Goal: Information Seeking & Learning: Check status

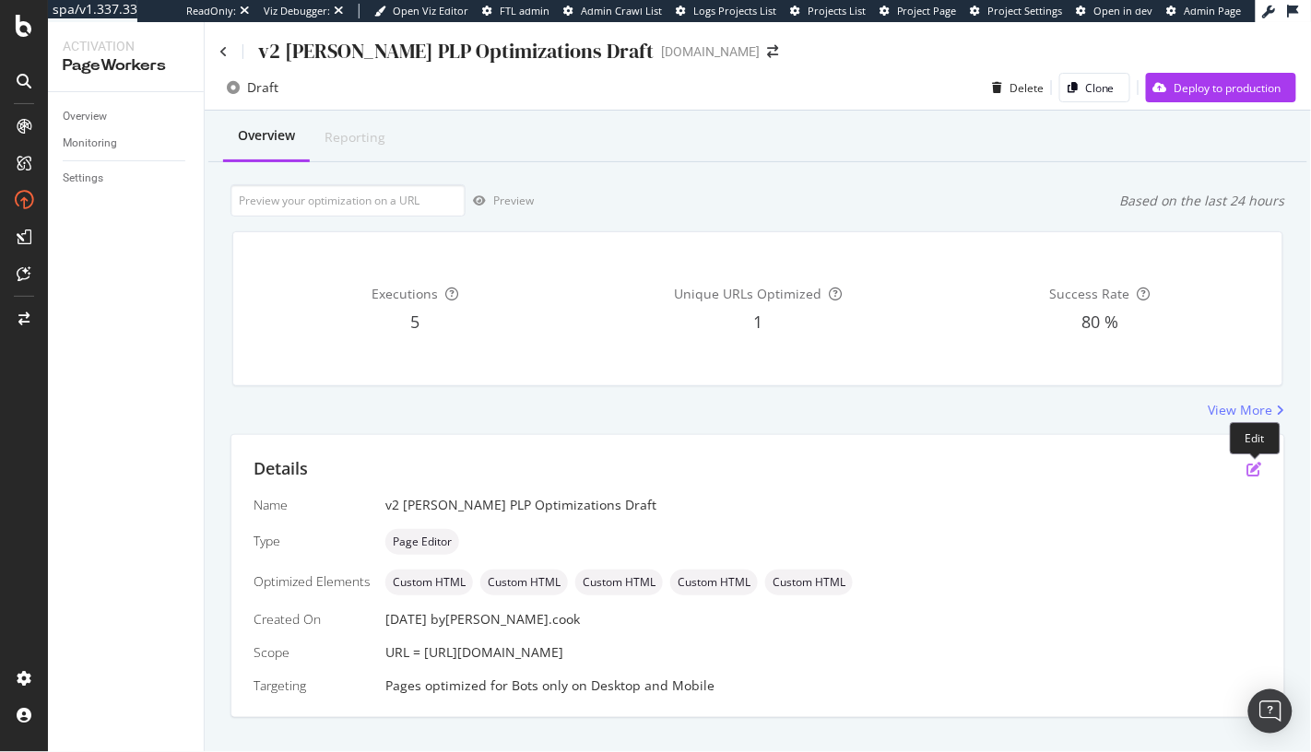
click at [1255, 465] on icon "pen-to-square" at bounding box center [1254, 469] width 15 height 15
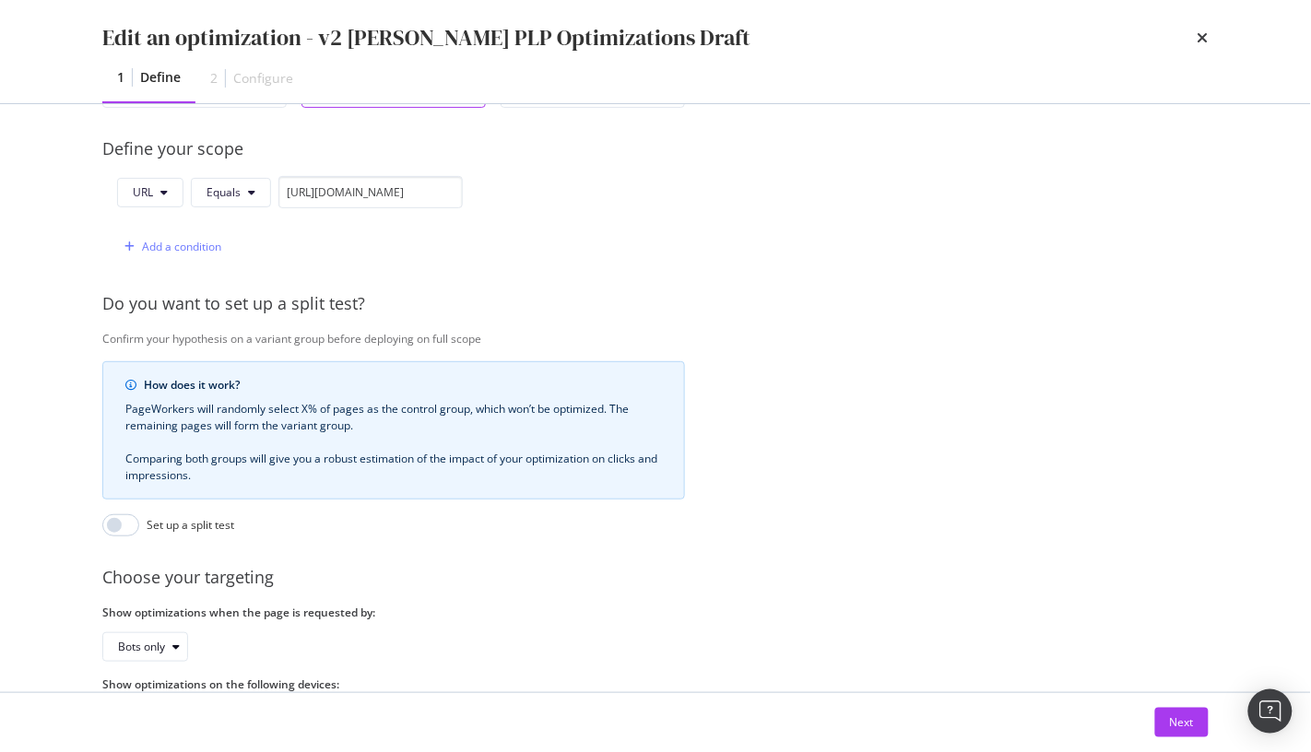
scroll to position [502, 0]
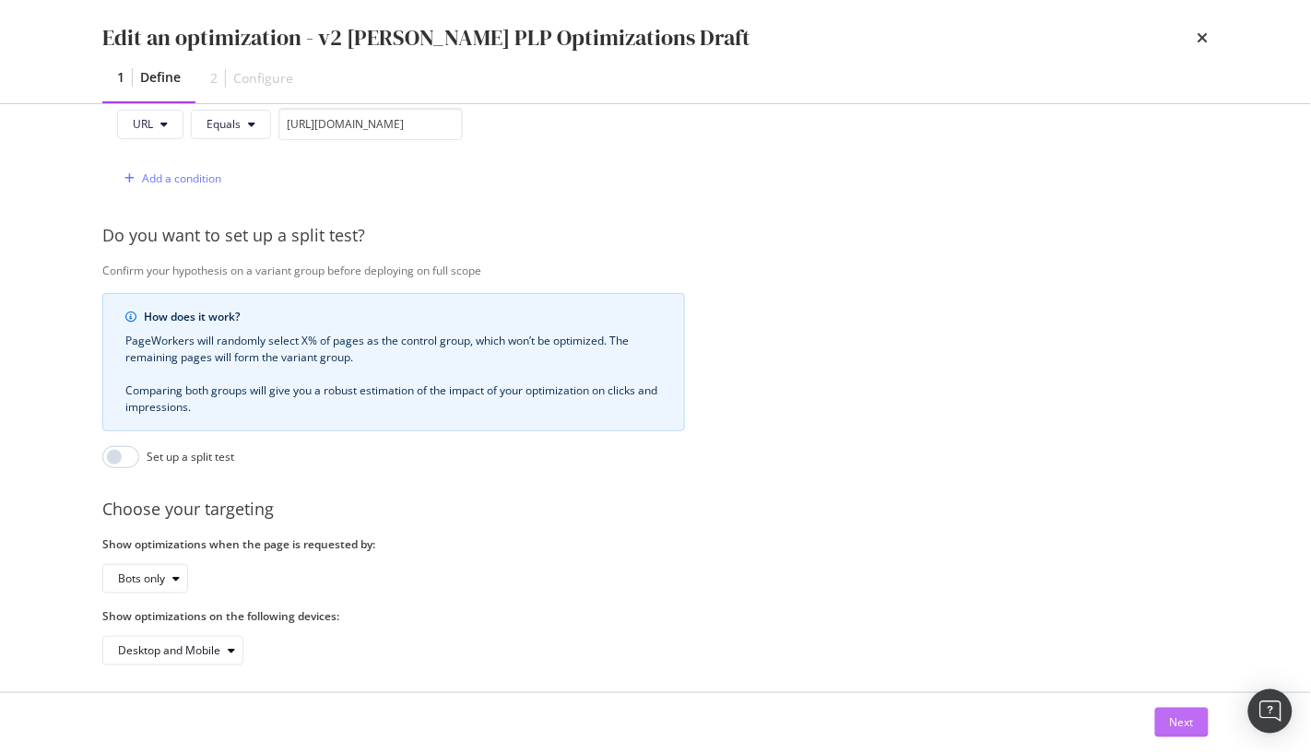
click at [1168, 725] on button "Next" at bounding box center [1181, 723] width 53 height 30
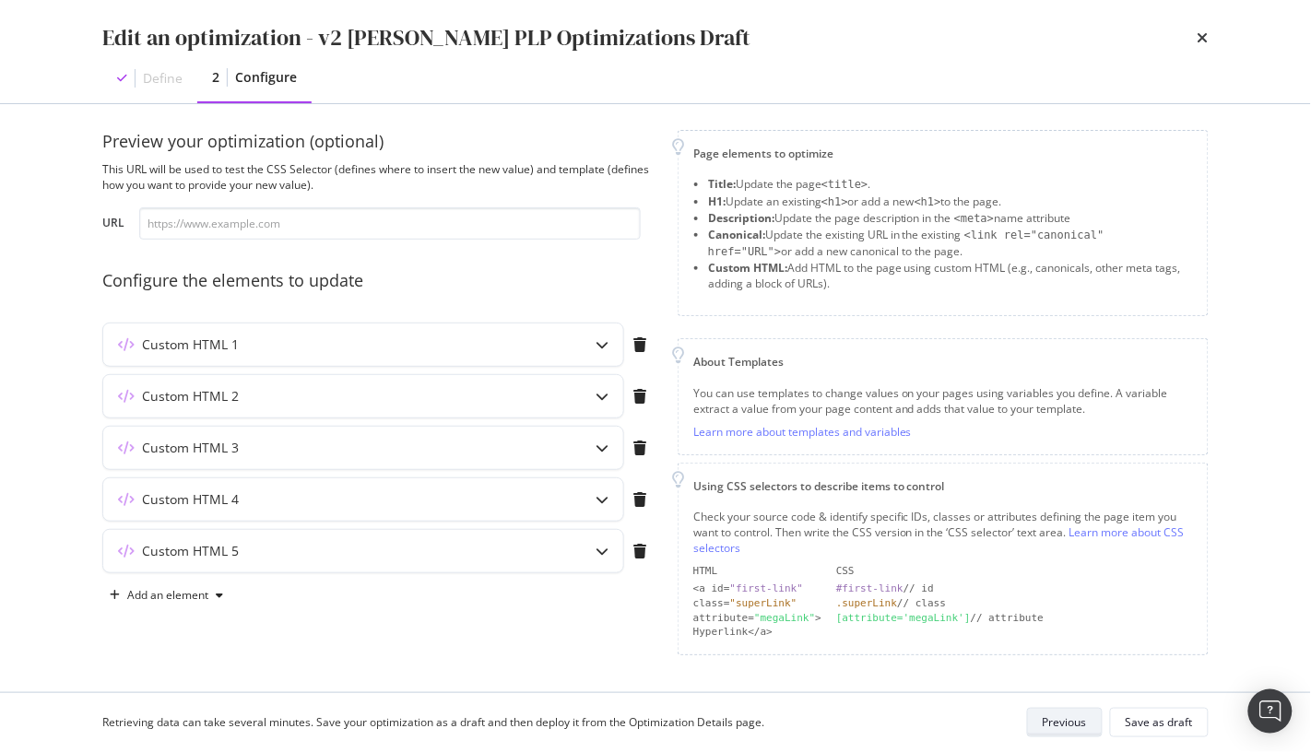
scroll to position [5, 0]
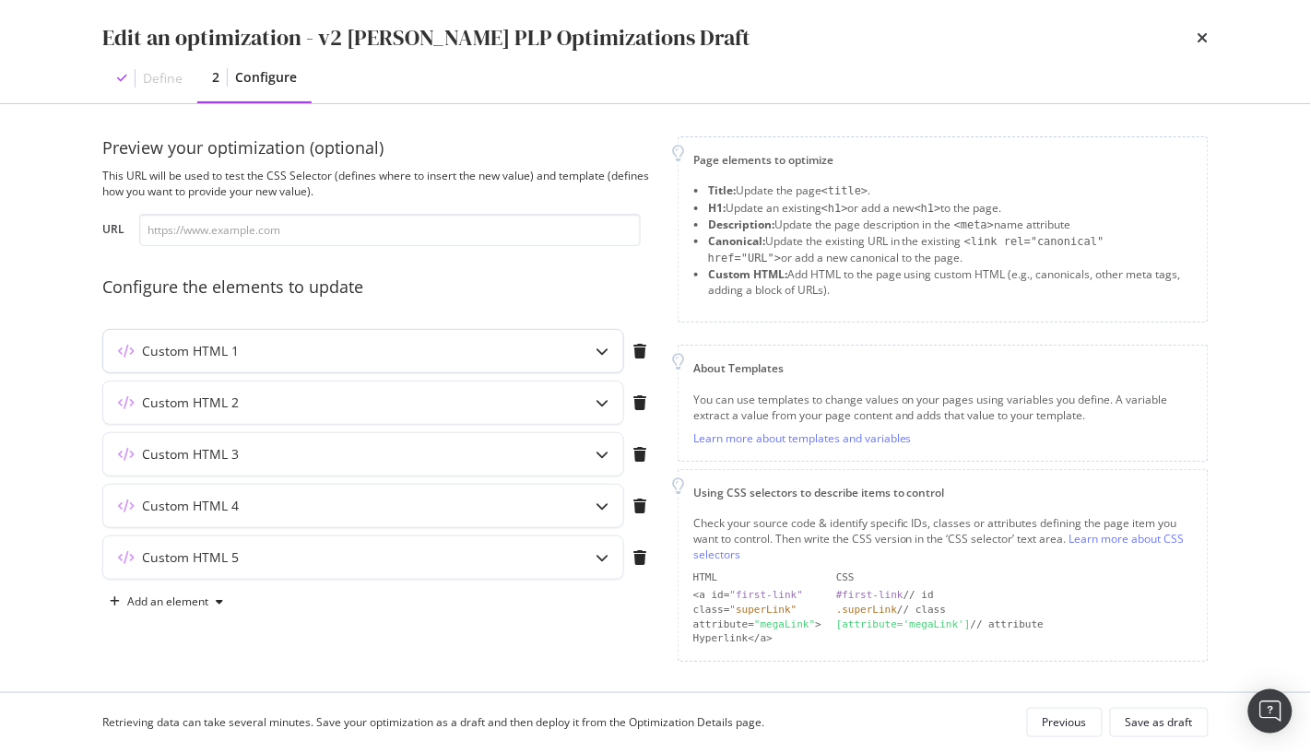
click at [598, 352] on icon "modal" at bounding box center [602, 351] width 13 height 13
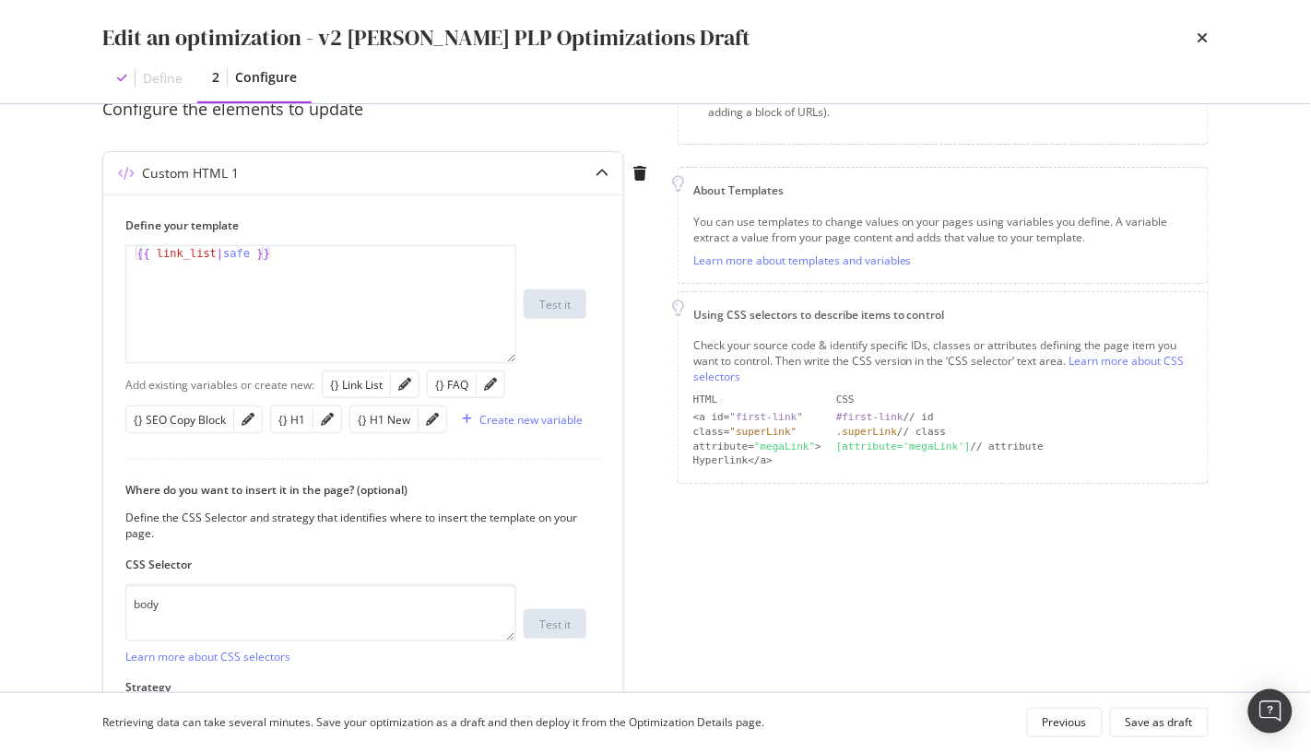
scroll to position [143, 0]
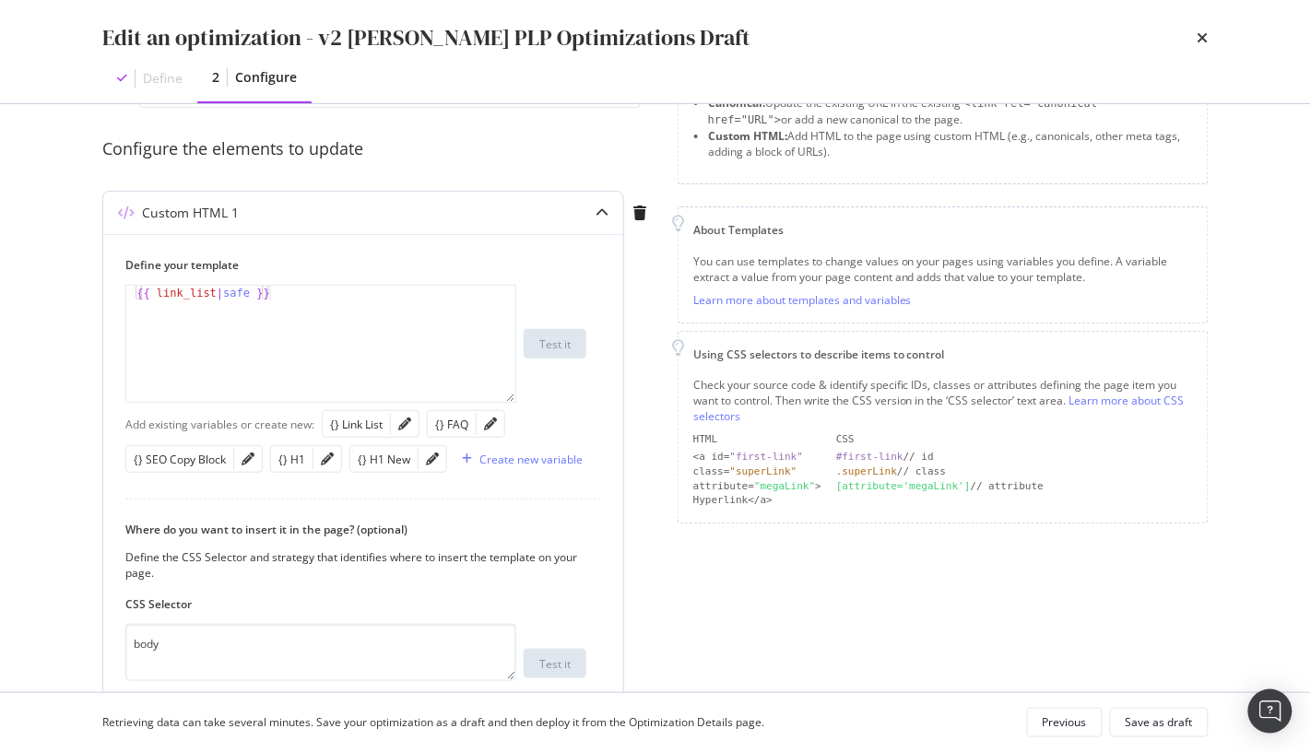
click at [597, 207] on icon "modal" at bounding box center [602, 213] width 13 height 13
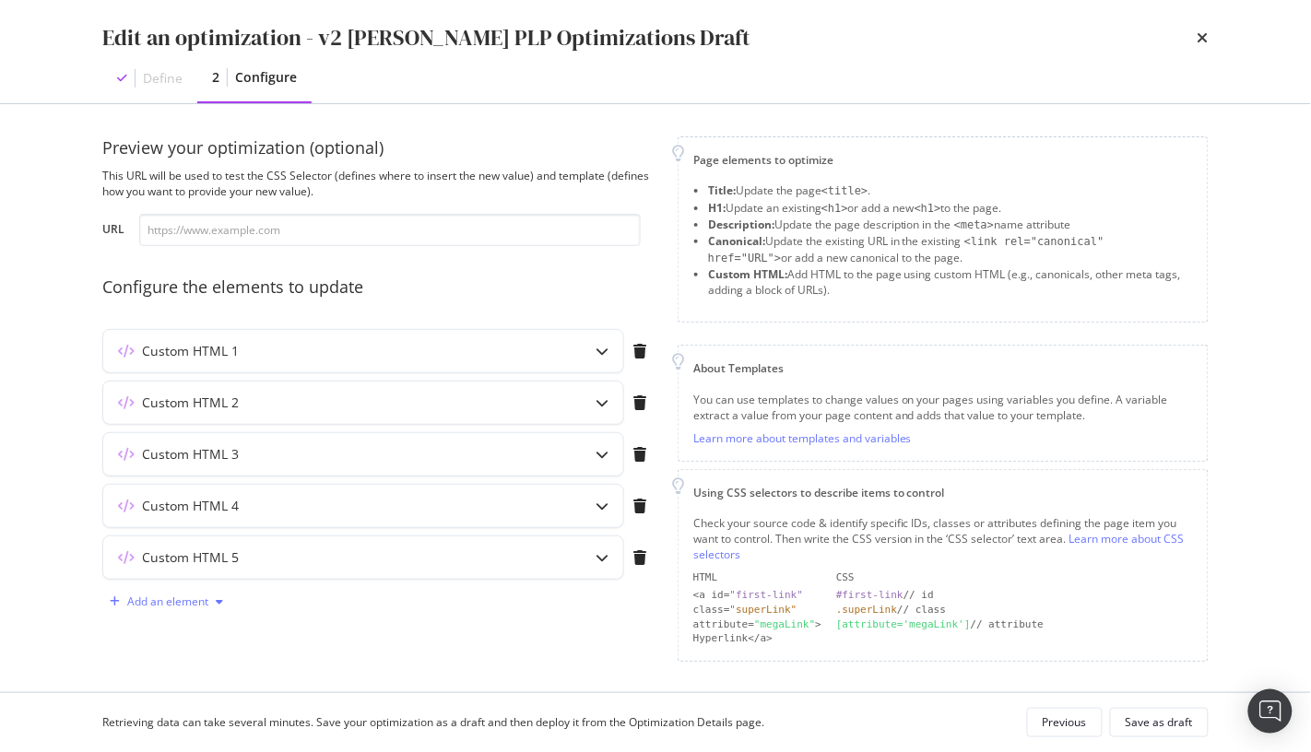
click at [219, 603] on icon "modal" at bounding box center [219, 602] width 7 height 11
drag, startPoint x: 176, startPoint y: 571, endPoint x: 188, endPoint y: 562, distance: 14.6
click at [176, 571] on div "Custom HTML" at bounding box center [188, 566] width 73 height 16
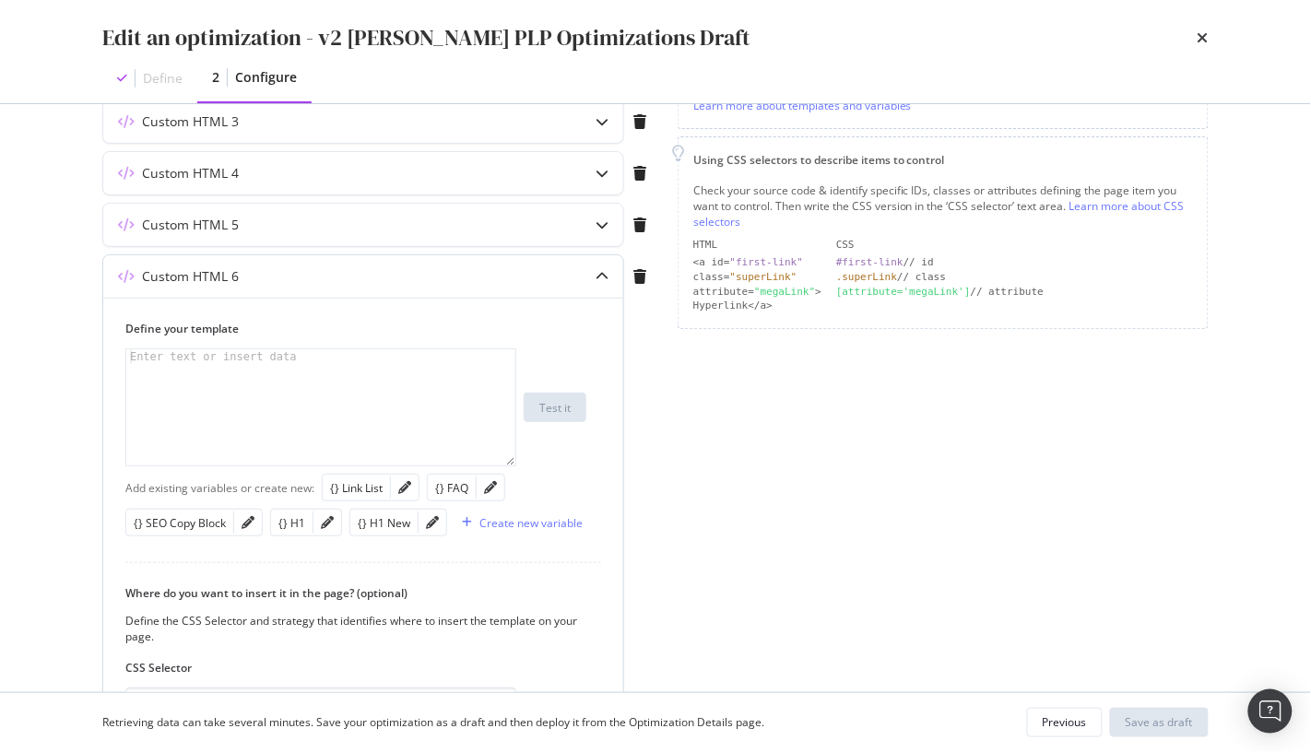
scroll to position [456, 0]
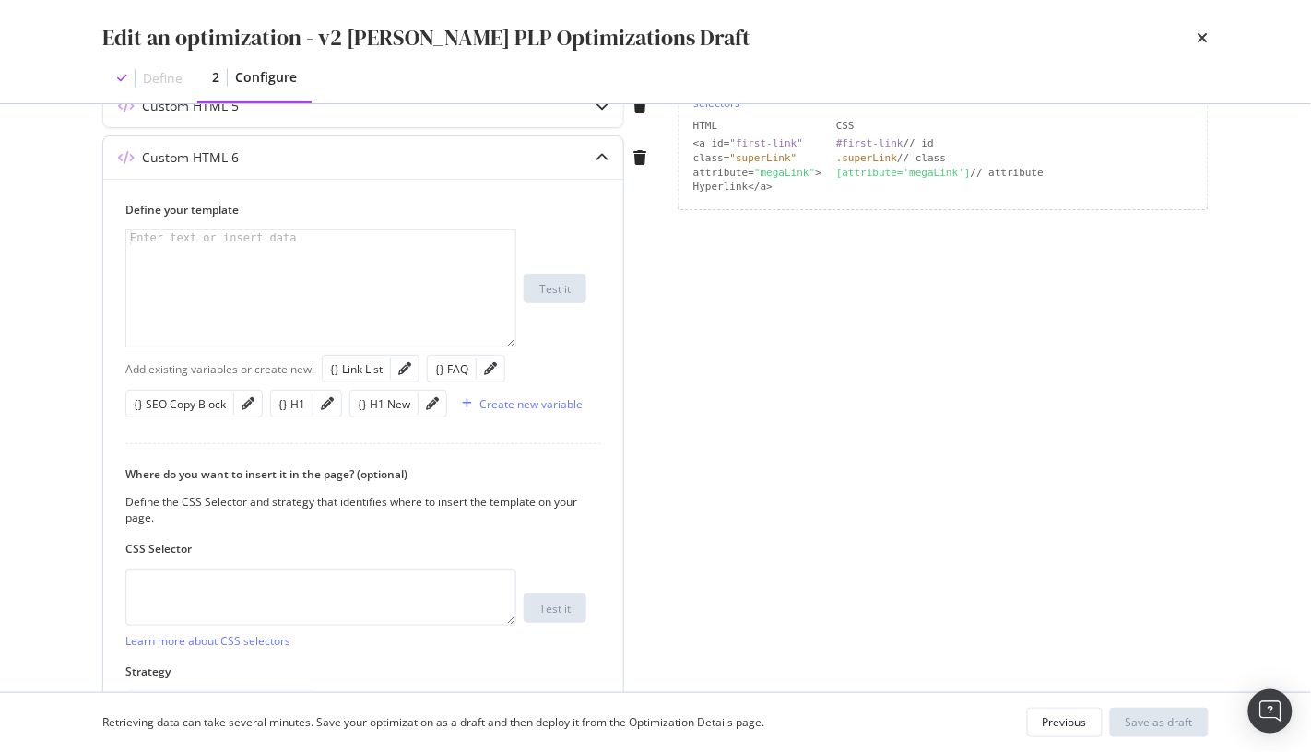
drag, startPoint x: 332, startPoint y: 312, endPoint x: 331, endPoint y: 321, distance: 9.3
click at [332, 312] on div "modal" at bounding box center [321, 304] width 390 height 146
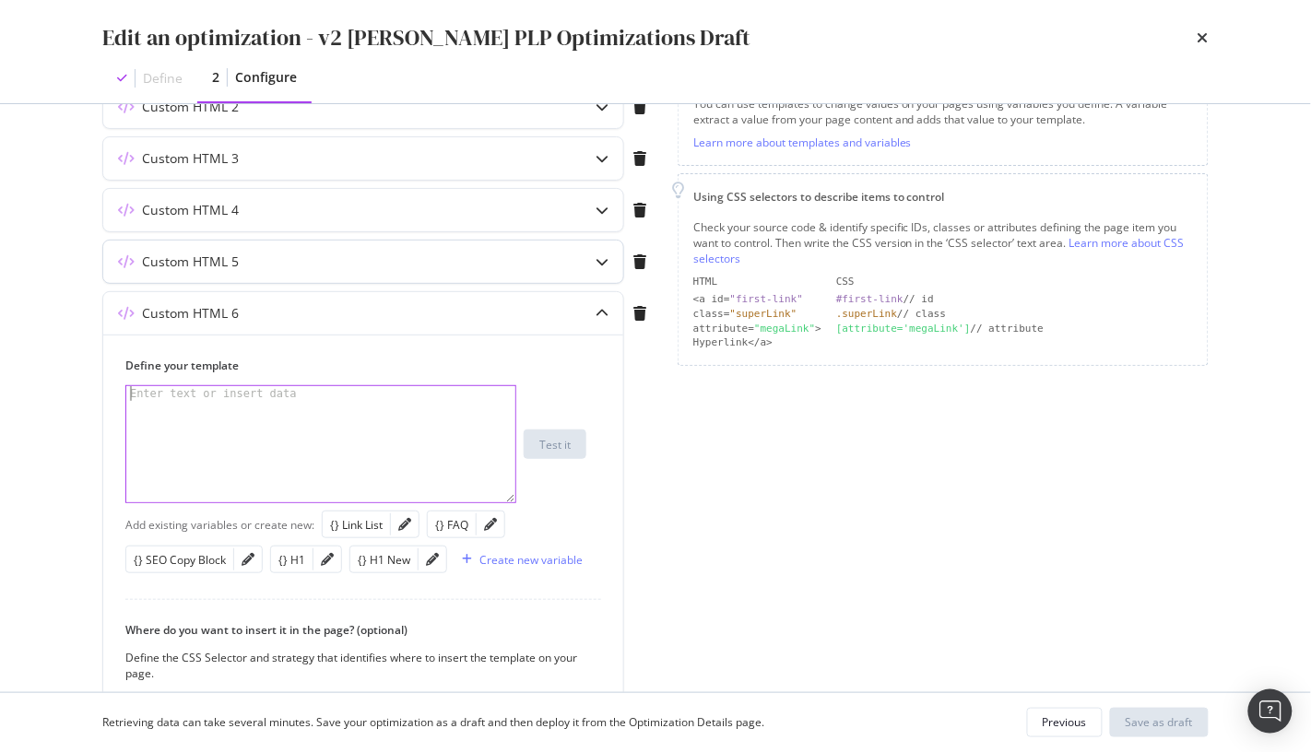
scroll to position [200, 0]
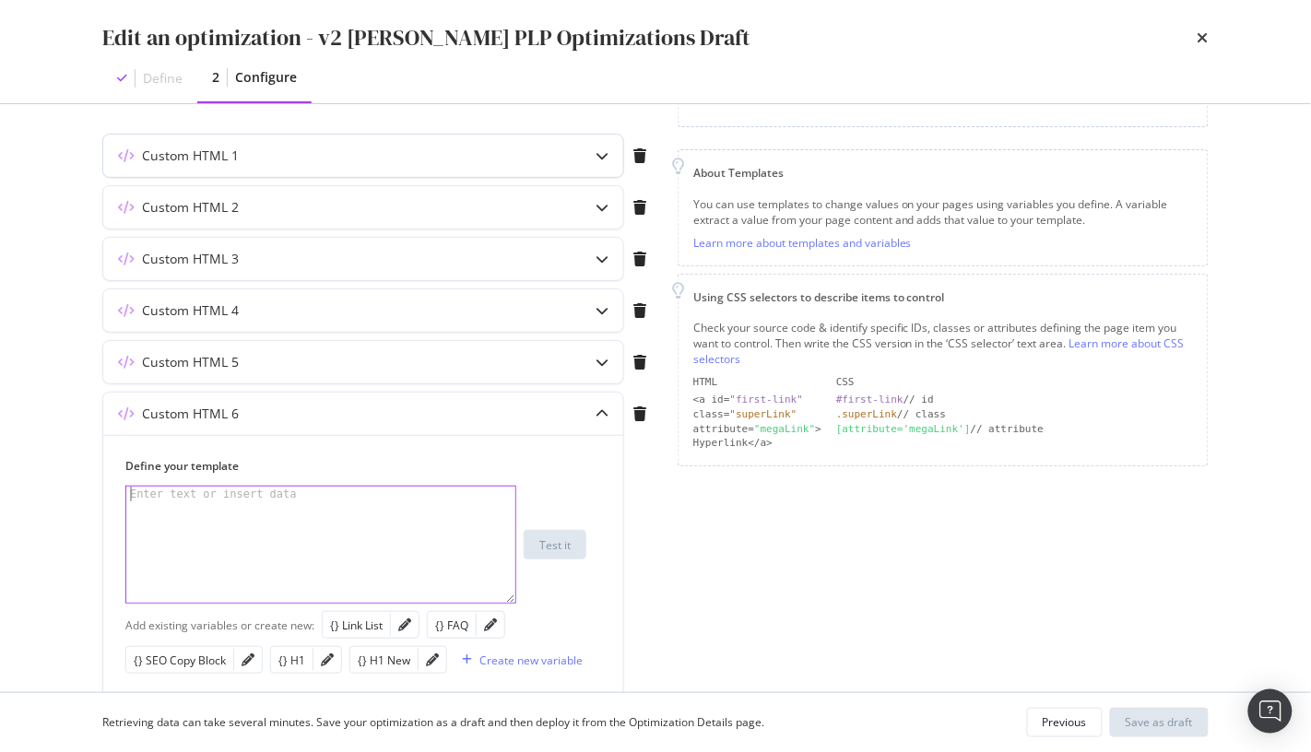
click at [597, 146] on div "modal" at bounding box center [602, 156] width 42 height 42
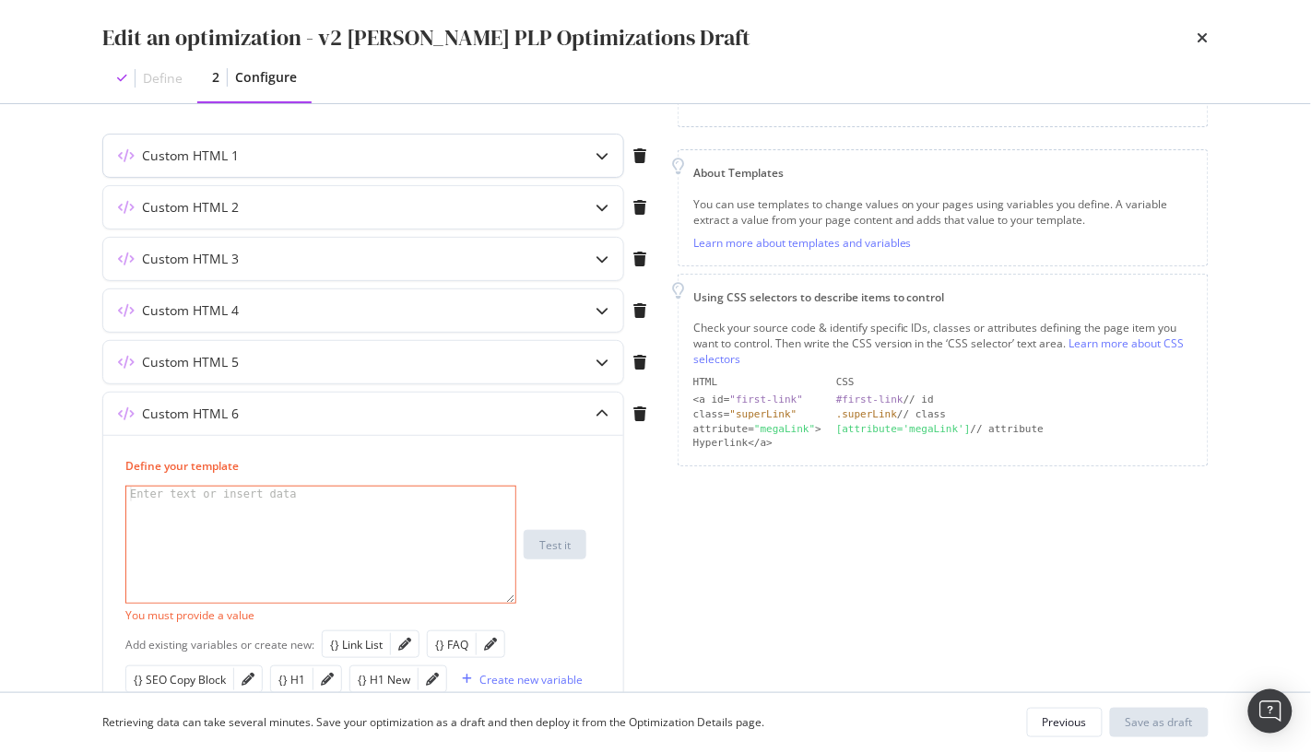
click at [600, 152] on icon "modal" at bounding box center [602, 155] width 13 height 13
click at [600, 157] on icon "modal" at bounding box center [602, 155] width 13 height 13
click at [598, 408] on icon "modal" at bounding box center [602, 414] width 13 height 13
drag, startPoint x: 633, startPoint y: 412, endPoint x: 629, endPoint y: 432, distance: 20.6
click at [633, 412] on div "modal" at bounding box center [639, 414] width 31 height 15
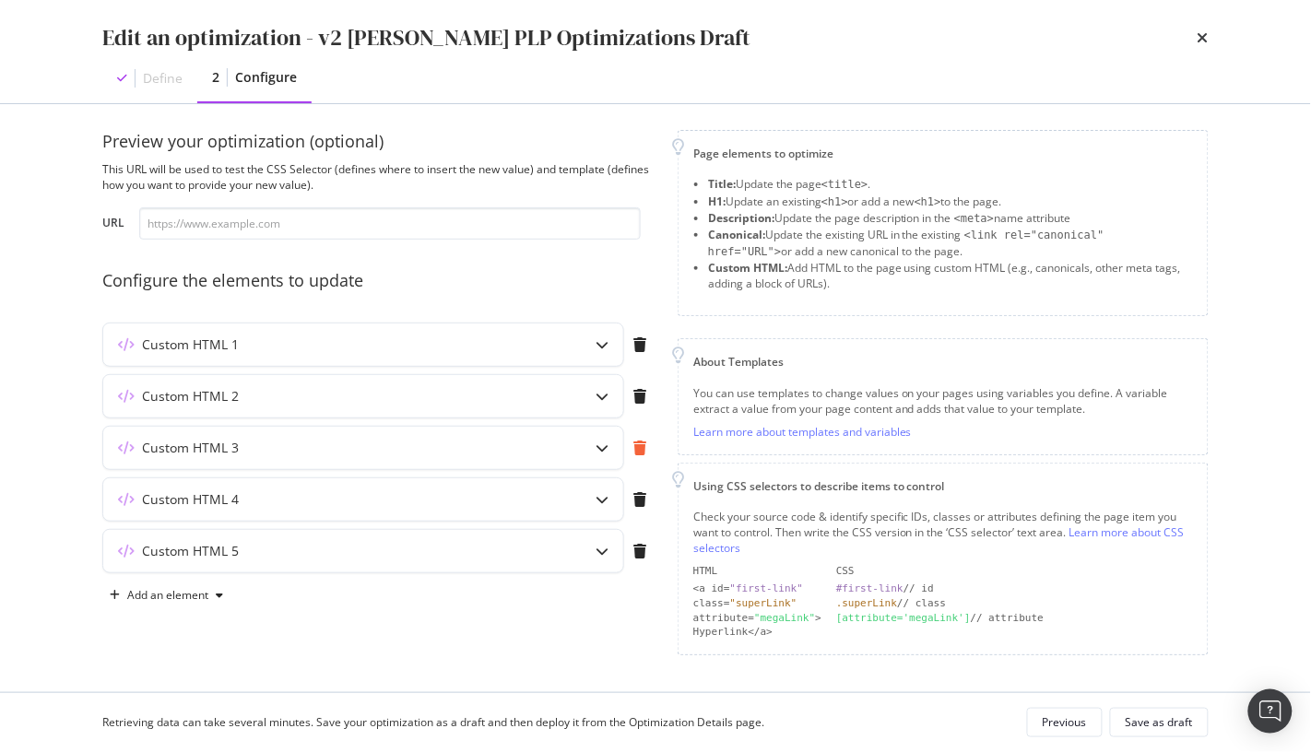
scroll to position [5, 0]
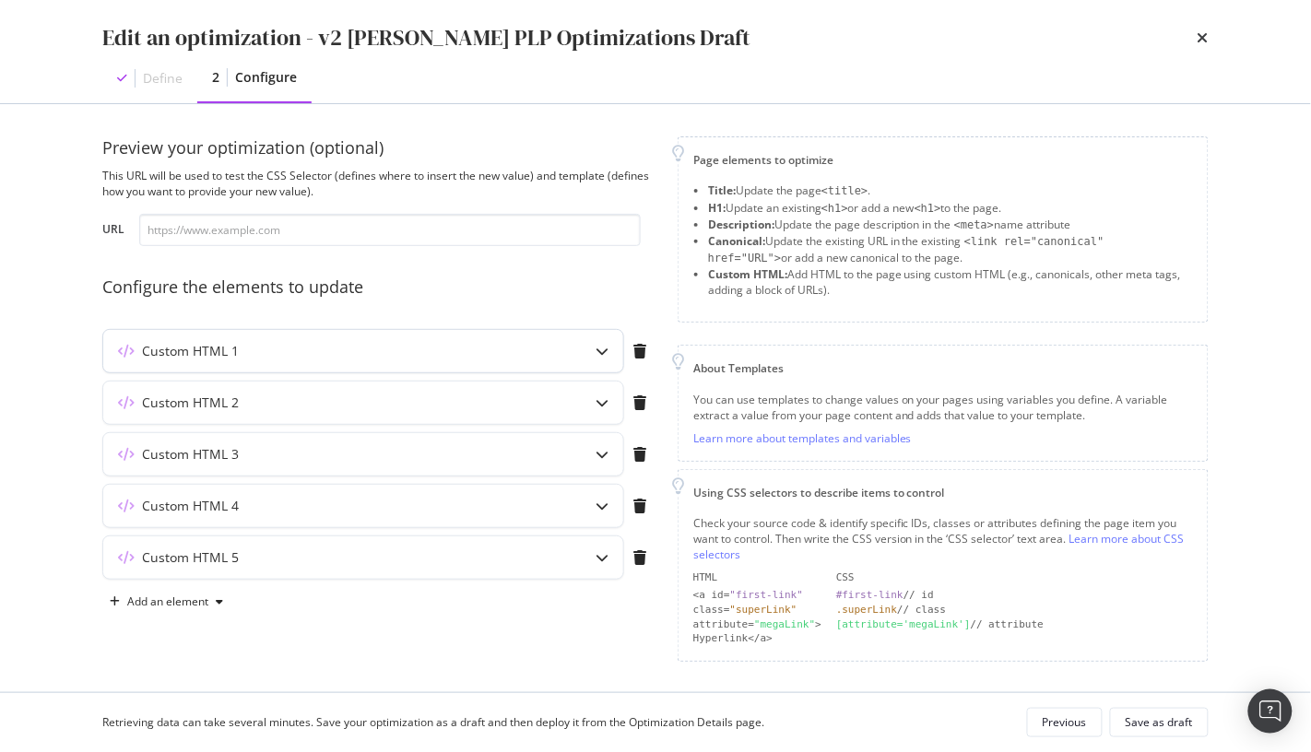
click at [607, 357] on div "modal" at bounding box center [602, 351] width 42 height 42
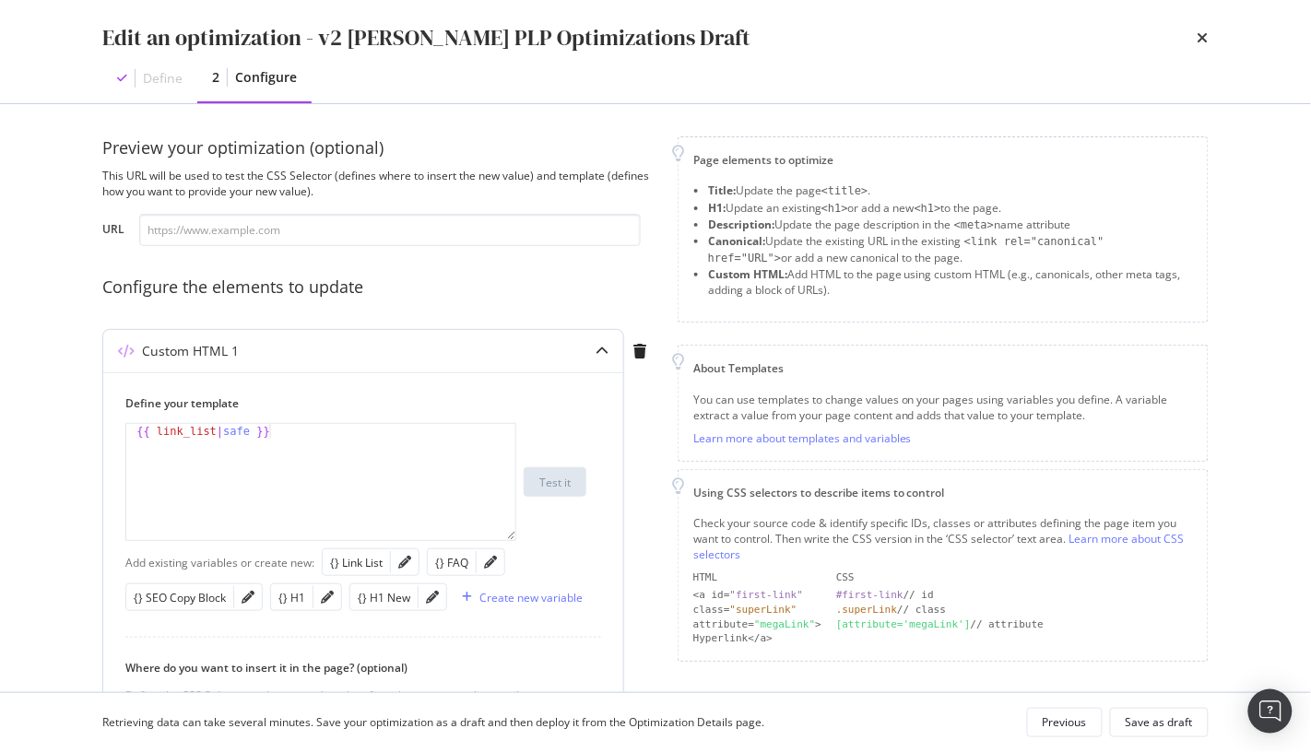
scroll to position [200, 0]
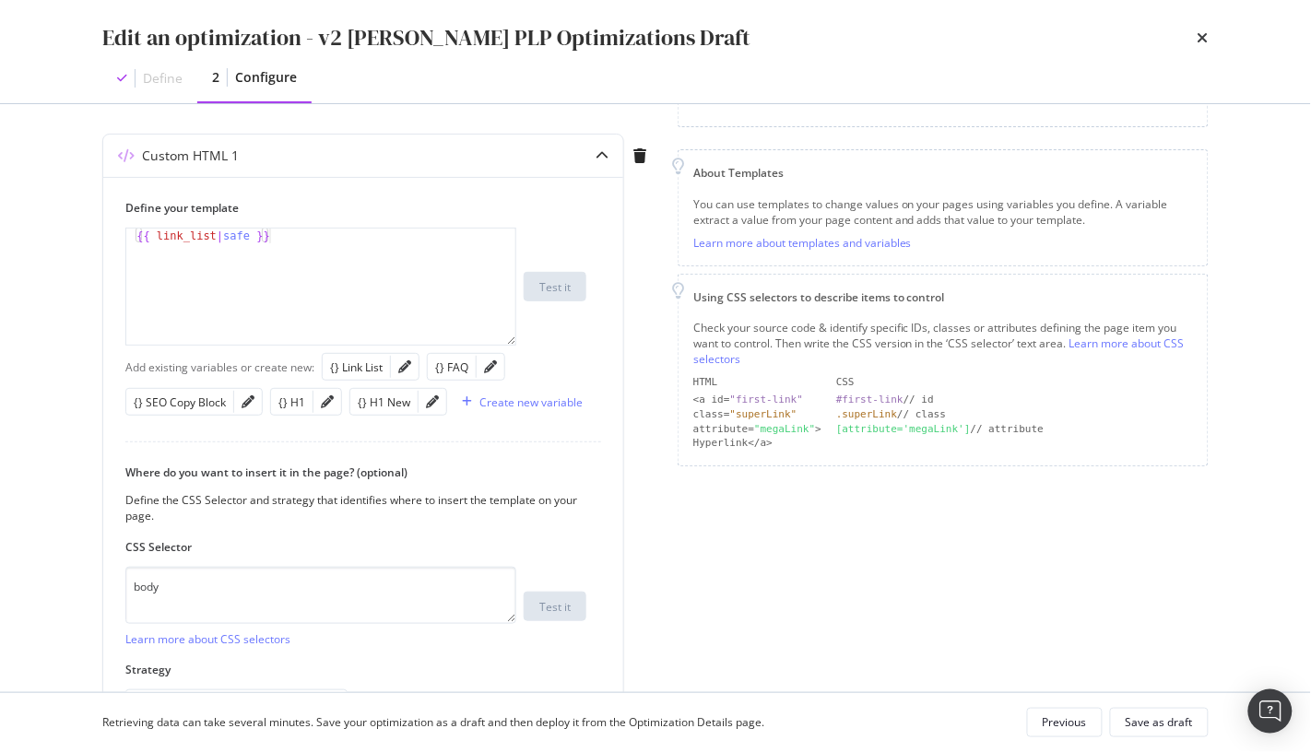
drag, startPoint x: 608, startPoint y: 160, endPoint x: 634, endPoint y: 177, distance: 31.5
click at [608, 160] on icon "modal" at bounding box center [602, 155] width 13 height 13
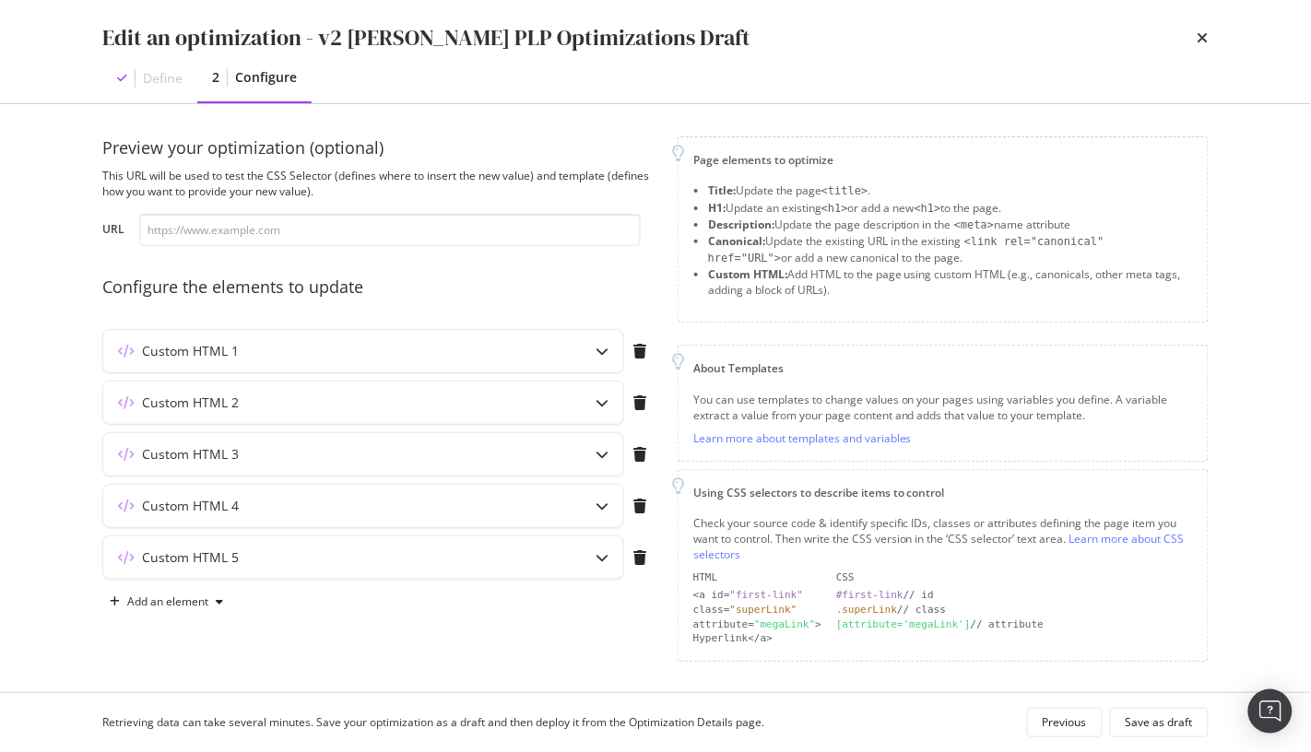
click at [726, 89] on div "Define 2 Configure" at bounding box center [655, 78] width 1106 height 50
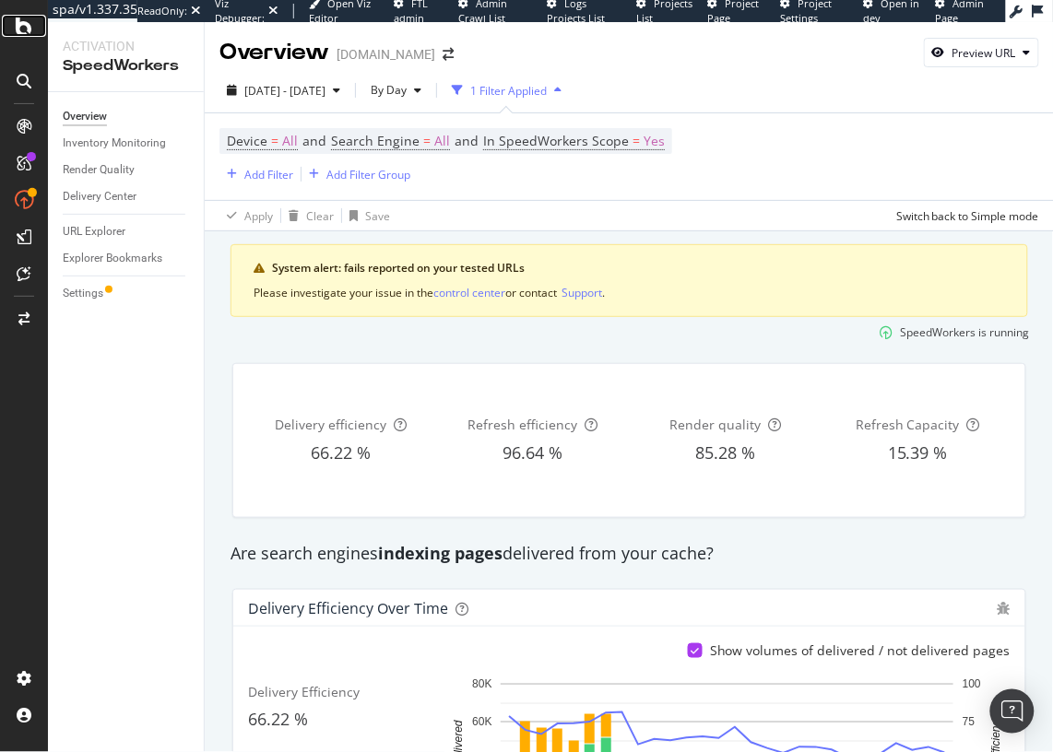
click at [25, 30] on icon at bounding box center [24, 26] width 17 height 22
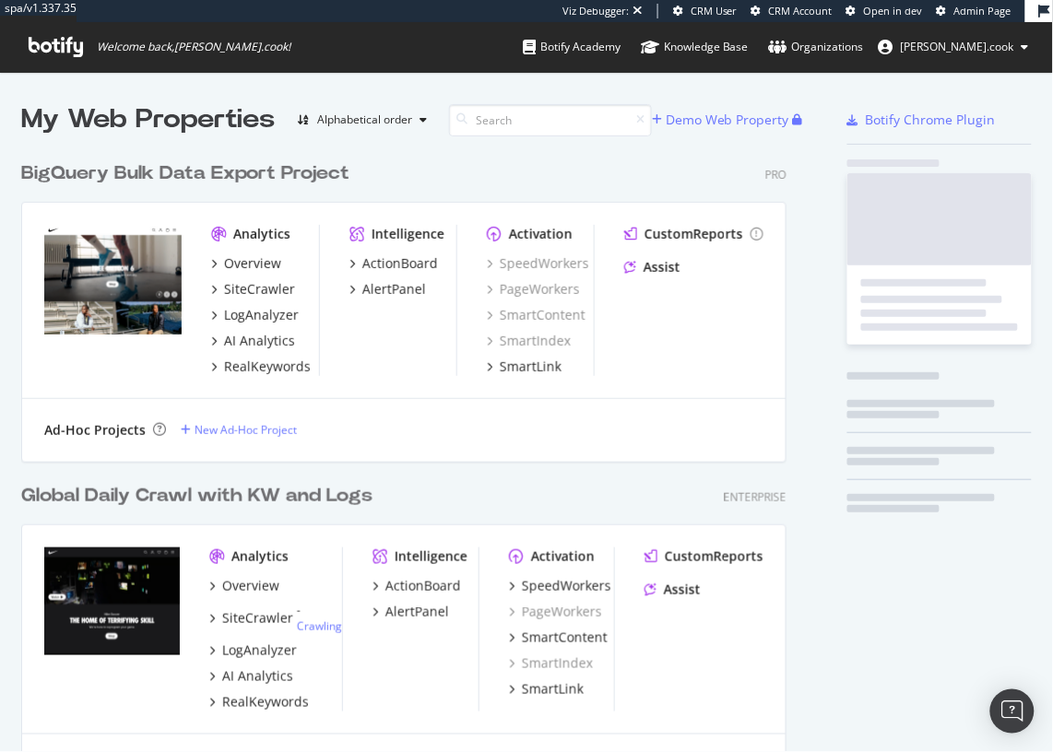
scroll to position [1079, 779]
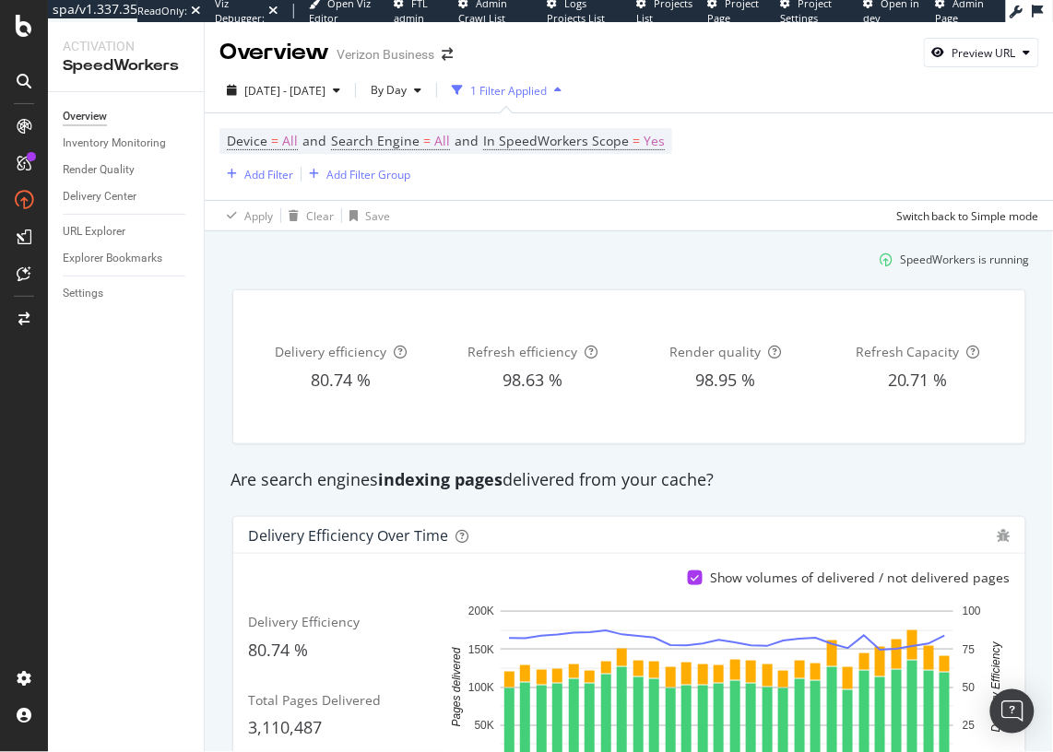
click at [98, 235] on div "URL Explorer" at bounding box center [94, 231] width 63 height 19
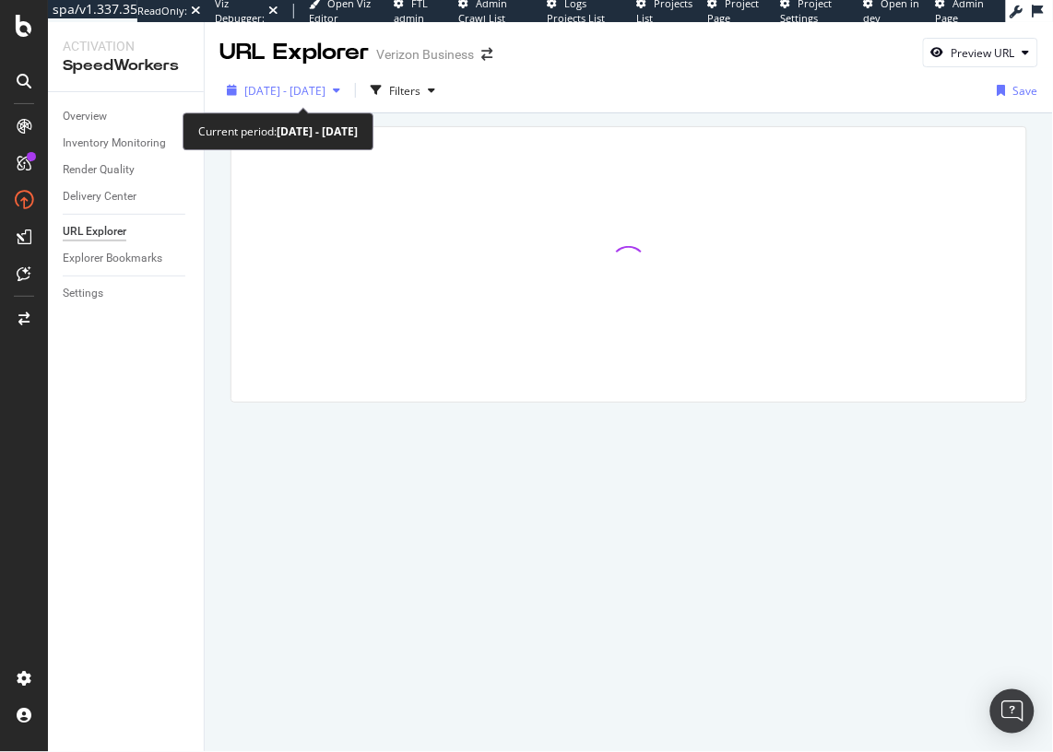
click at [325, 90] on span "2025 Jul. 10th - Aug. 6th" at bounding box center [284, 91] width 81 height 16
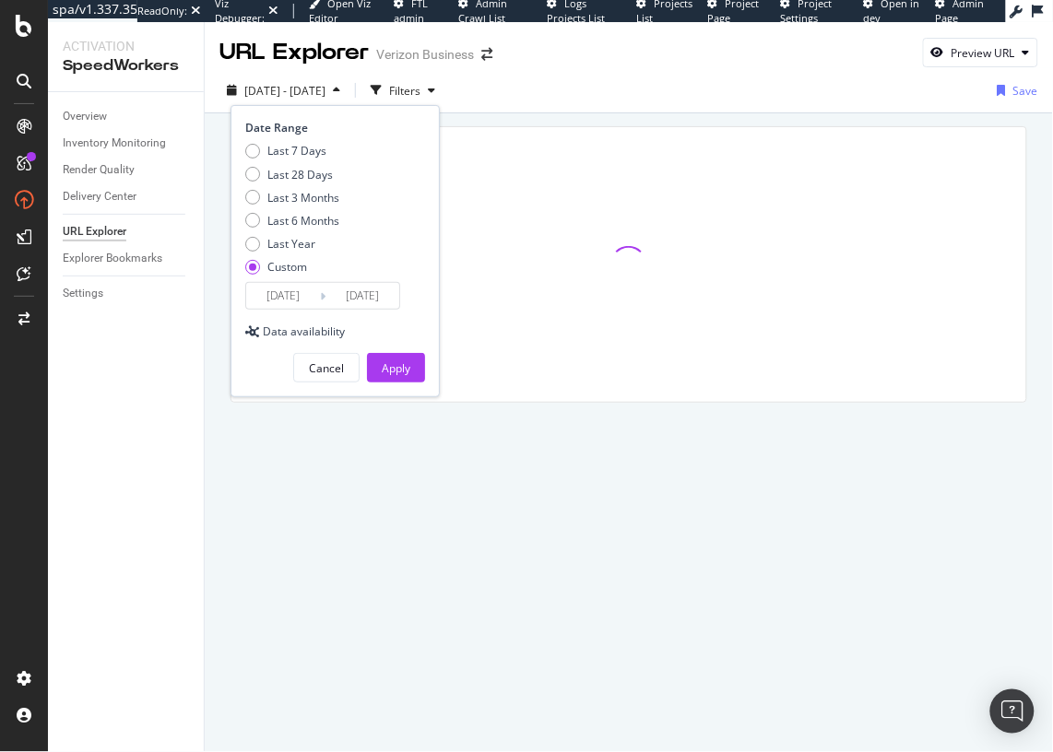
drag, startPoint x: 296, startPoint y: 147, endPoint x: 361, endPoint y: 257, distance: 128.1
click at [296, 147] on div "Last 7 Days" at bounding box center [296, 151] width 59 height 16
type input "2025/09/13"
type input "2025/09/19"
click at [405, 369] on div "Apply" at bounding box center [396, 369] width 29 height 16
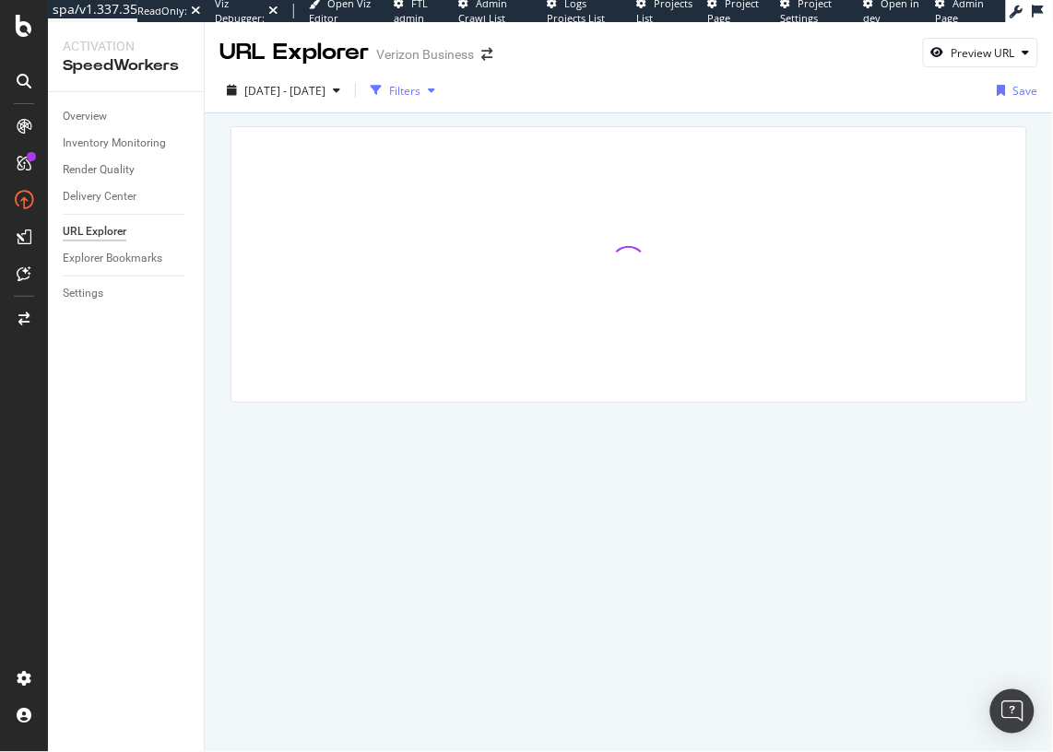
drag, startPoint x: 452, startPoint y: 78, endPoint x: 445, endPoint y: 100, distance: 22.2
click at [443, 78] on div "Filters" at bounding box center [402, 91] width 79 height 28
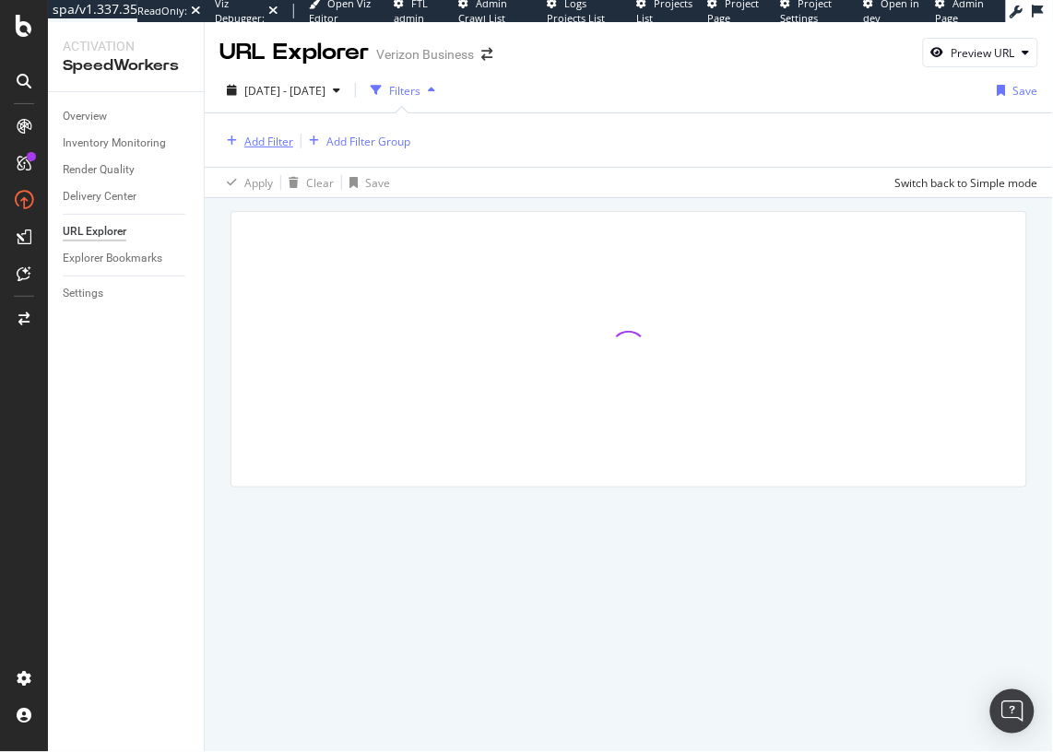
click at [263, 142] on div "Add Filter" at bounding box center [268, 142] width 49 height 16
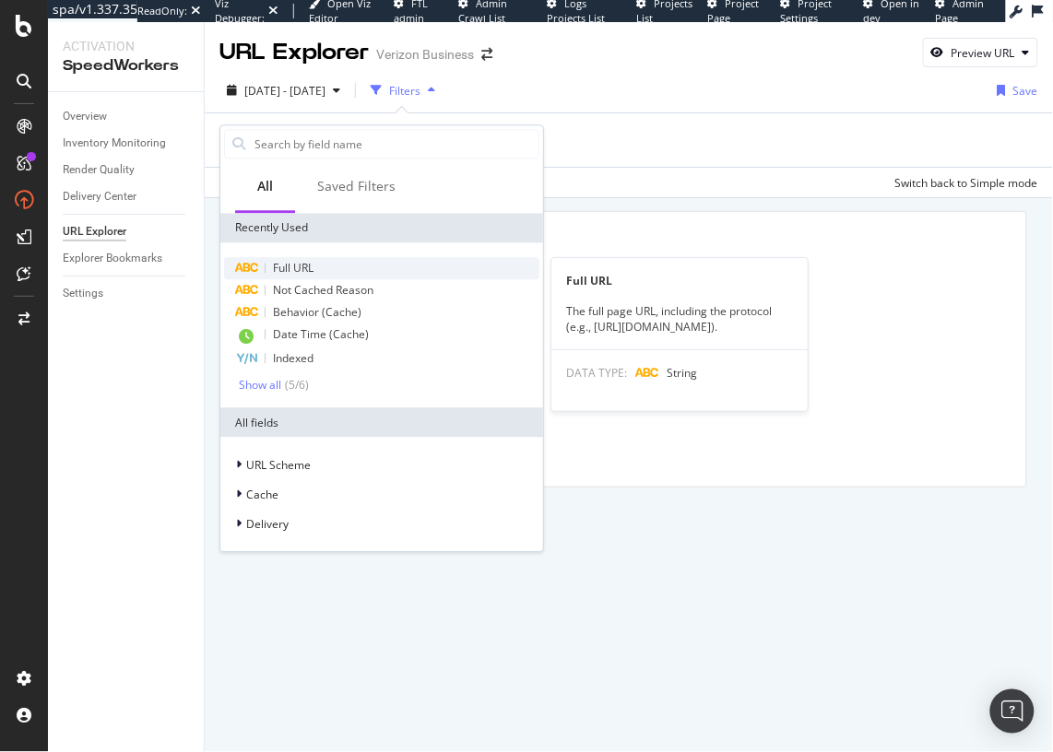
click at [298, 269] on span "Full URL" at bounding box center [293, 268] width 41 height 16
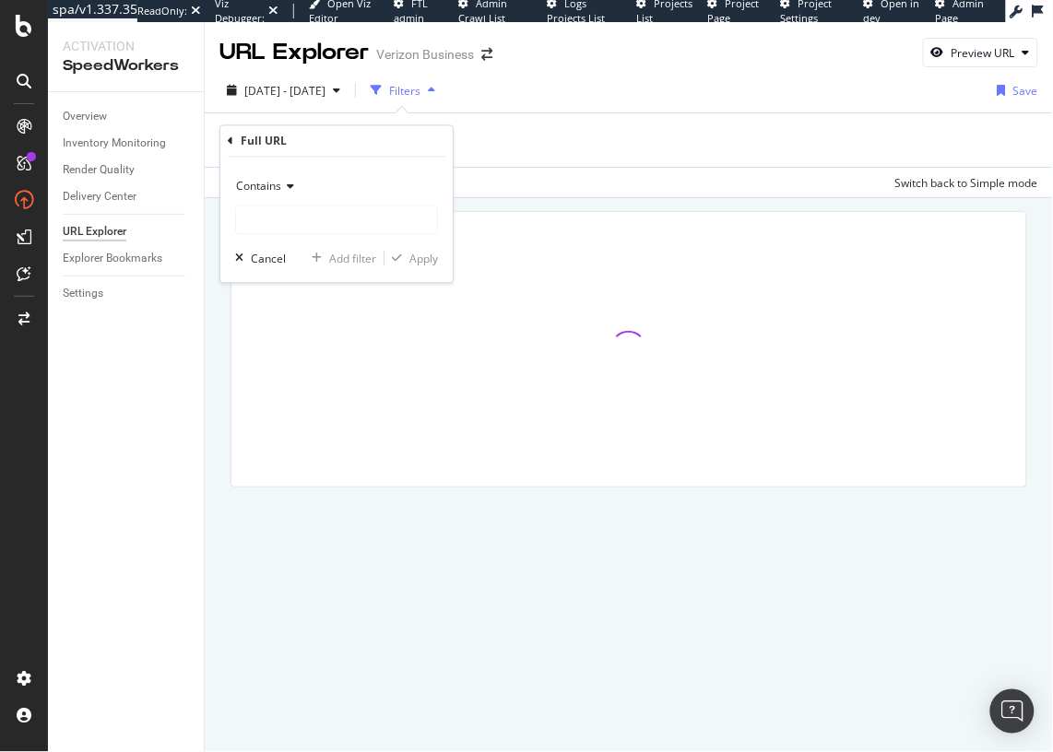
click at [300, 200] on div "Contains" at bounding box center [336, 187] width 203 height 30
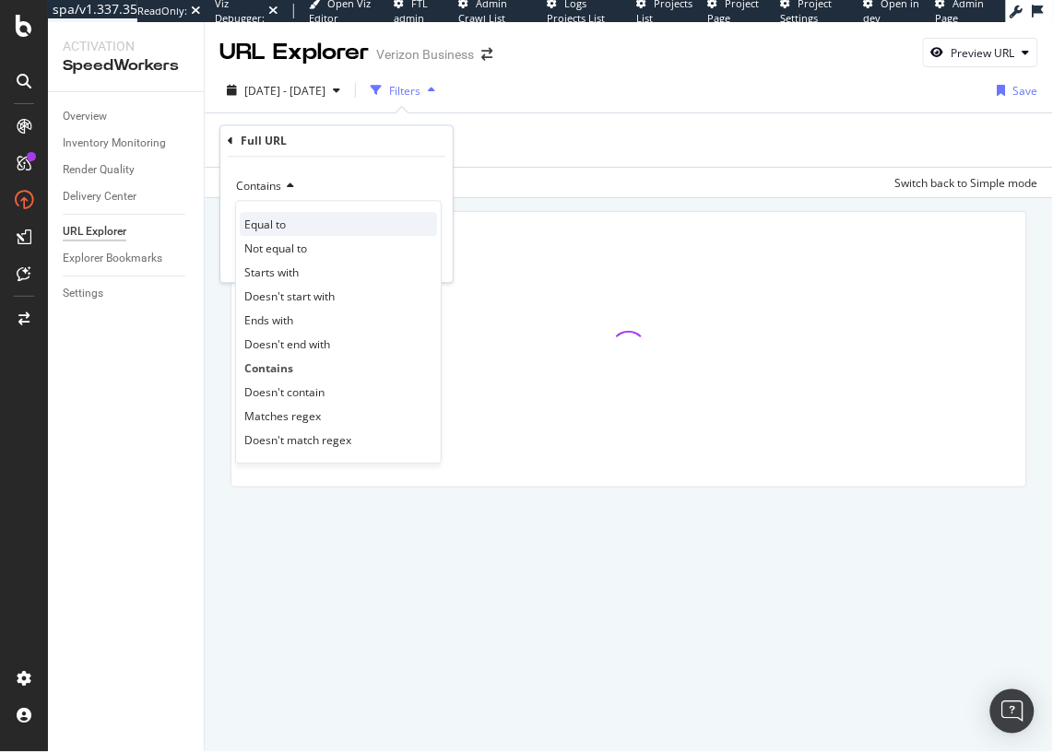
click at [295, 213] on div "Equal to" at bounding box center [338, 225] width 197 height 24
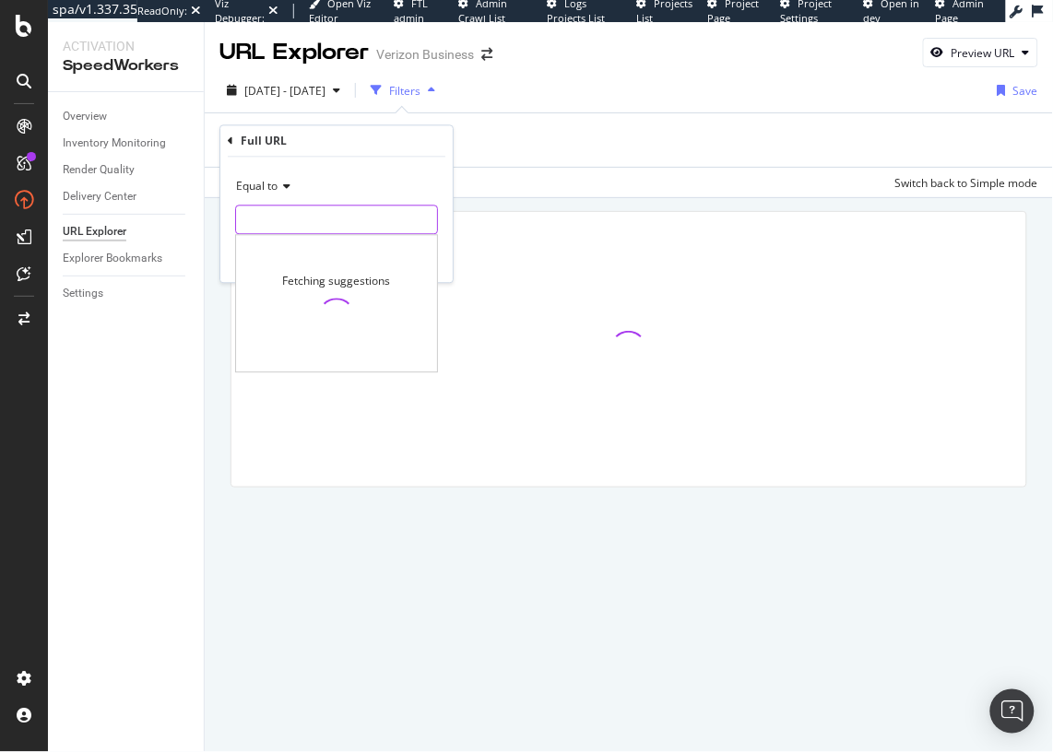
drag, startPoint x: 338, startPoint y: 225, endPoint x: 348, endPoint y: 227, distance: 9.4
click at [339, 225] on input "text" at bounding box center [336, 221] width 201 height 30
paste input "https://www.verizon.com/business/products/devices/smartphones/apple-iphone-17"
type input "https://www.verizon.com/business/products/devices/smartphones/apple-iphone-17"
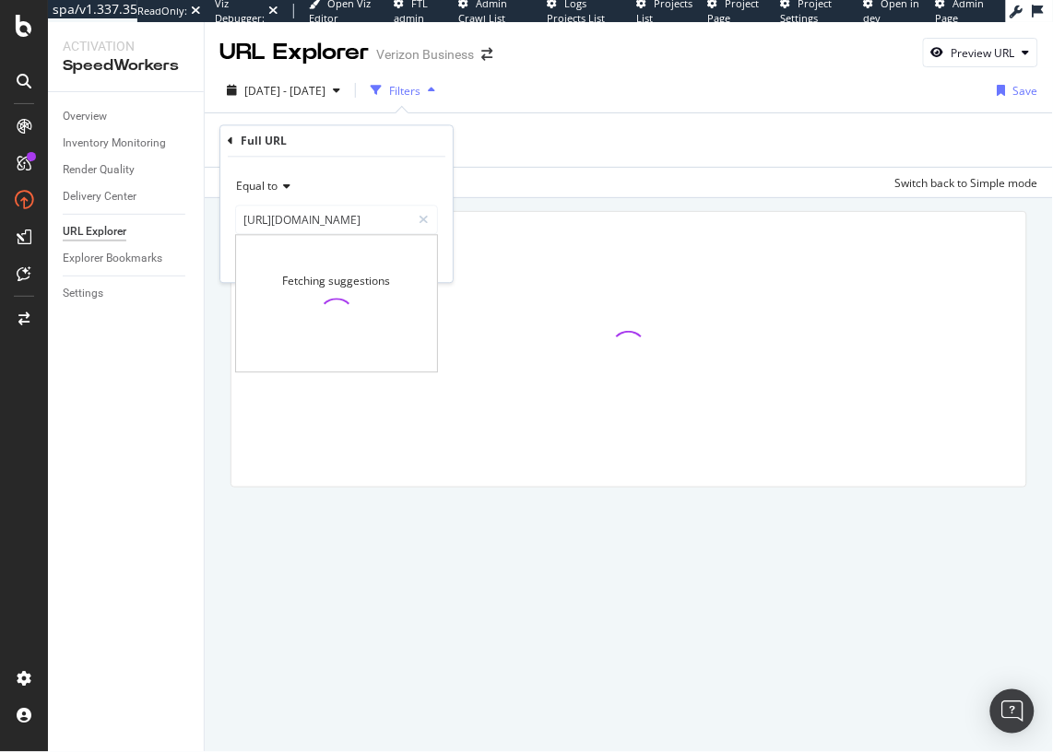
click at [439, 253] on div "Equal to https://www.verizon.com/business/products/devices/smartphones/apple-ip…" at bounding box center [336, 220] width 232 height 125
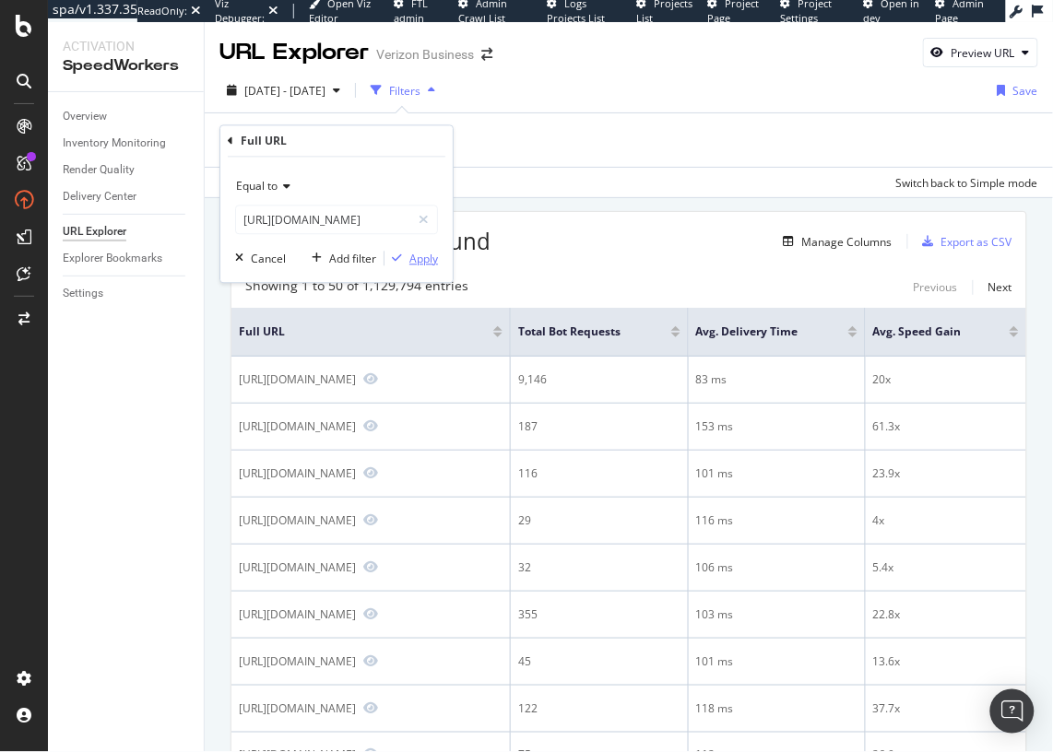
drag, startPoint x: 432, startPoint y: 261, endPoint x: 421, endPoint y: 261, distance: 10.1
click at [432, 261] on div "Apply" at bounding box center [423, 259] width 29 height 16
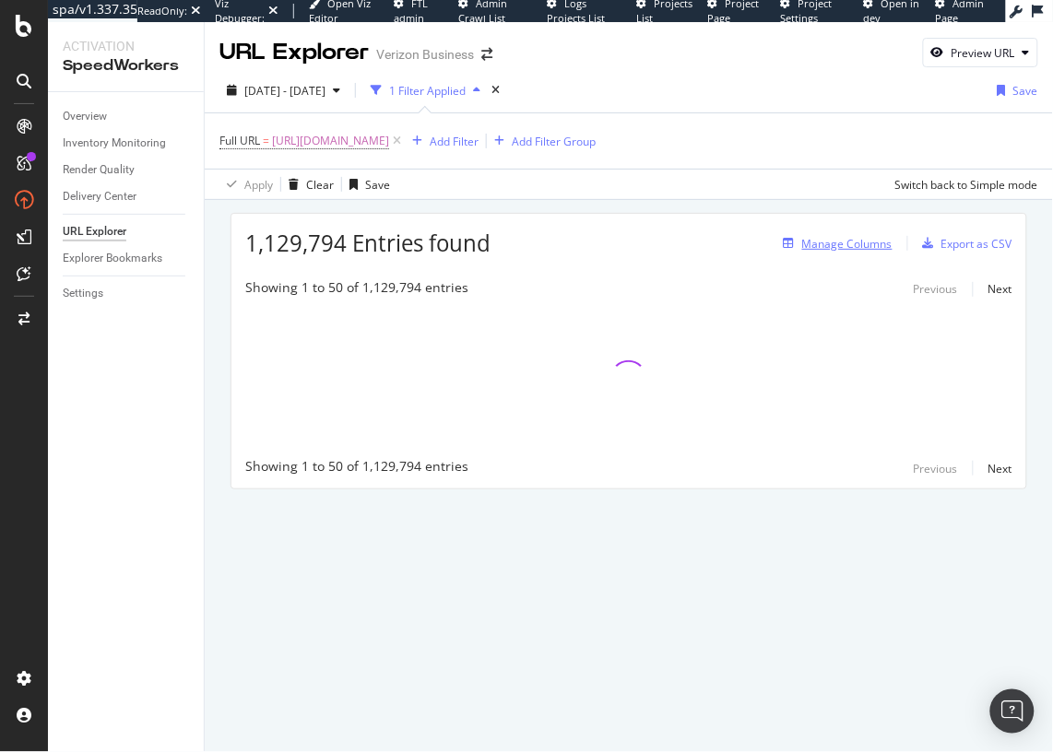
click at [873, 240] on div "Manage Columns" at bounding box center [847, 244] width 90 height 16
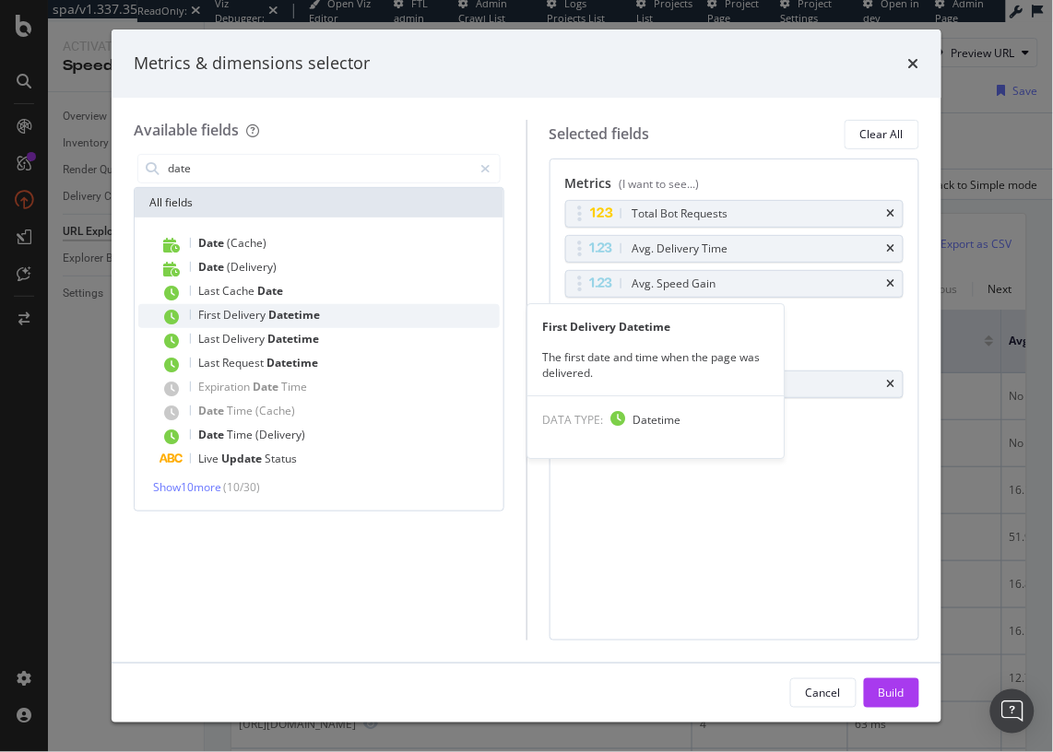
type input "date"
click at [309, 312] on span "Datetime" at bounding box center [294, 315] width 52 height 16
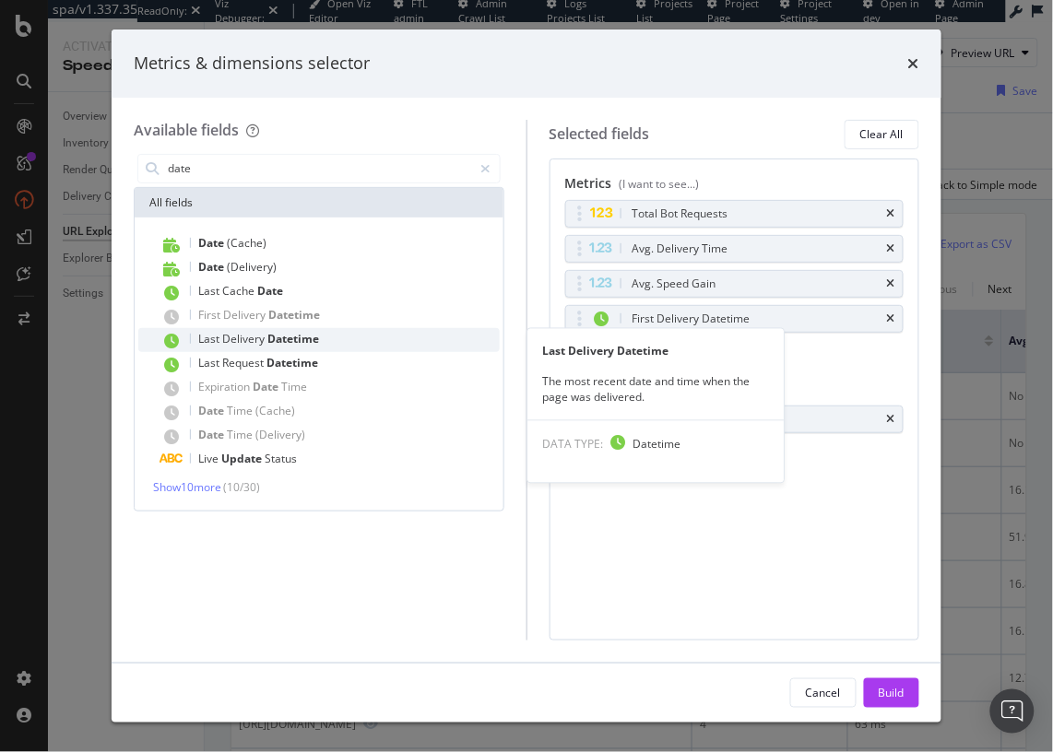
click at [311, 328] on div "Last Delivery Datetime" at bounding box center [329, 340] width 339 height 24
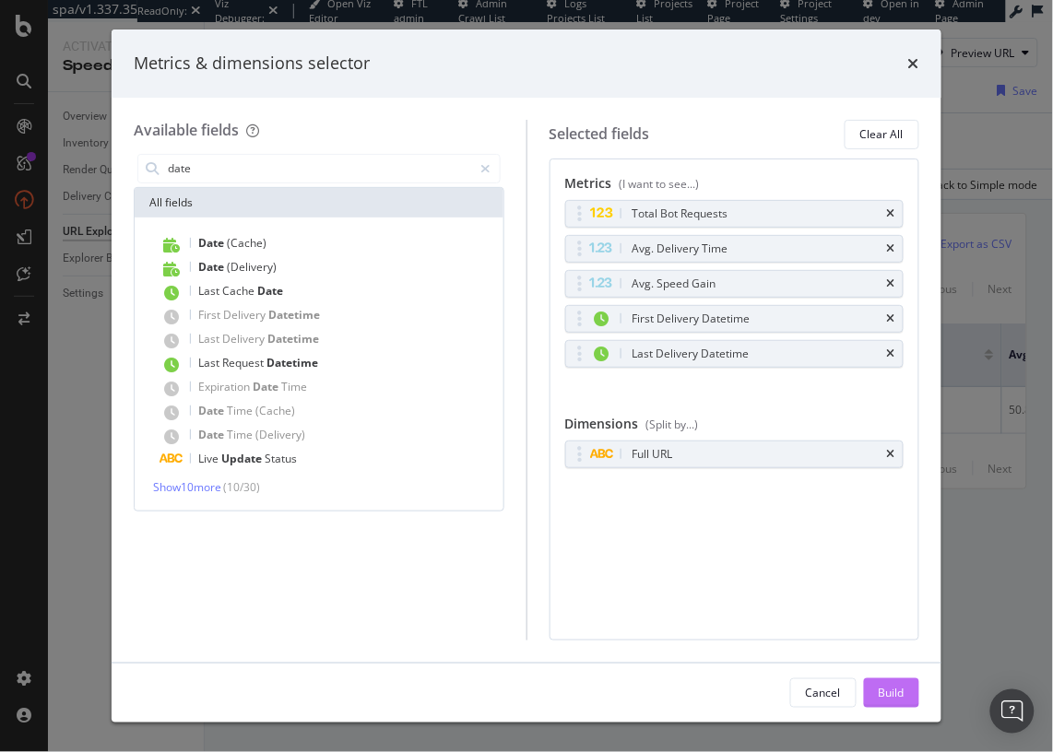
click at [902, 697] on div "Build" at bounding box center [892, 693] width 26 height 16
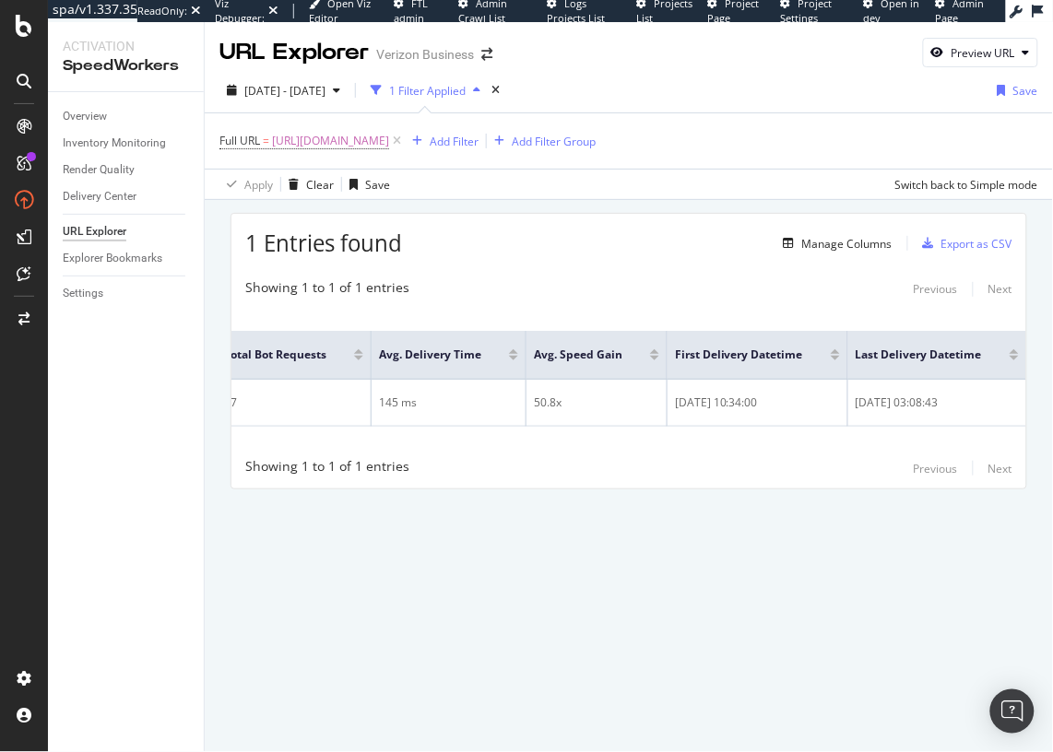
scroll to position [0, 474]
click at [715, 269] on div "Showing 1 to 1 of 1 entries Previous Next Full URL Total Bot Requests Avg. Deli…" at bounding box center [628, 379] width 795 height 220
click at [695, 538] on div "1 Entries found Manage Columns Export as CSV Showing 1 to 1 of 1 entries Previo…" at bounding box center [629, 377] width 848 height 354
drag, startPoint x: 990, startPoint y: 60, endPoint x: 982, endPoint y: 66, distance: 10.5
click at [989, 59] on div "Preview URL" at bounding box center [984, 53] width 64 height 16
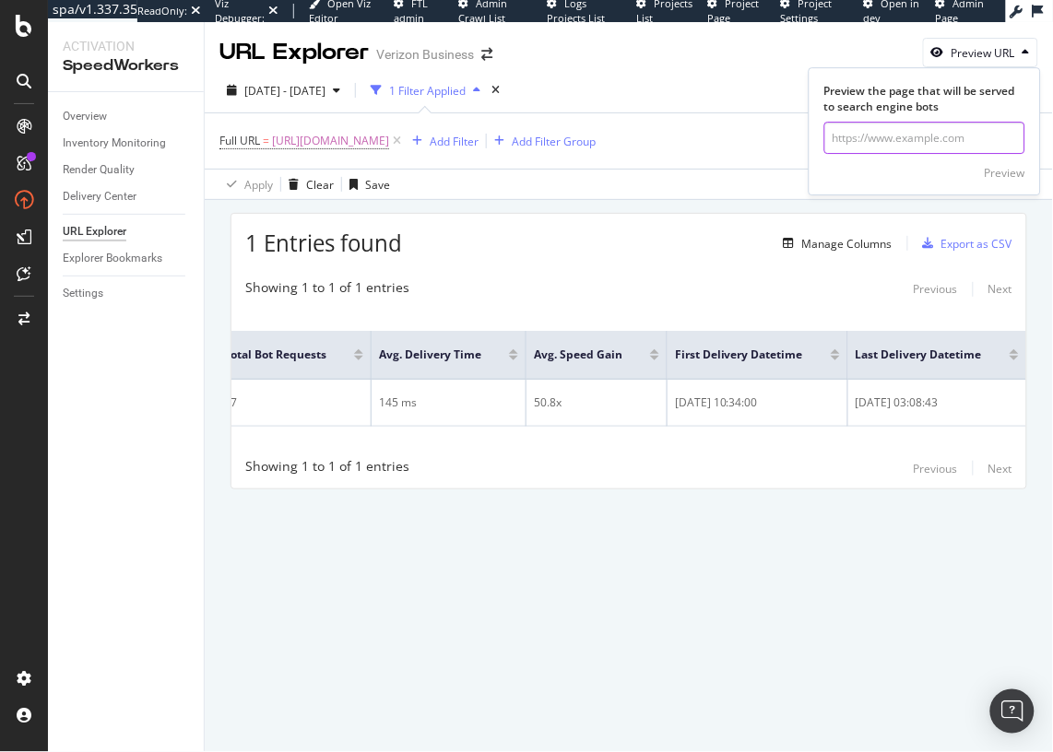
click at [932, 146] on input "url" at bounding box center [924, 138] width 201 height 32
paste input "https://app.botify.com/verizon-com/verizon-business/activation/speedworkers/exp…"
type input "https://app.botify.com/verizon-com/verizon-business/activation/speedworkers/exp…"
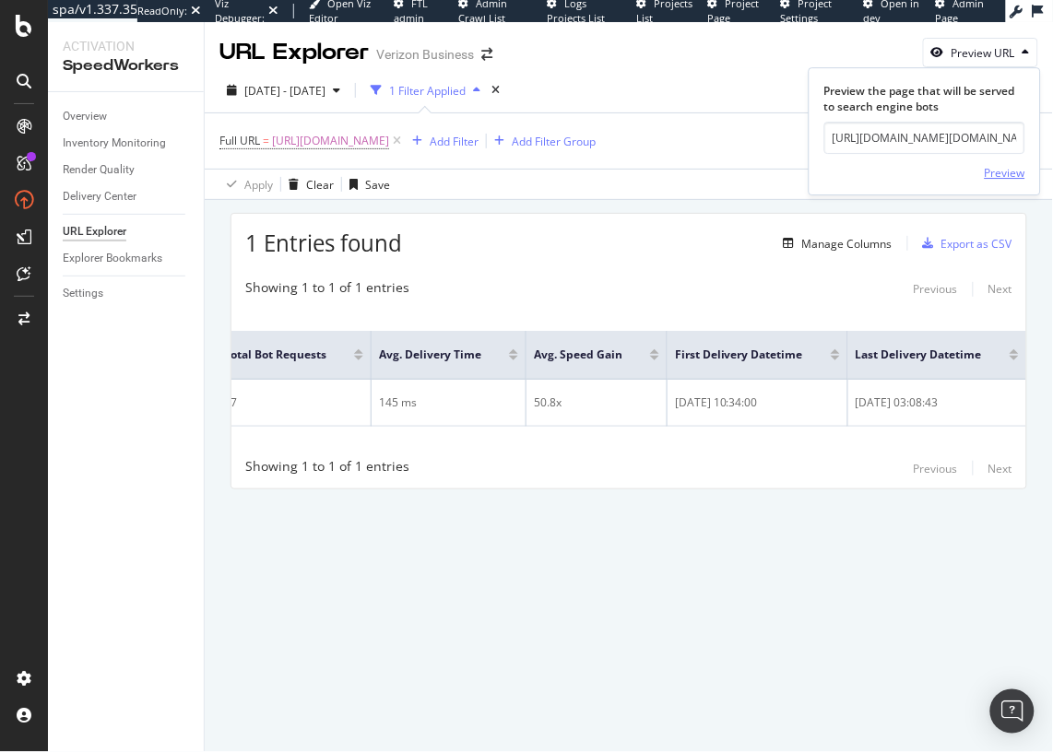
click at [990, 162] on div "Preview" at bounding box center [1005, 173] width 41 height 28
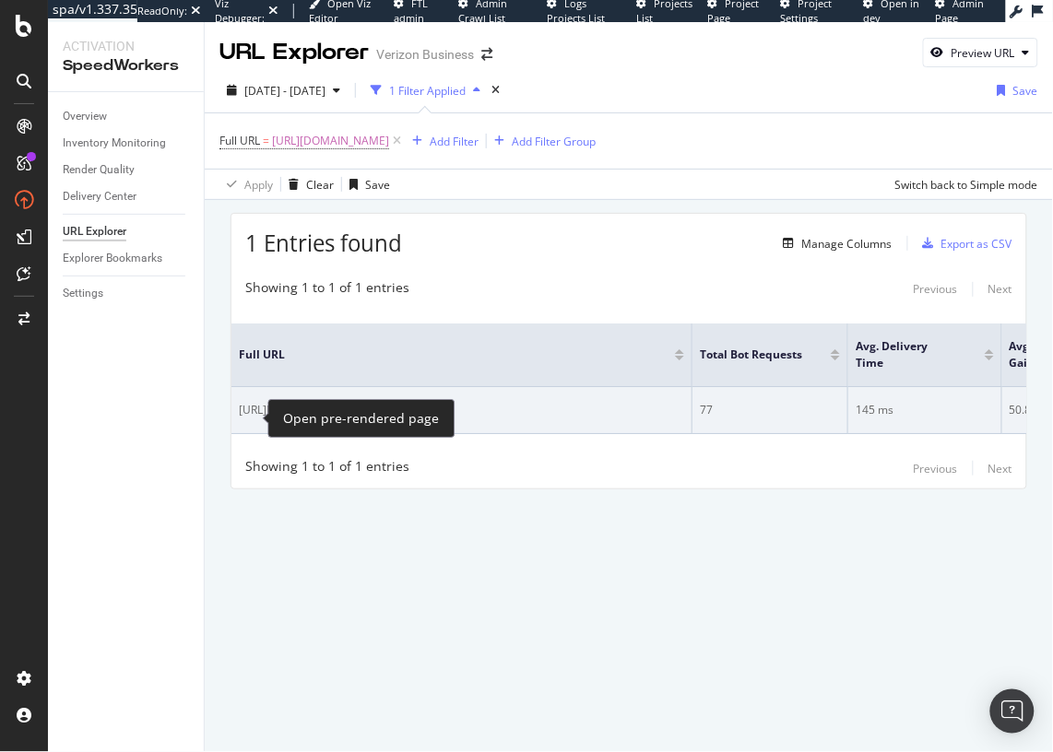
click at [363, 416] on icon "Preview https://www.verizon.com/business/products/devices/smartphones/apple-iph…" at bounding box center [370, 409] width 15 height 13
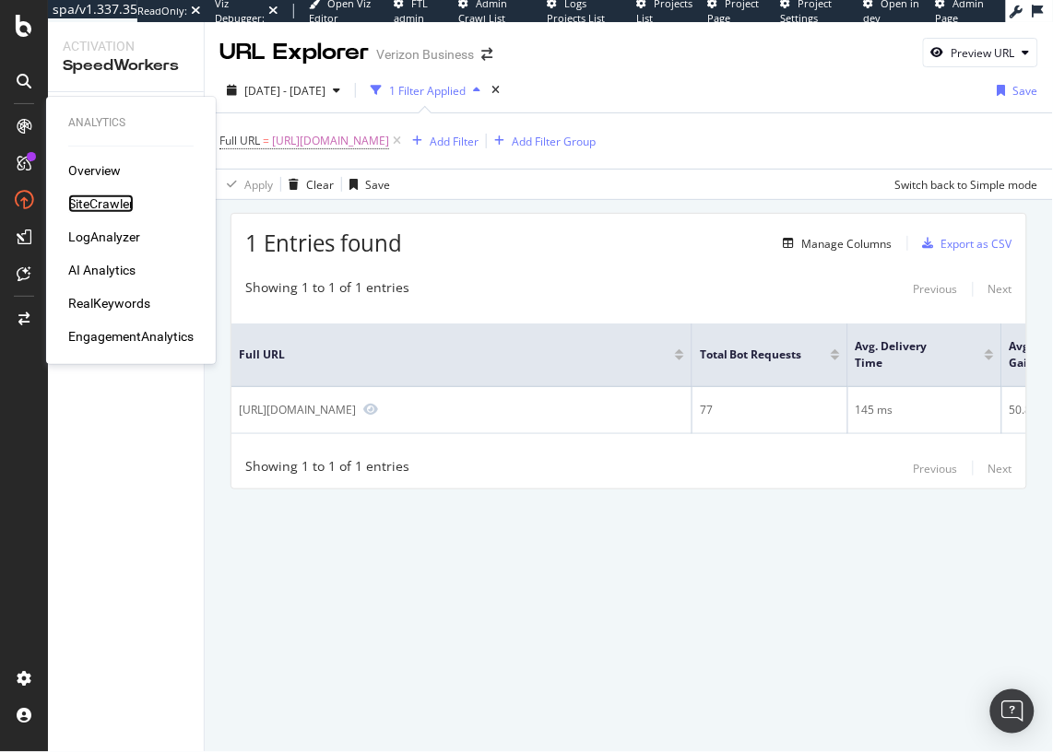
click at [94, 203] on div "SiteCrawler" at bounding box center [100, 204] width 65 height 18
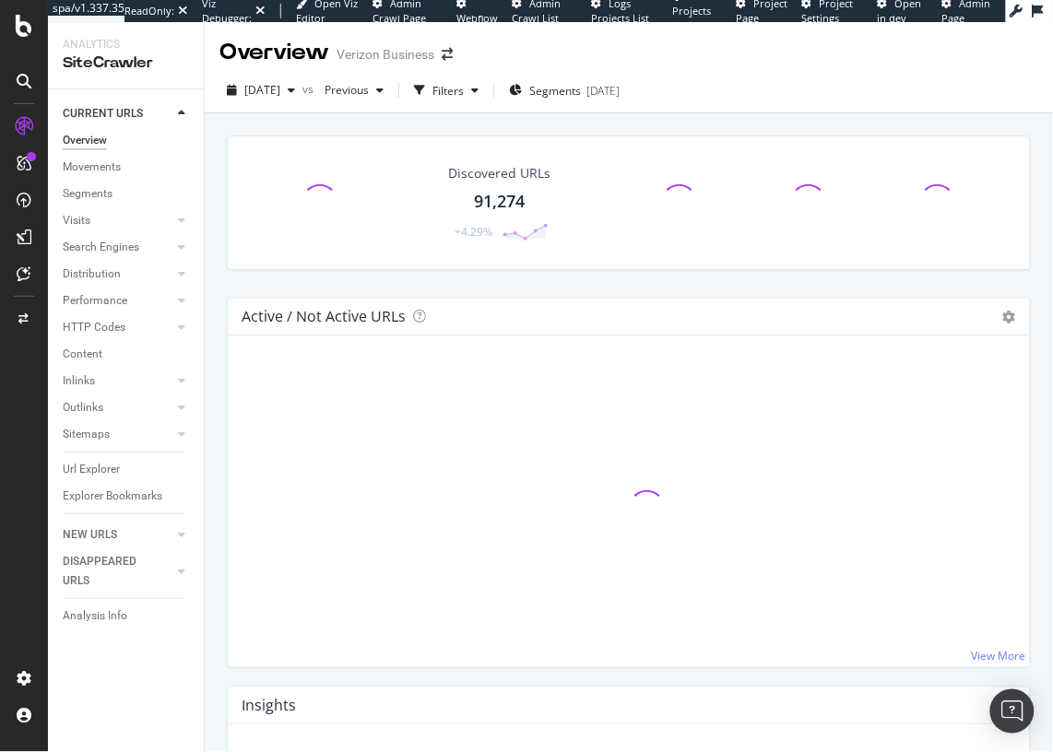
click at [467, 281] on div "Discovered URLs 91,274 +4.29%" at bounding box center [629, 217] width 822 height 162
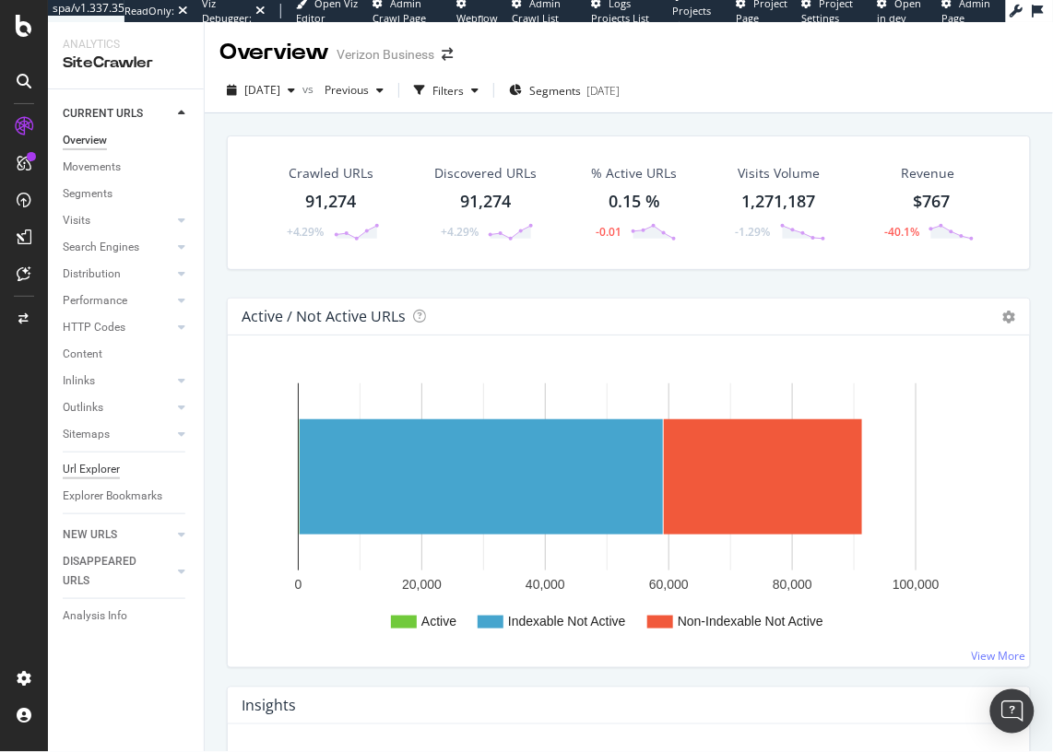
click at [110, 467] on div "Url Explorer" at bounding box center [91, 469] width 57 height 19
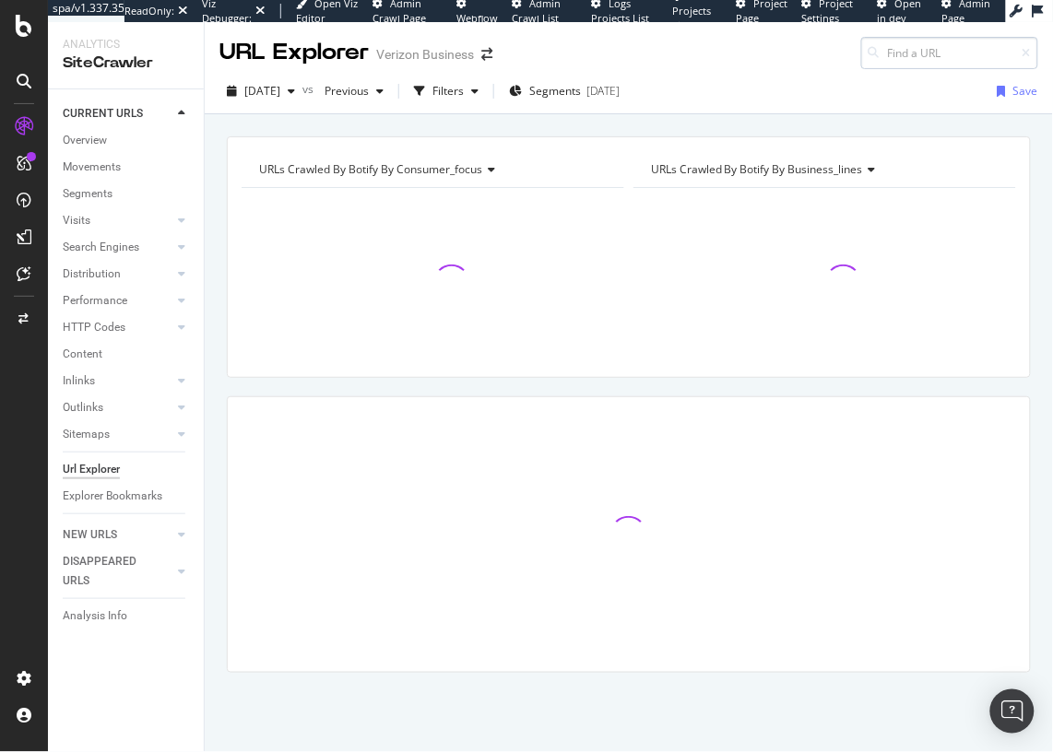
click at [944, 59] on input at bounding box center [949, 53] width 177 height 32
type input "https://app.botify.com/verizon-com/verizon-business/activation/speedworkers/exp…"
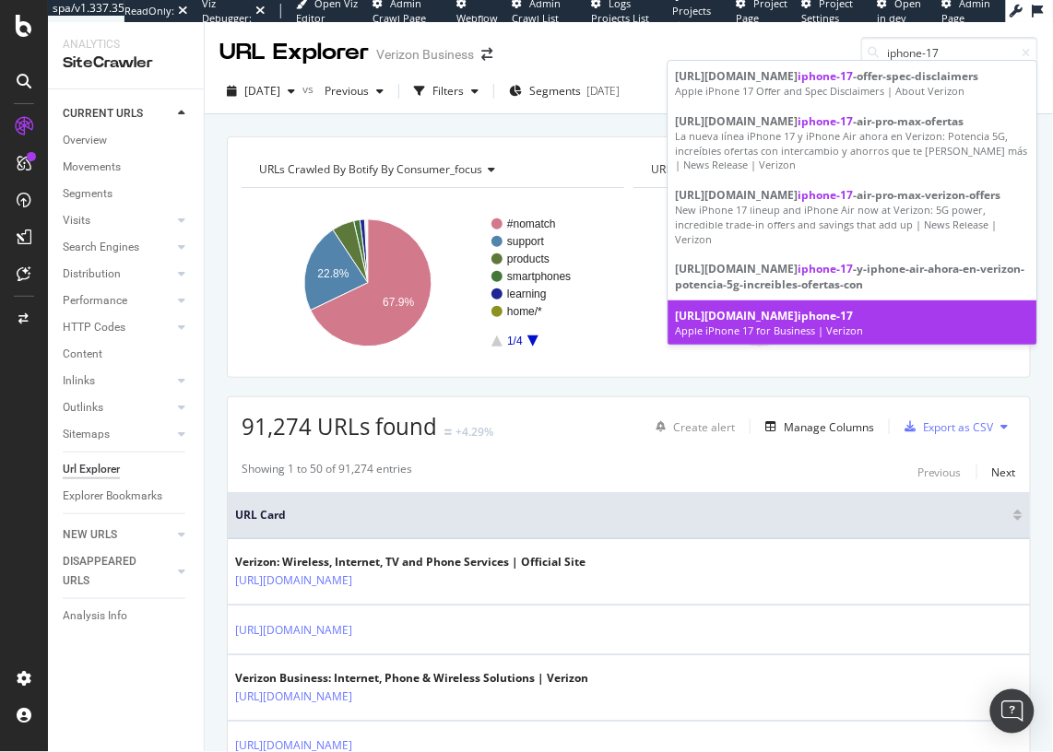
type input "iphone-17"
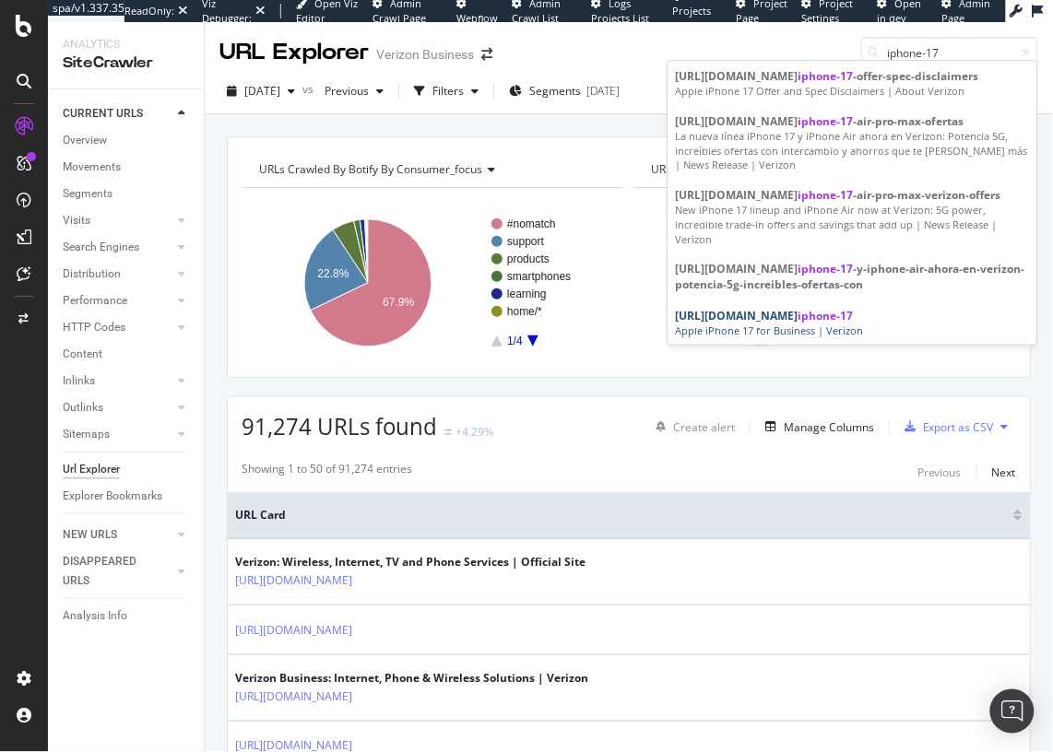
click at [908, 324] on div "https://www.verizon.com/business/products/devices/smartphones/apple- iphone-17" at bounding box center [853, 316] width 354 height 16
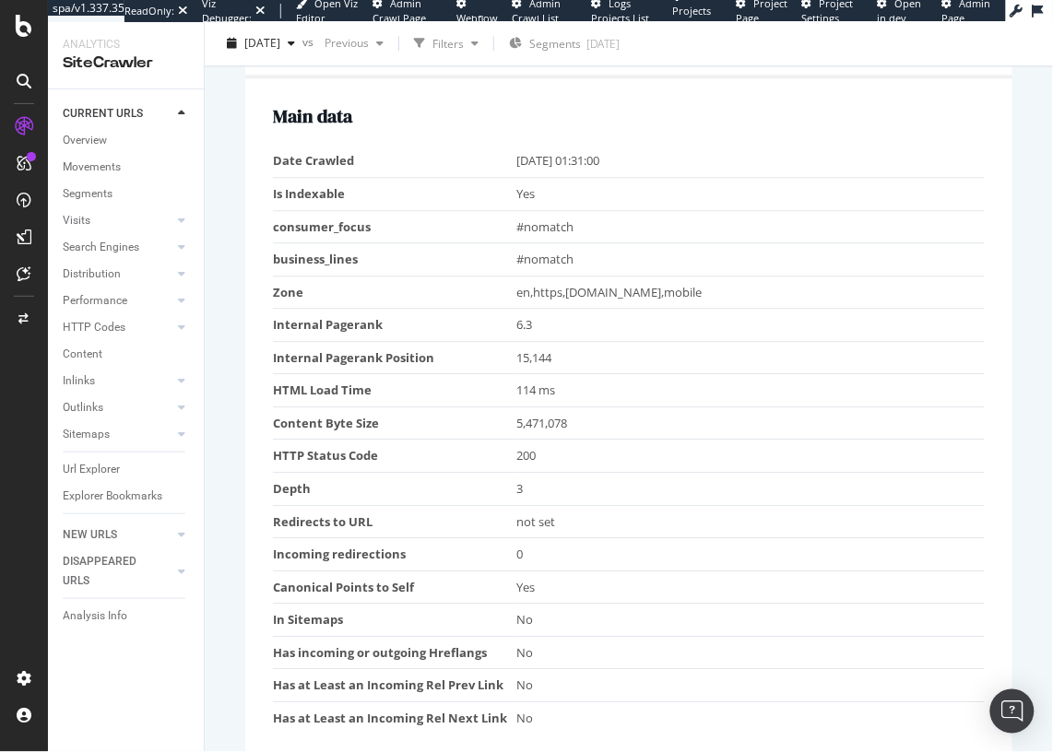
scroll to position [893, 0]
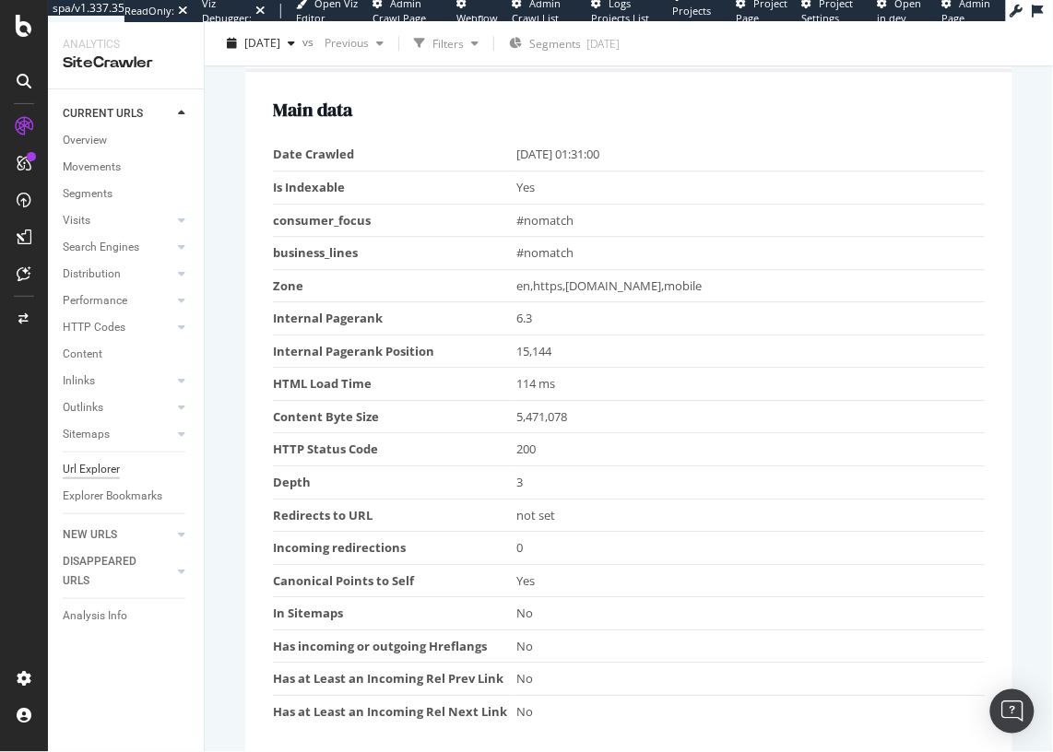
drag, startPoint x: 105, startPoint y: 473, endPoint x: 114, endPoint y: 468, distance: 10.3
click at [105, 473] on div "Url Explorer" at bounding box center [91, 469] width 57 height 19
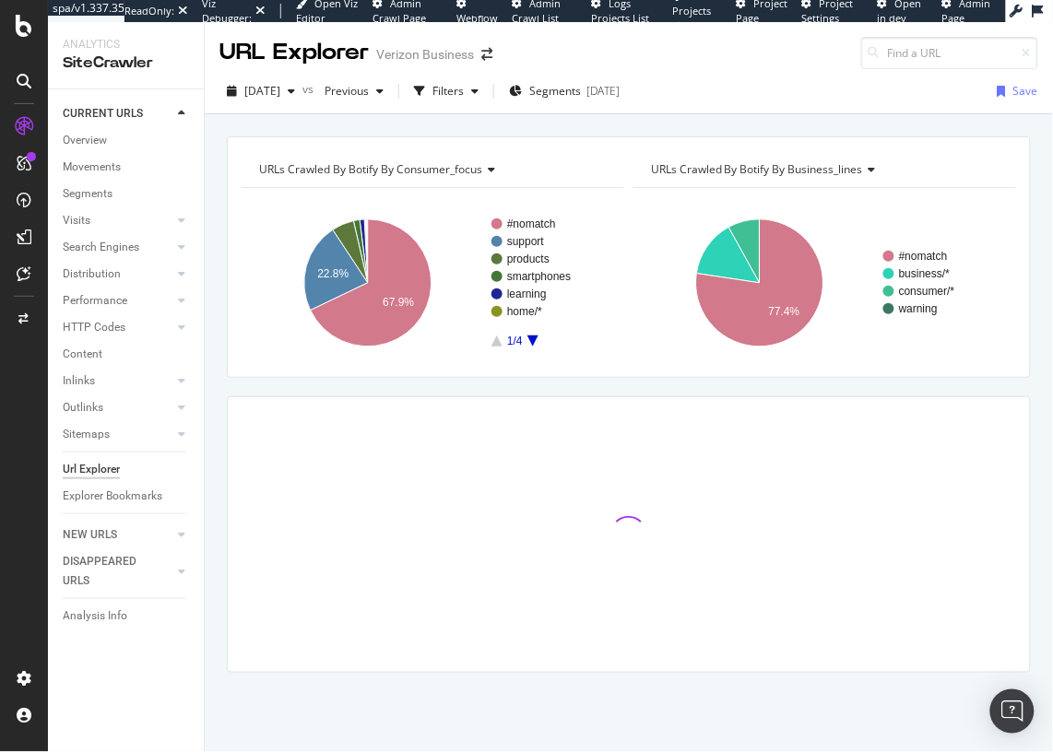
click at [308, 146] on div "URLs Crawled By Botify By consumer_focus Chart (by Value) Table Expand Export a…" at bounding box center [629, 257] width 804 height 242
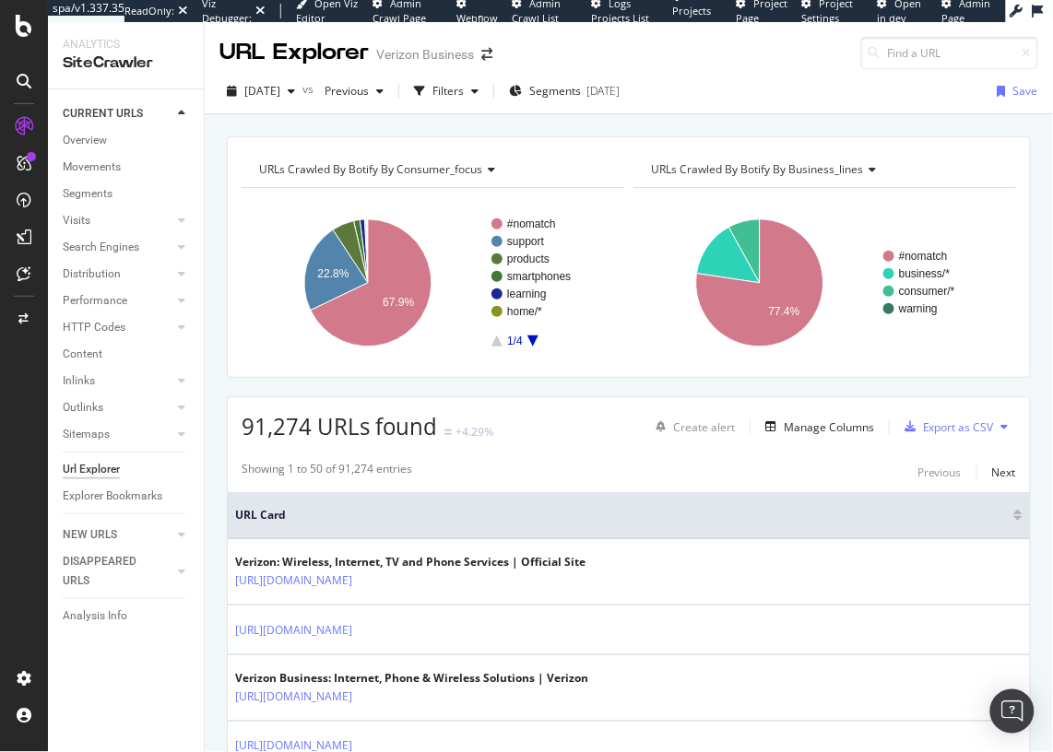
drag, startPoint x: 480, startPoint y: 93, endPoint x: 457, endPoint y: 106, distance: 26.4
click at [464, 93] on div "Filters" at bounding box center [447, 91] width 31 height 16
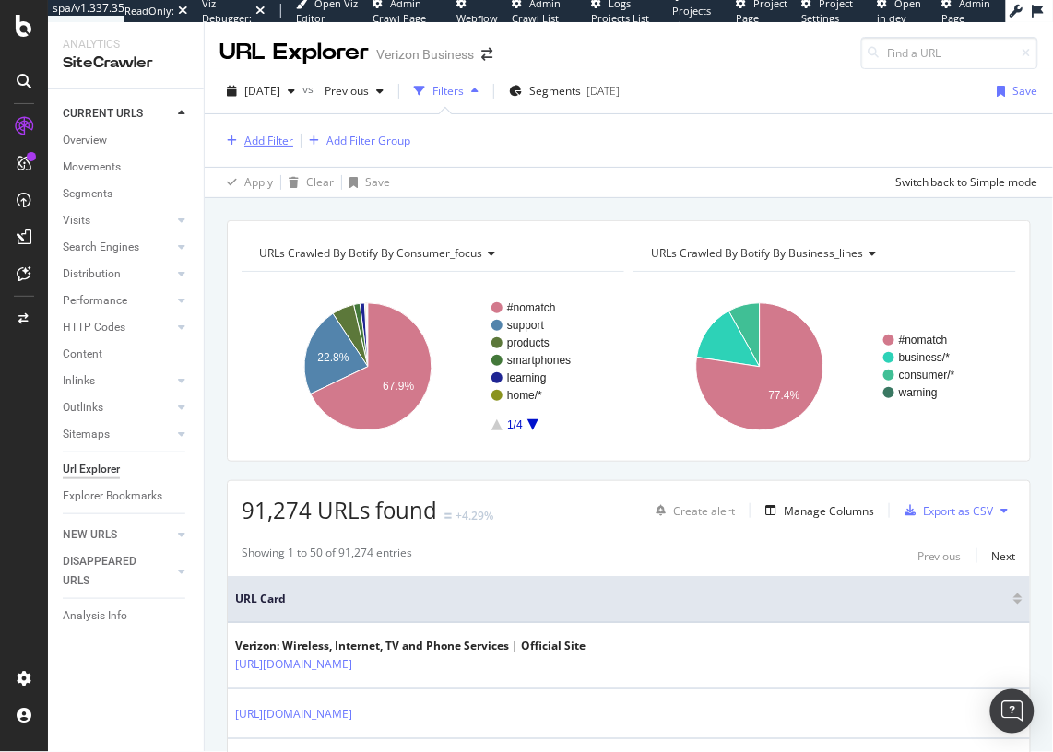
click at [270, 140] on div "Add Filter" at bounding box center [268, 141] width 49 height 16
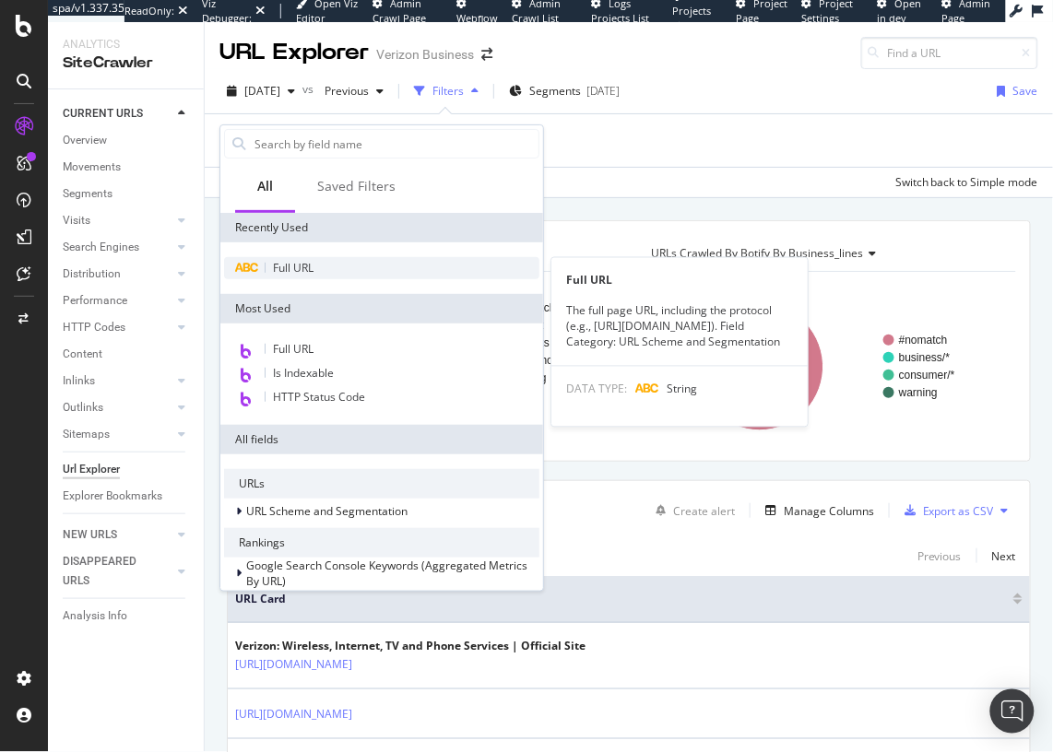
click at [301, 266] on span "Full URL" at bounding box center [293, 268] width 41 height 16
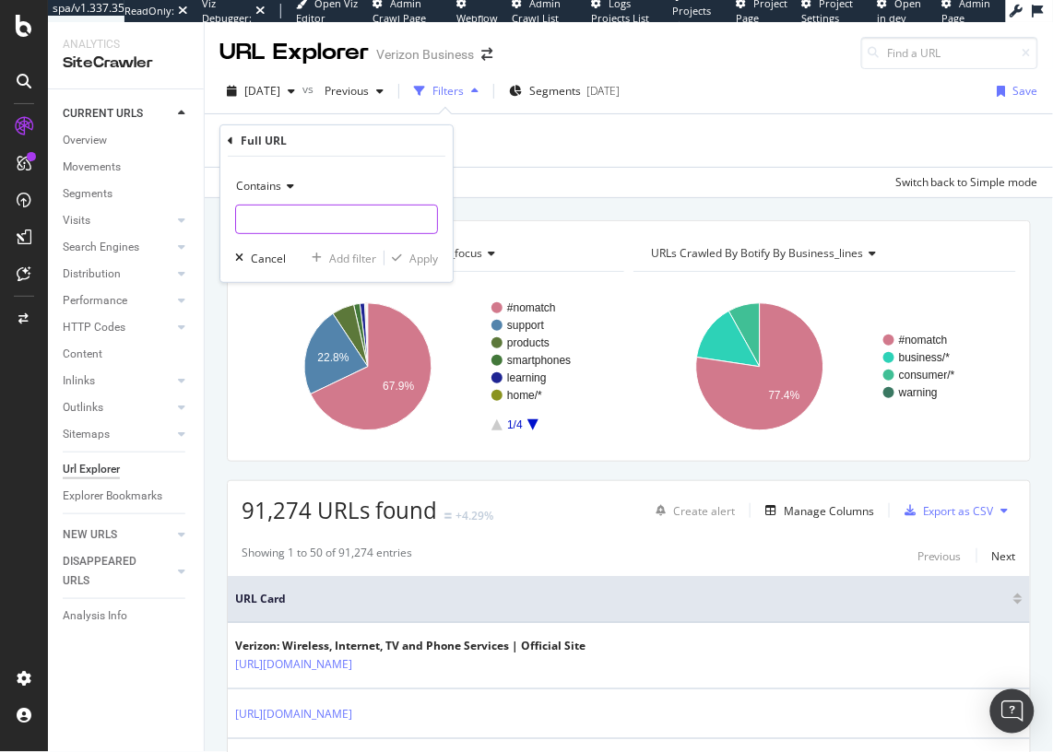
click at [318, 214] on input "text" at bounding box center [336, 220] width 201 height 30
paste input "https://app.botify.com/verizon-com/verizon-business/activation/speedworkers/exp…"
type input "https://app.botify.com/verizon-com/verizon-business/activation/speedworkers/exp…"
type input "iphone-17"
click at [421, 259] on div "Apply" at bounding box center [423, 259] width 29 height 16
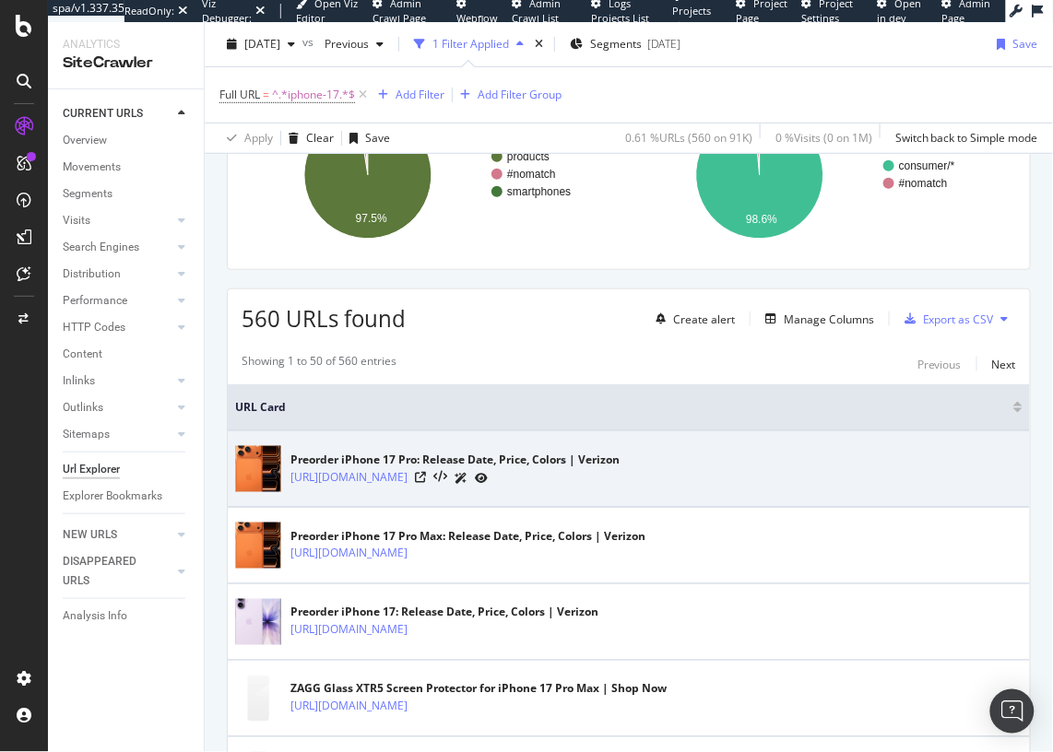
scroll to position [217, 0]
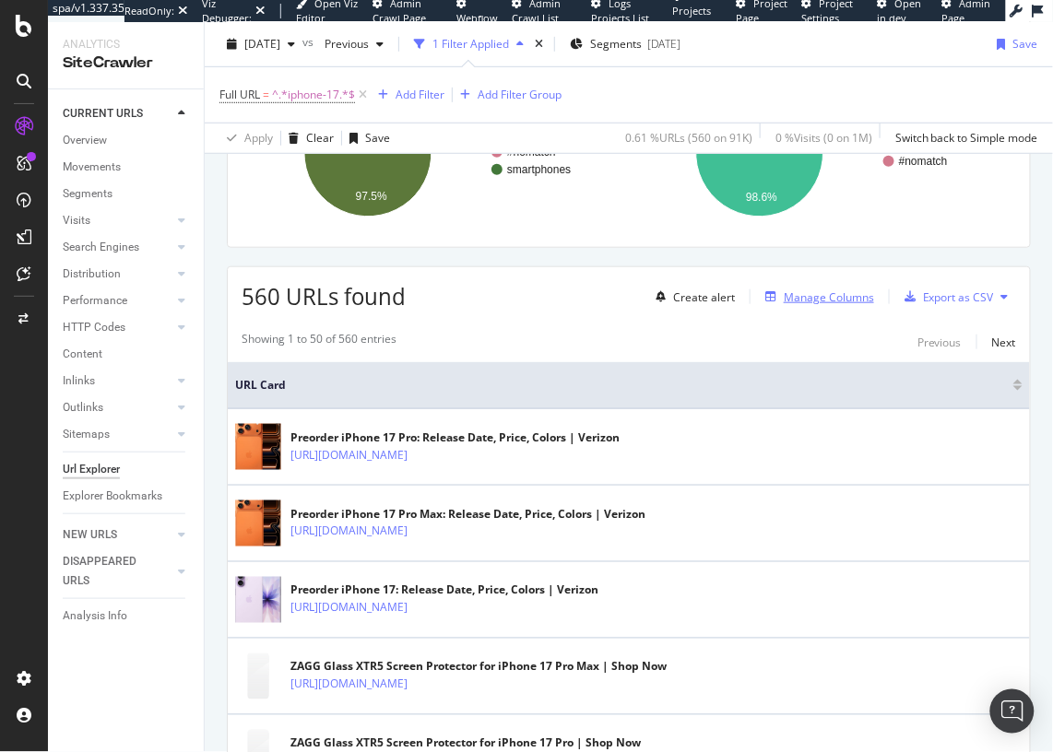
click at [852, 300] on div "Manage Columns" at bounding box center [829, 298] width 90 height 16
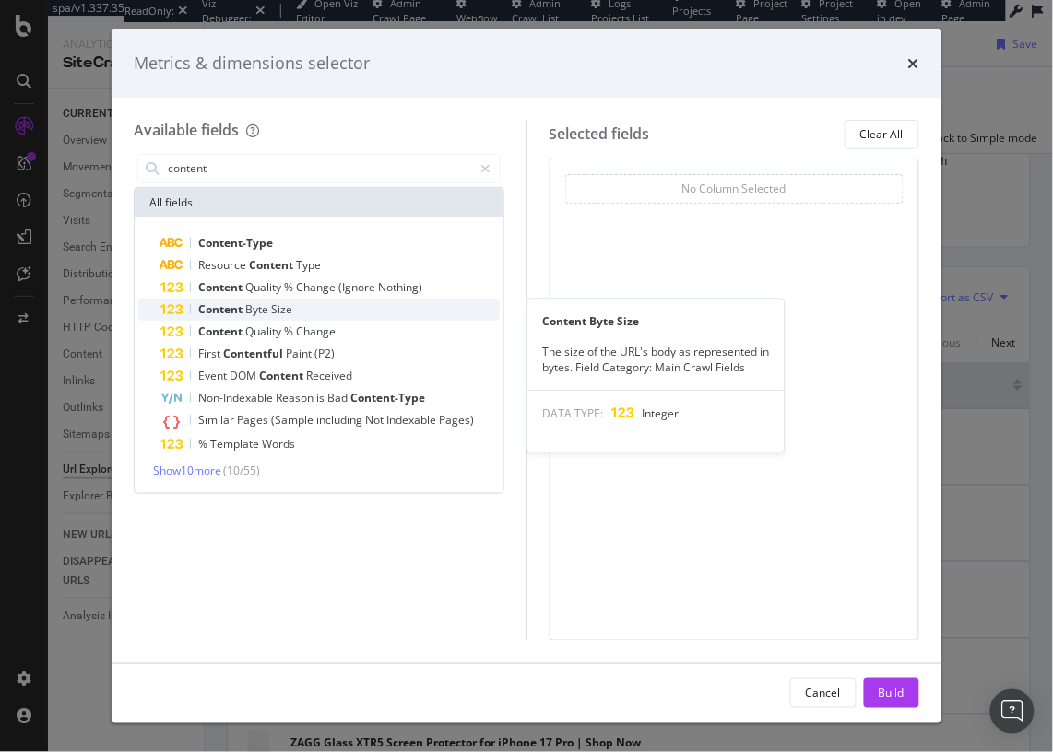
type input "content"
click at [288, 306] on span "Size" at bounding box center [281, 310] width 21 height 16
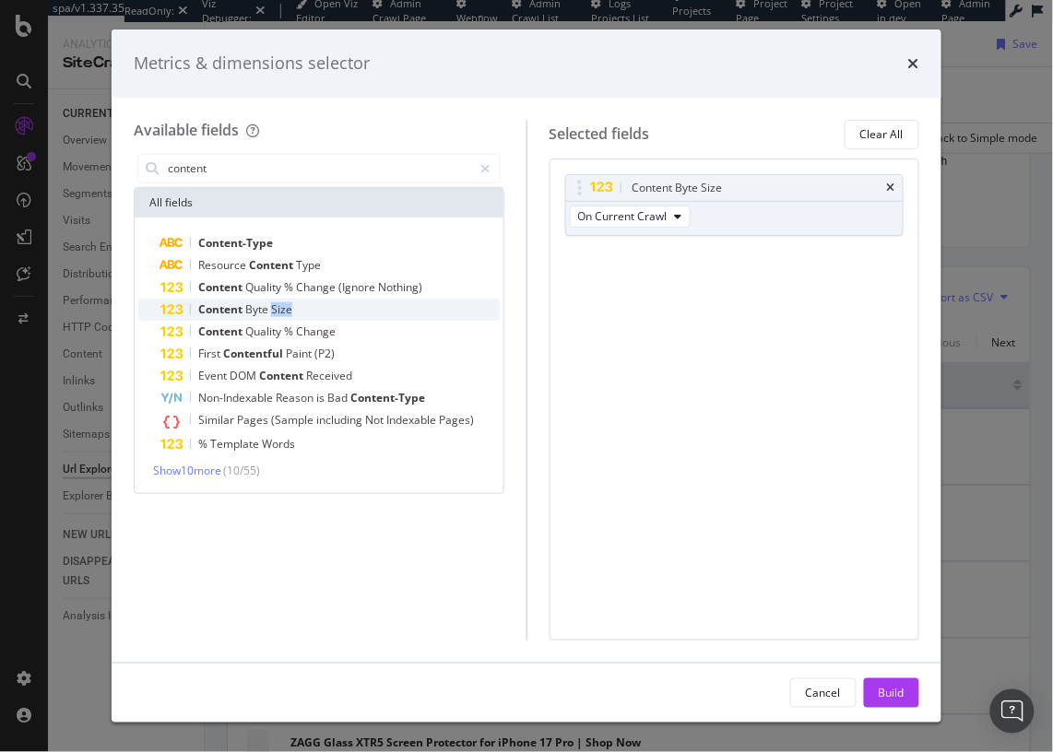
click at [288, 306] on span "Size" at bounding box center [281, 310] width 21 height 16
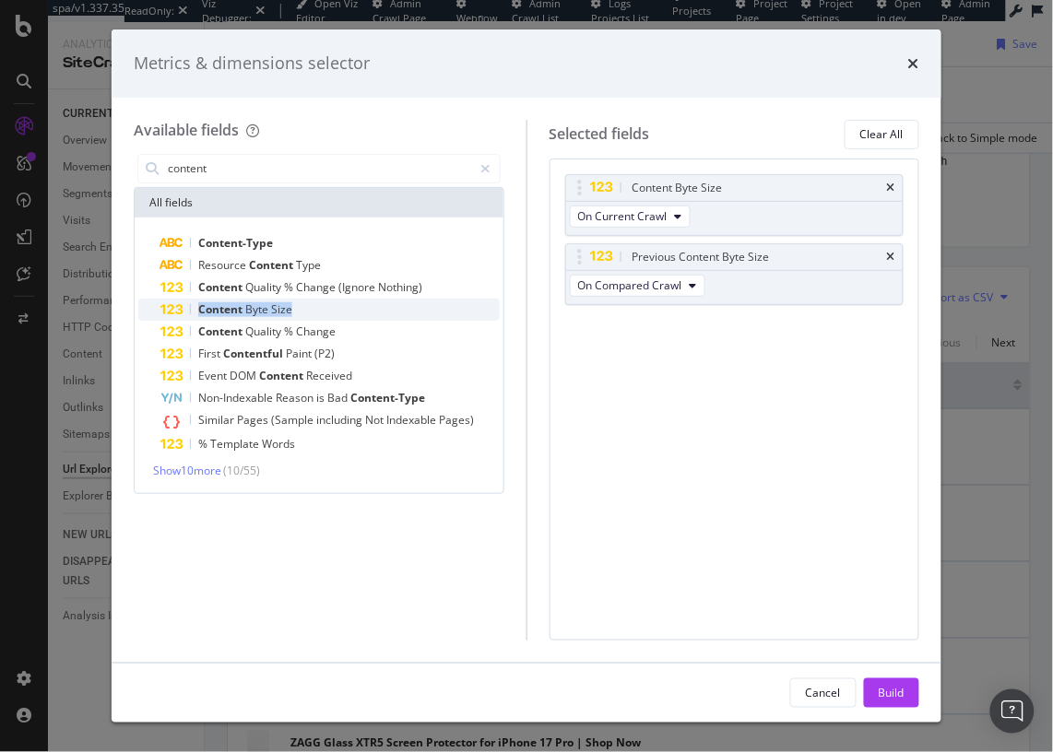
click at [288, 306] on span "Size" at bounding box center [281, 310] width 21 height 16
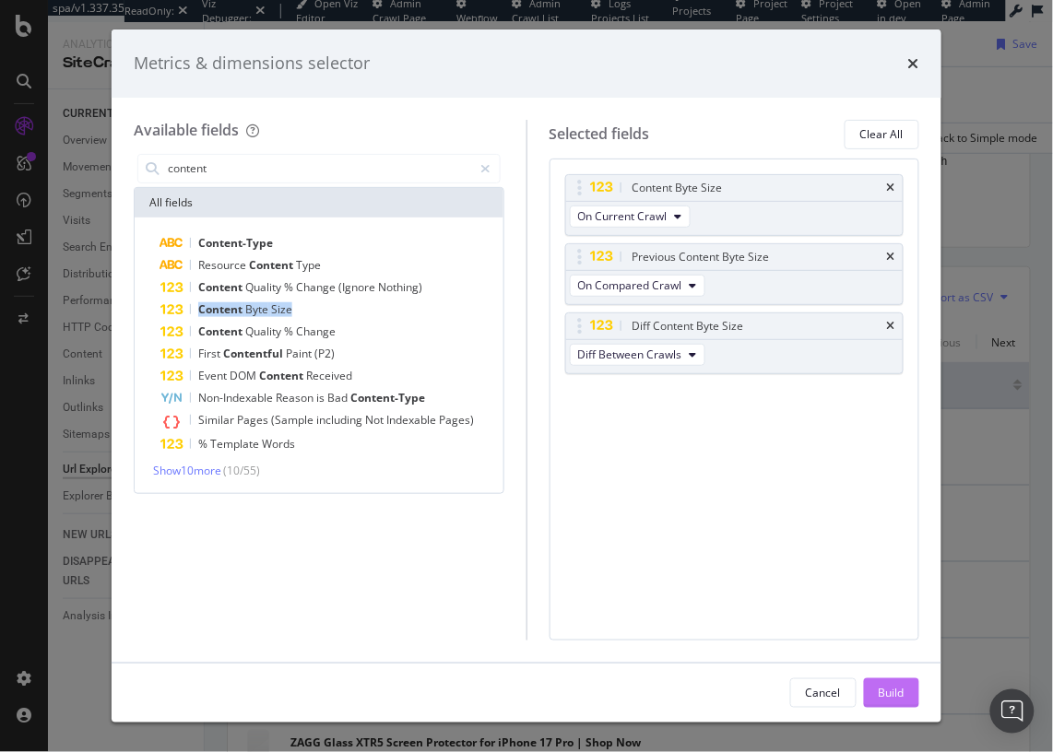
click at [899, 692] on div "Build" at bounding box center [892, 693] width 26 height 16
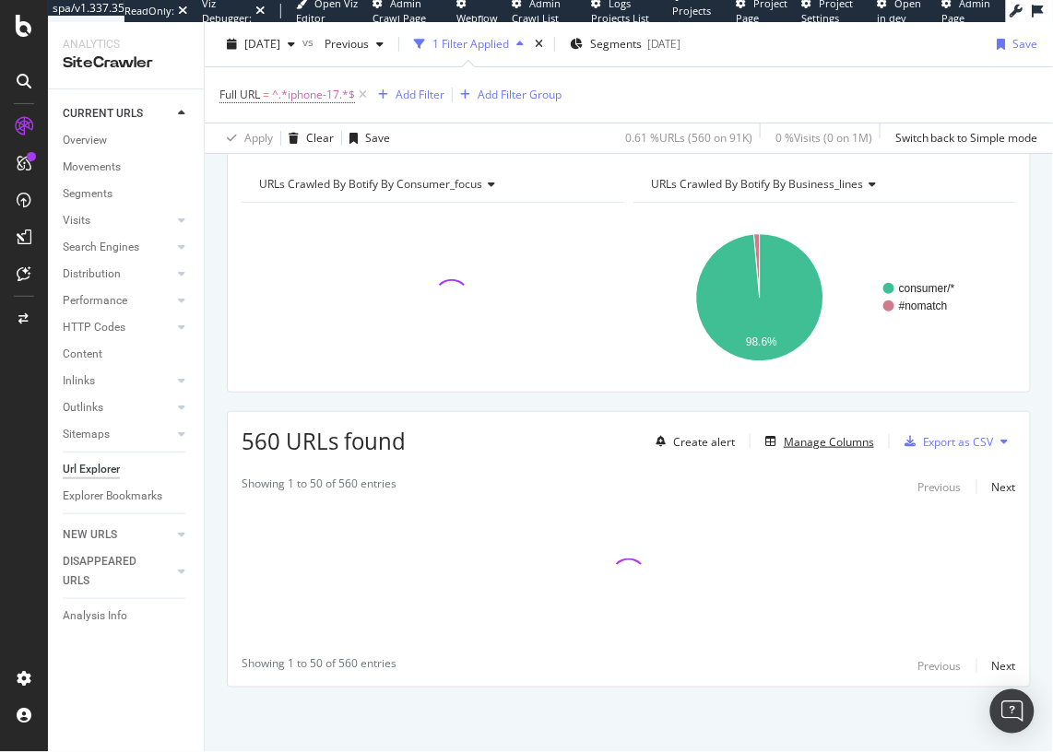
scroll to position [71, 0]
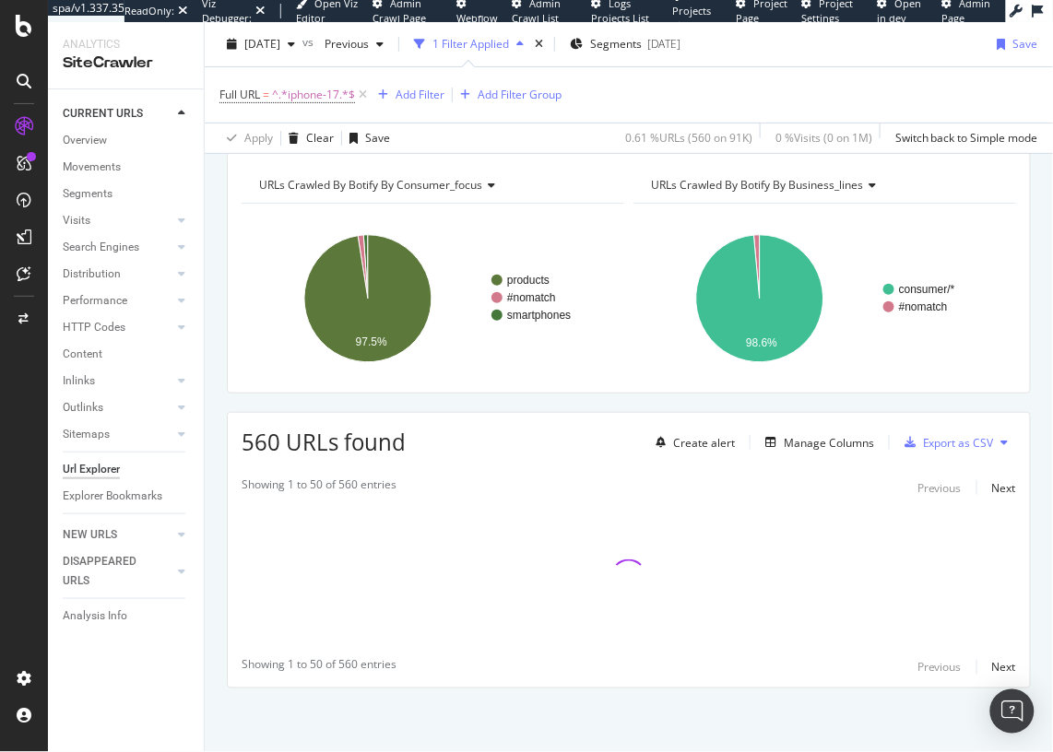
click at [210, 592] on div "URLs Crawled By Botify By consumer_focus Chart (by Value) Table Expand Export a…" at bounding box center [629, 452] width 848 height 601
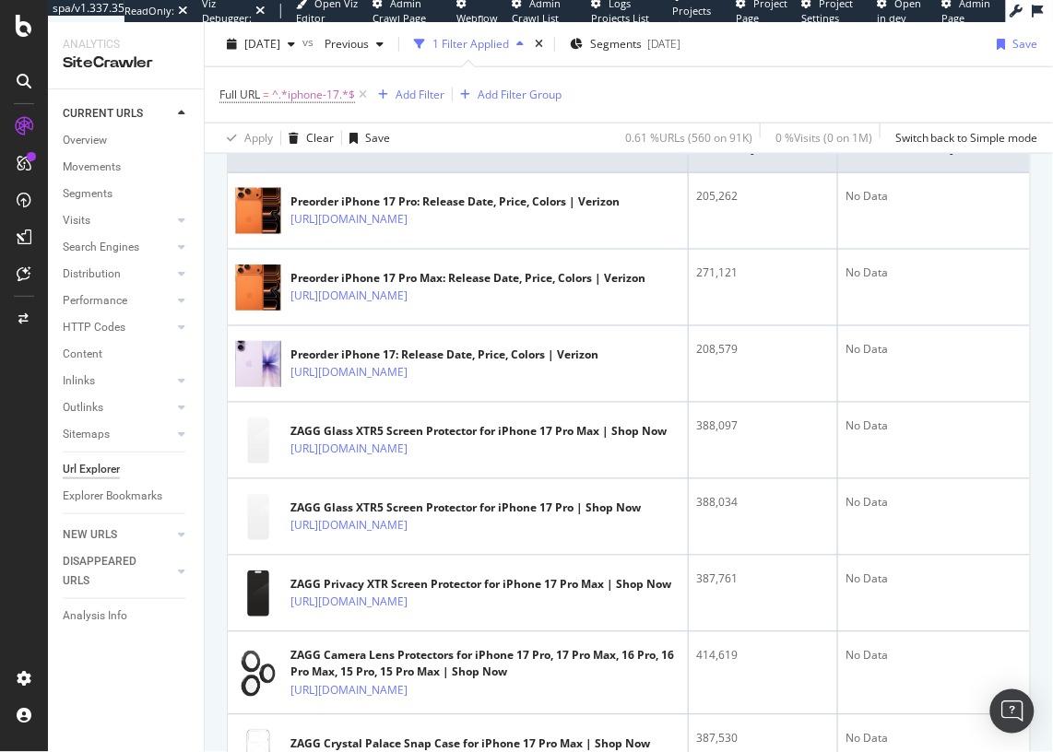
scroll to position [0, 0]
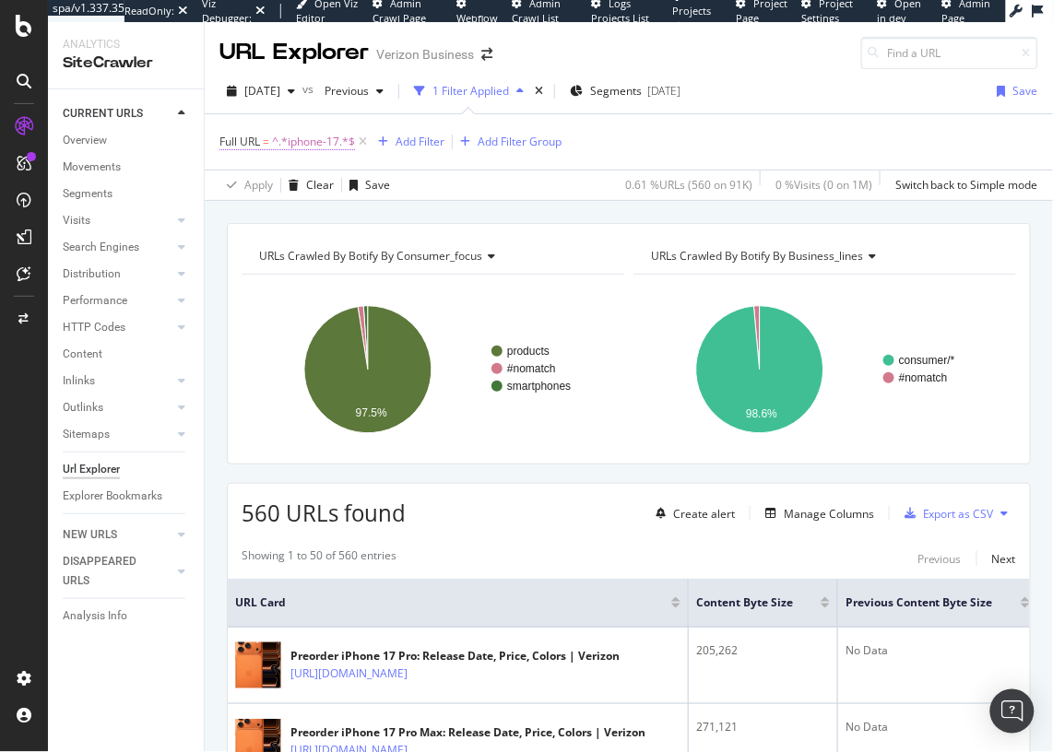
click at [314, 145] on span "^.*iphone-17.*$" at bounding box center [313, 142] width 83 height 26
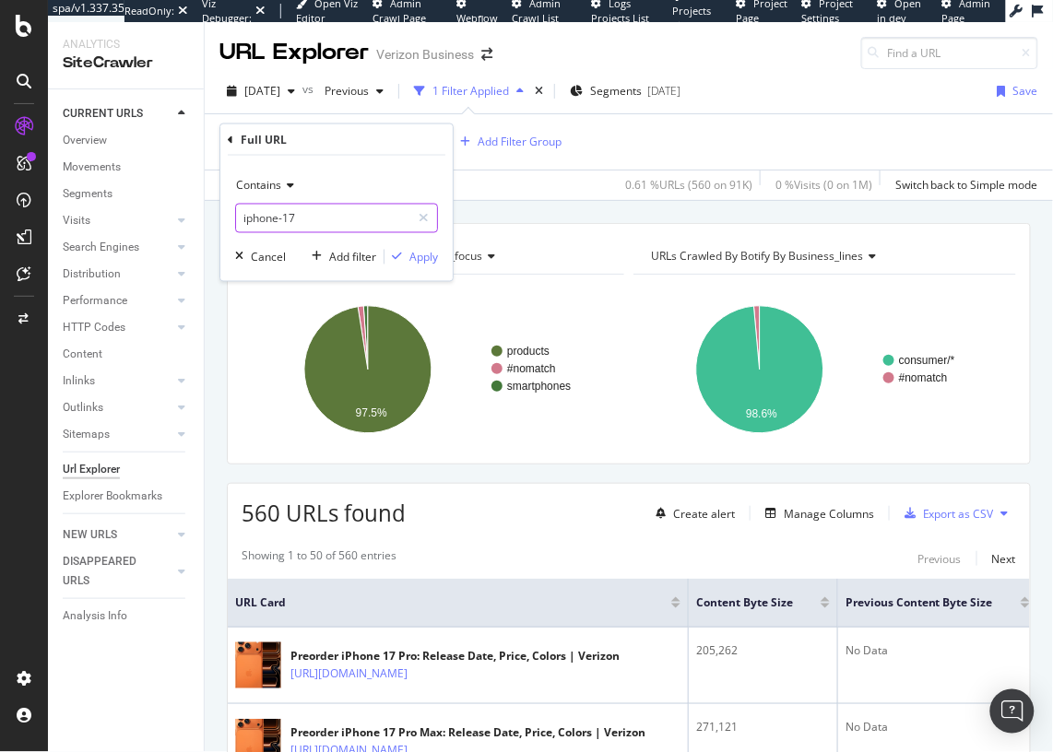
click at [299, 216] on input "iphone-17" at bounding box center [323, 219] width 174 height 30
paste input "/products/devices/smartphones/apple-"
type input "/products/devices/smartphones/apple-iphone-17"
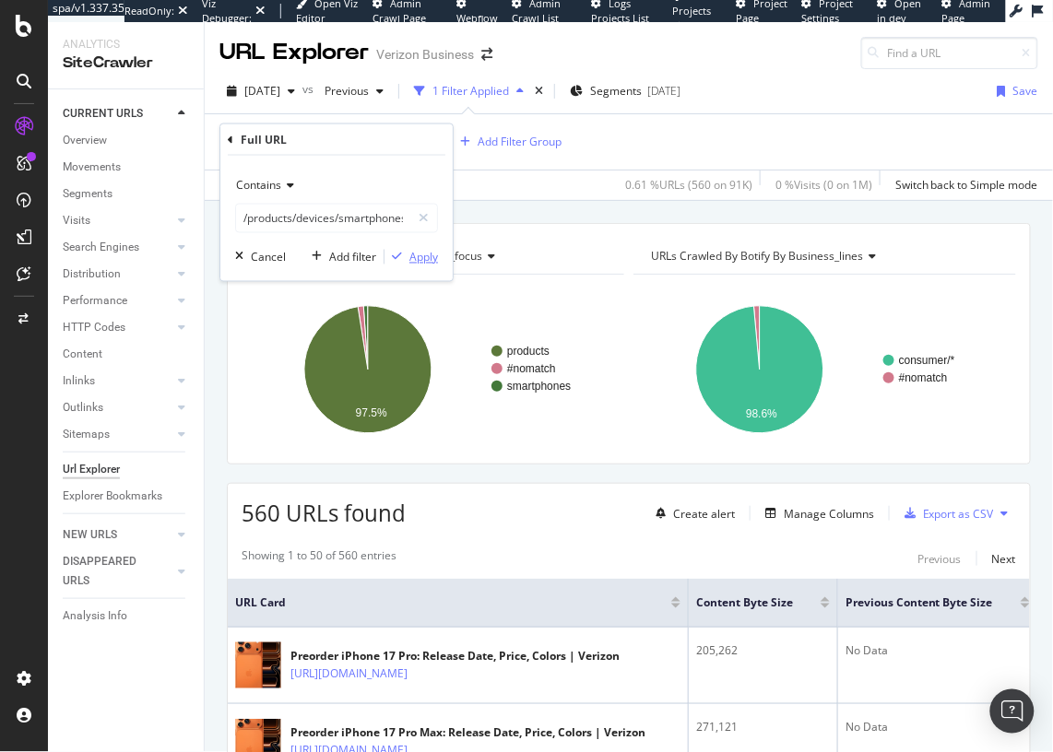
click at [423, 256] on div "Apply" at bounding box center [423, 257] width 29 height 16
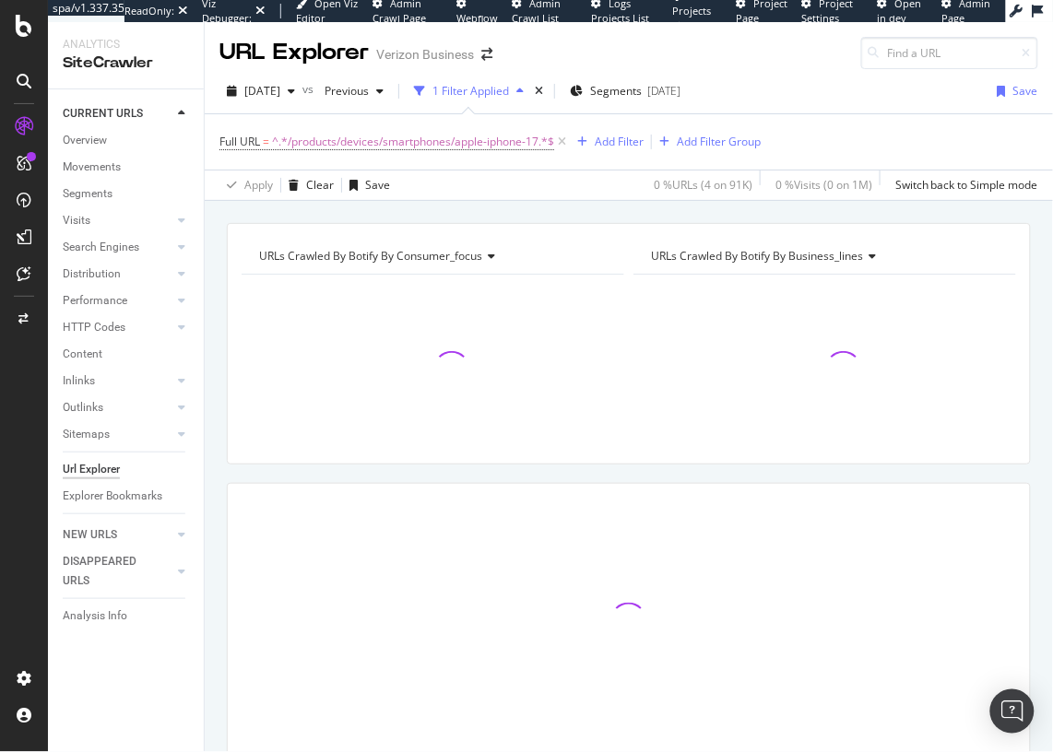
click at [216, 279] on div "URLs Crawled By Botify By consumer_focus Chart (by Value) Table Expand Export a…" at bounding box center [629, 523] width 848 height 601
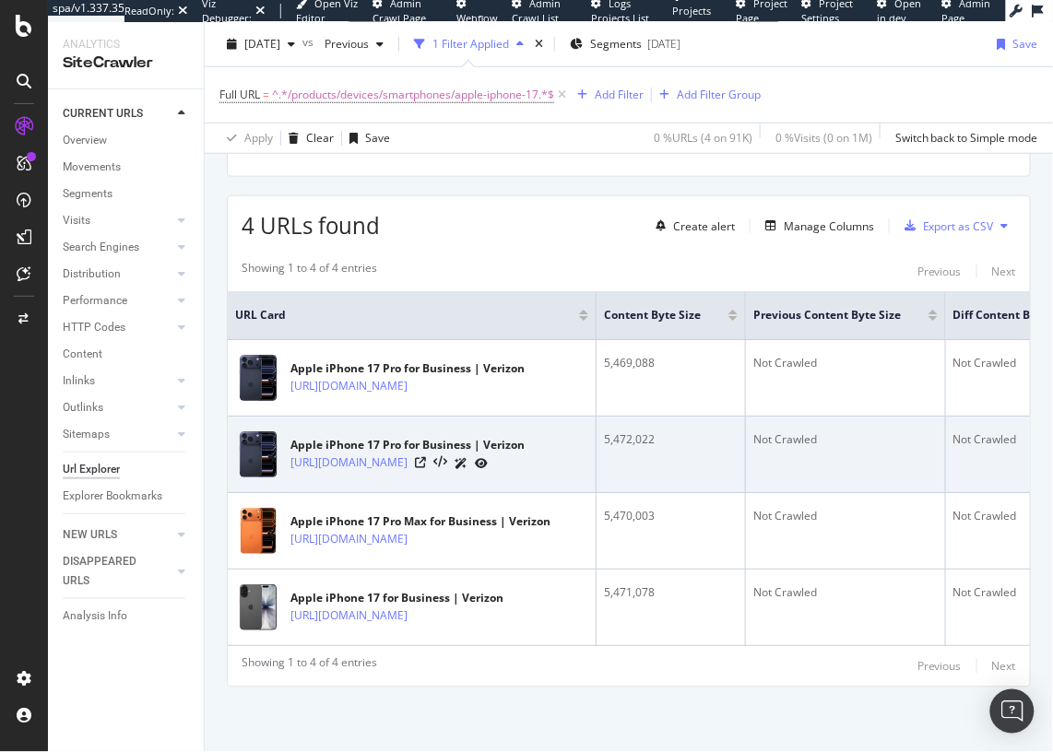
scroll to position [334, 0]
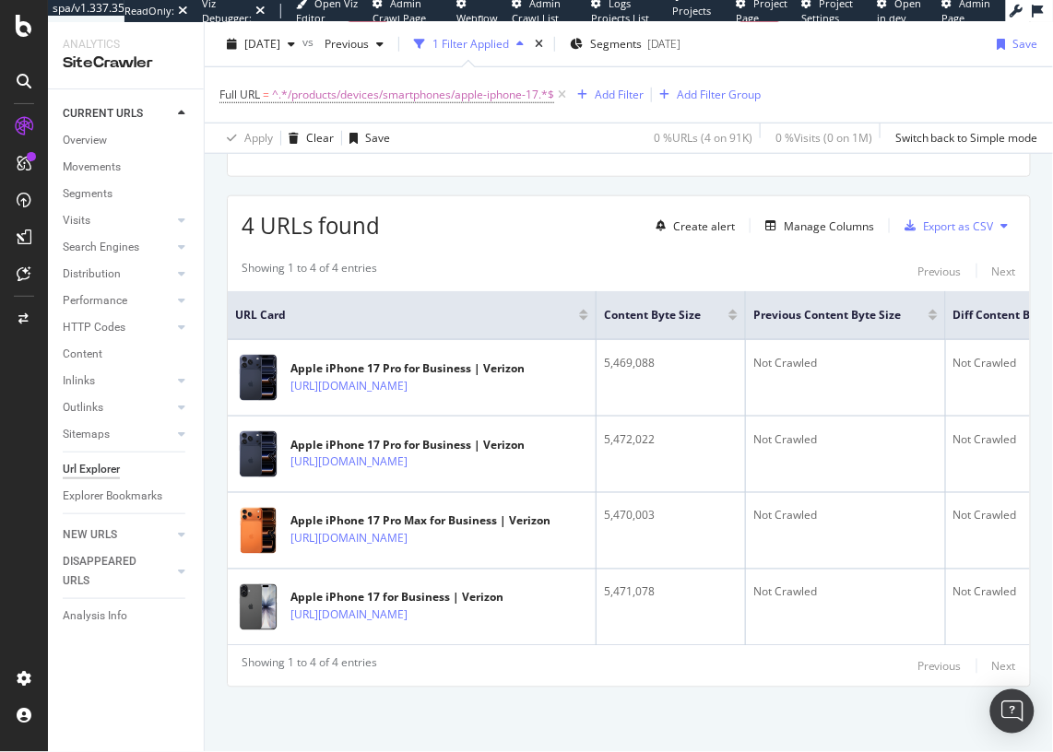
click at [562, 260] on div "Showing 1 to 4 of 4 entries Previous Next" at bounding box center [629, 271] width 802 height 22
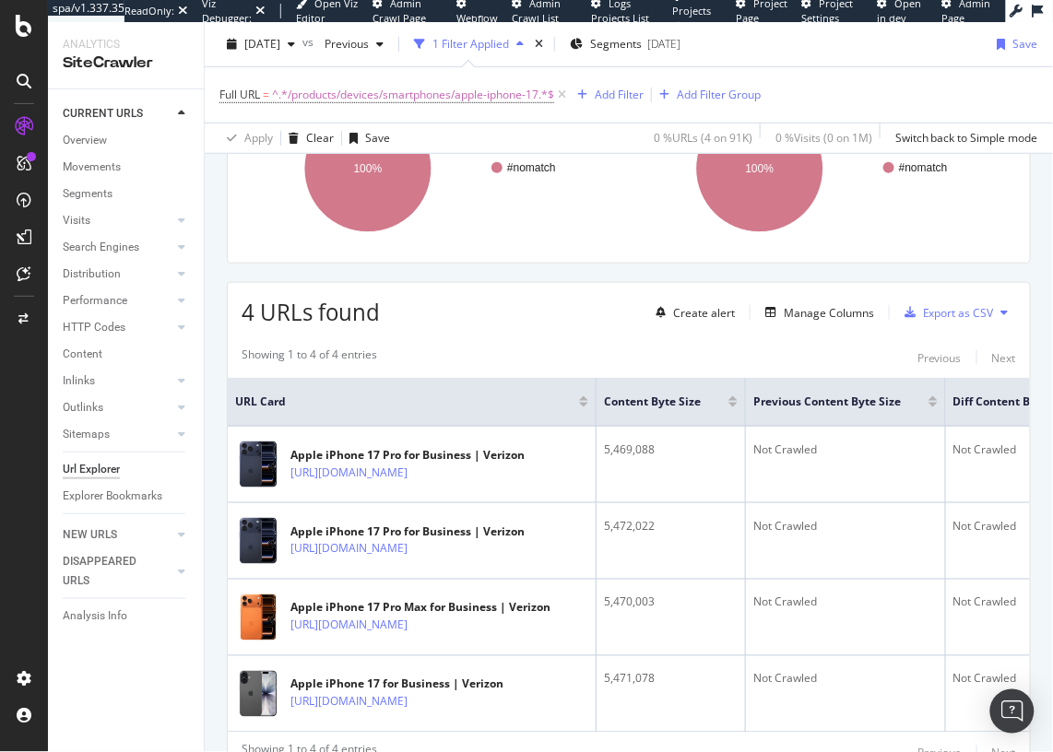
scroll to position [203, 0]
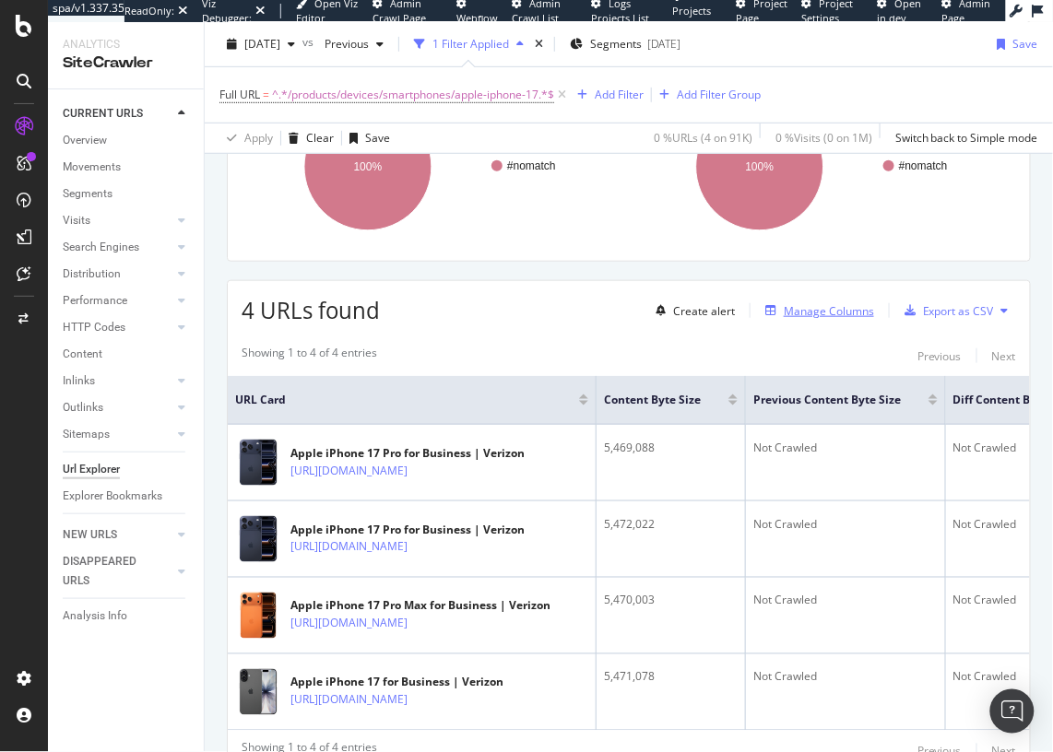
click at [825, 313] on div "Manage Columns" at bounding box center [829, 311] width 90 height 16
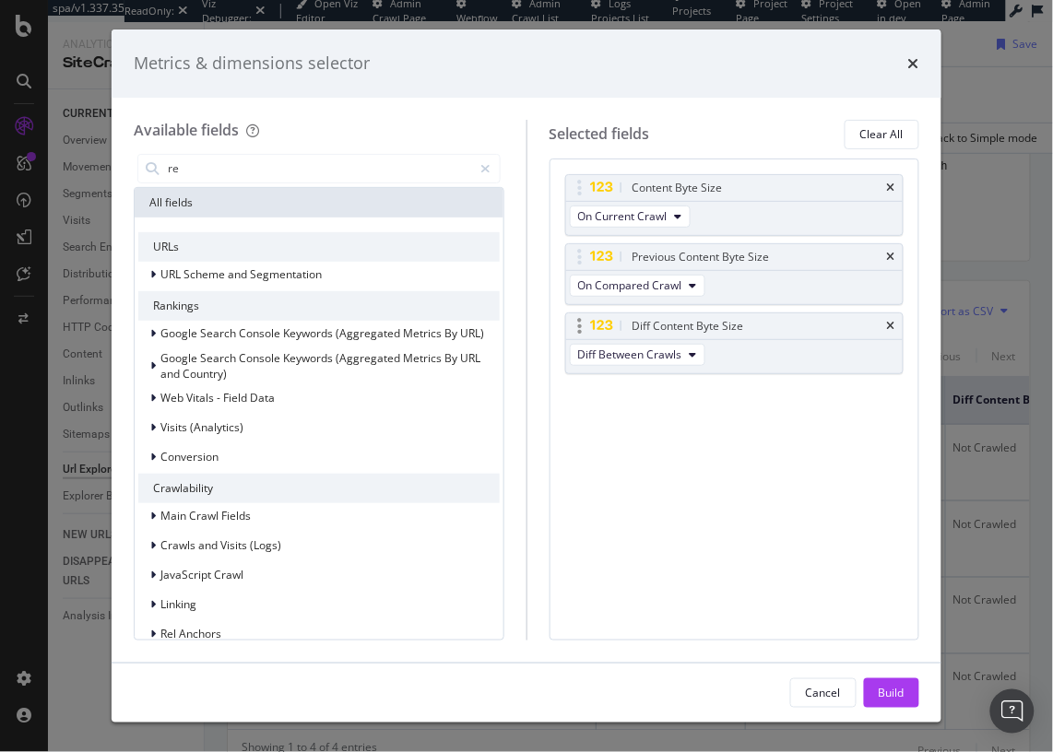
type input "r"
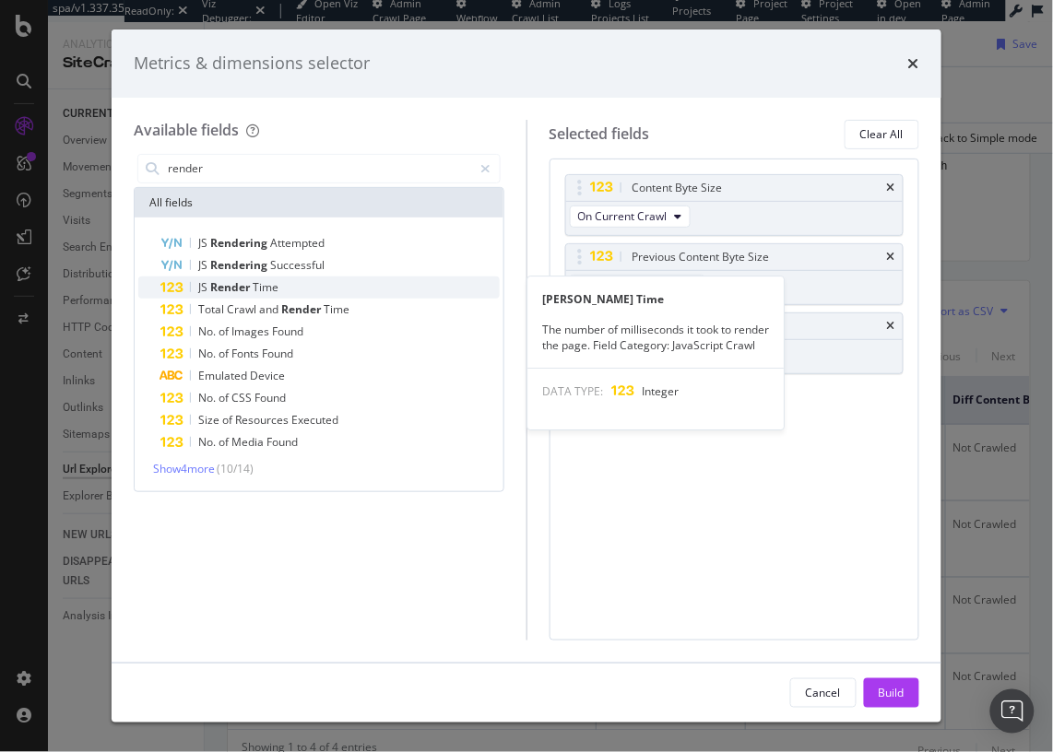
click at [327, 292] on div "JS Render Time" at bounding box center [329, 288] width 339 height 22
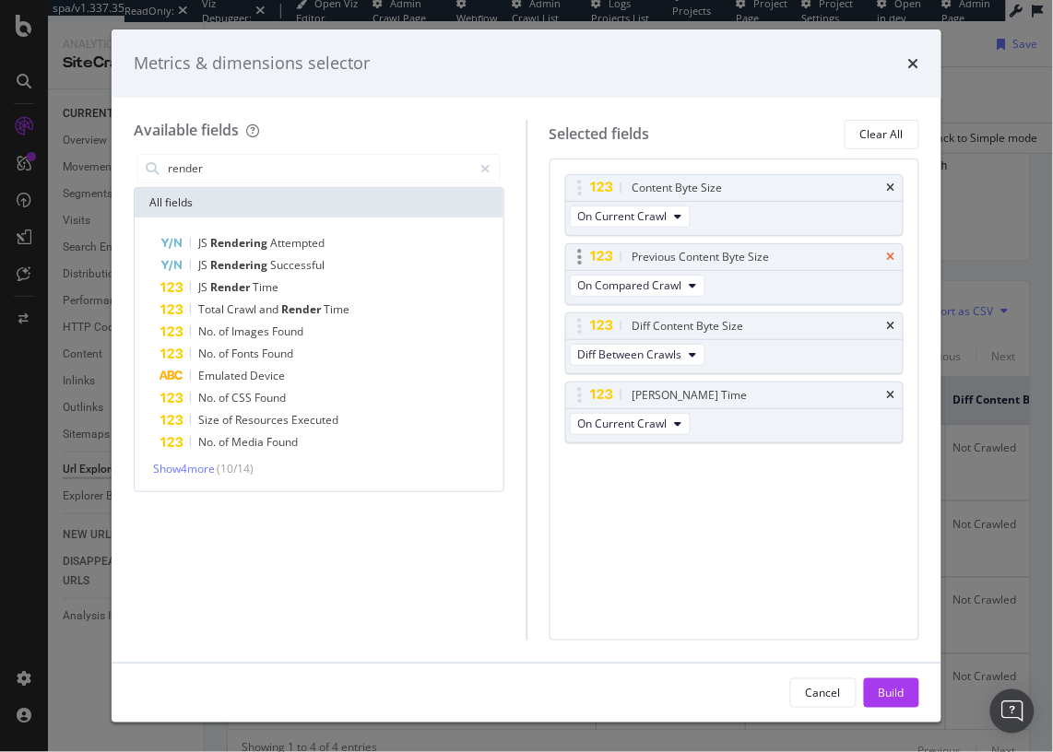
click at [893, 258] on icon "times" at bounding box center [891, 257] width 8 height 11
click at [893, 321] on icon "times" at bounding box center [891, 326] width 8 height 11
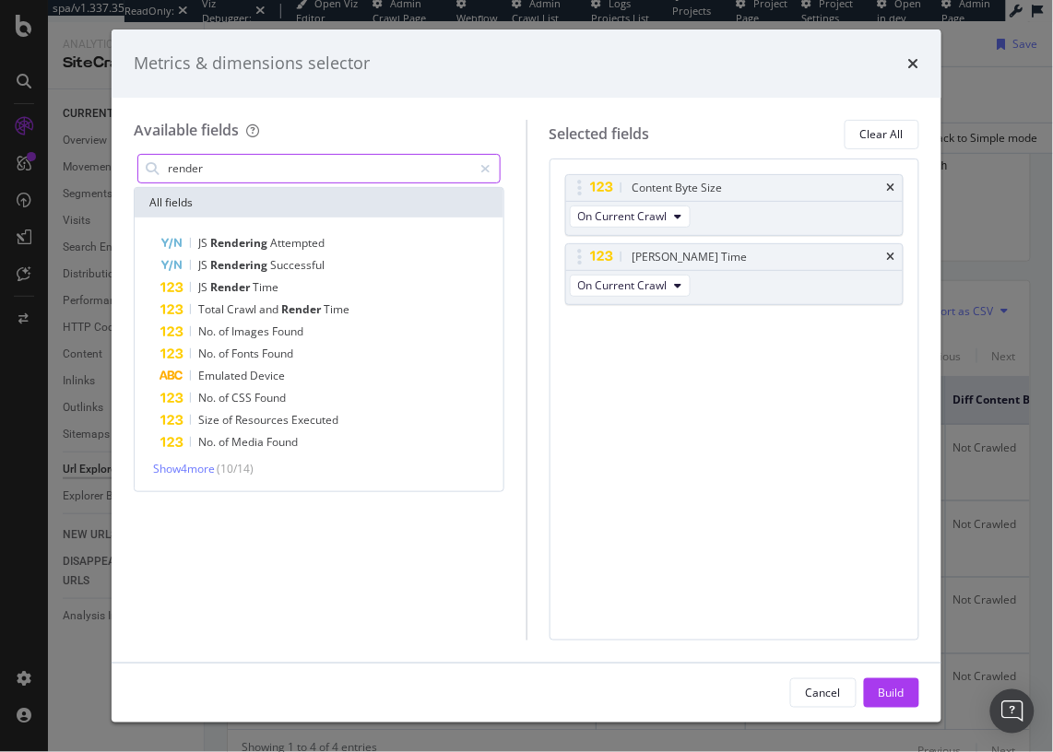
click at [236, 171] on input "render" at bounding box center [319, 169] width 307 height 28
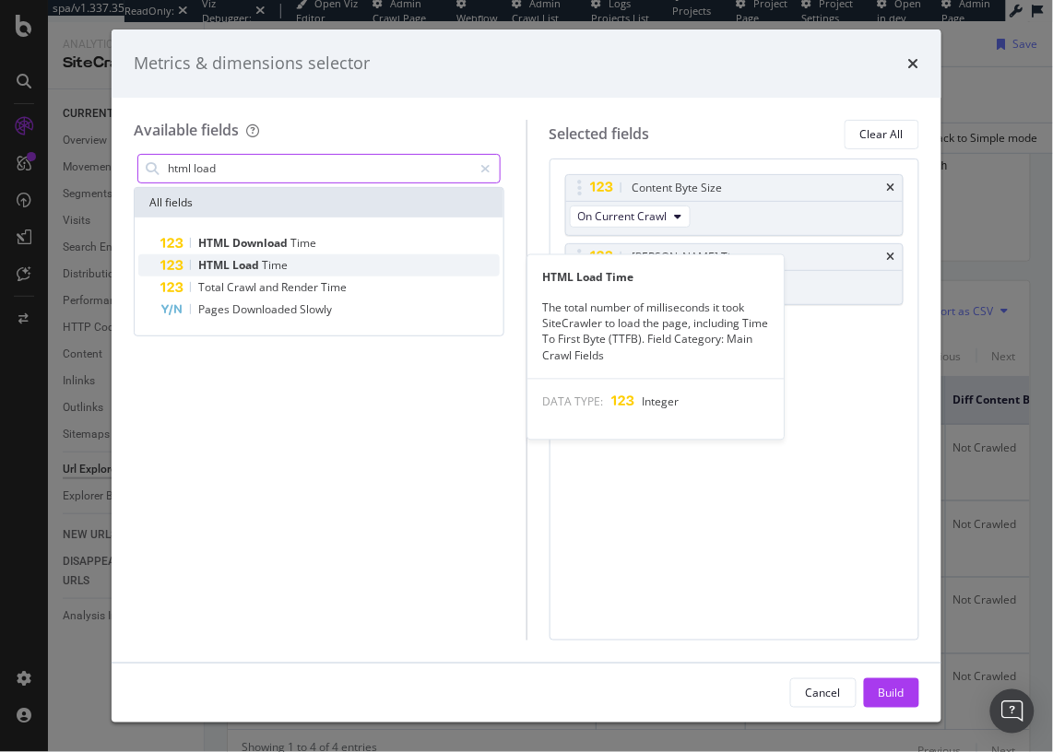
type input "html load"
click at [302, 261] on div "HTML Load Time" at bounding box center [329, 265] width 339 height 22
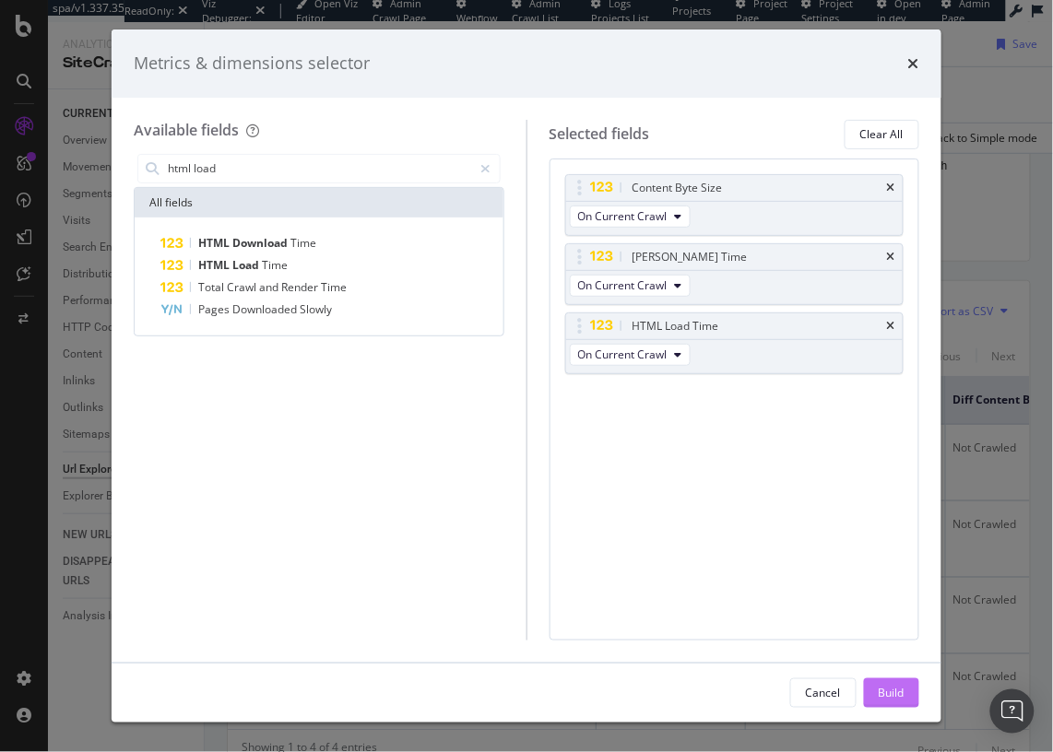
click at [876, 688] on button "Build" at bounding box center [891, 694] width 55 height 30
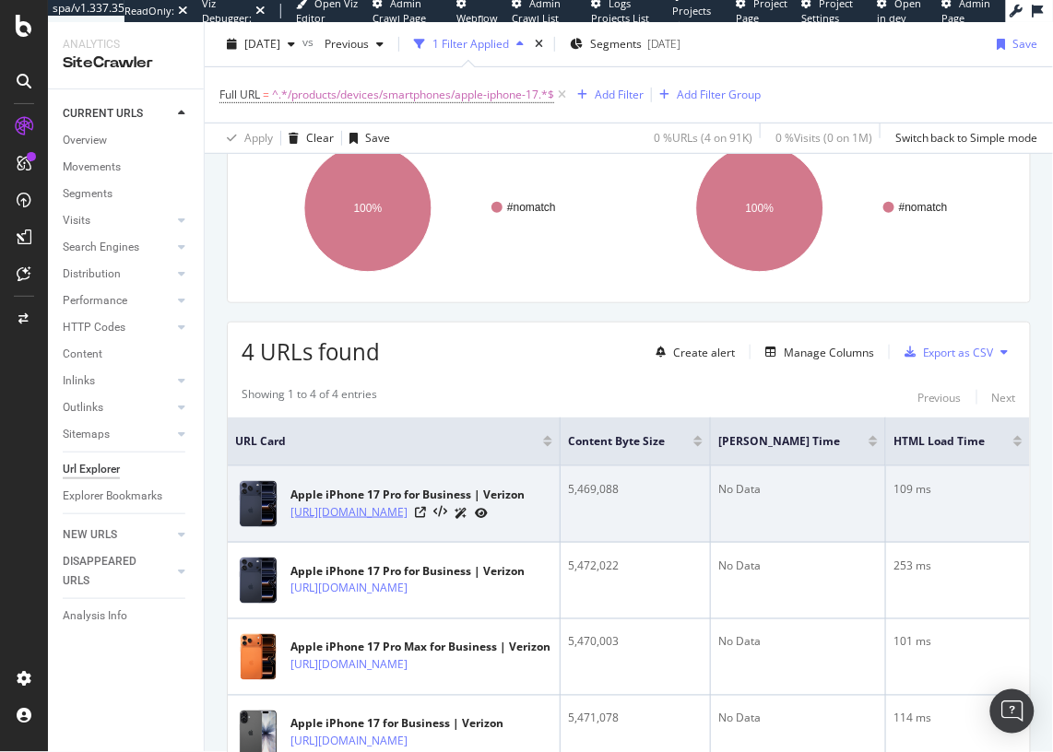
click at [397, 504] on link "https://www.verizon.com/business/products/devices/smartphones/apple-iphone-17-p…" at bounding box center [348, 512] width 117 height 18
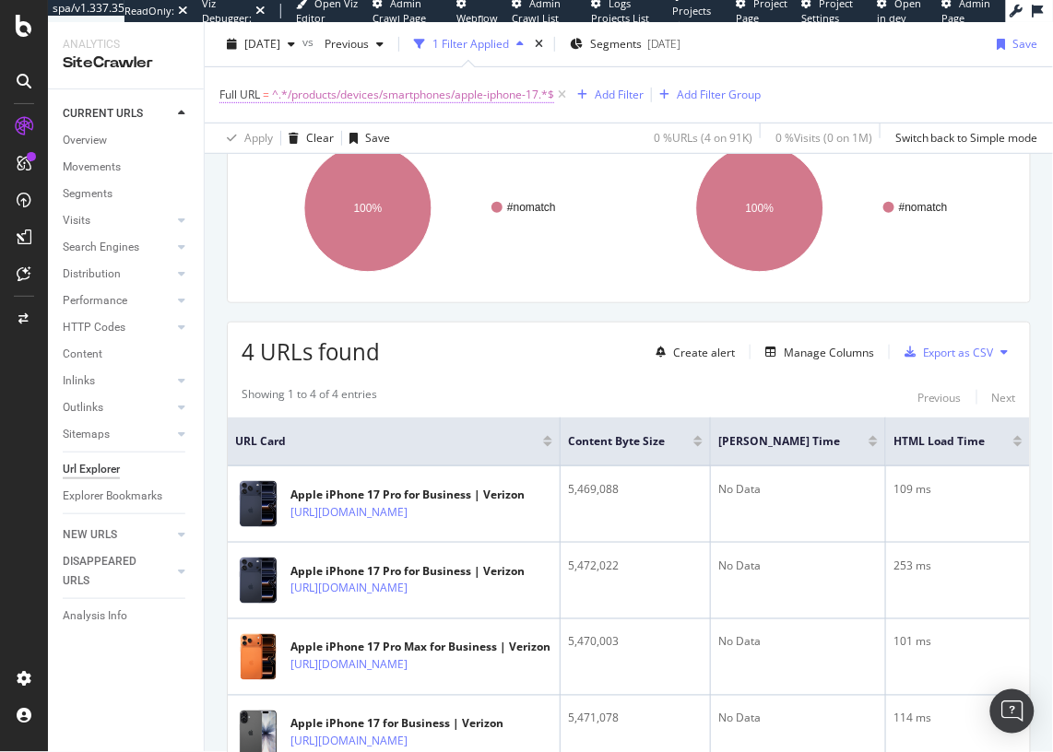
click at [366, 99] on span "^.*/products/devices/smartphones/apple-iphone-17.*$" at bounding box center [413, 95] width 282 height 26
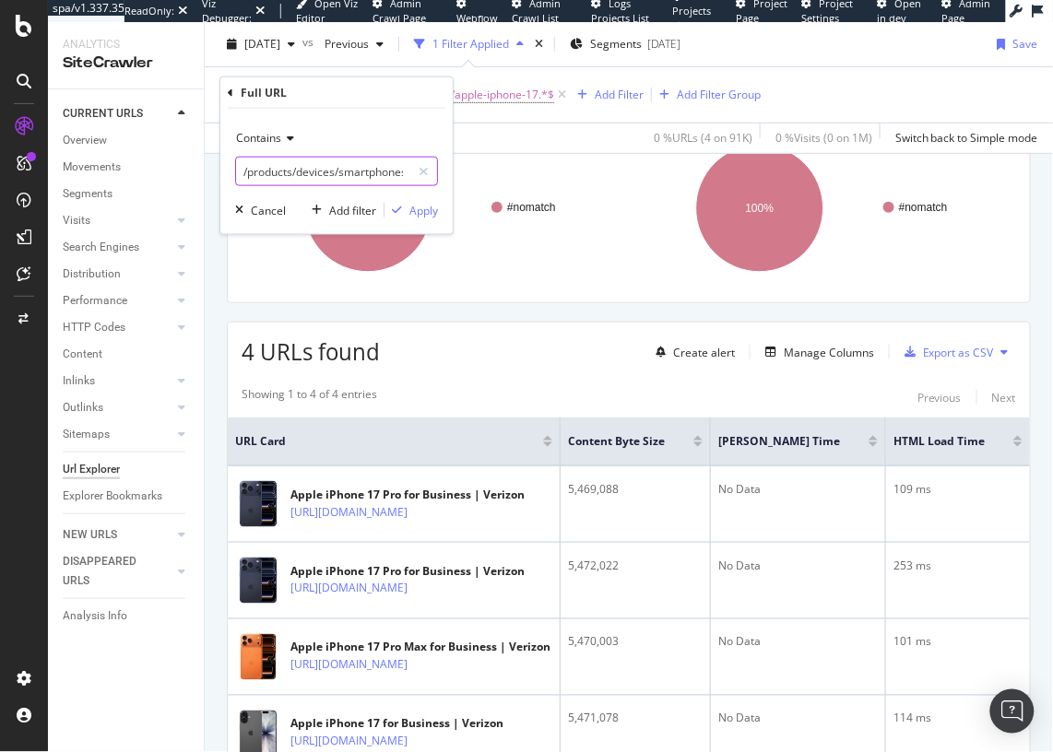
click at [378, 175] on input "/products/devices/smartphones/apple-iphone-17" at bounding box center [323, 172] width 174 height 30
click at [384, 182] on input "/products/devices/smartphones/apple-iphone-17" at bounding box center [323, 172] width 174 height 30
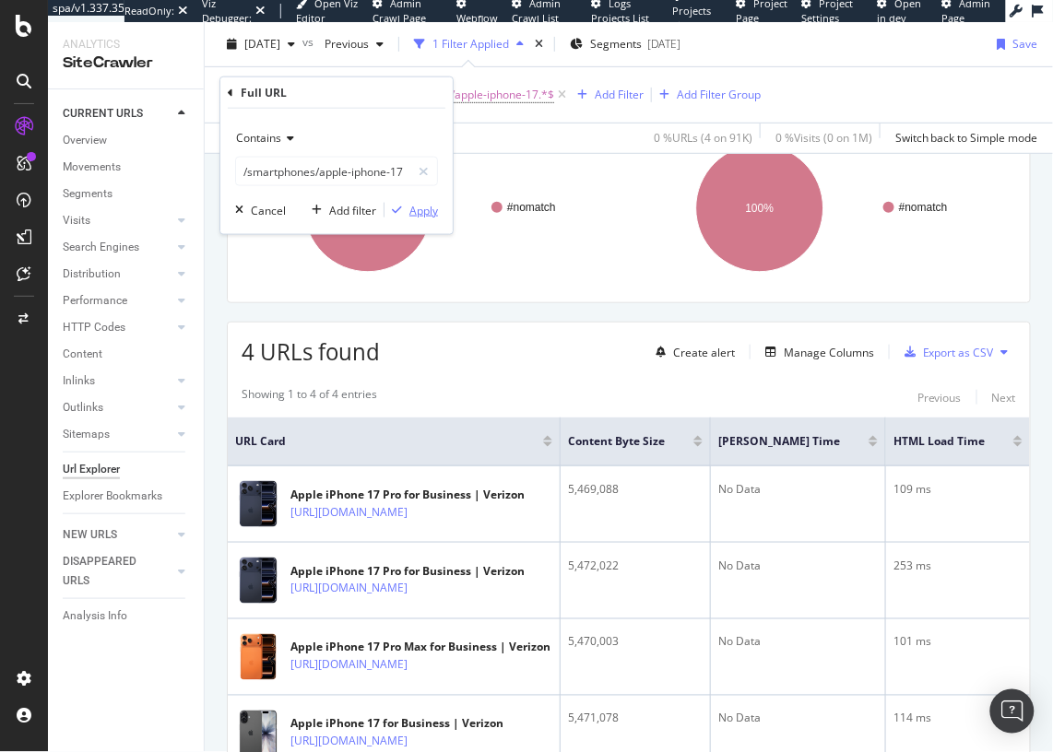
click at [420, 212] on div "Apply" at bounding box center [423, 210] width 29 height 16
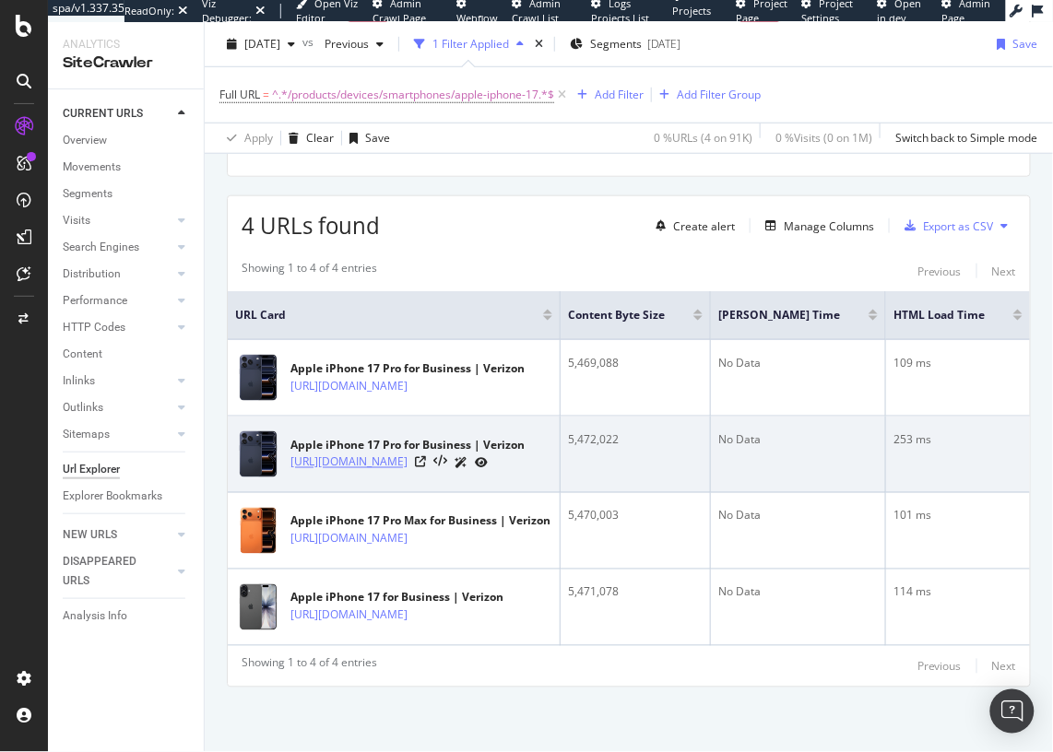
scroll to position [312, 0]
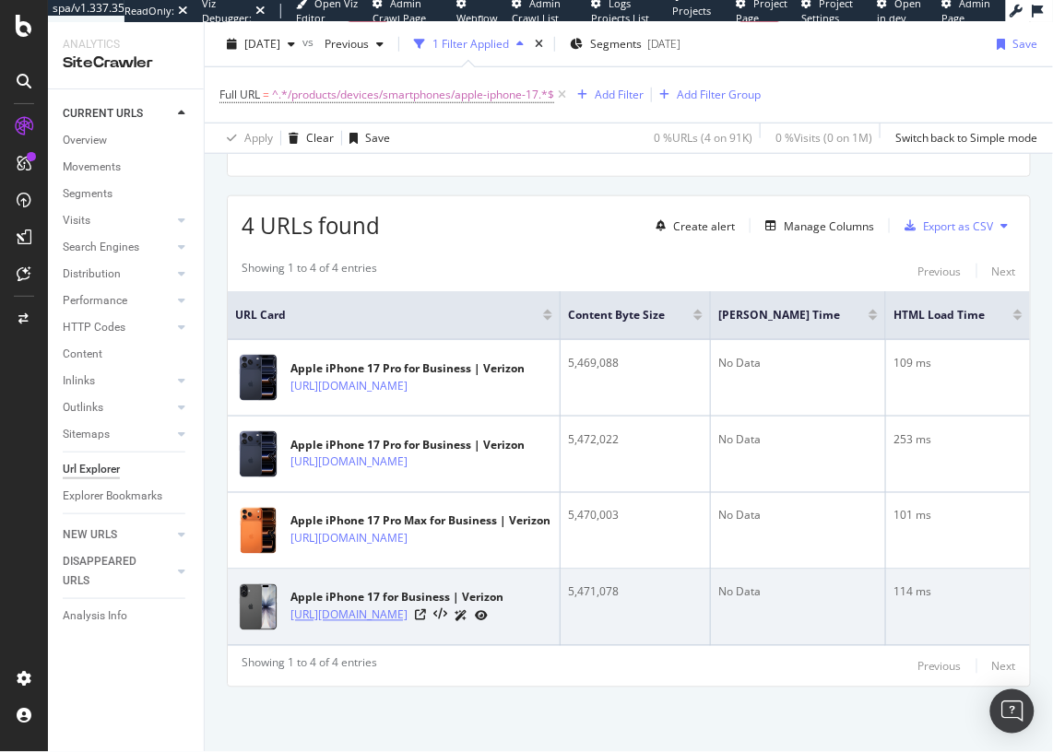
click at [397, 607] on link "https://www.verizon.com/business/products/devices/smartphones/apple-iphone-17" at bounding box center [348, 616] width 117 height 18
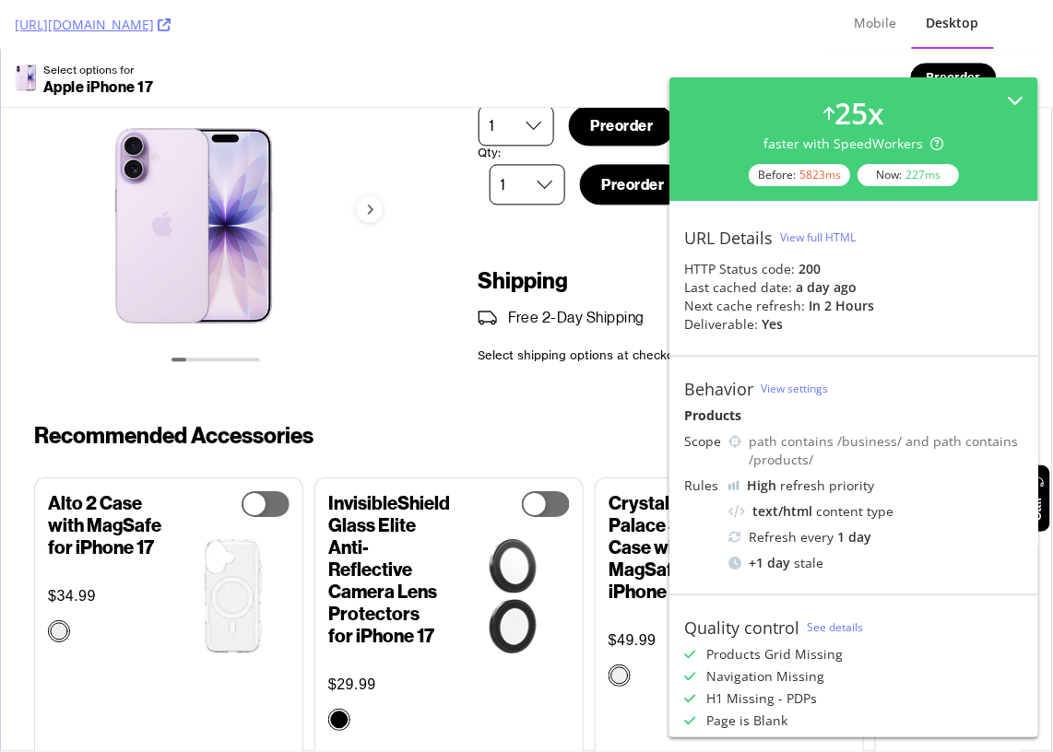
scroll to position [2229, 0]
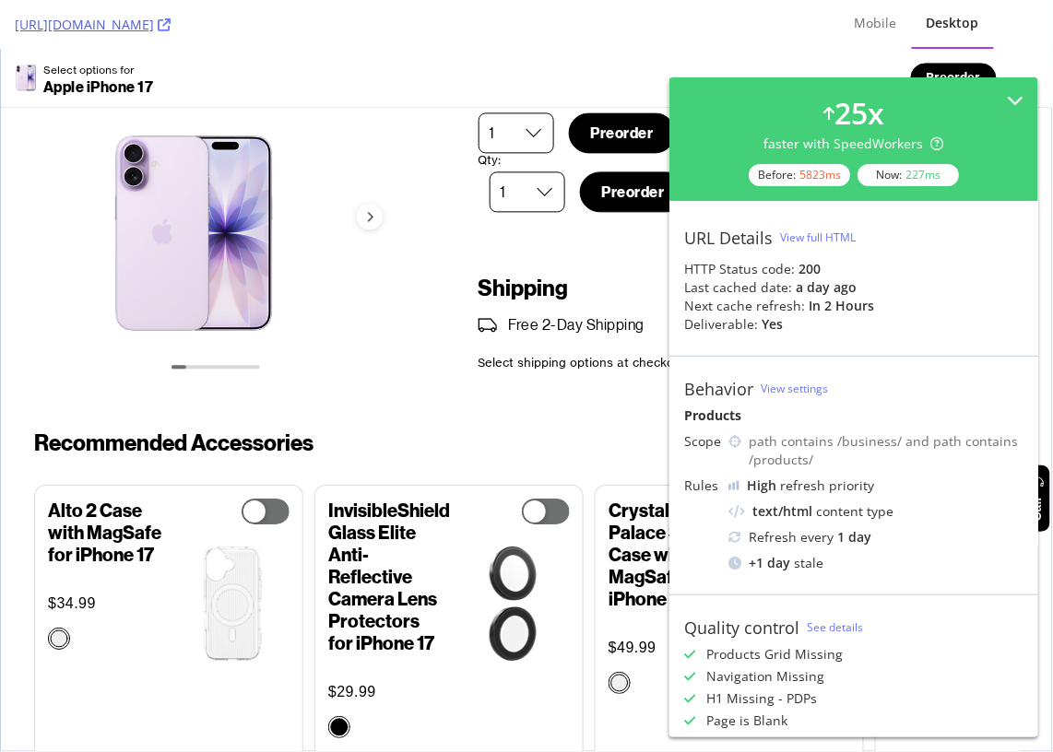
drag, startPoint x: 494, startPoint y: 41, endPoint x: 225, endPoint y: 21, distance: 270.0
click at [223, 23] on div "https://www.verizon.com/business/products/devices/smartphones/apple-iphone-17" at bounding box center [413, 24] width 796 height 49
copy link "/products/devices/smartphones/apple-iphone-17"
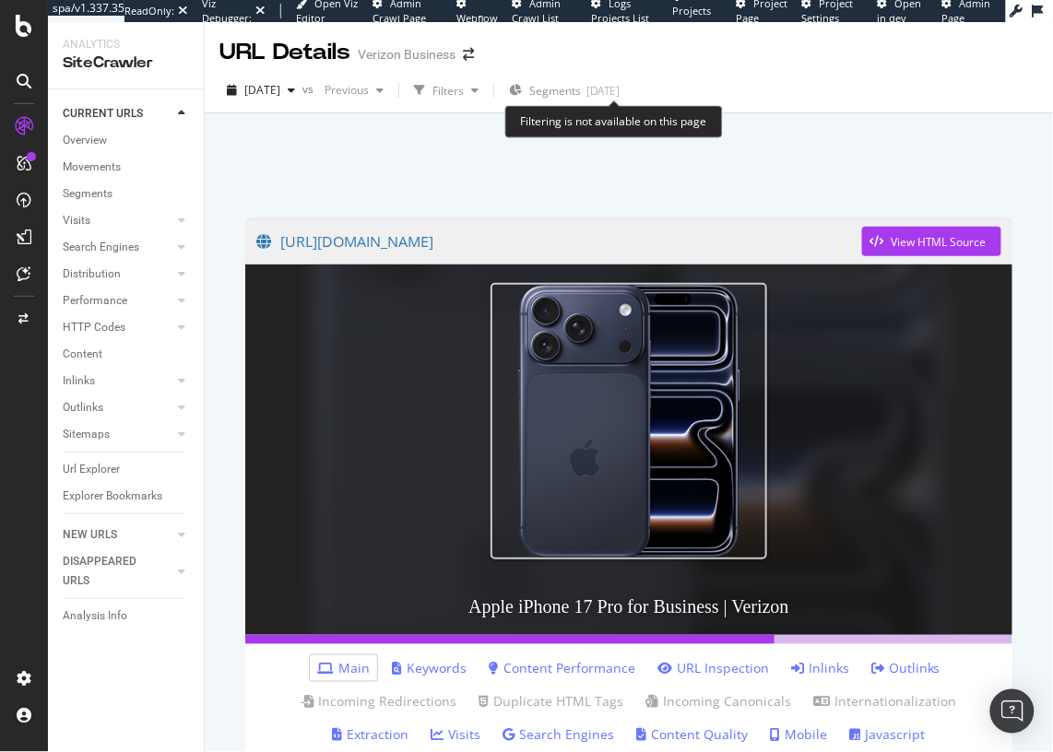
drag, startPoint x: 674, startPoint y: 103, endPoint x: 708, endPoint y: 86, distance: 38.3
click at [676, 114] on div "Filtering is not available on this page" at bounding box center [614, 122] width 218 height 32
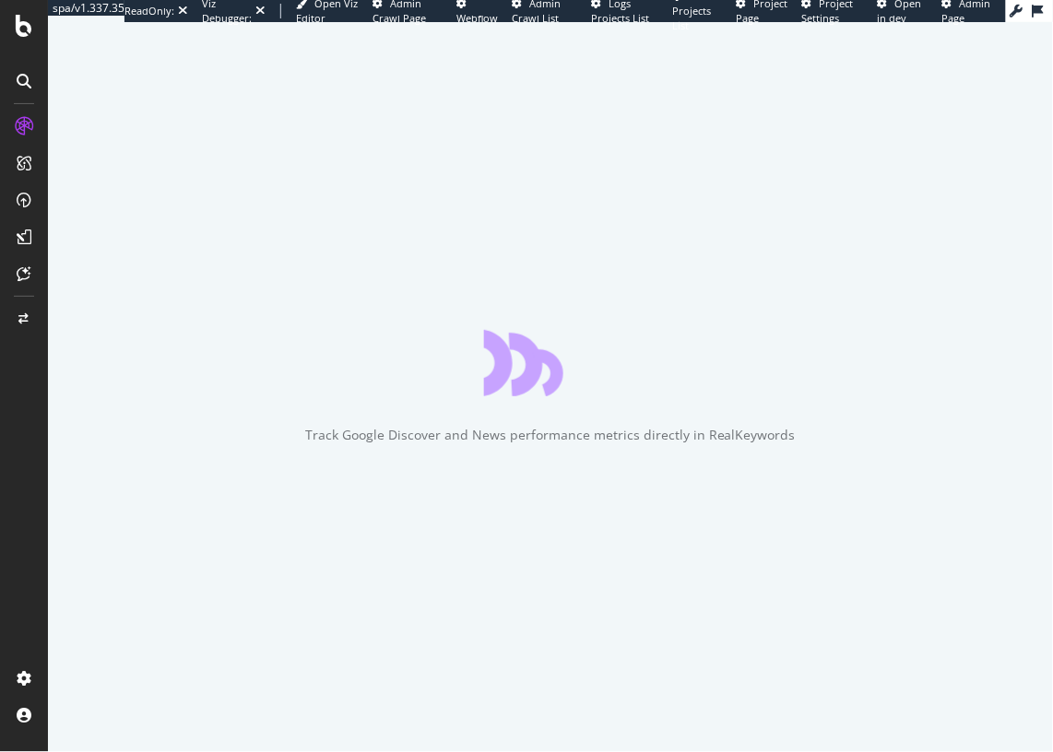
click at [85, 307] on div "Track Google Discover and News performance metrics directly in RealKeywords" at bounding box center [550, 387] width 1005 height 730
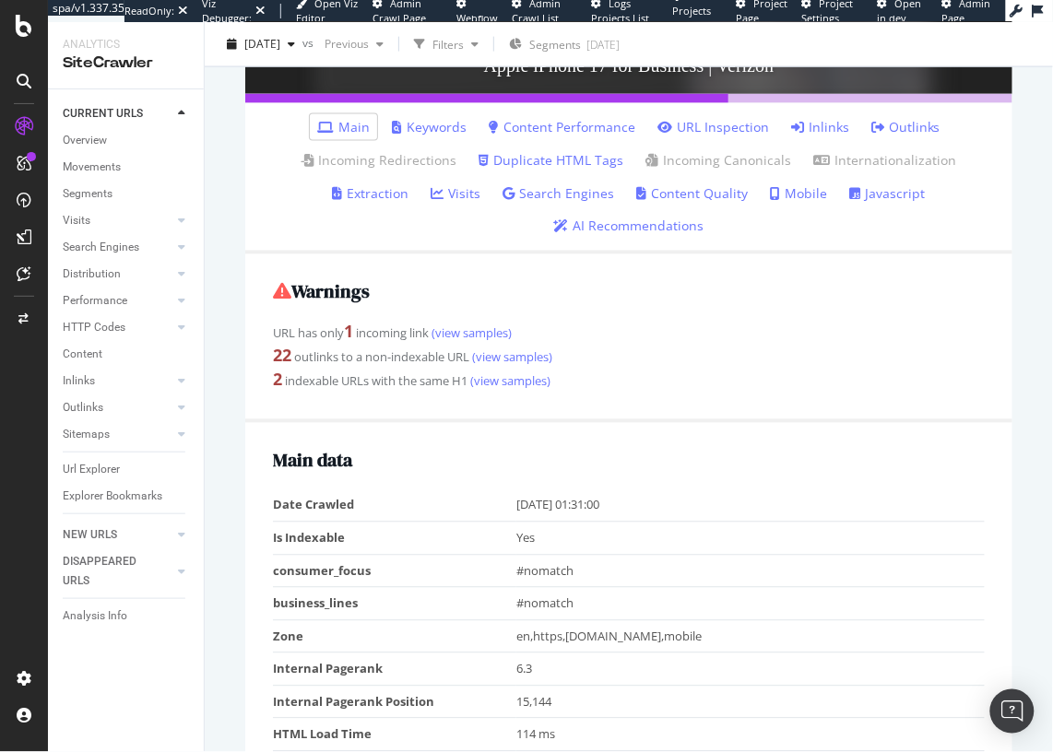
scroll to position [542, 0]
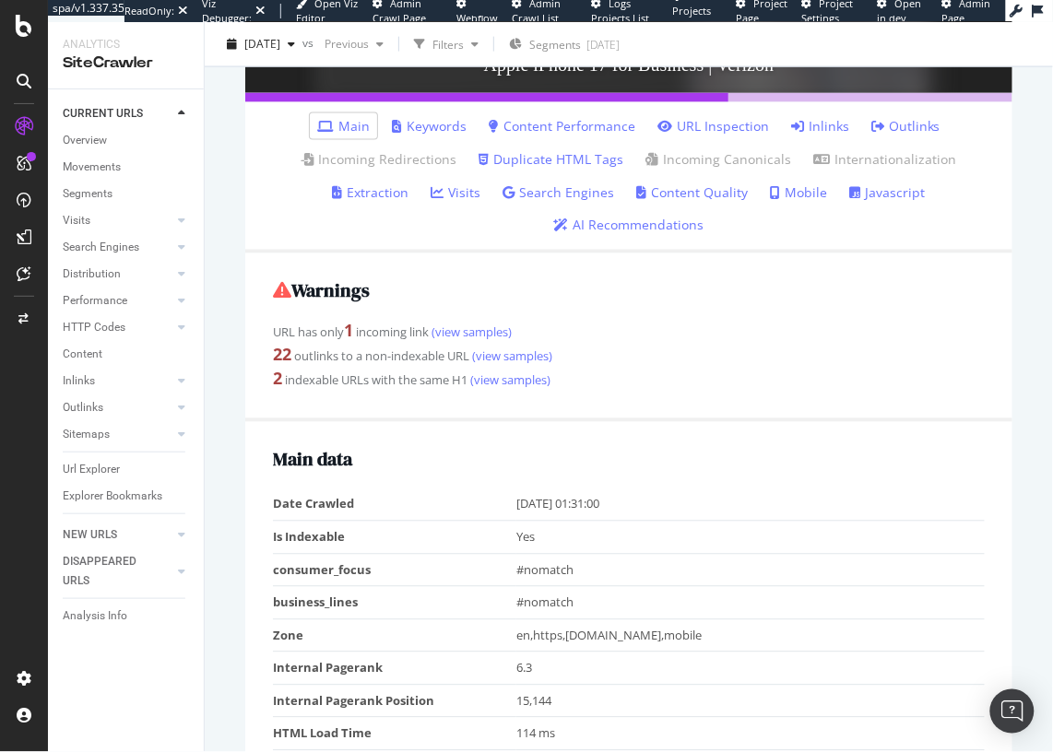
click at [375, 320] on div "URL has only 1 incoming link (view samples)" at bounding box center [629, 332] width 712 height 24
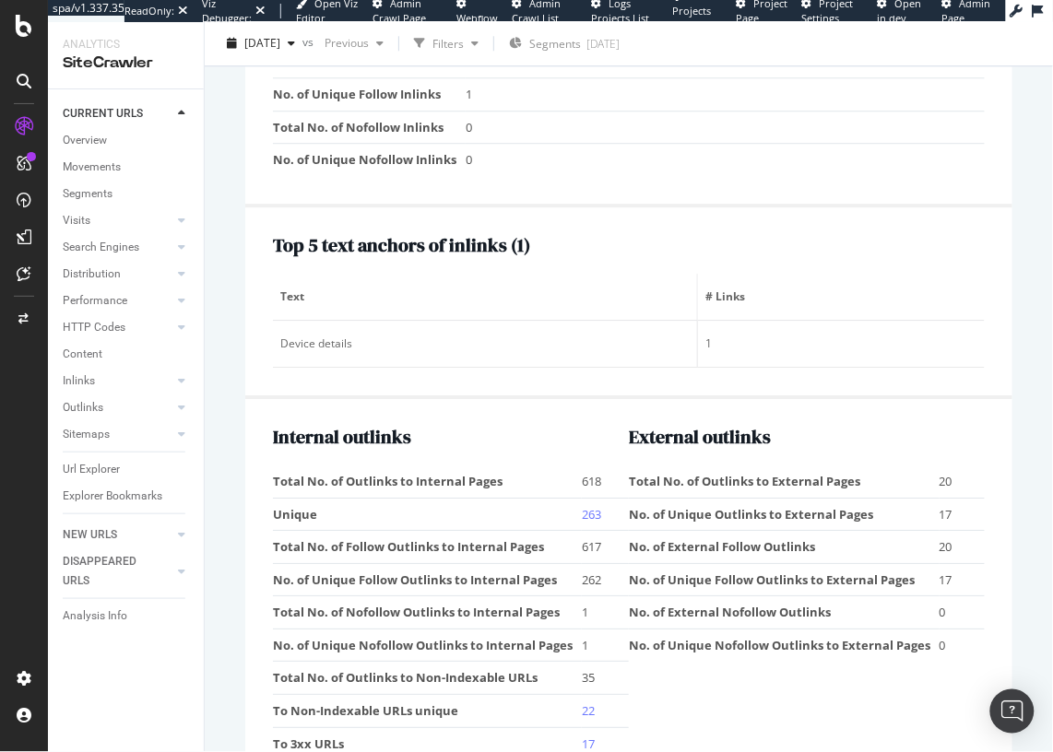
scroll to position [2485, 0]
click at [246, 349] on div "Top 5 text anchors of inlinks ( 1 ) Text # Links Device details 1" at bounding box center [628, 303] width 767 height 192
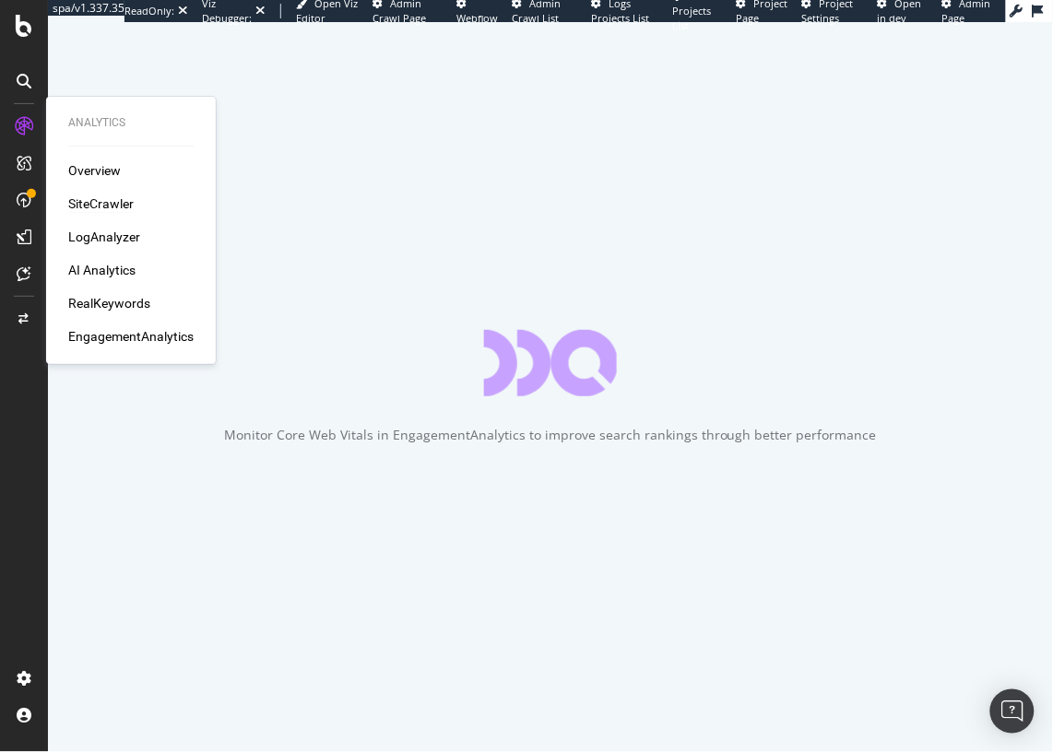
click at [116, 201] on div "SiteCrawler" at bounding box center [100, 204] width 65 height 18
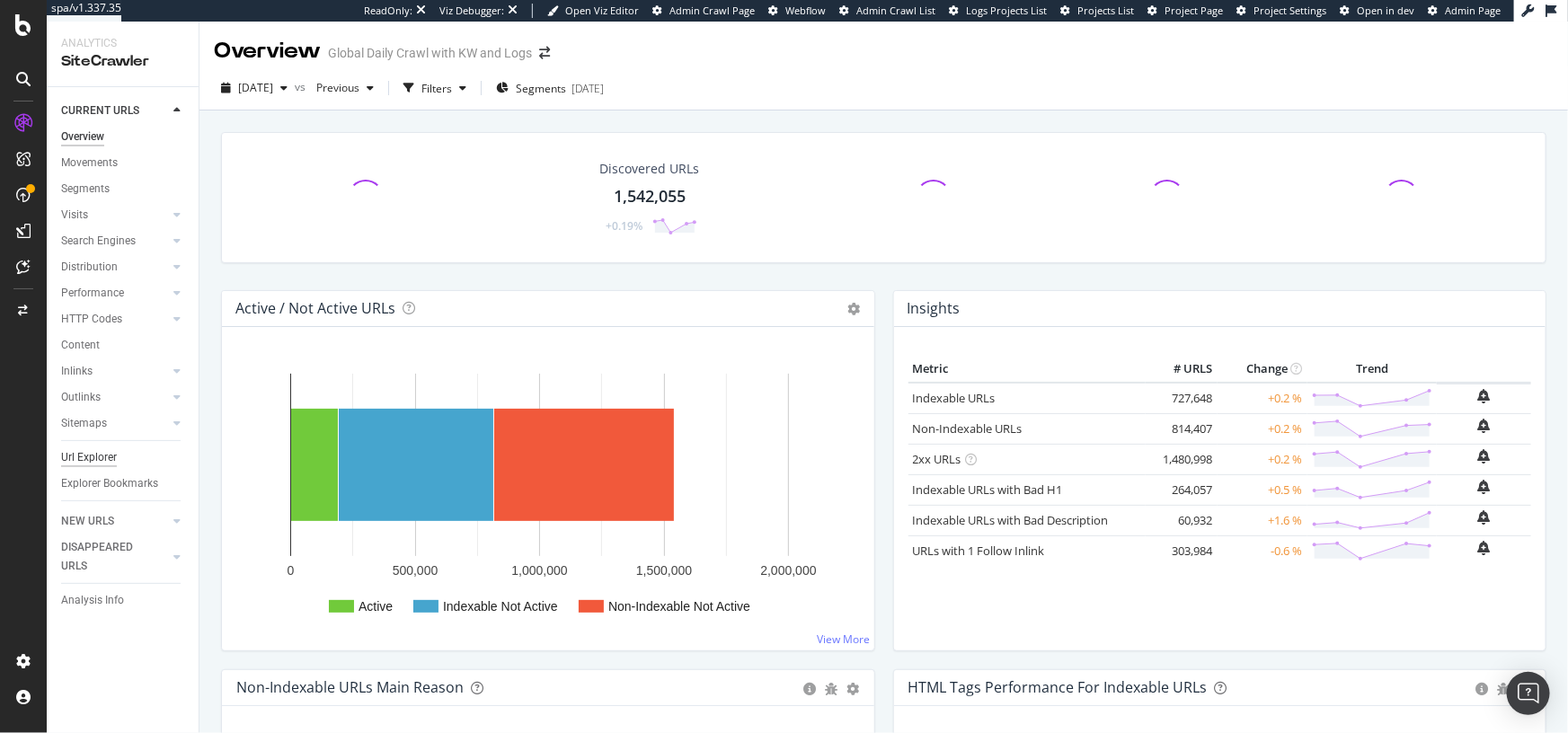
click at [109, 453] on div "Url Explorer" at bounding box center [89, 457] width 56 height 19
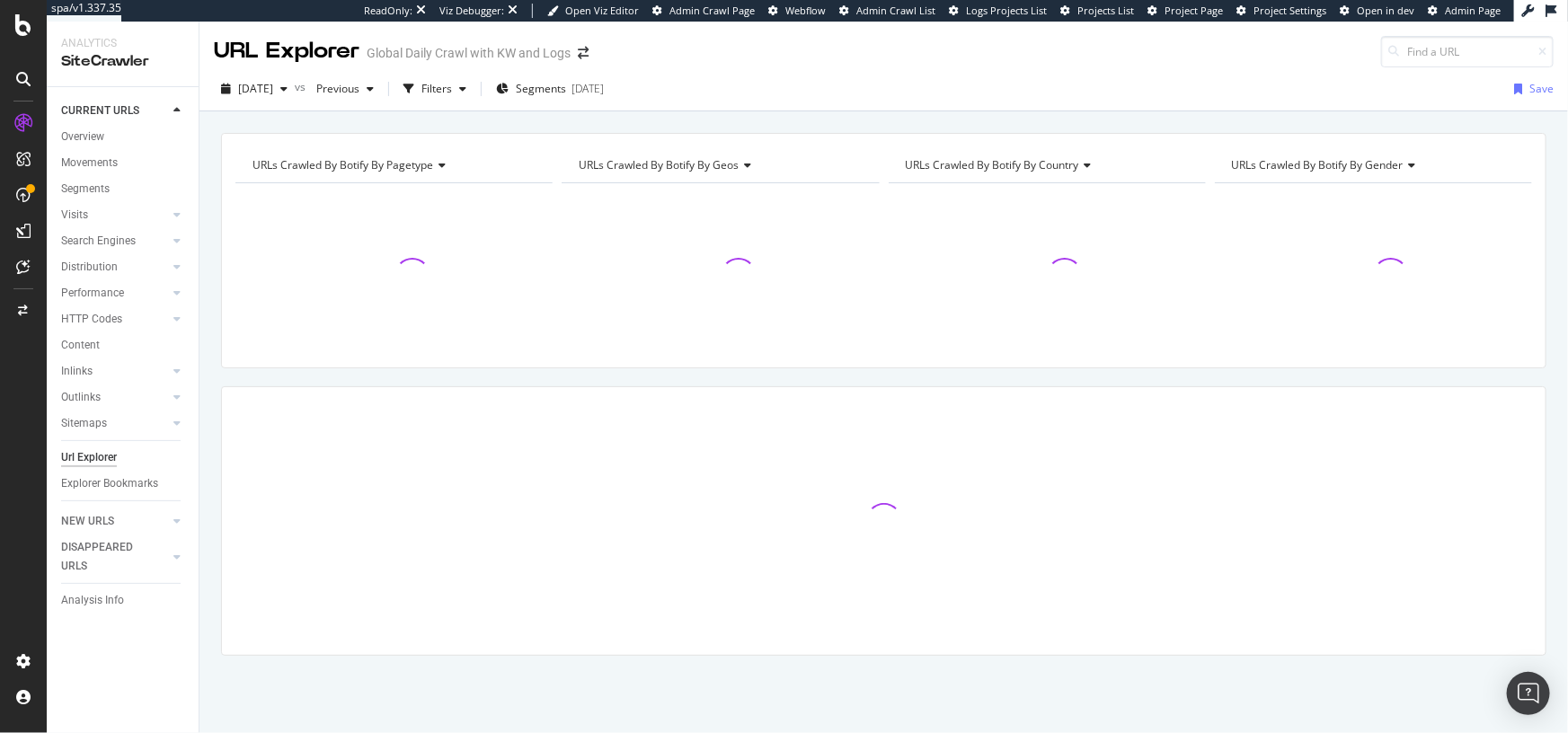
type input "<ul class="desktop-category" role="menu"><li><div class=" css-jq32a0" data-test…"
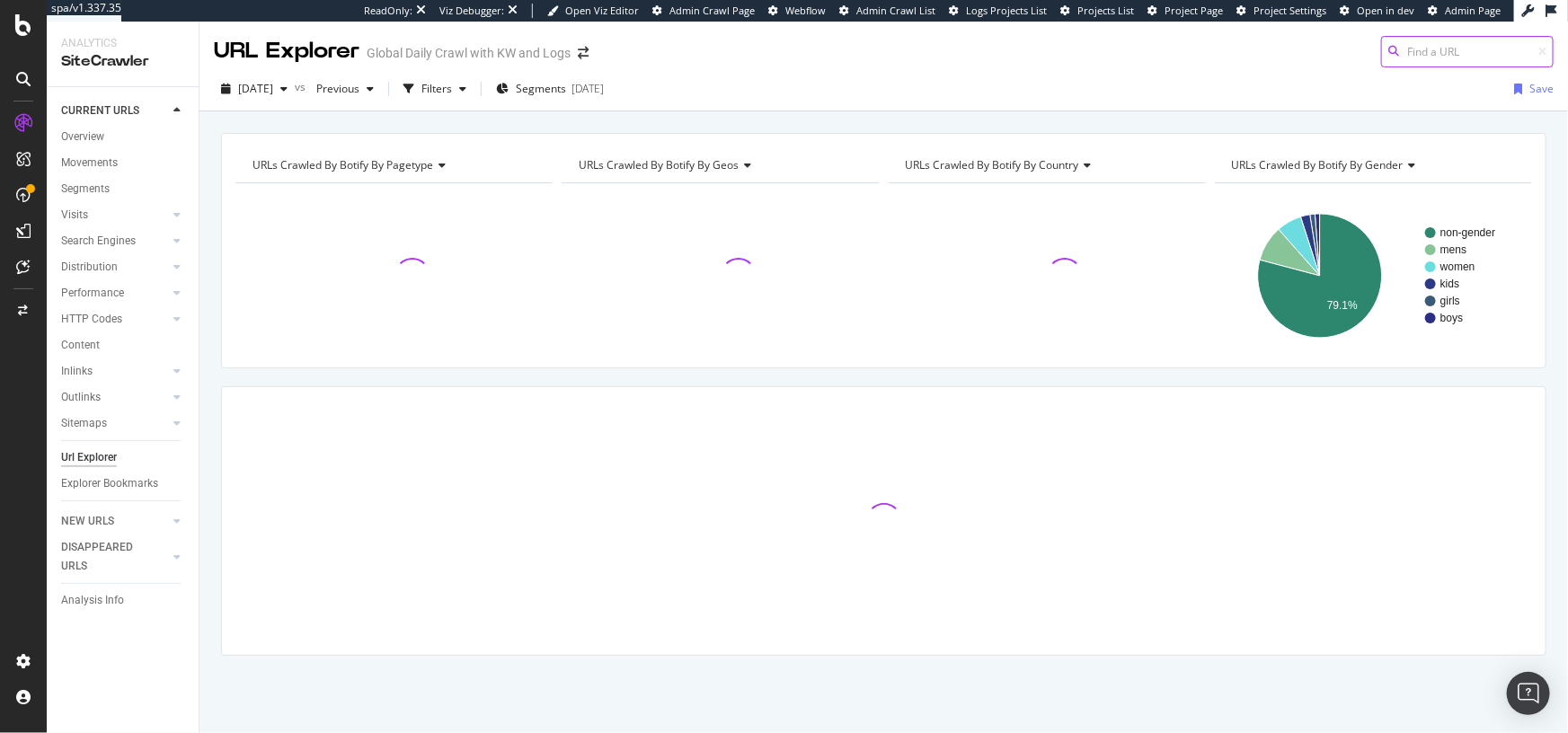
paste input "https://www.nike.com/w/mens-shoes-nik1zy7ok"
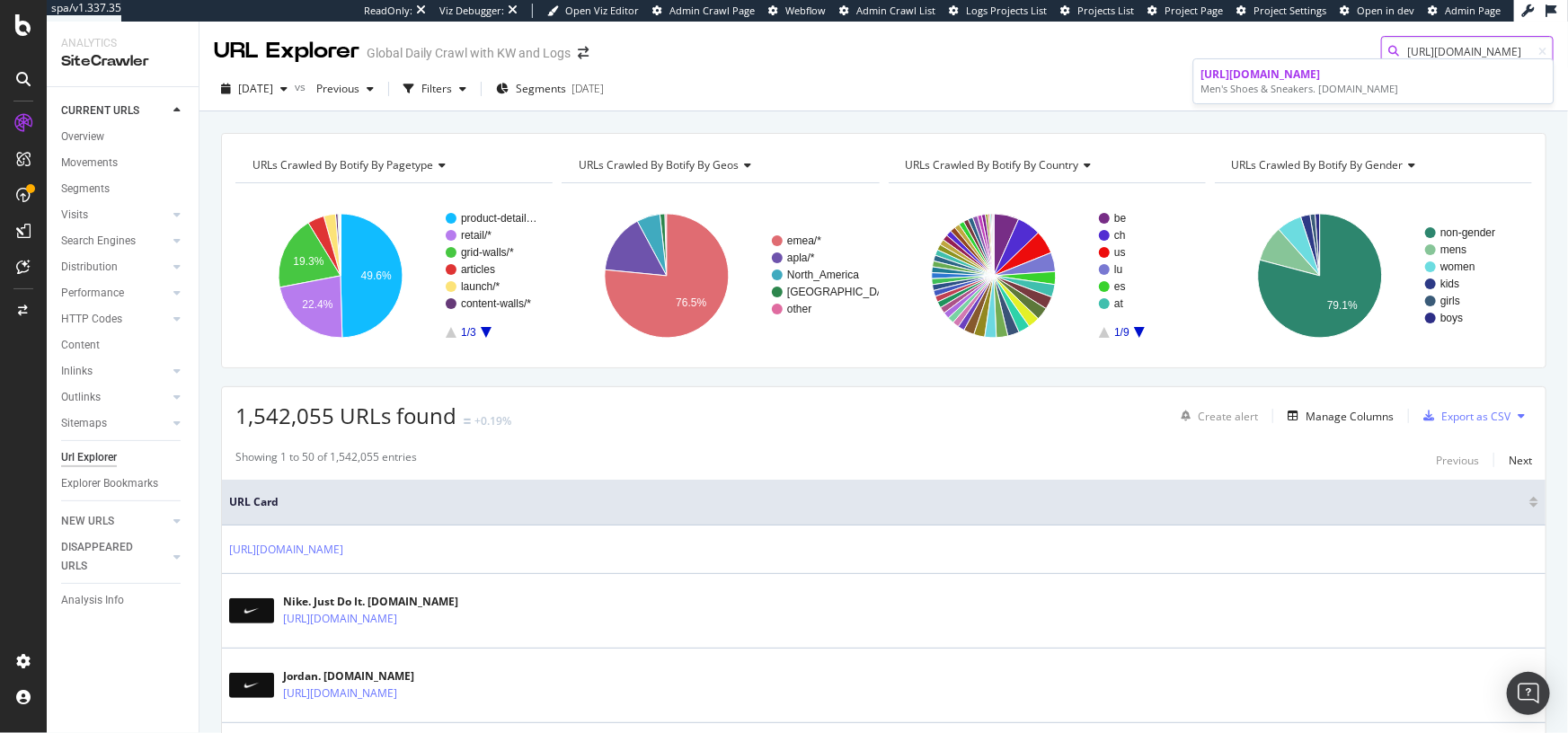
type input "https://www.nike.com/w/mens-shoes-nik1zy7ok"
click at [1025, 86] on div "Men's Shoes & Sneakers. Nike.com" at bounding box center [1374, 89] width 345 height 15
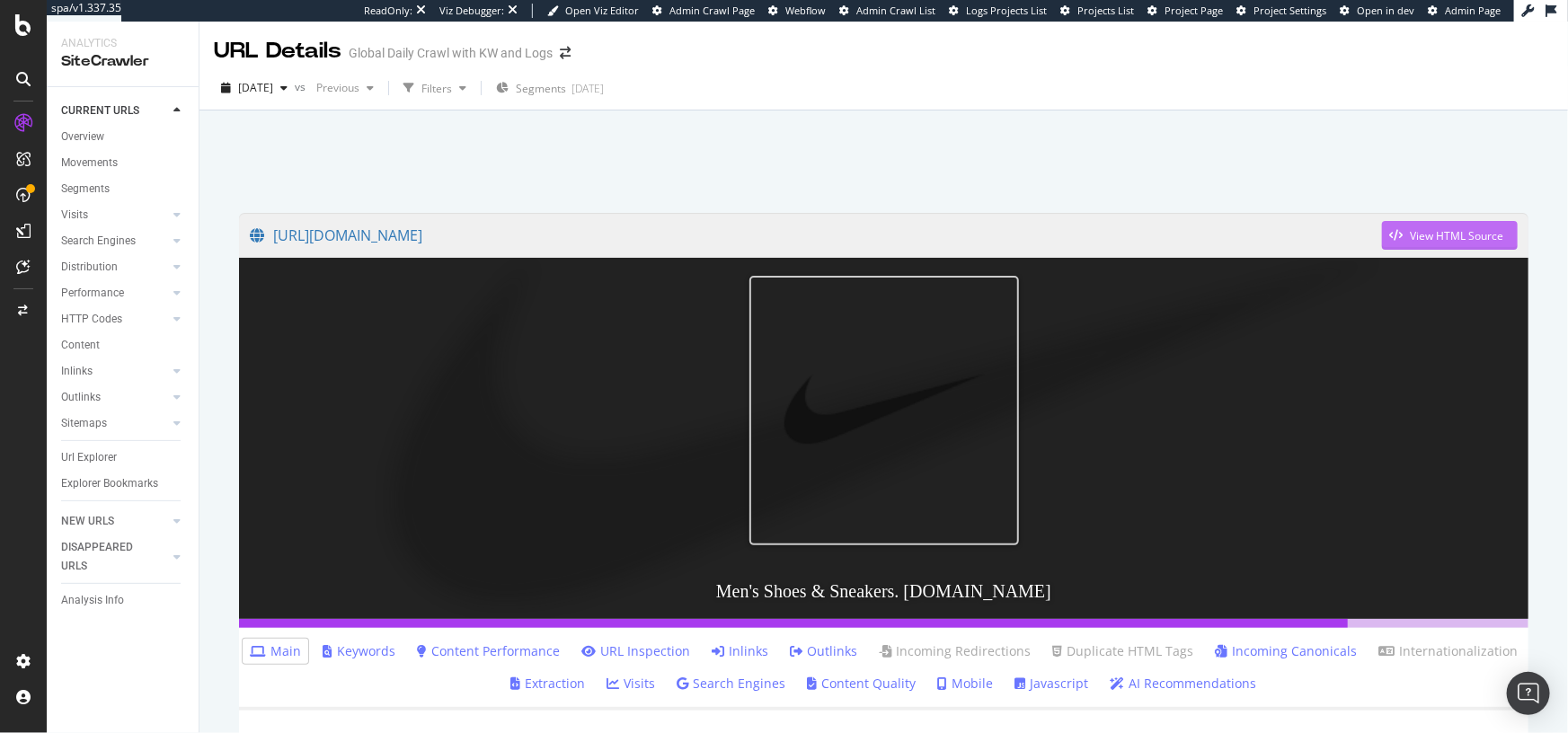
click at [1025, 236] on div "View HTML Source" at bounding box center [1457, 236] width 94 height 16
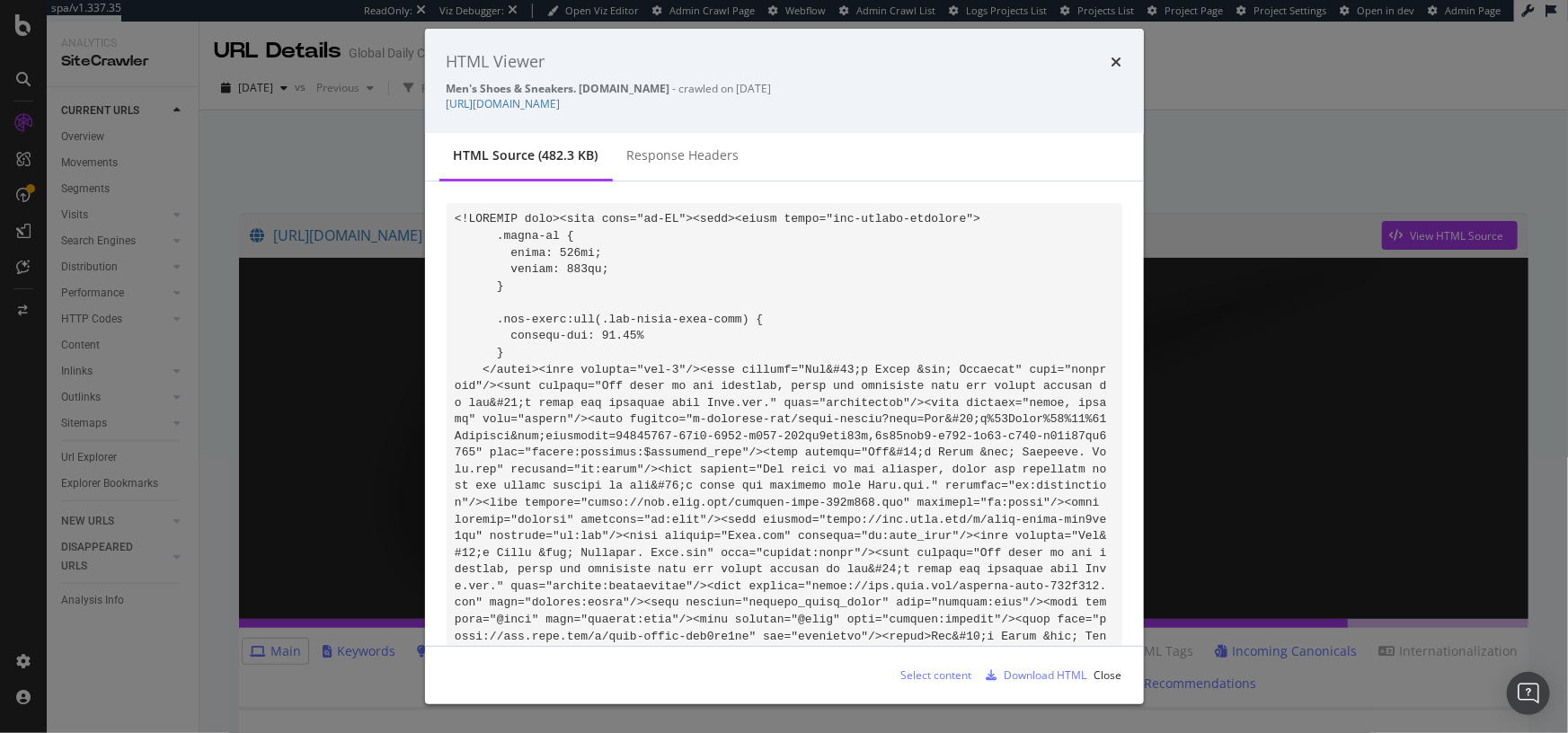
click at [1025, 681] on div "Download HTML" at bounding box center [1046, 675] width 83 height 16
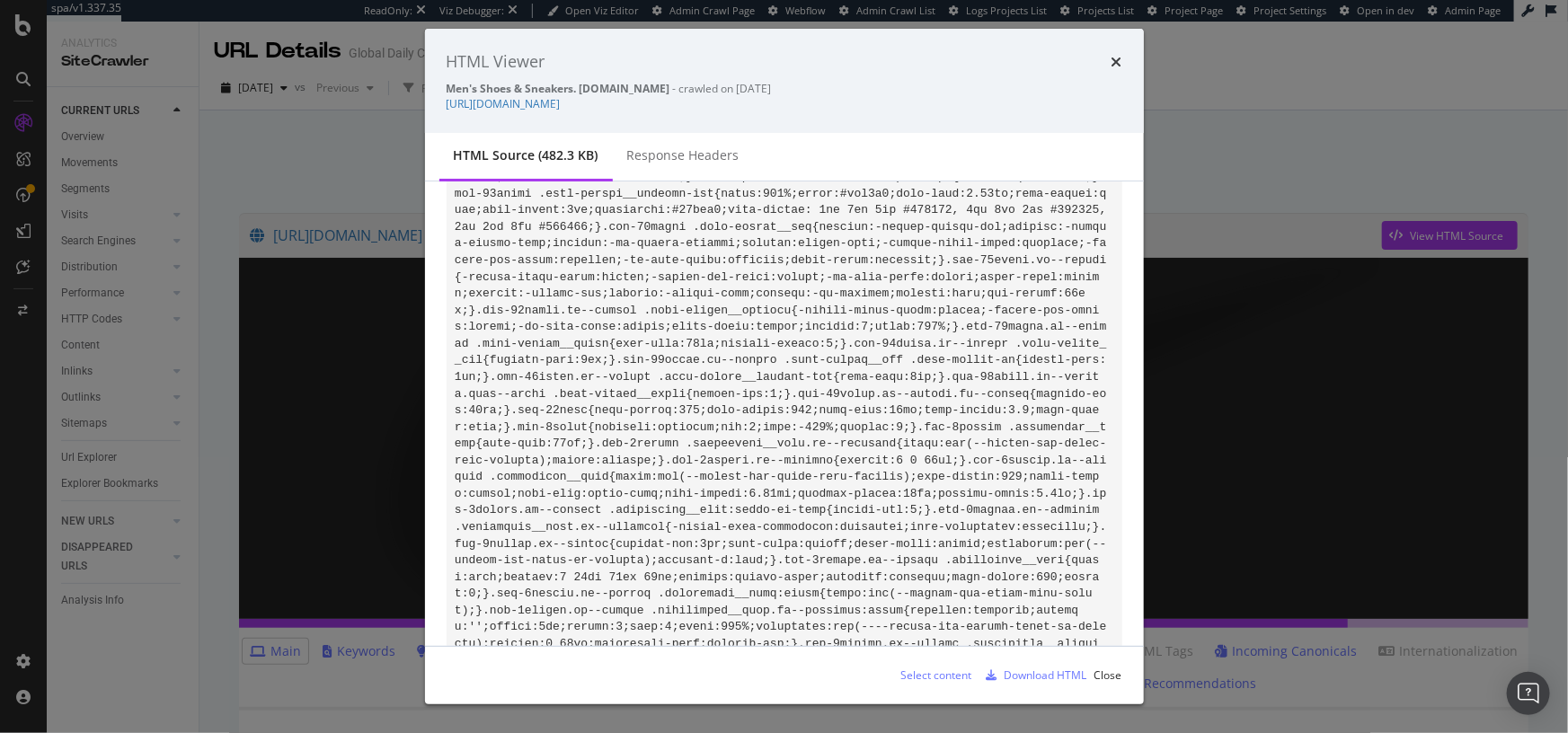
scroll to position [2357, 0]
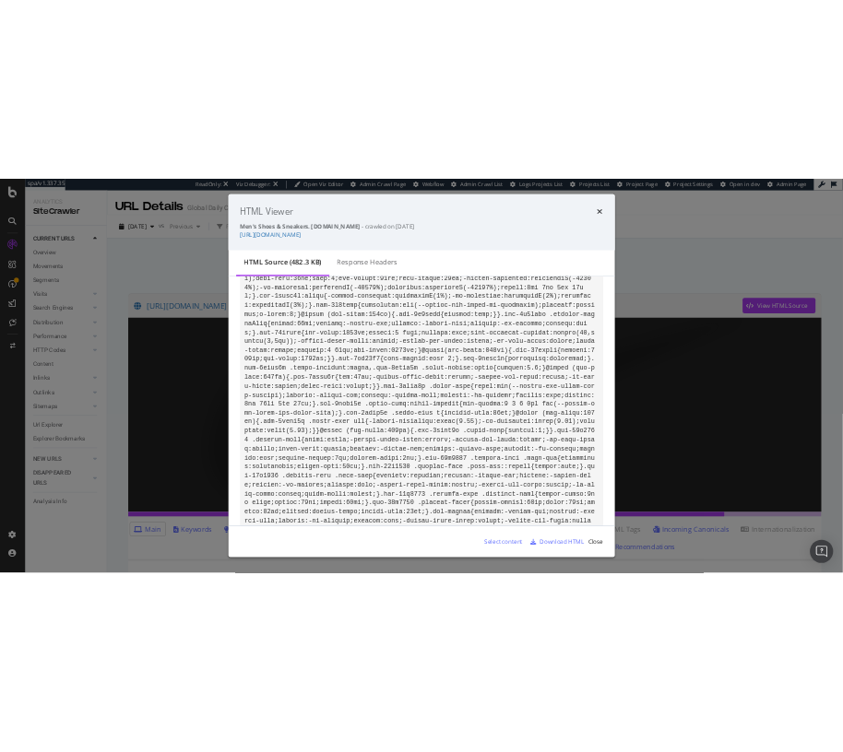
scroll to position [8661, 0]
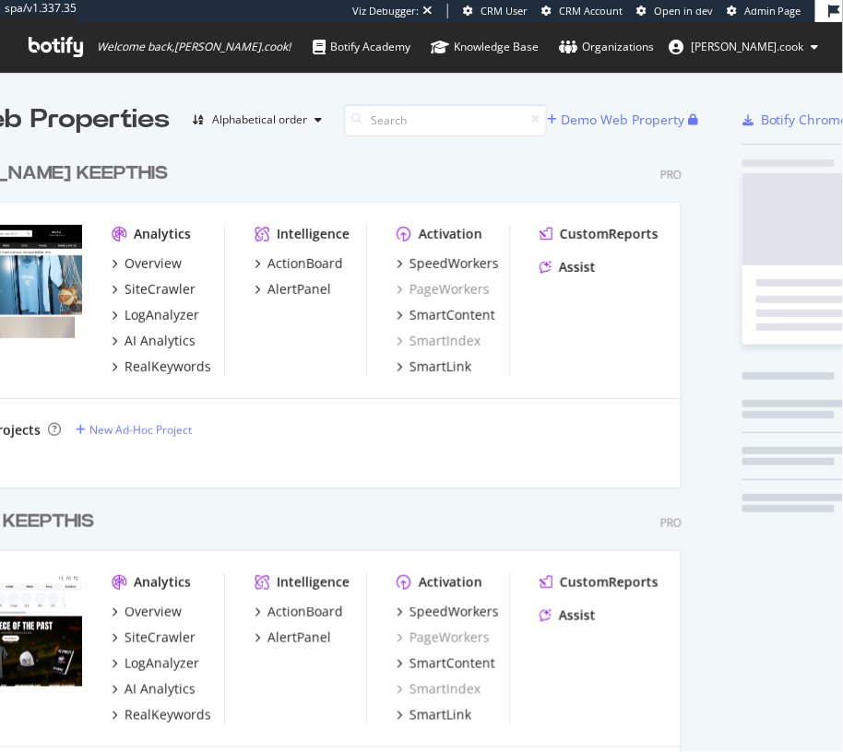
scroll to position [5350, 779]
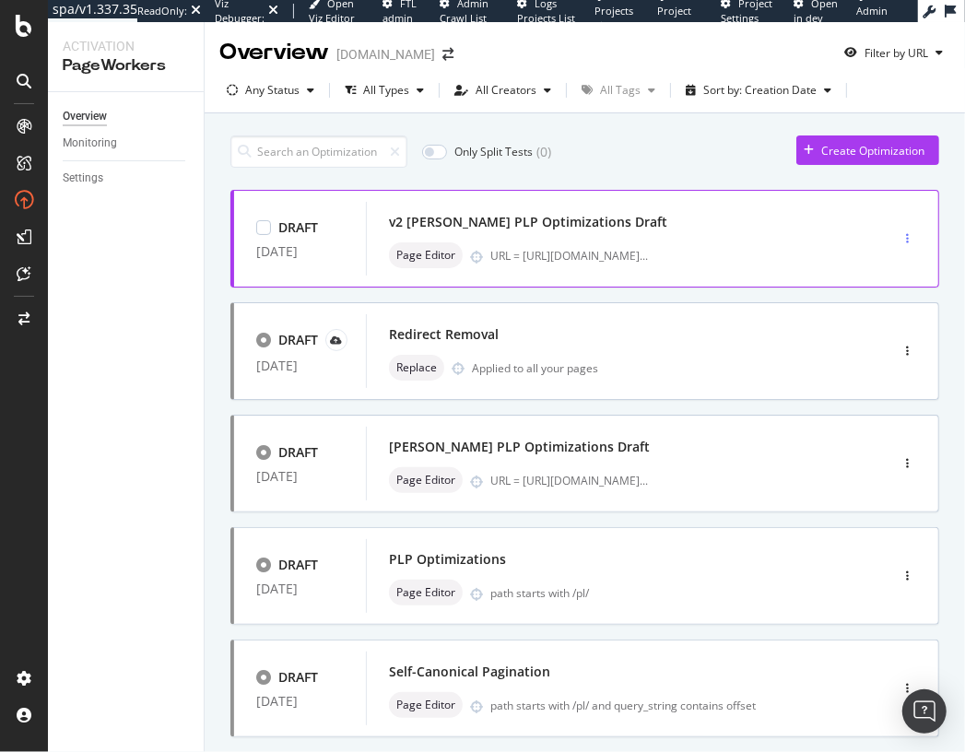
click at [842, 242] on icon "button" at bounding box center [907, 238] width 3 height 11
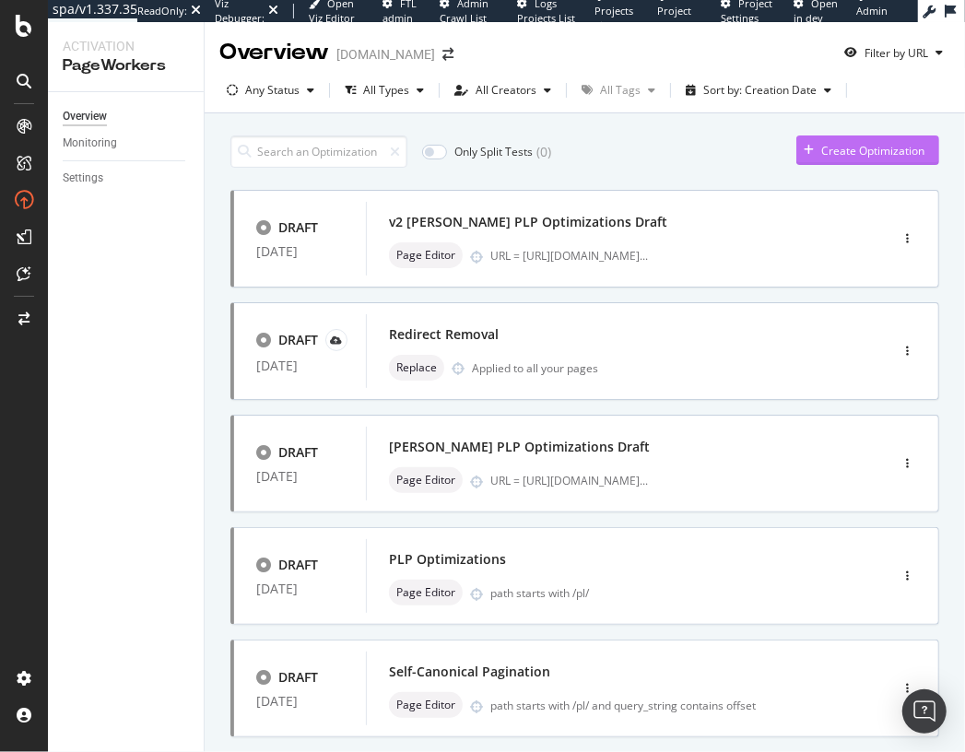
click at [835, 162] on div "Create Optimization" at bounding box center [861, 150] width 128 height 28
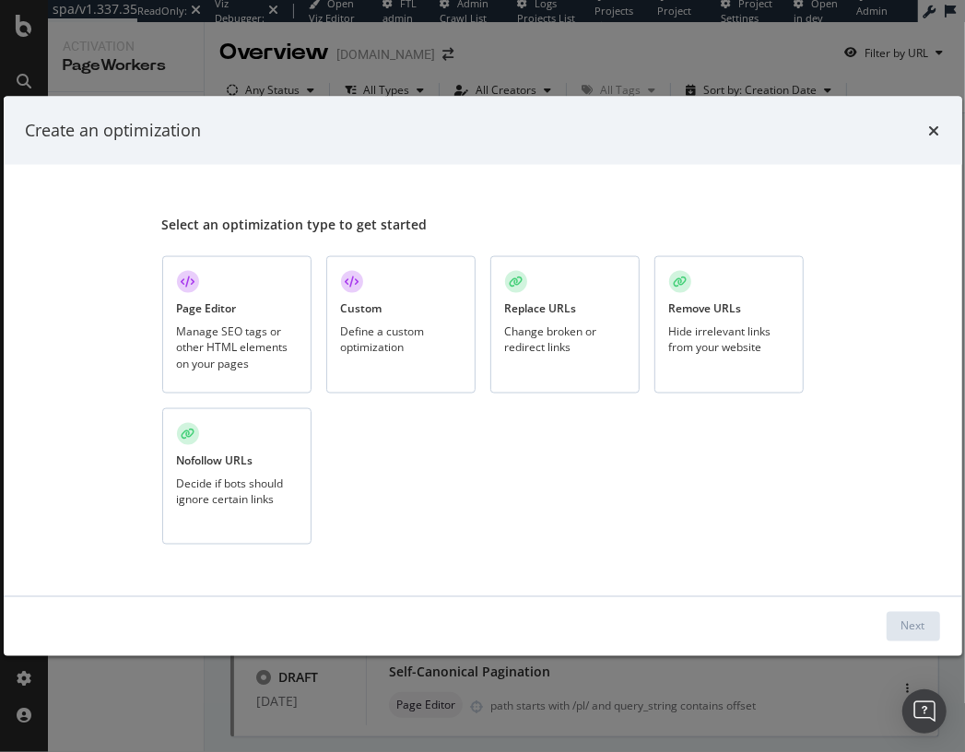
drag, startPoint x: 210, startPoint y: 306, endPoint x: 235, endPoint y: 318, distance: 27.6
click at [210, 306] on div "Page Editor" at bounding box center [207, 309] width 60 height 16
click at [842, 629] on button "Next" at bounding box center [913, 626] width 53 height 30
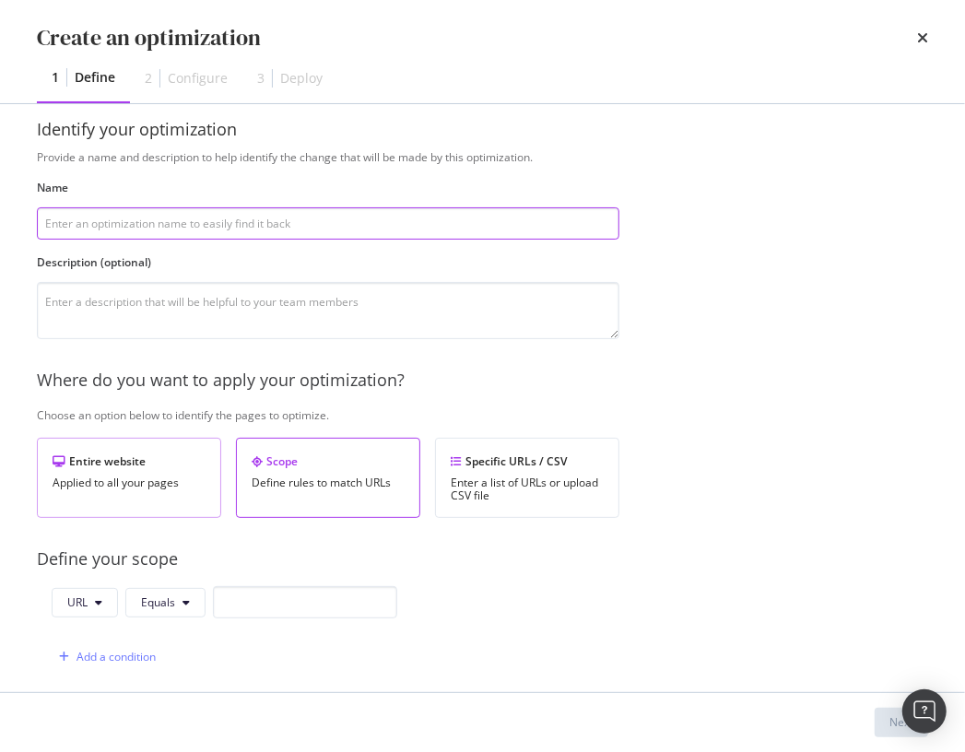
scroll to position [356, 0]
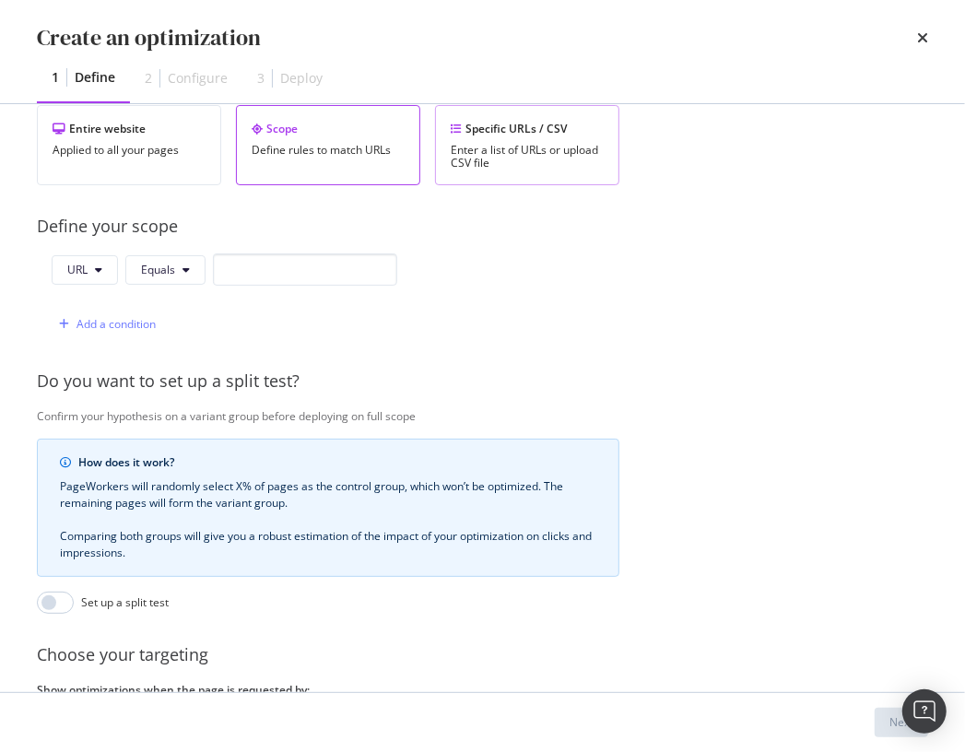
click at [505, 144] on div "Enter a list of URLs or upload CSV file" at bounding box center [527, 157] width 153 height 26
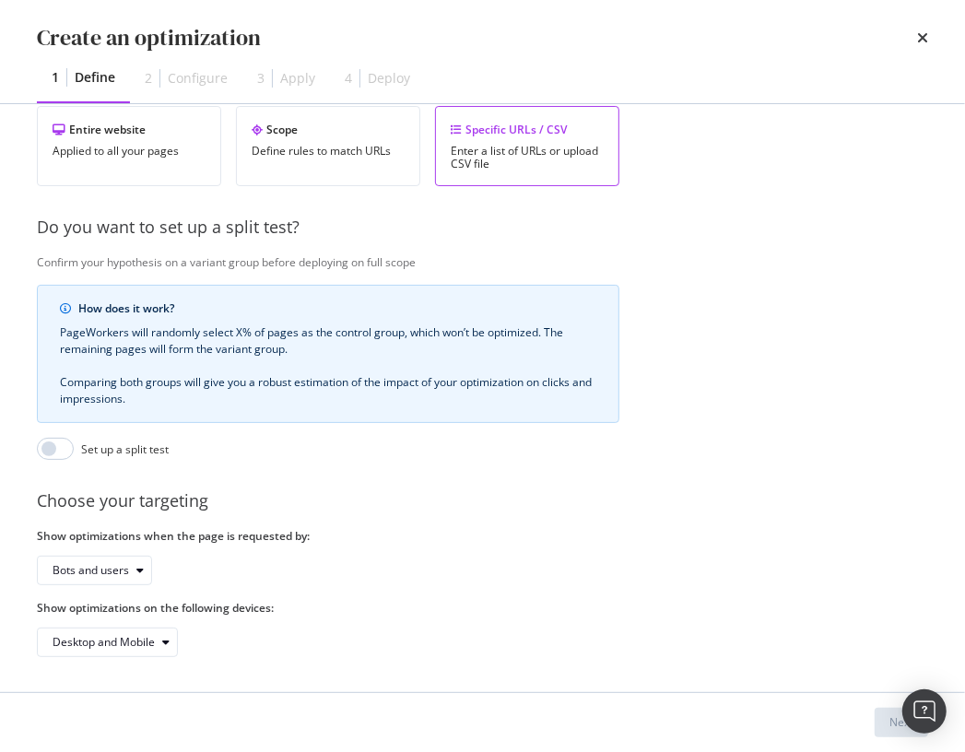
scroll to position [355, 4]
click at [273, 467] on div "Provide a name and description to help identify the change that will be made by…" at bounding box center [479, 237] width 892 height 840
click at [53, 442] on input "modal" at bounding box center [51, 449] width 37 height 22
checkbox input "true"
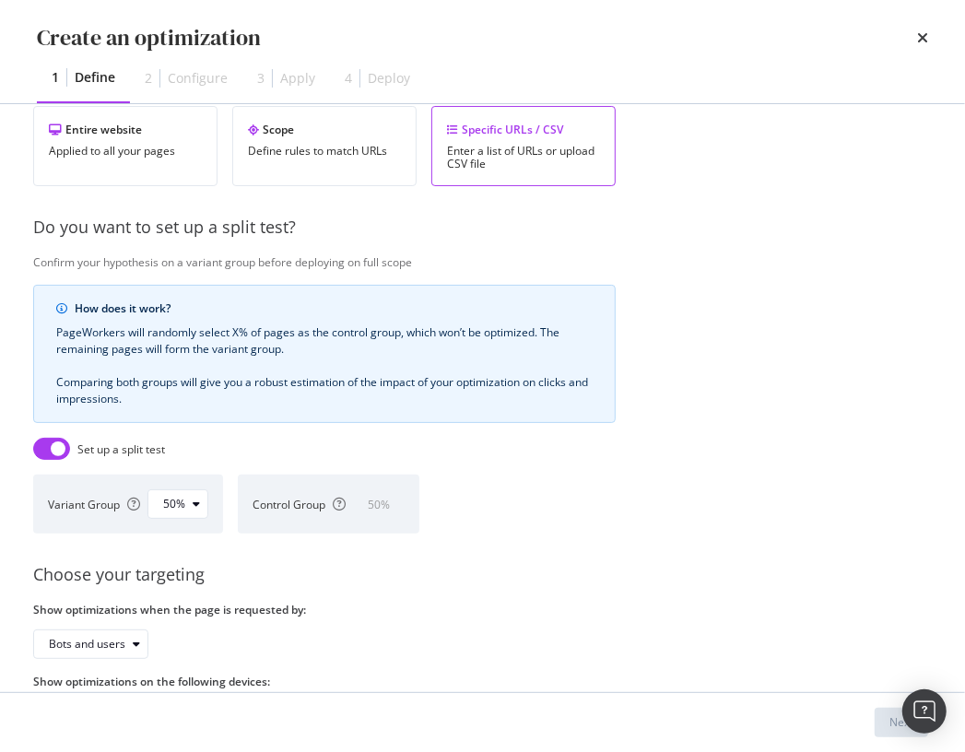
drag, startPoint x: 254, startPoint y: 450, endPoint x: 249, endPoint y: 472, distance: 22.8
click at [254, 455] on div "Set up a split test" at bounding box center [324, 449] width 583 height 22
click at [324, 557] on div "Provide a name and description to help identify the change that will be made by…" at bounding box center [479, 274] width 892 height 914
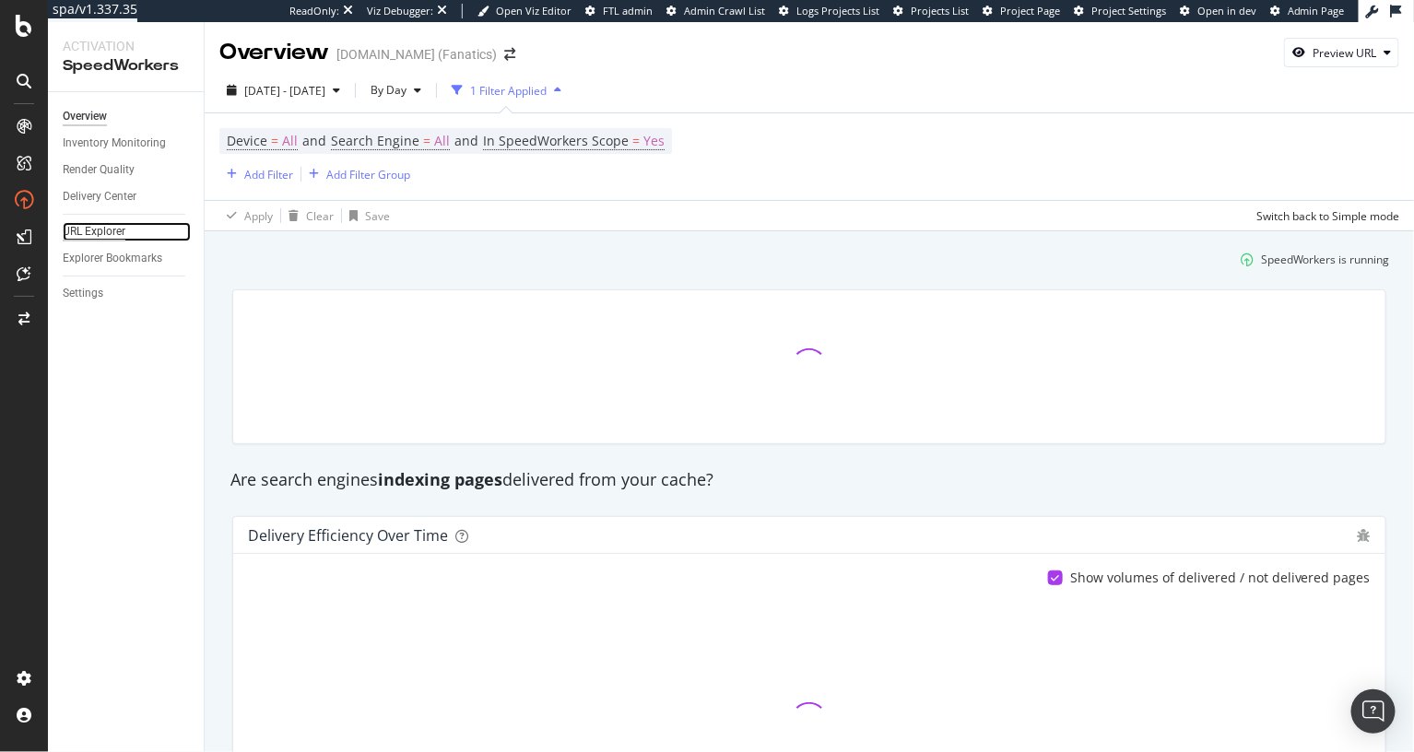
click at [112, 231] on div "URL Explorer" at bounding box center [94, 231] width 63 height 19
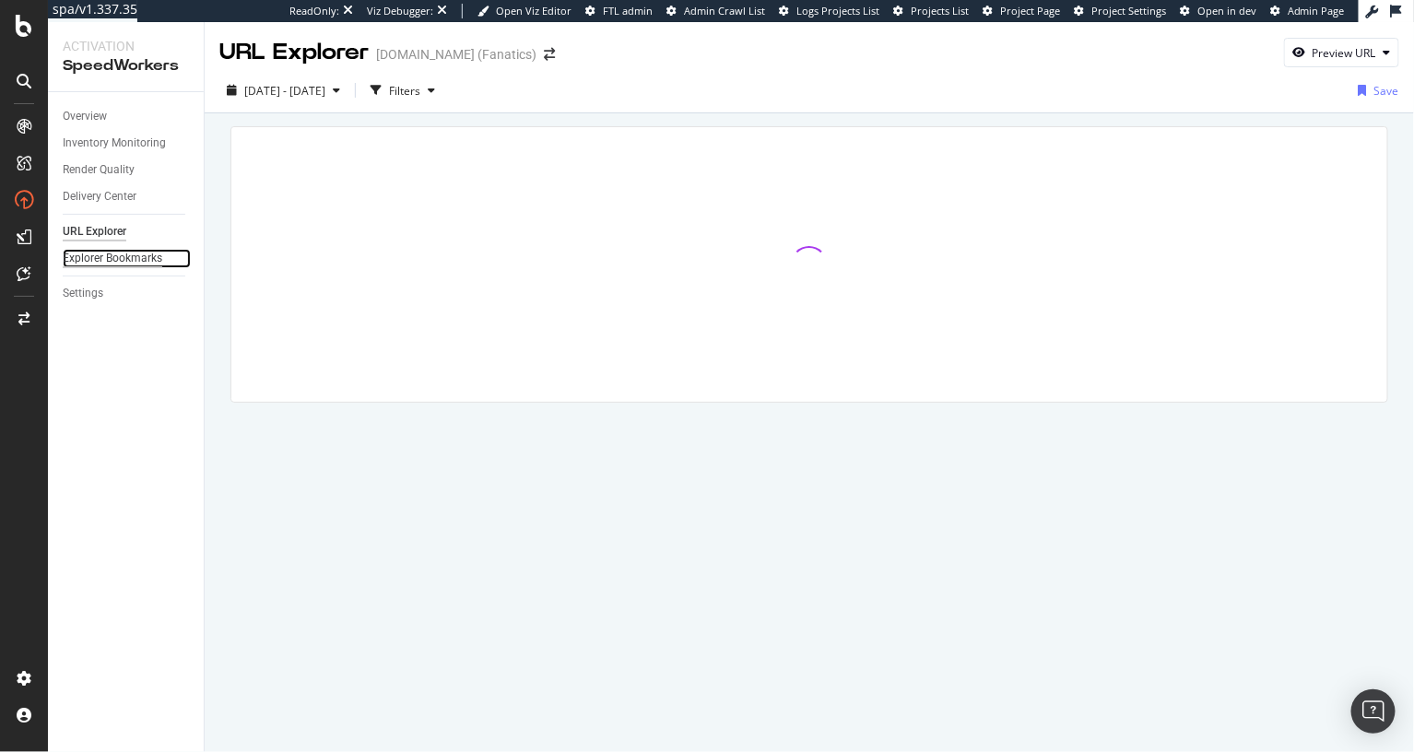
click at [114, 264] on div "Explorer Bookmarks" at bounding box center [113, 258] width 100 height 19
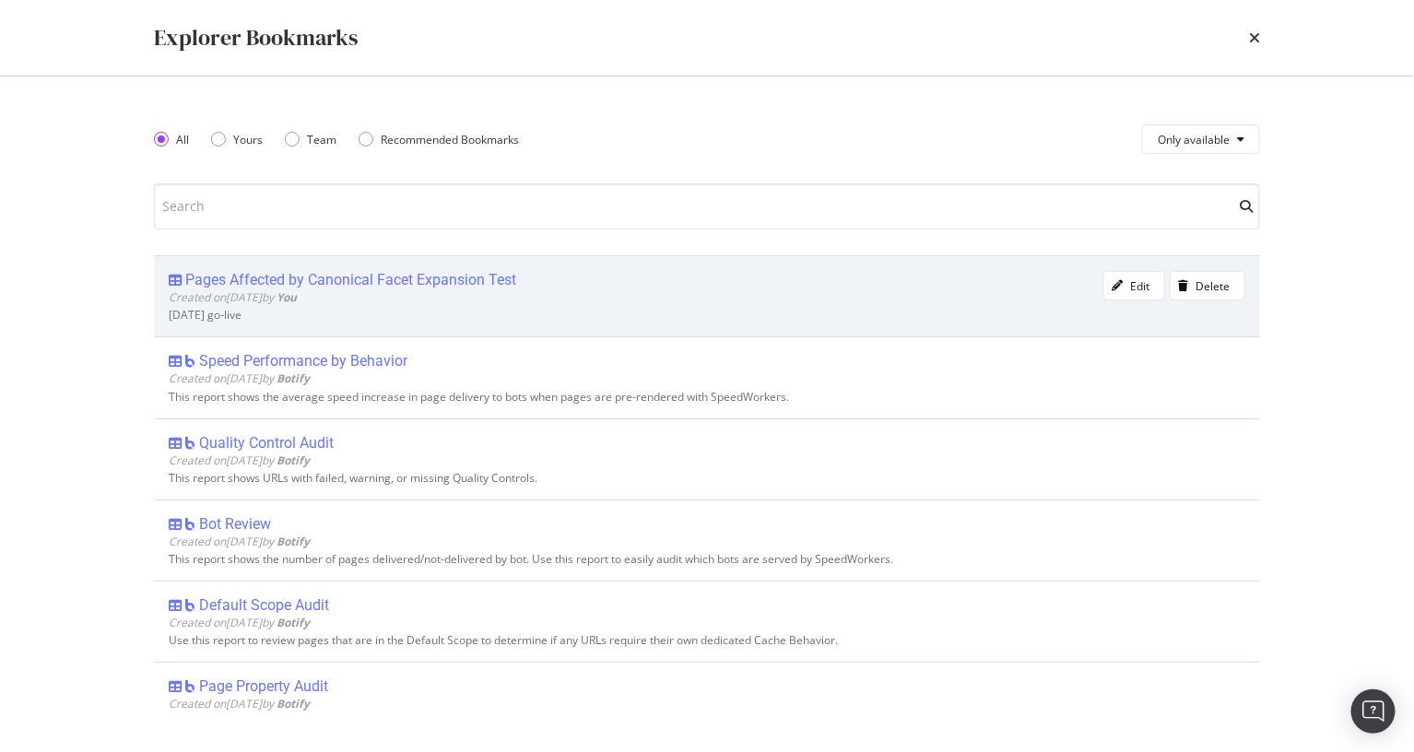
click at [333, 283] on div "Pages Affected by Canonical Facet Expansion Test" at bounding box center [350, 280] width 331 height 18
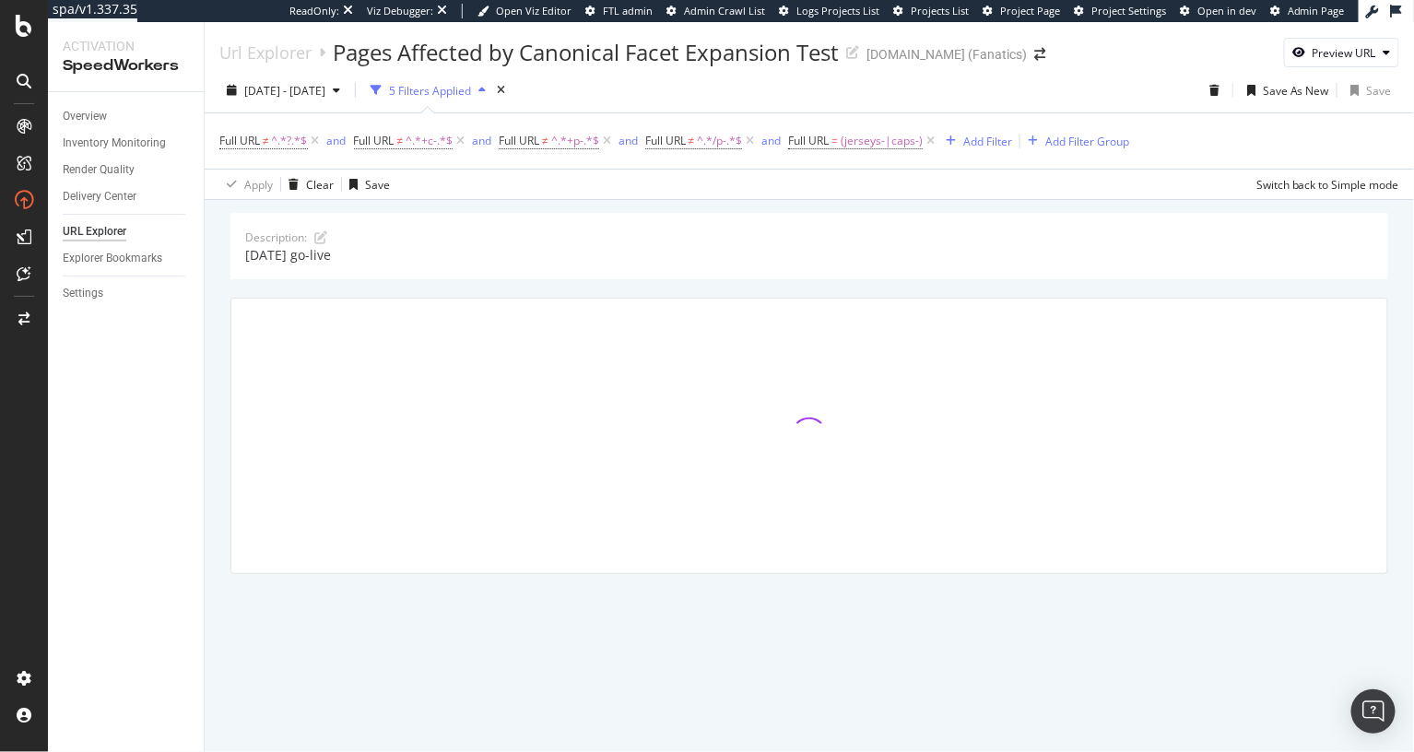
click at [210, 351] on div "Description: [DATE] go-live" at bounding box center [810, 419] width 1210 height 439
click at [307, 98] on div "[DATE] - [DATE]" at bounding box center [283, 91] width 128 height 28
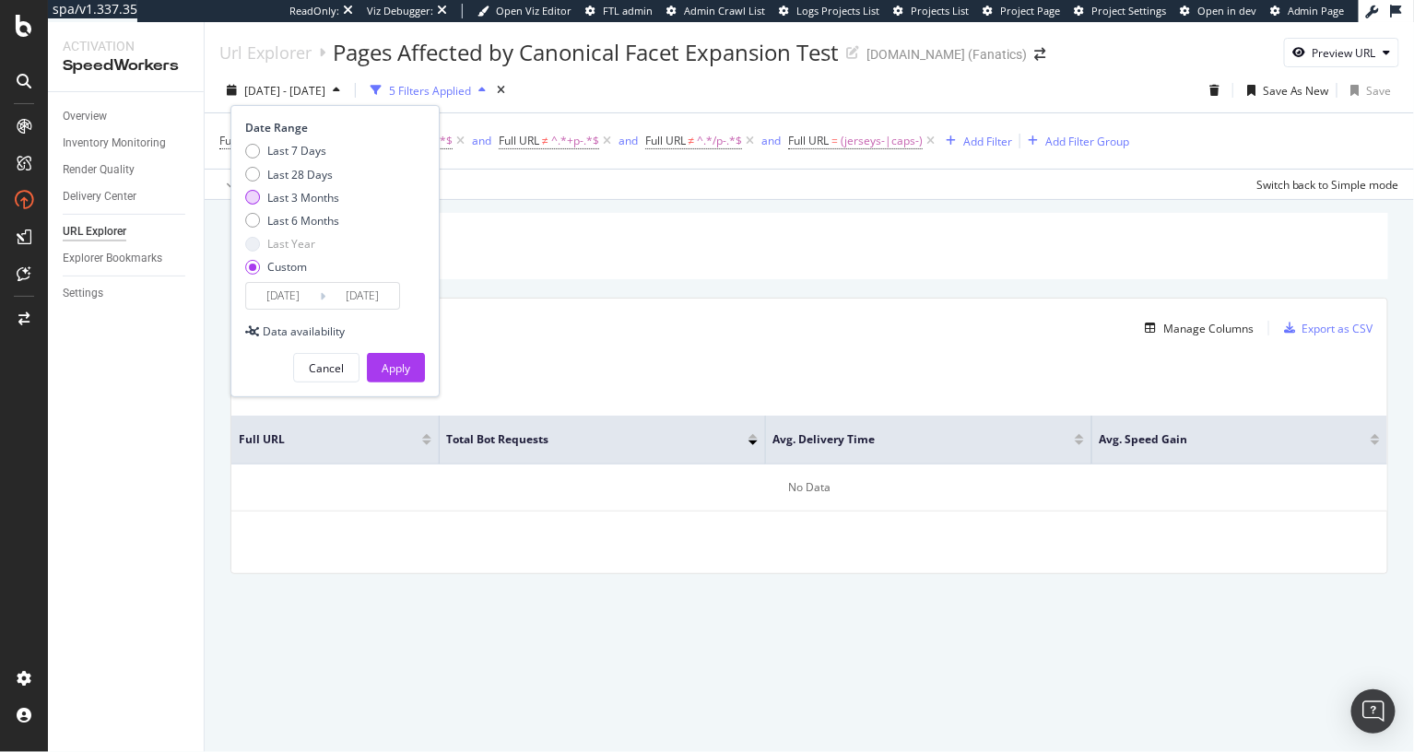
click at [313, 195] on div "Last 3 Months" at bounding box center [303, 198] width 72 height 16
type input "[DATE]"
click at [388, 366] on div "Apply" at bounding box center [396, 369] width 29 height 16
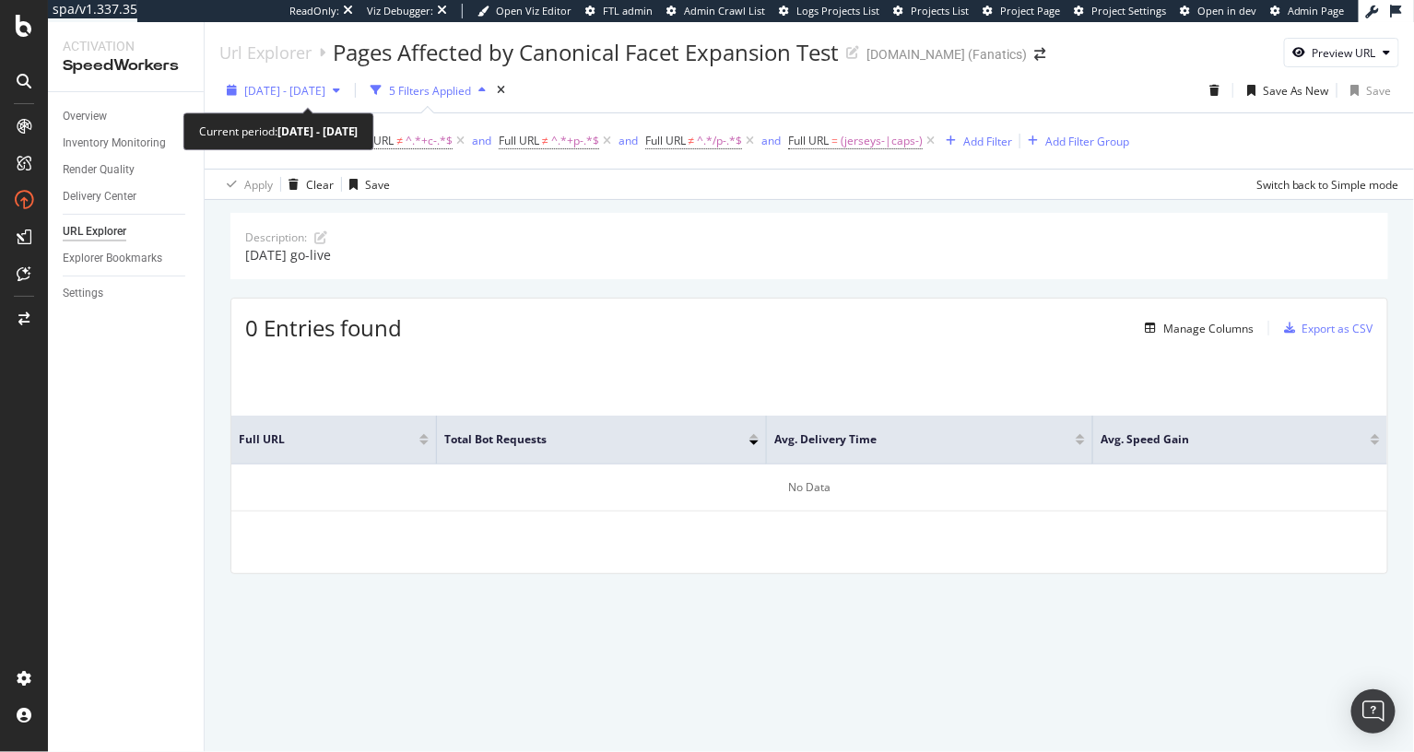
click at [317, 89] on span "[DATE] - [DATE]" at bounding box center [284, 91] width 81 height 16
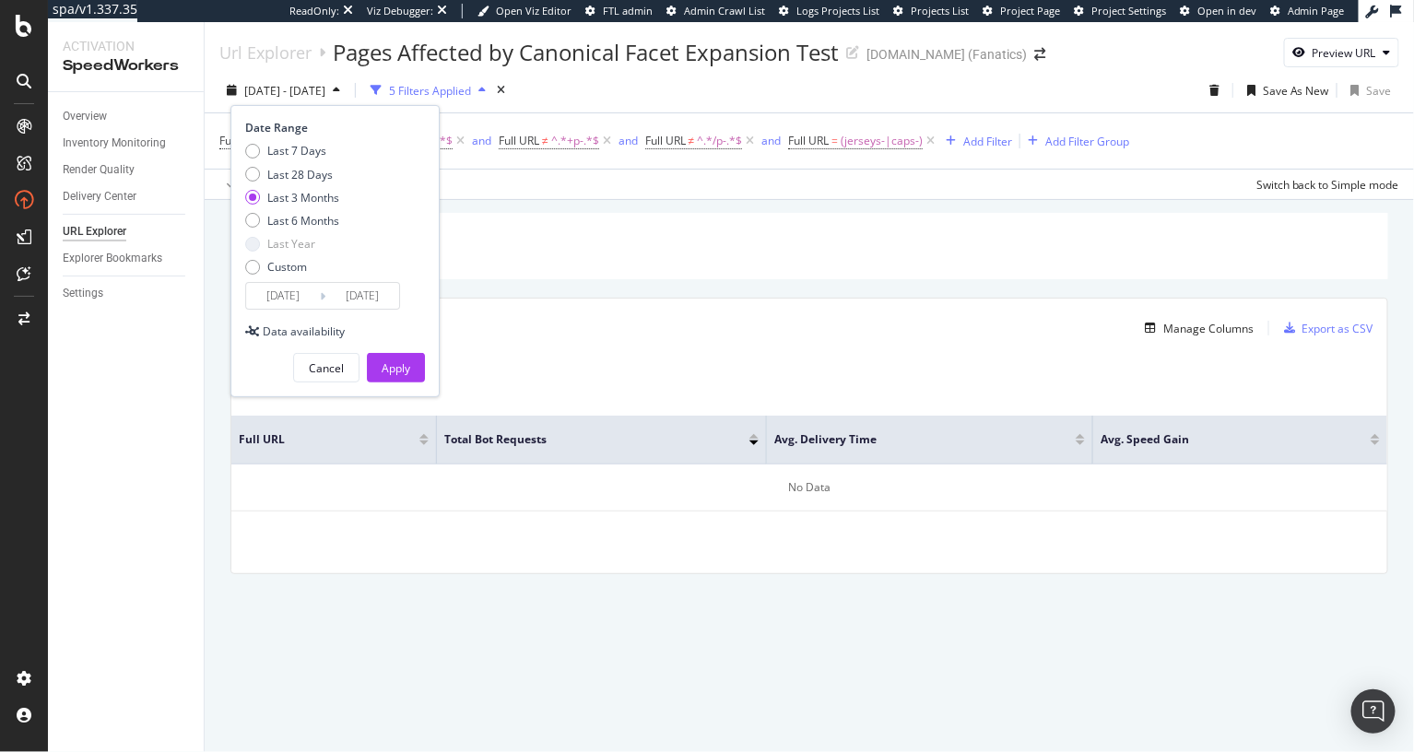
drag, startPoint x: 302, startPoint y: 174, endPoint x: 322, endPoint y: 288, distance: 115.2
click at [302, 175] on div "Last 28 Days" at bounding box center [299, 175] width 65 height 16
click at [294, 296] on input "[DATE]" at bounding box center [283, 296] width 74 height 26
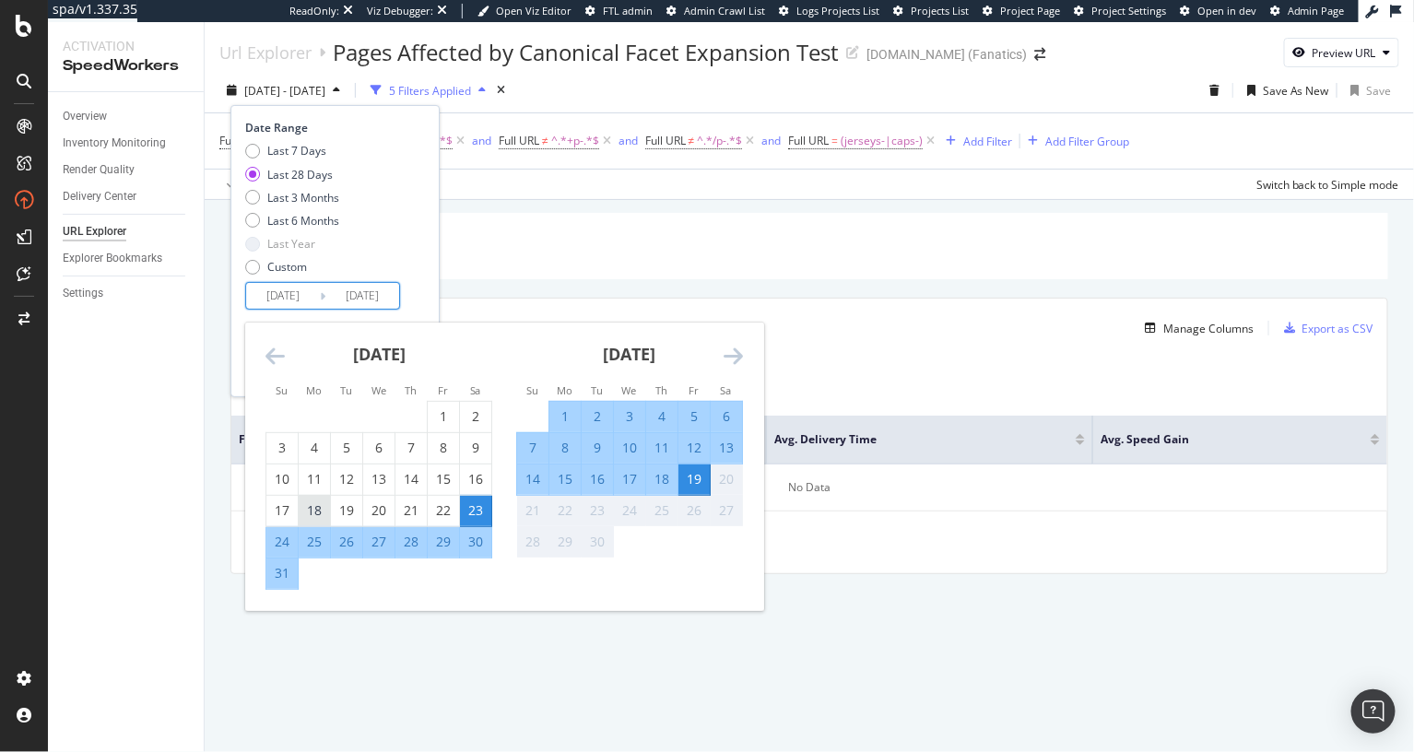
click at [314, 548] on div "25" at bounding box center [314, 542] width 31 height 18
type input "[DATE]"
click at [414, 302] on div "Date Range Last 7 Days Last 28 Days Last 3 Months Last 6 Months Last Year Custo…" at bounding box center [332, 215] width 175 height 190
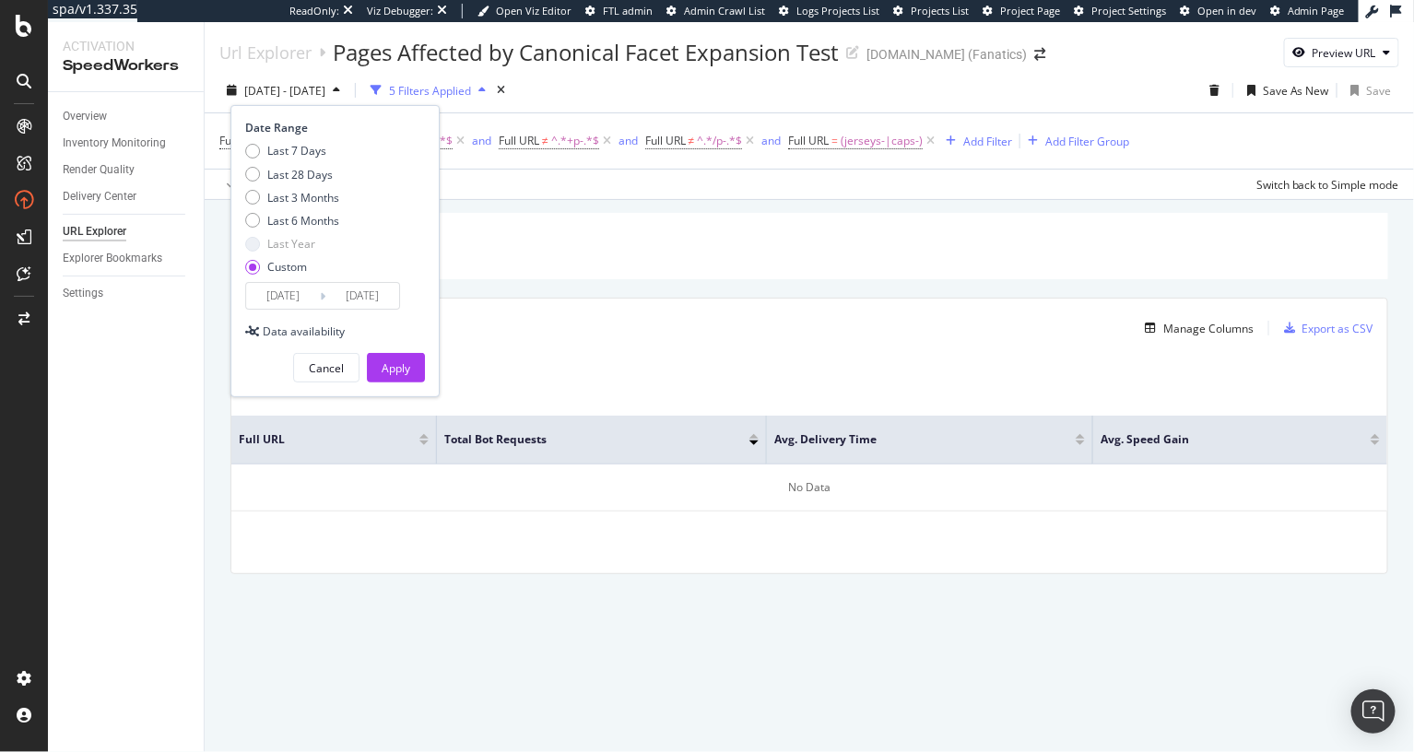
click at [408, 354] on div "Apply" at bounding box center [396, 368] width 29 height 28
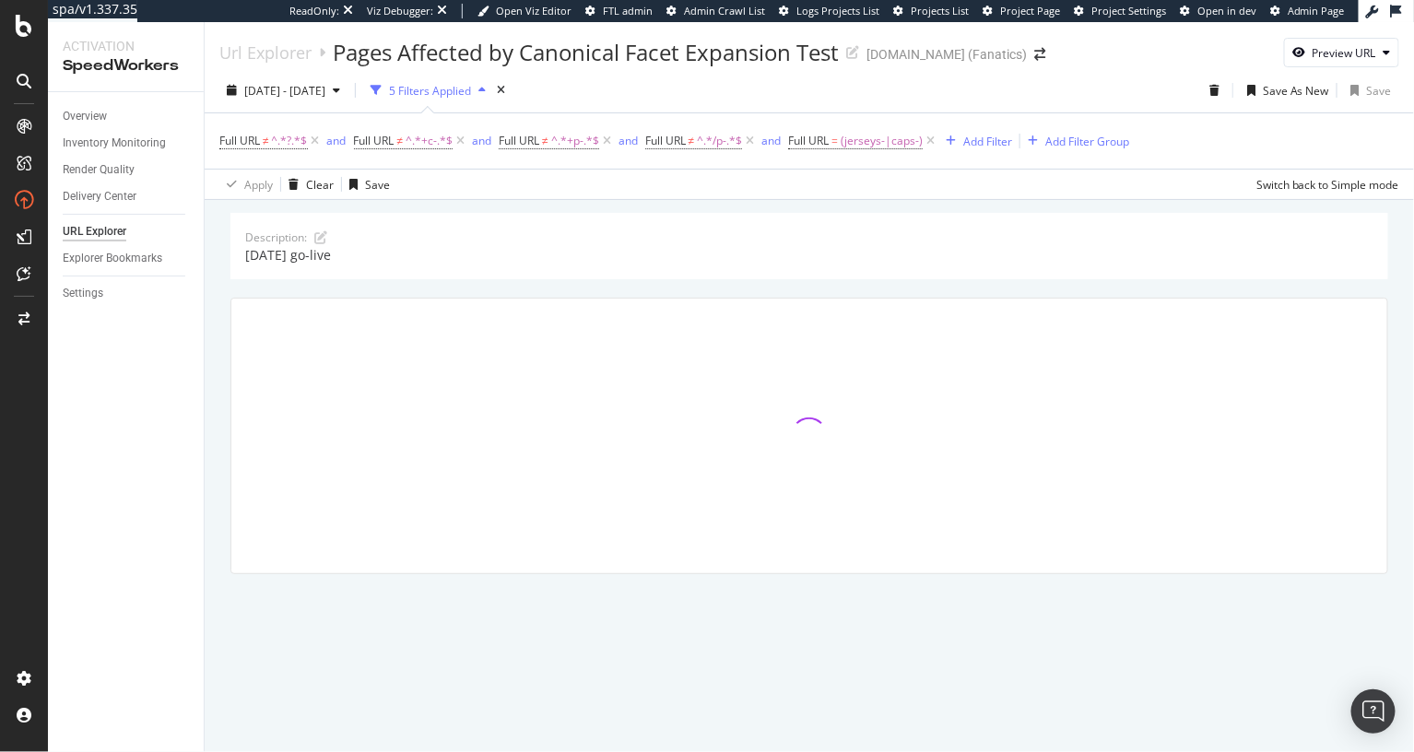
click at [467, 273] on div "Description: [DATE] go-live" at bounding box center [810, 246] width 1158 height 66
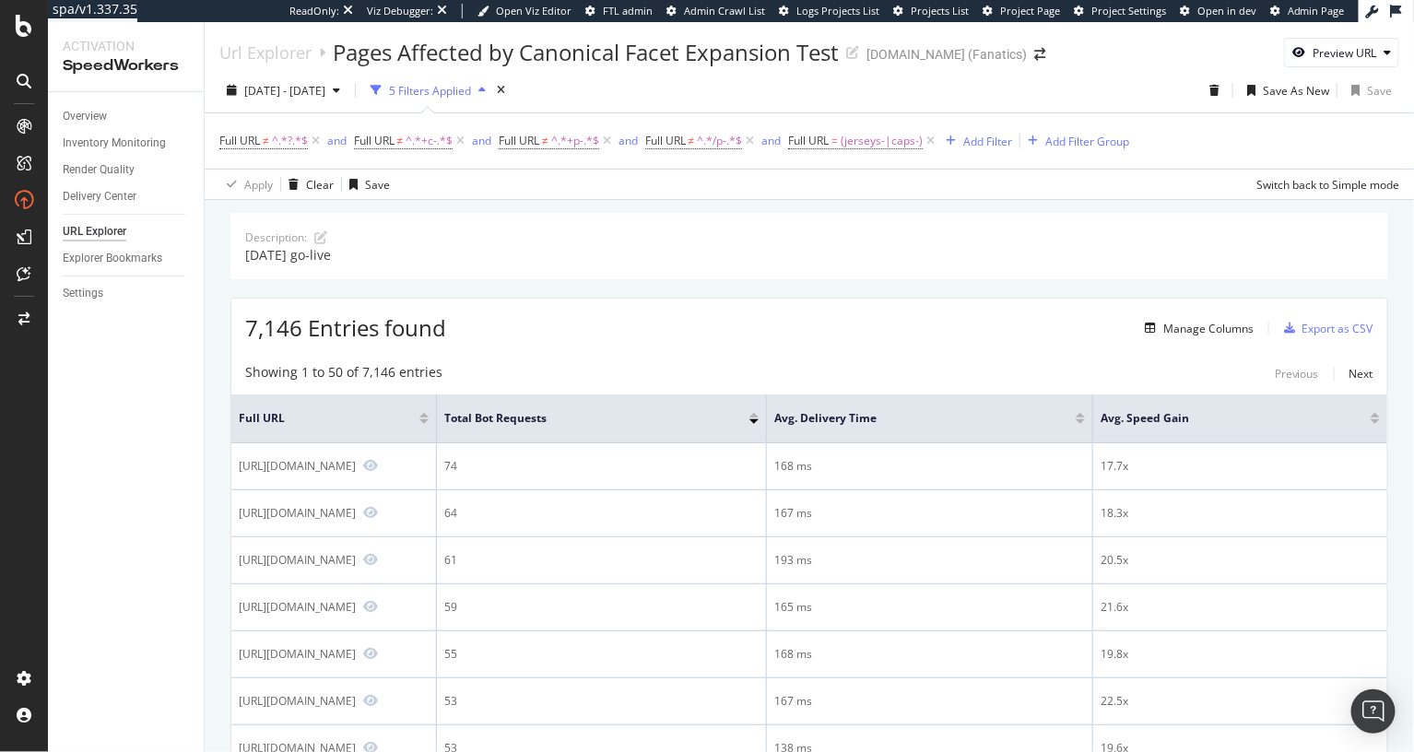
drag, startPoint x: 726, startPoint y: 291, endPoint x: 450, endPoint y: 231, distance: 282.3
click at [99, 116] on div "Overview" at bounding box center [85, 116] width 44 height 19
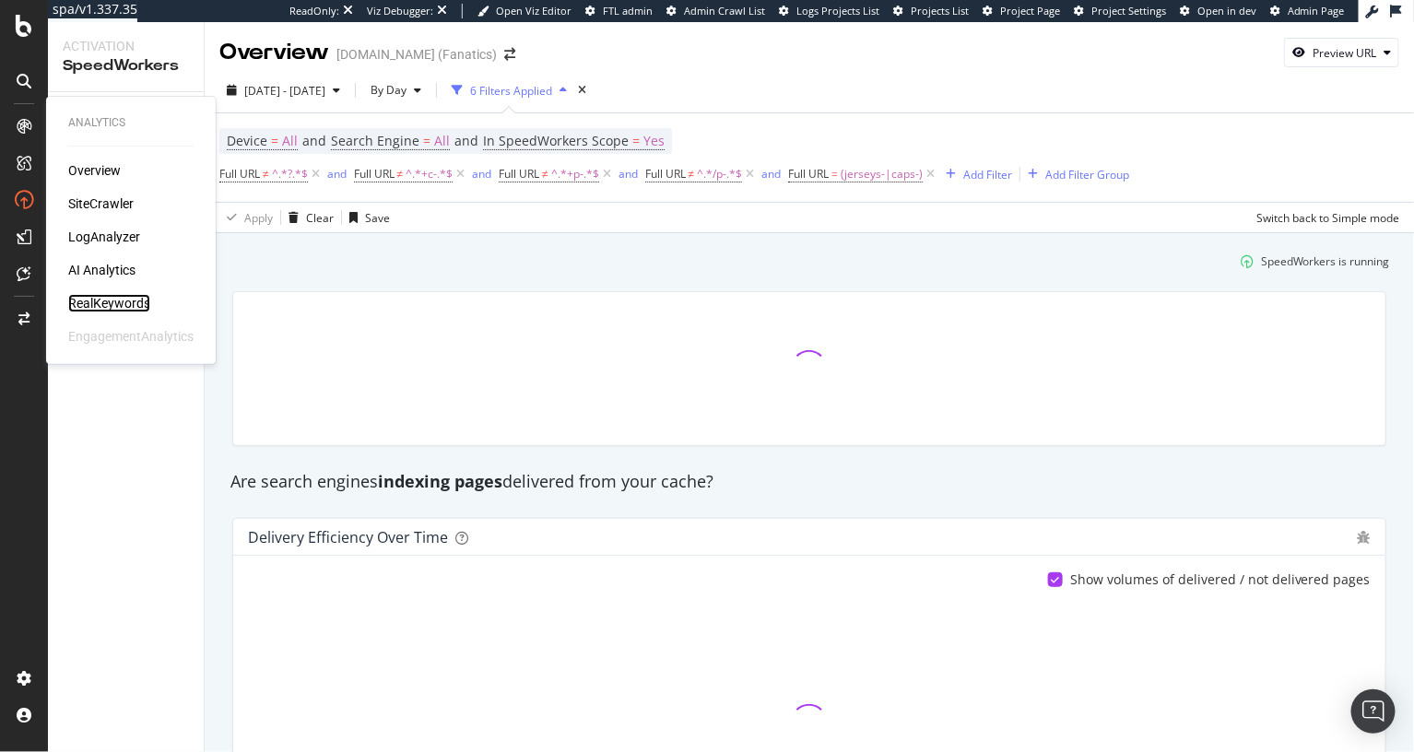
click at [110, 304] on div "RealKeywords" at bounding box center [109, 303] width 82 height 18
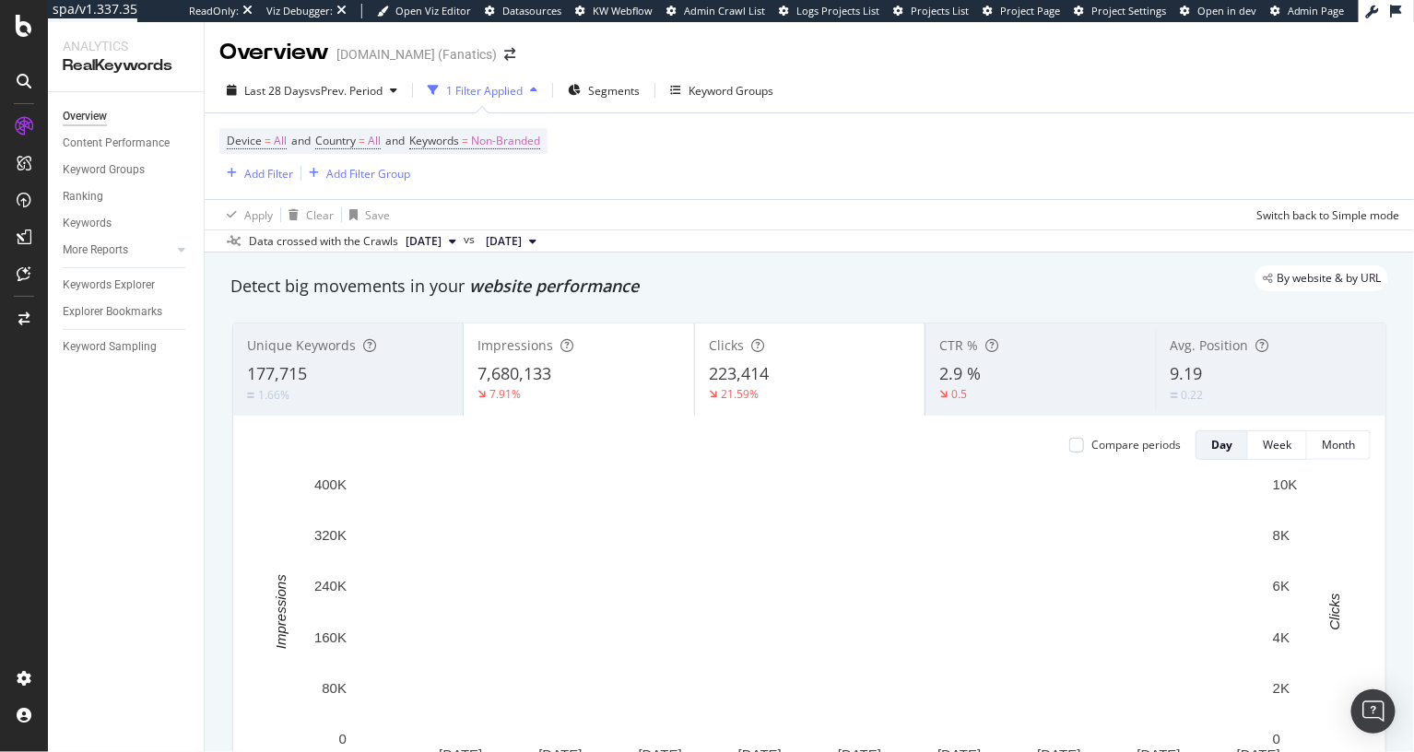
click at [374, 290] on div "By website & by URL" at bounding box center [800, 279] width 1177 height 26
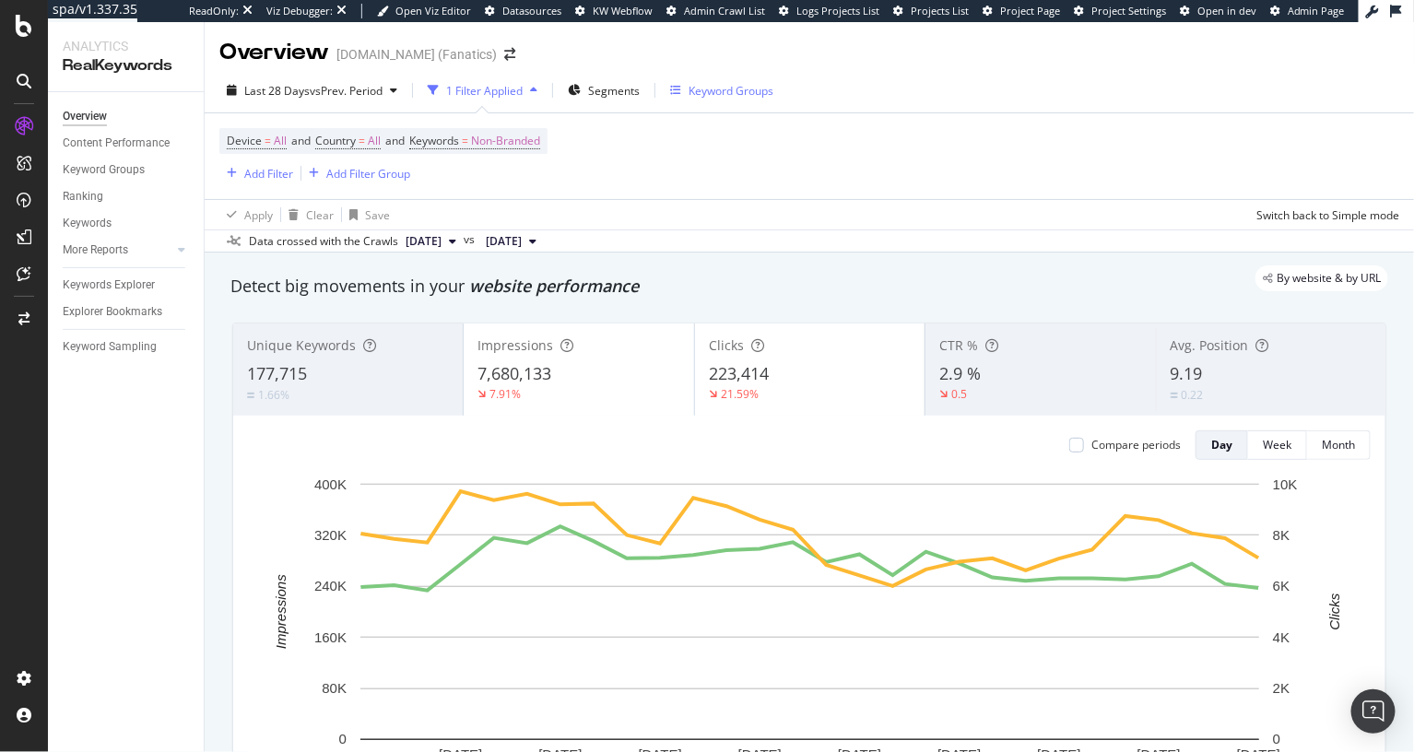
click at [704, 88] on div "Keyword Groups" at bounding box center [731, 91] width 85 height 16
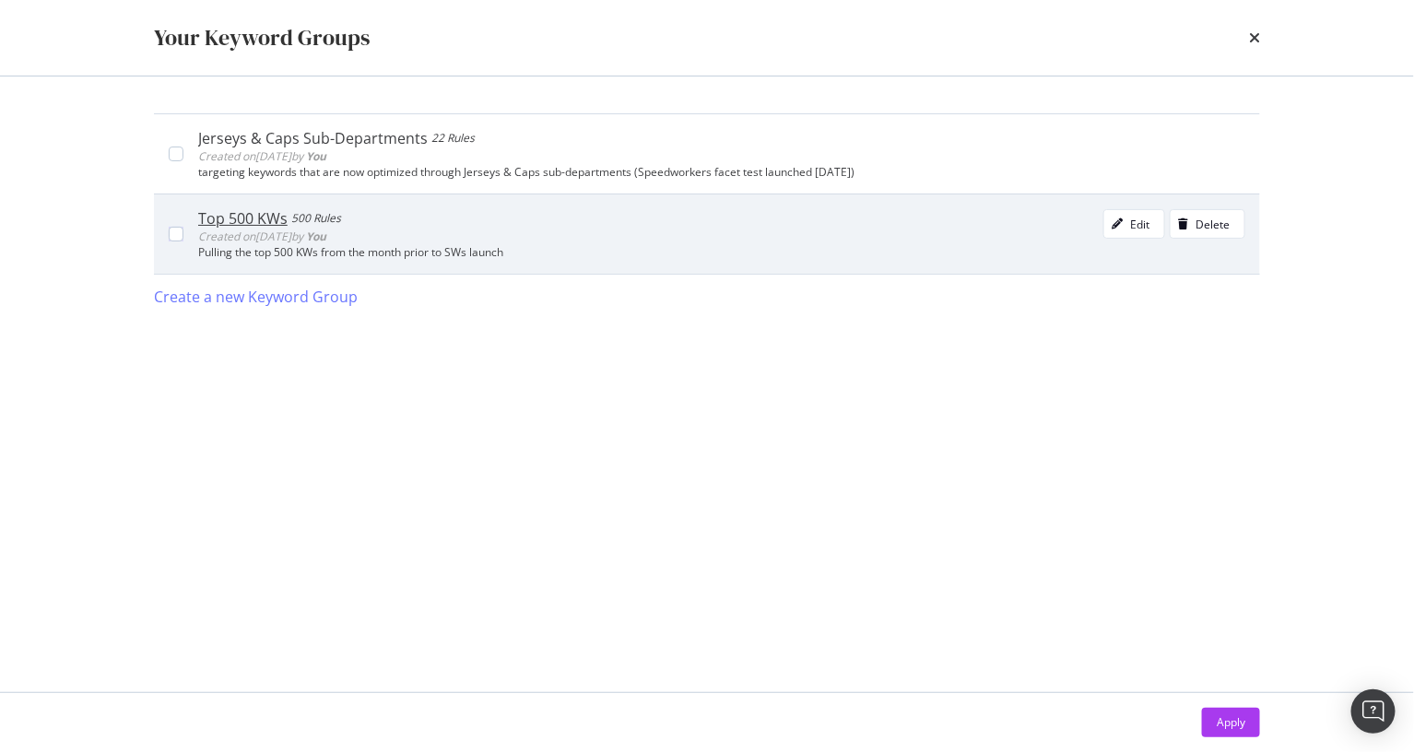
drag, startPoint x: 170, startPoint y: 148, endPoint x: 357, endPoint y: 259, distance: 217.4
click at [172, 149] on div "modal" at bounding box center [176, 154] width 15 height 15
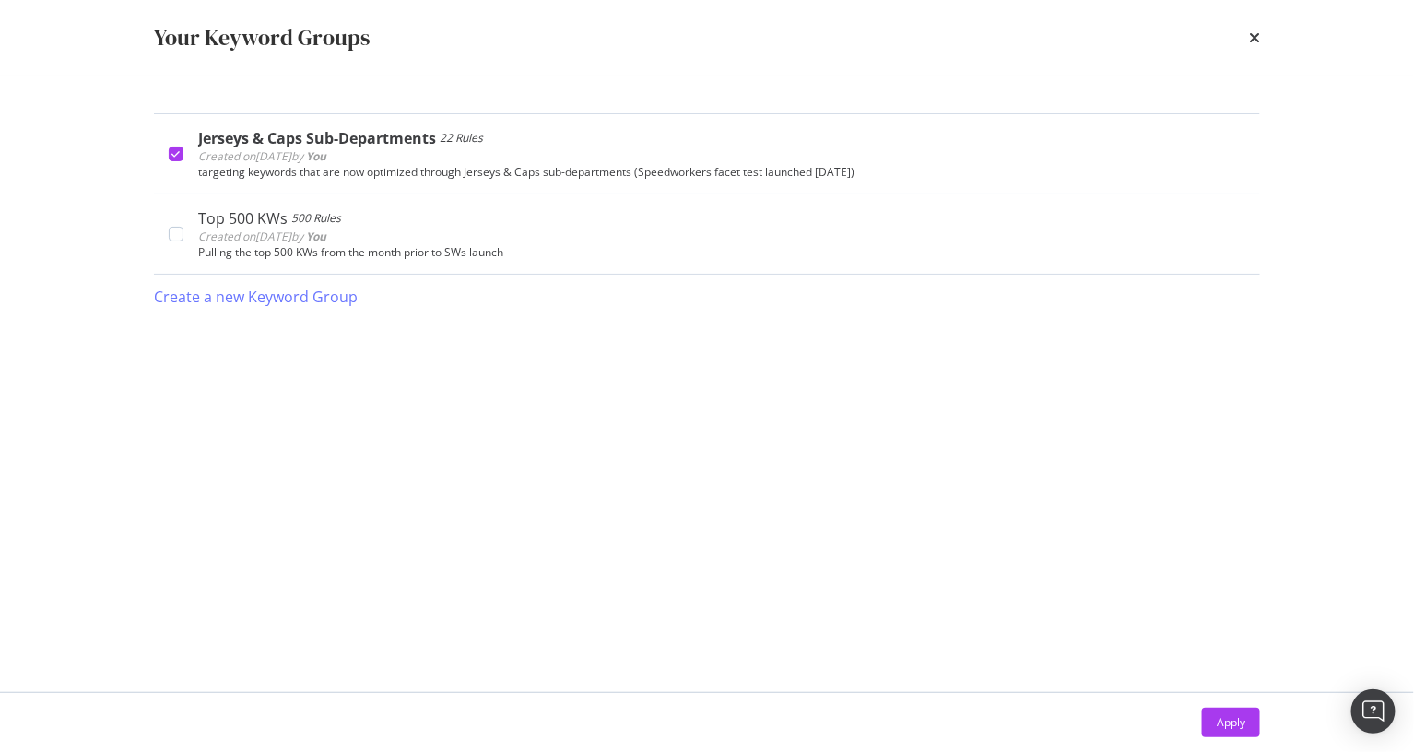
drag, startPoint x: 1230, startPoint y: 728, endPoint x: 429, endPoint y: 198, distance: 960.8
click at [964, 728] on div "Apply" at bounding box center [1231, 723] width 29 height 16
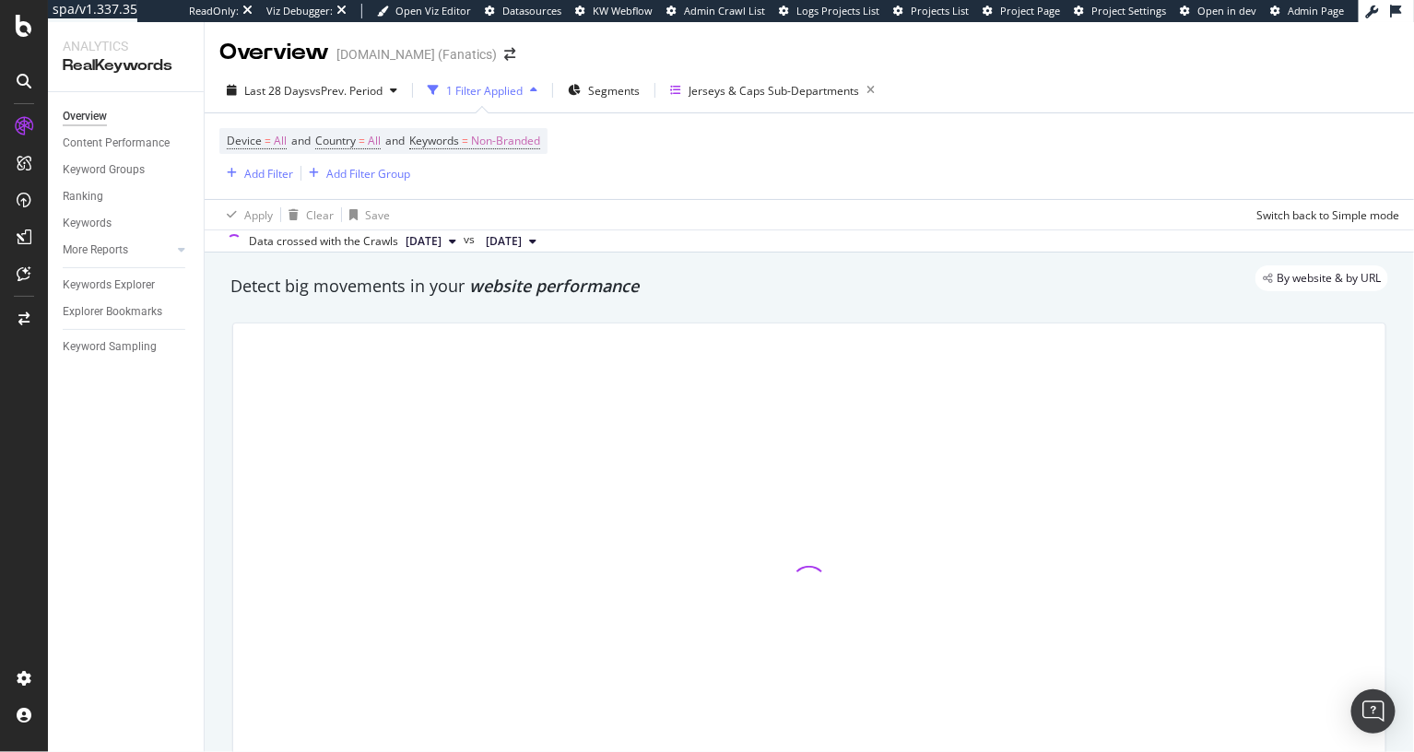
drag, startPoint x: 343, startPoint y: 291, endPoint x: 313, endPoint y: 112, distance: 182.4
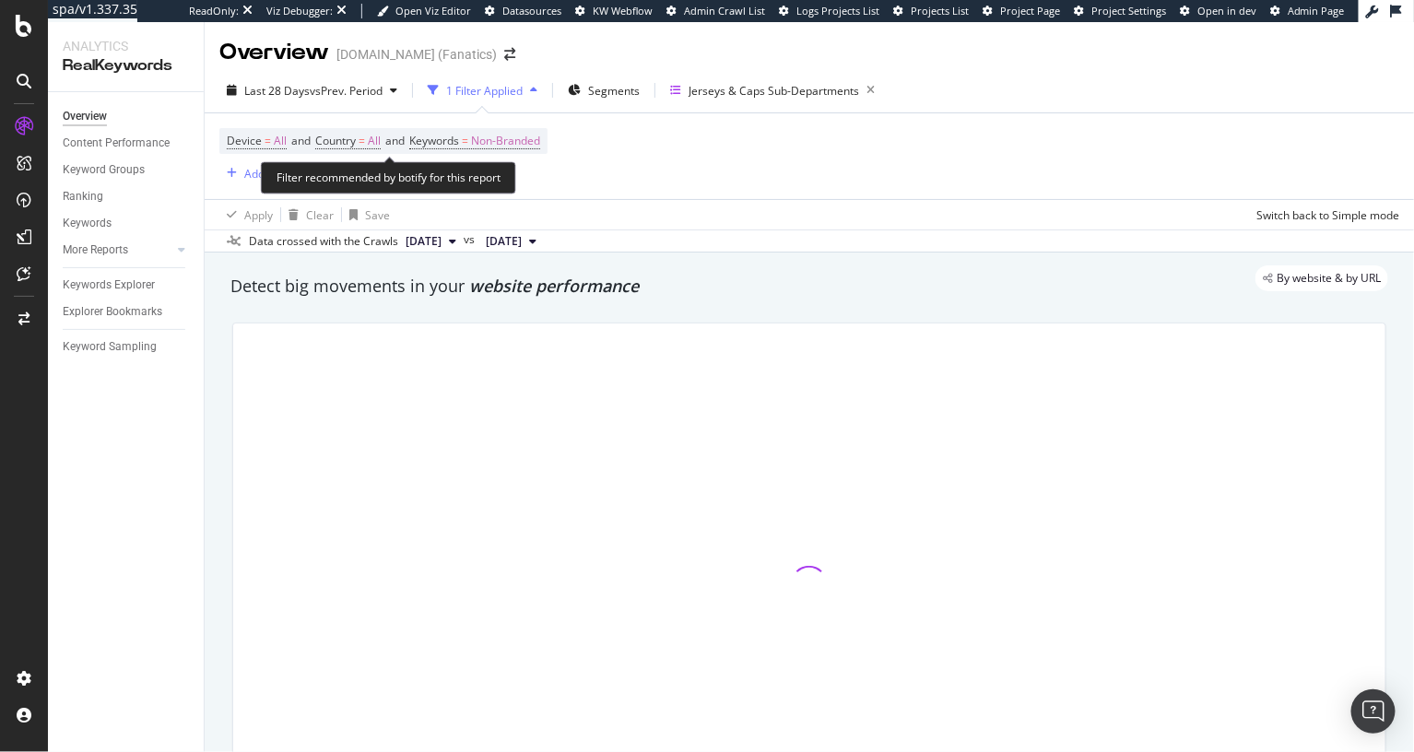
drag, startPoint x: 538, startPoint y: 139, endPoint x: 533, endPoint y: 262, distance: 122.7
click at [538, 140] on span "Non-Branded" at bounding box center [505, 141] width 69 height 26
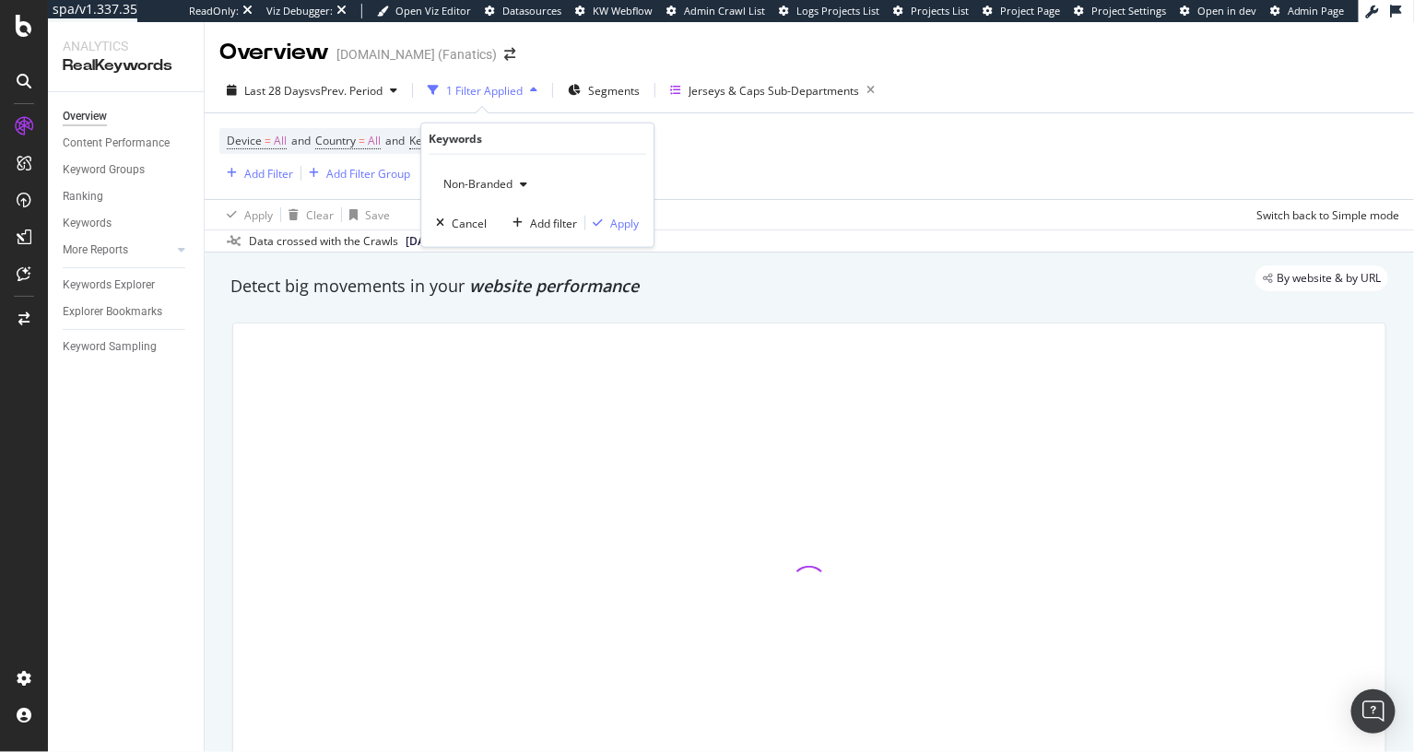
drag, startPoint x: 516, startPoint y: 183, endPoint x: 514, endPoint y: 194, distance: 10.5
click at [516, 184] on div "button" at bounding box center [524, 184] width 22 height 11
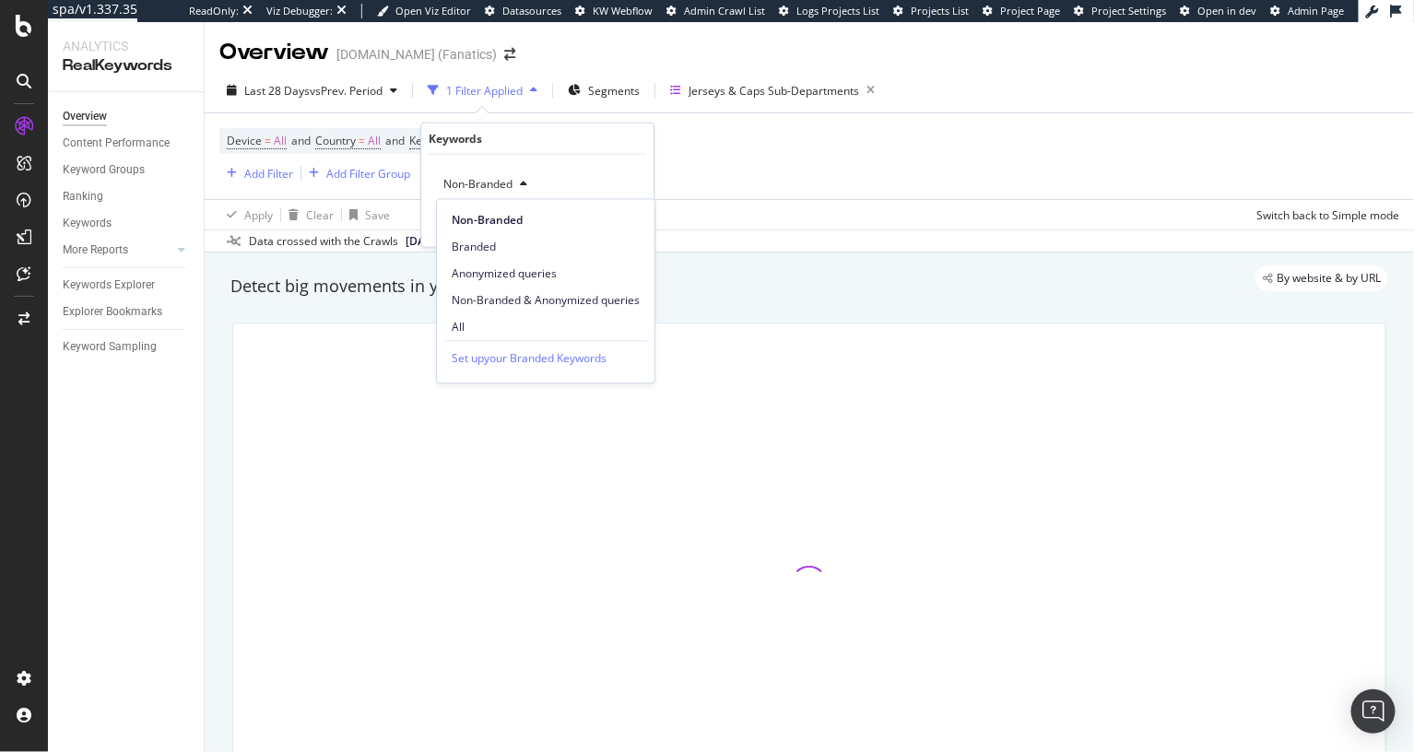
drag, startPoint x: 518, startPoint y: 325, endPoint x: 602, endPoint y: 262, distance: 104.7
click at [519, 325] on span "All" at bounding box center [546, 327] width 188 height 17
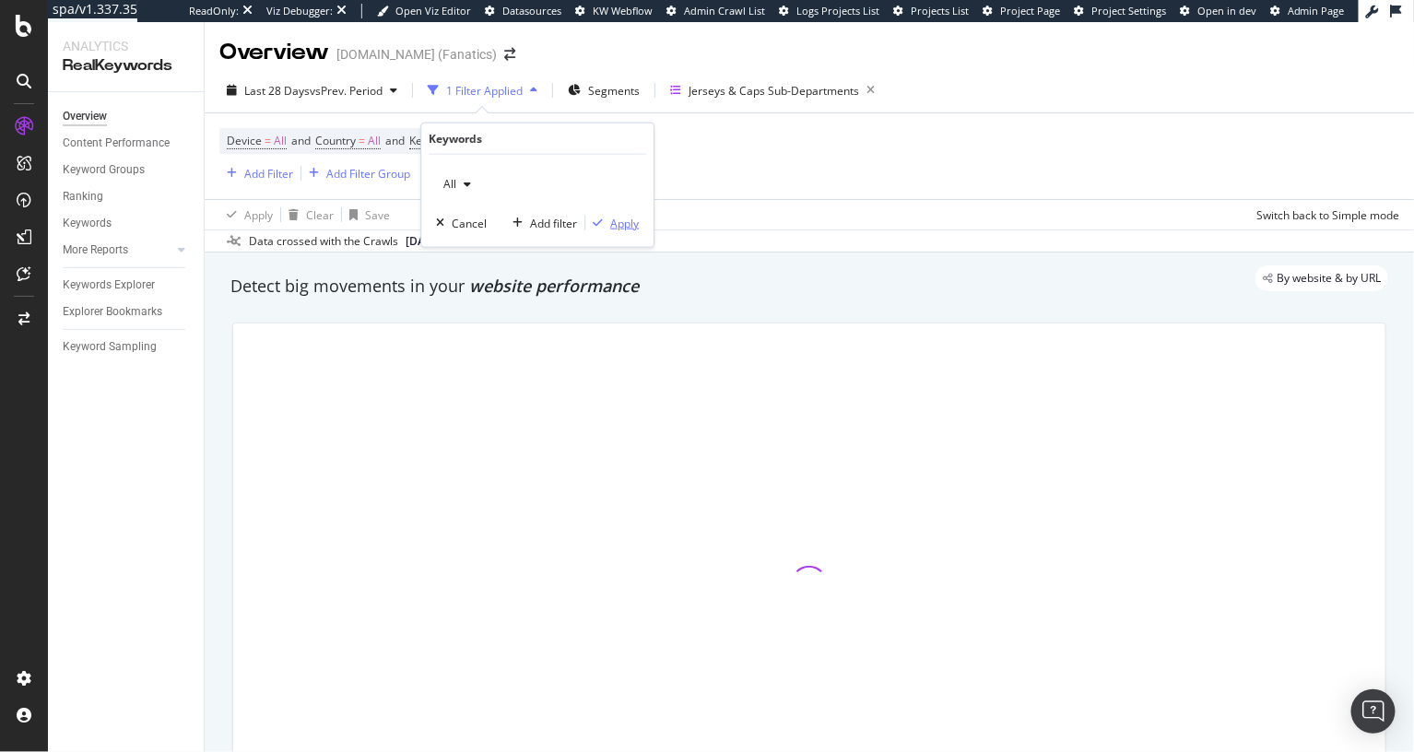
drag, startPoint x: 626, startPoint y: 223, endPoint x: 446, endPoint y: 296, distance: 194.0
click at [626, 223] on div "Apply" at bounding box center [624, 223] width 29 height 16
click at [445, 297] on div "Detect big movements in your website performance" at bounding box center [810, 287] width 1158 height 24
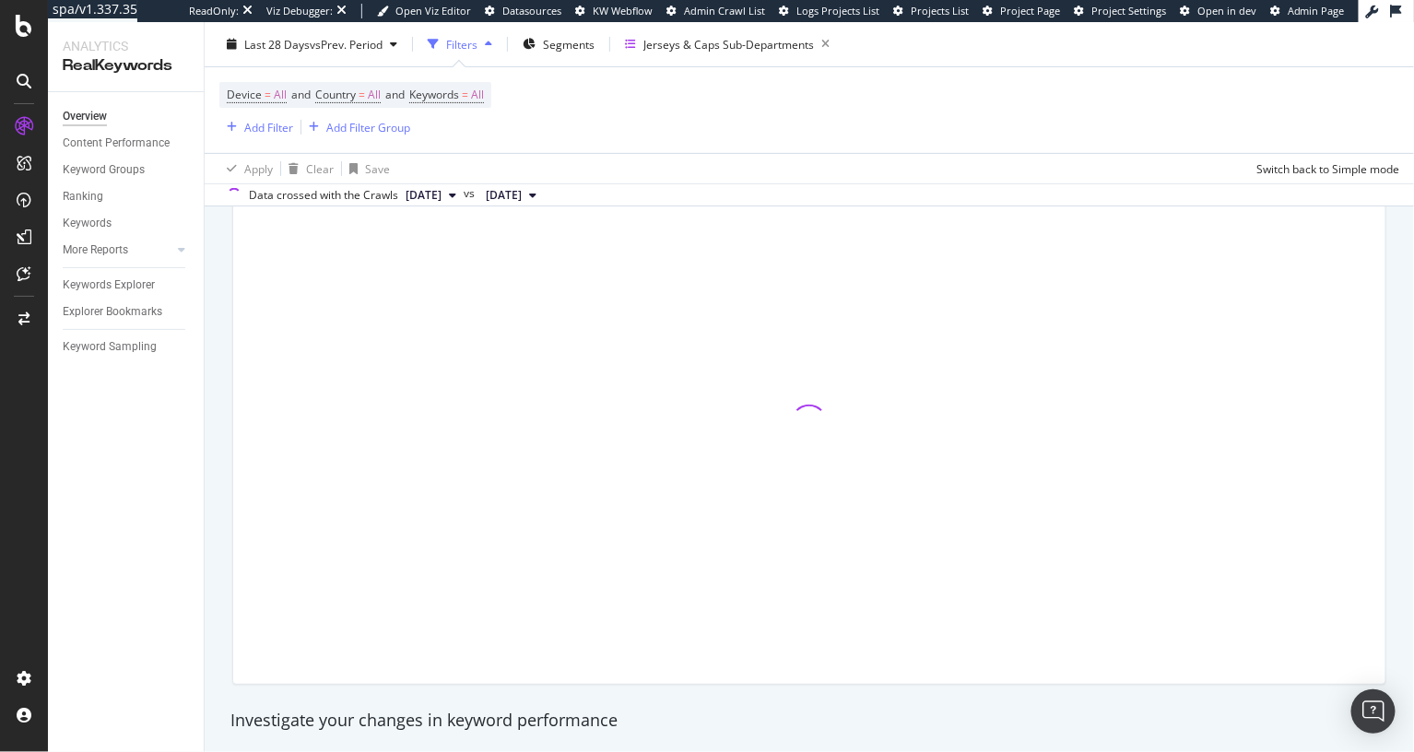
scroll to position [165, 0]
click at [128, 310] on div "Explorer Bookmarks" at bounding box center [113, 311] width 100 height 19
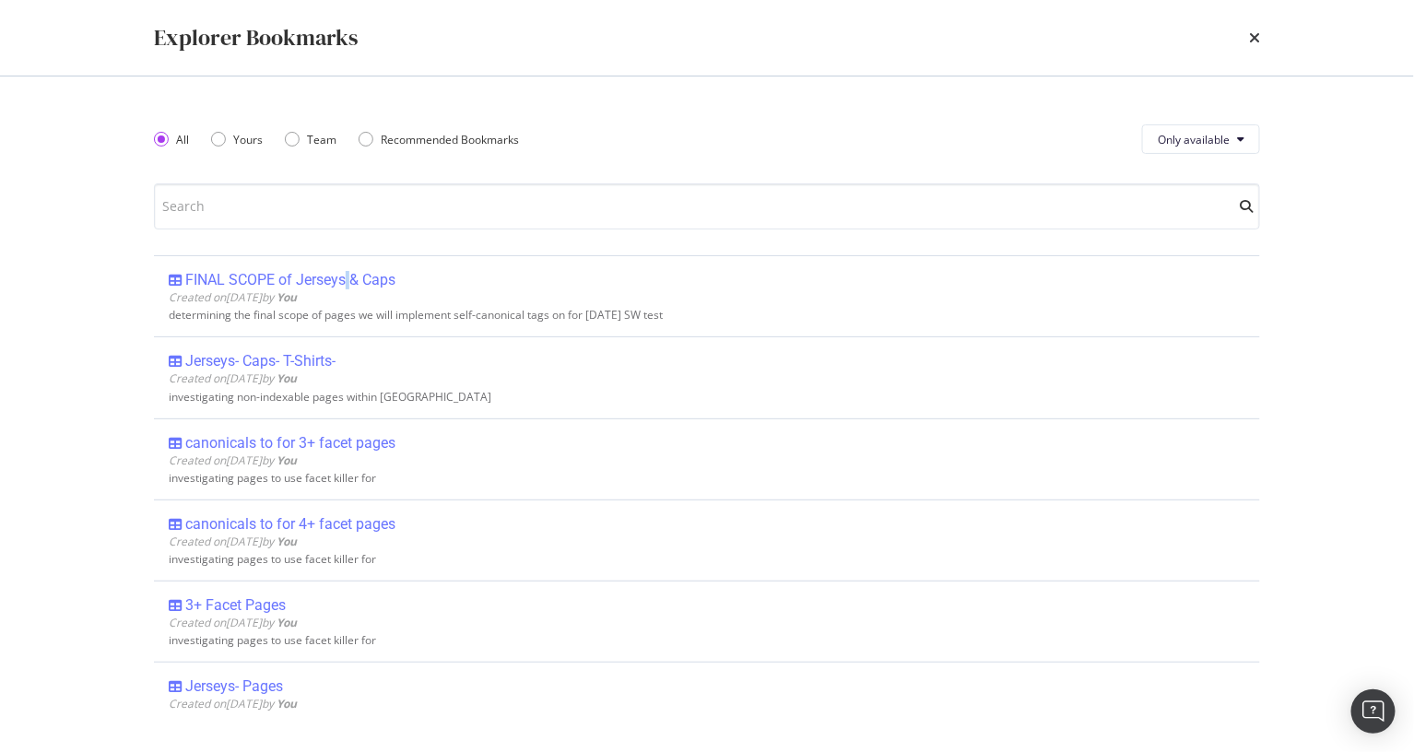
drag, startPoint x: 1254, startPoint y: 36, endPoint x: 1114, endPoint y: 86, distance: 148.7
click at [964, 36] on icon "times" at bounding box center [1254, 37] width 11 height 15
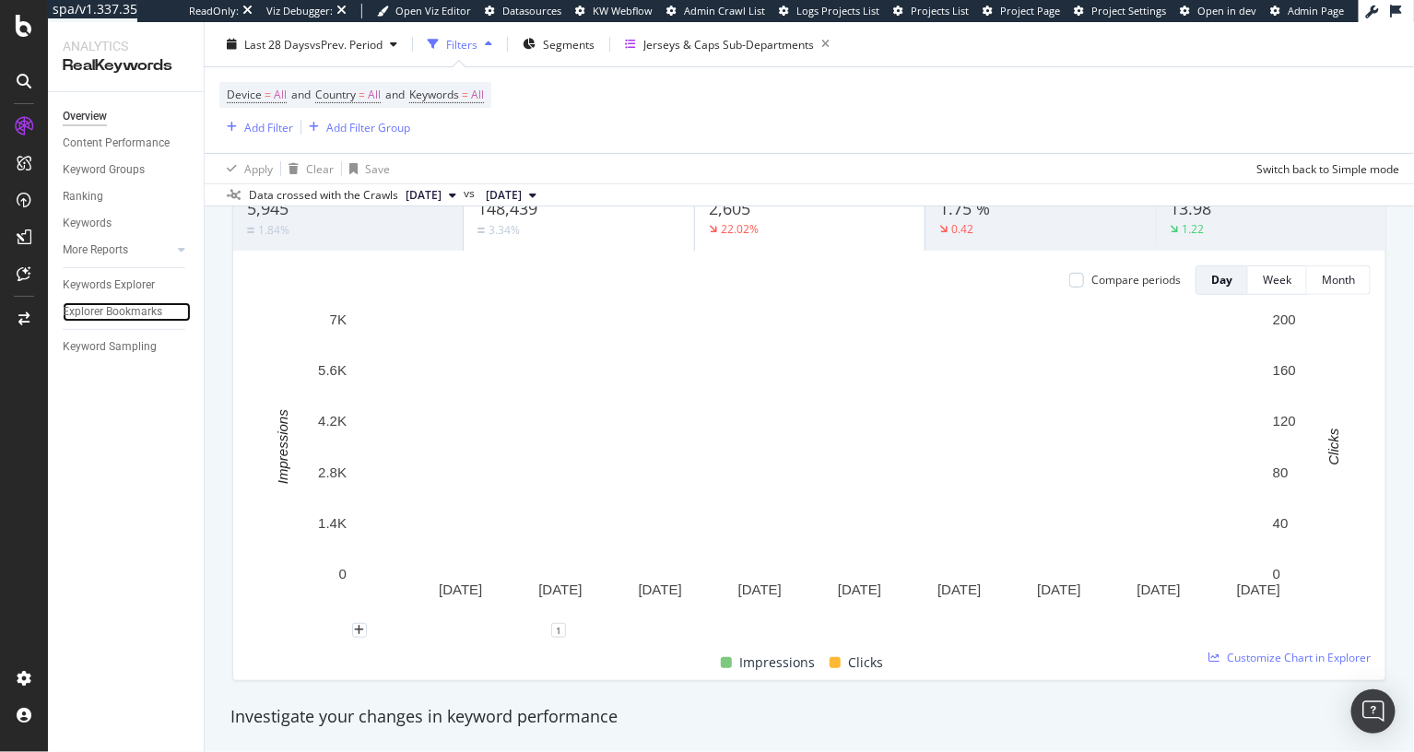
scroll to position [17, 0]
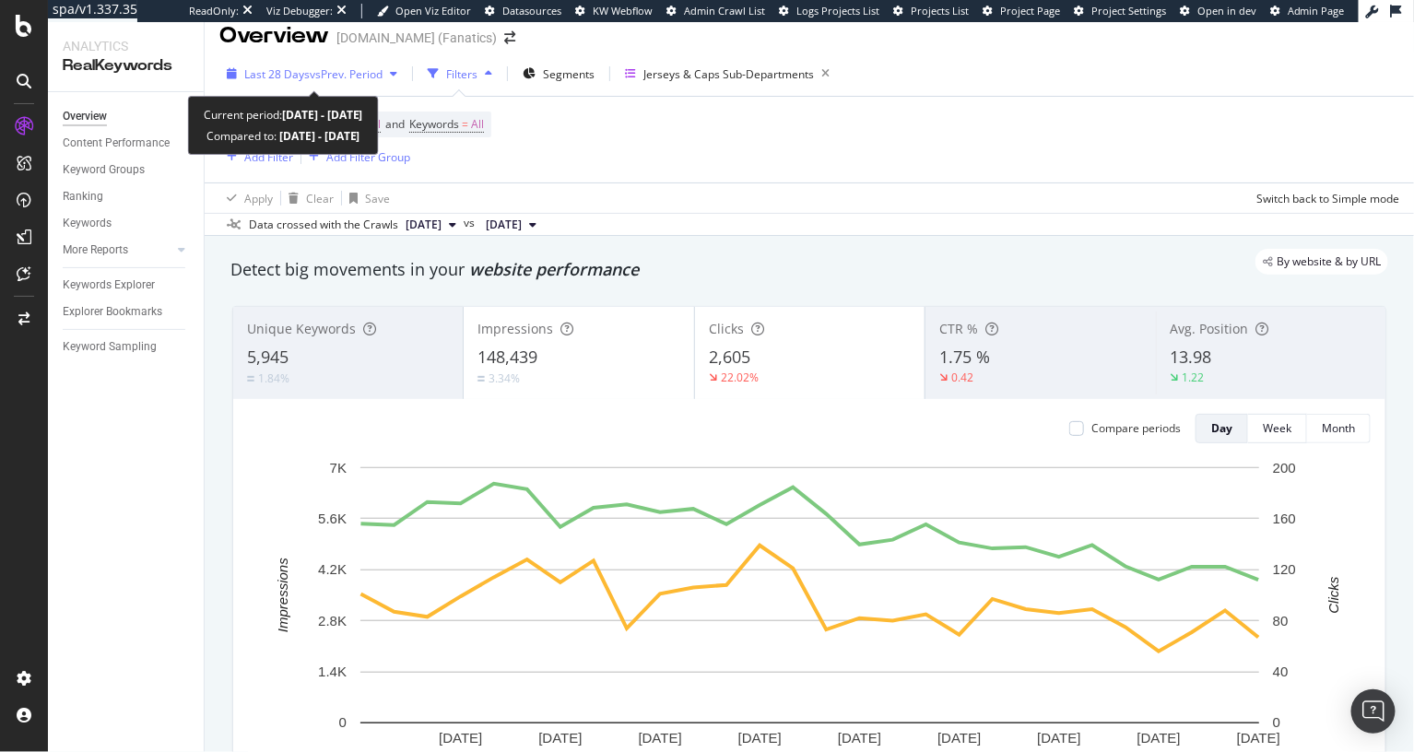
click at [262, 69] on span "Last 28 Days" at bounding box center [276, 74] width 65 height 16
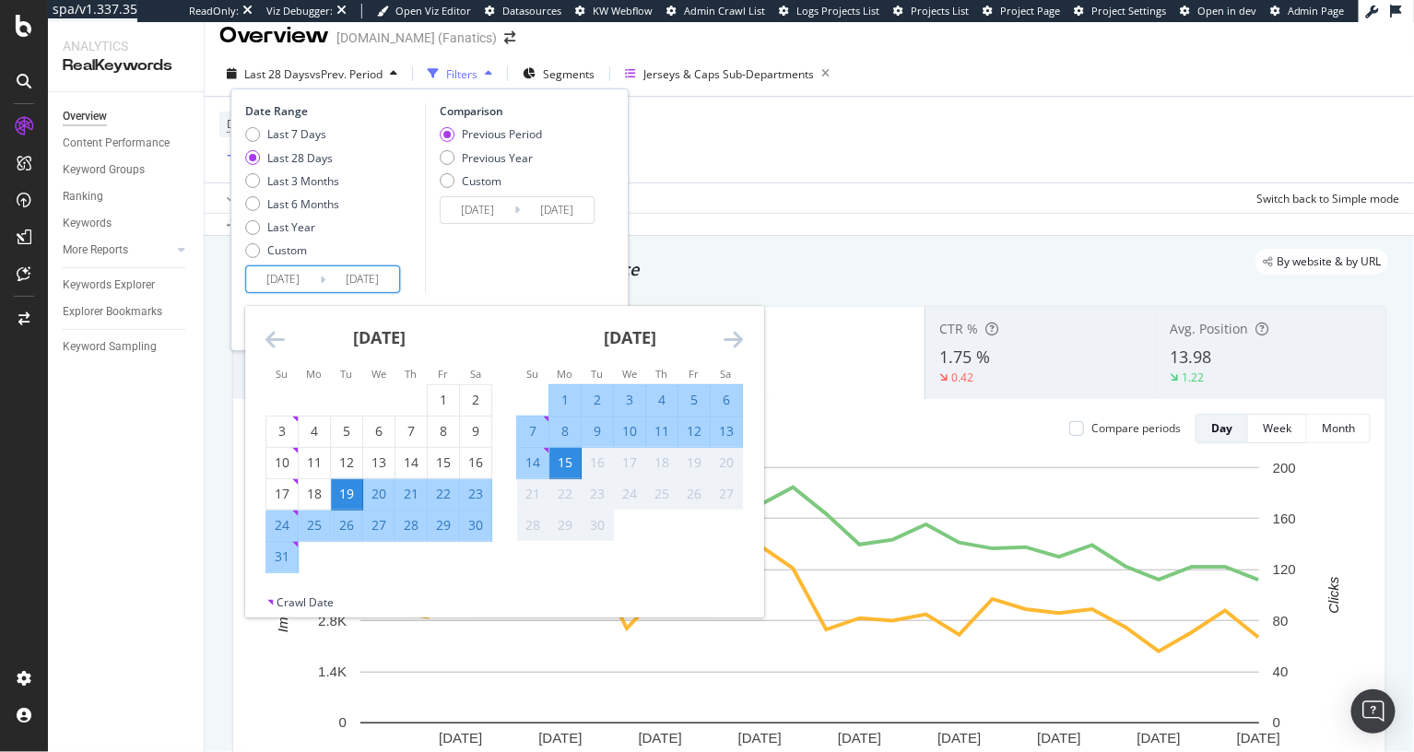
click at [313, 278] on input "[DATE]" at bounding box center [283, 279] width 74 height 26
click at [305, 528] on div "25" at bounding box center [314, 525] width 31 height 18
type input "[DATE]"
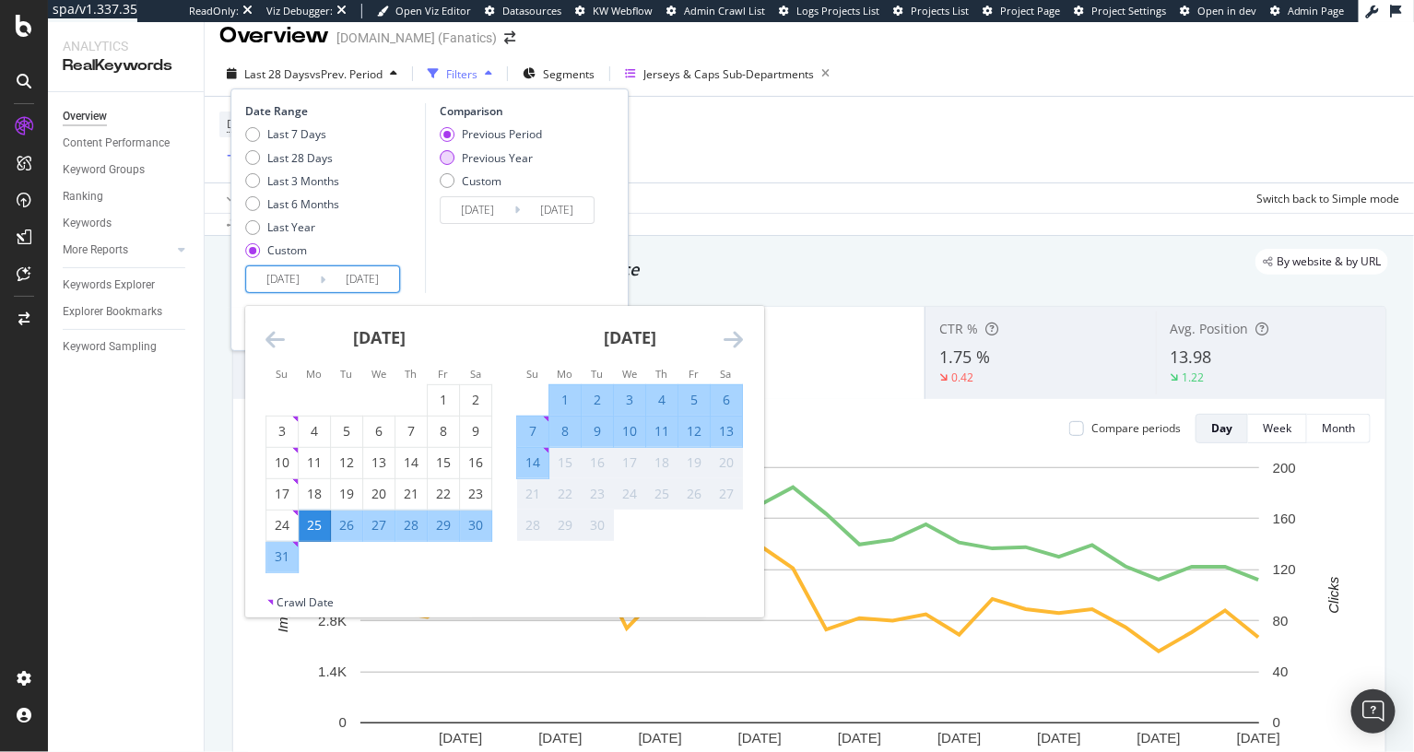
click at [511, 160] on div "Previous Year" at bounding box center [497, 158] width 71 height 16
type input "[DATE]"
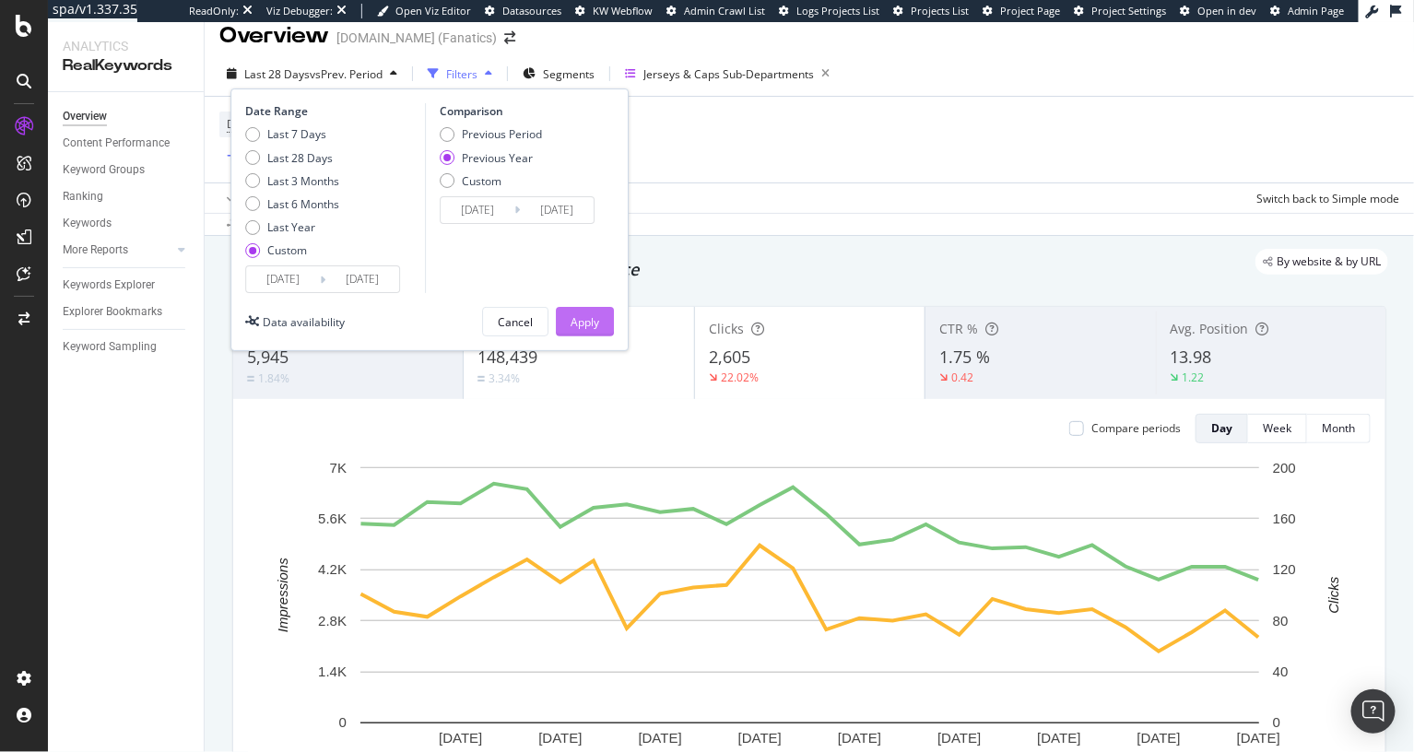
click at [580, 314] on div "Apply" at bounding box center [585, 322] width 29 height 16
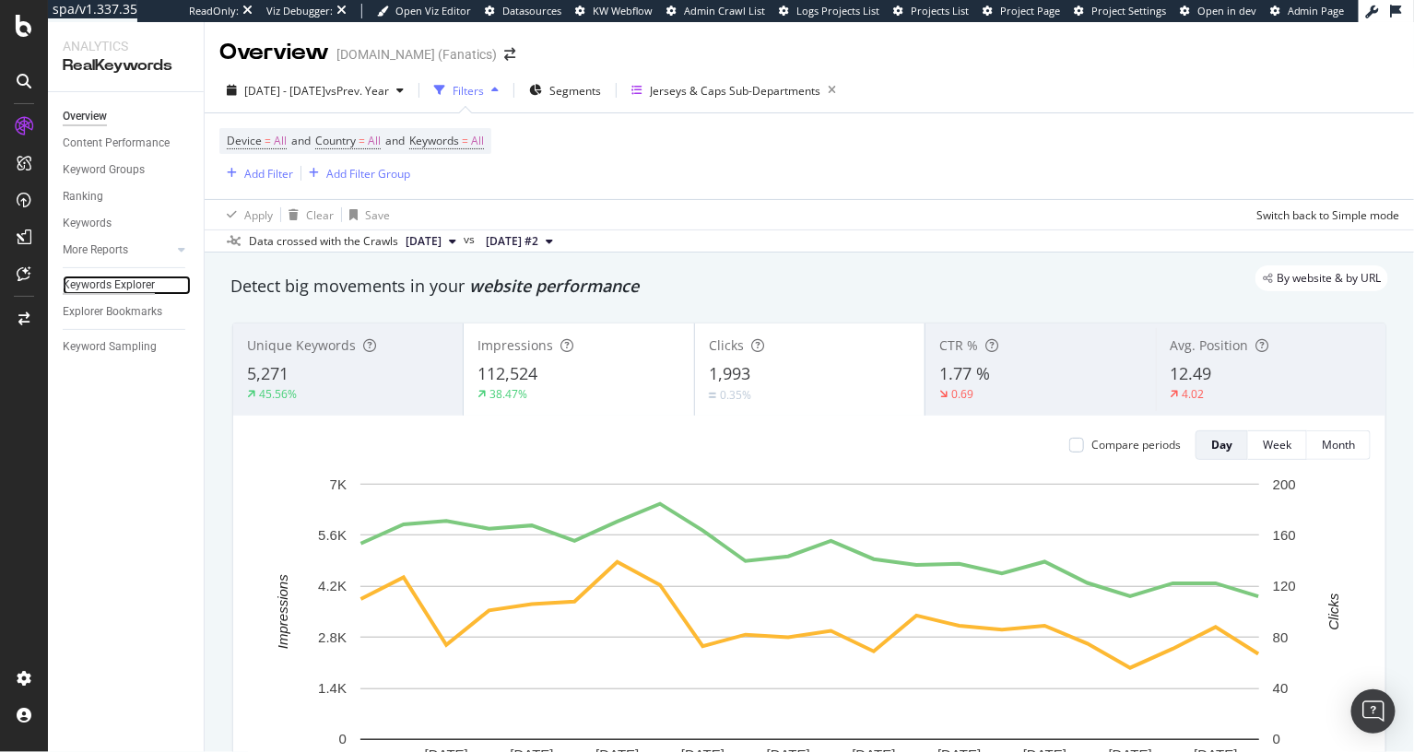
click at [110, 287] on div "Keywords Explorer" at bounding box center [109, 285] width 92 height 19
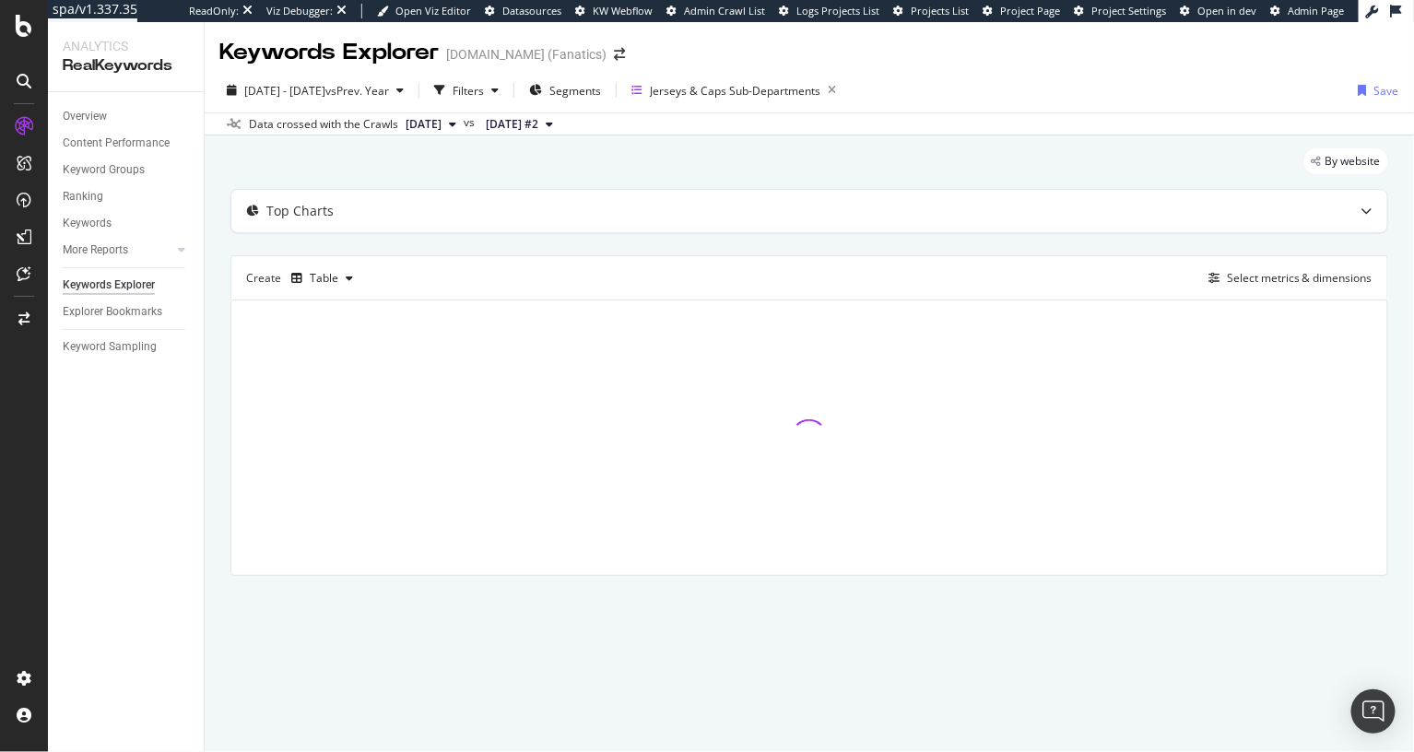
click at [212, 299] on div "By website Top Charts Create Table Select metrics & dimensions" at bounding box center [810, 388] width 1210 height 505
click at [219, 276] on div "By website Top Charts Create Table Select metrics & dimensions" at bounding box center [810, 388] width 1210 height 505
click at [215, 240] on div "By website Top Charts Create Table Select metrics & dimensions" at bounding box center [810, 388] width 1210 height 505
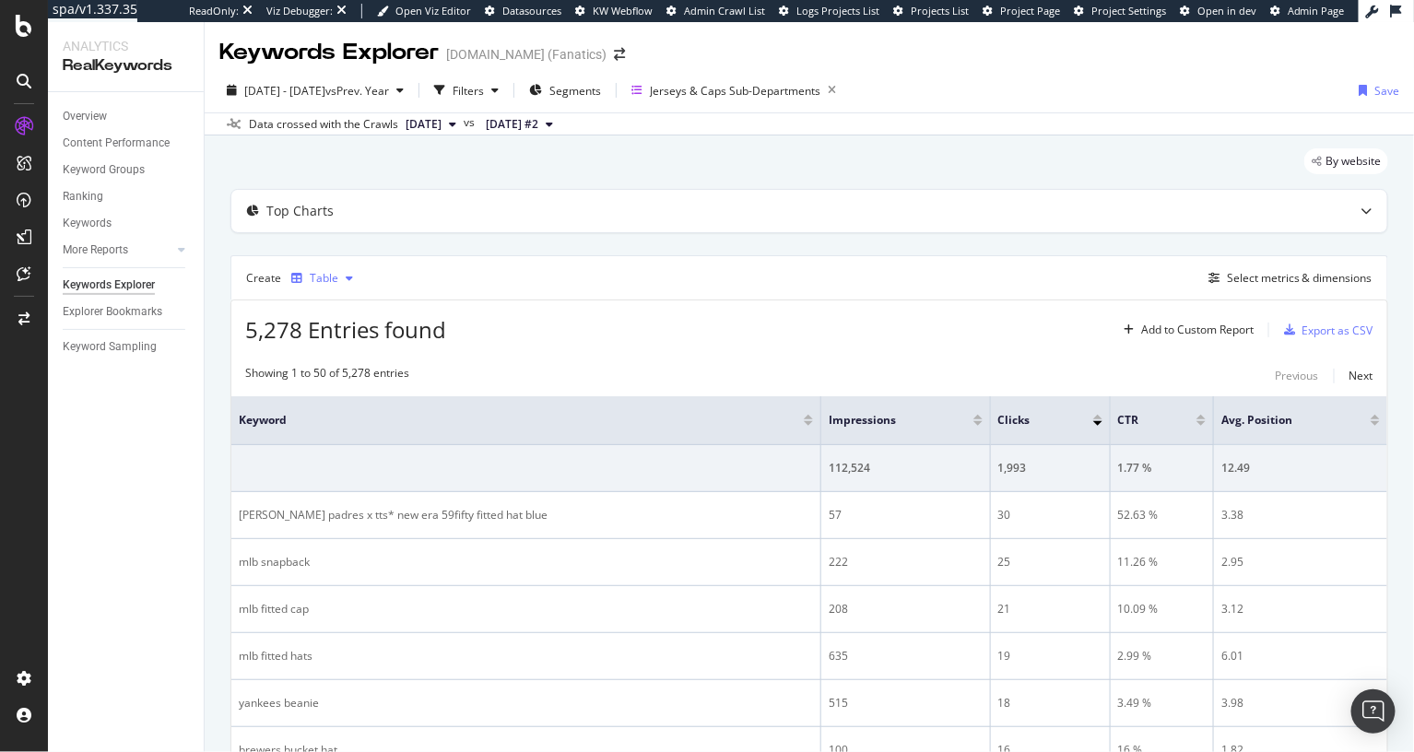
click at [347, 278] on icon "button" at bounding box center [349, 278] width 7 height 11
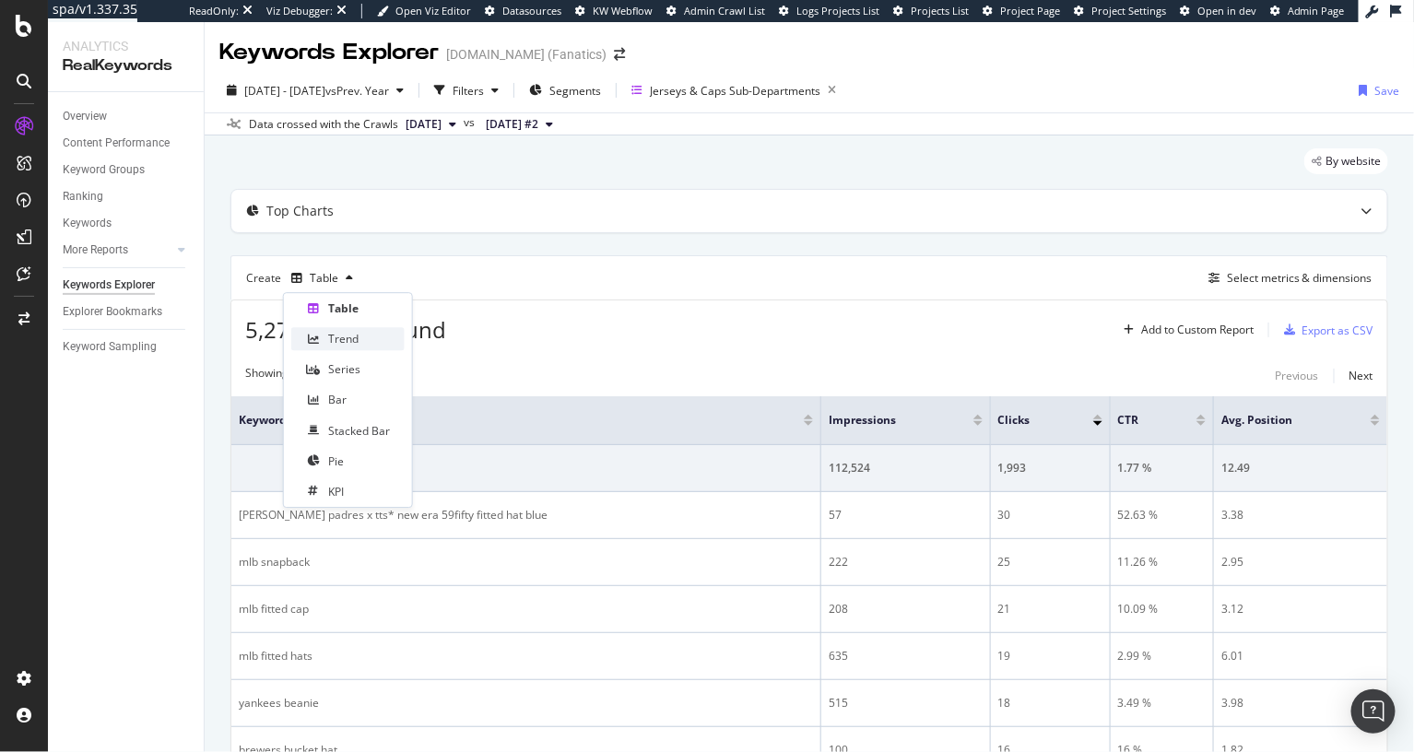
click at [359, 337] on div "Trend" at bounding box center [347, 338] width 113 height 23
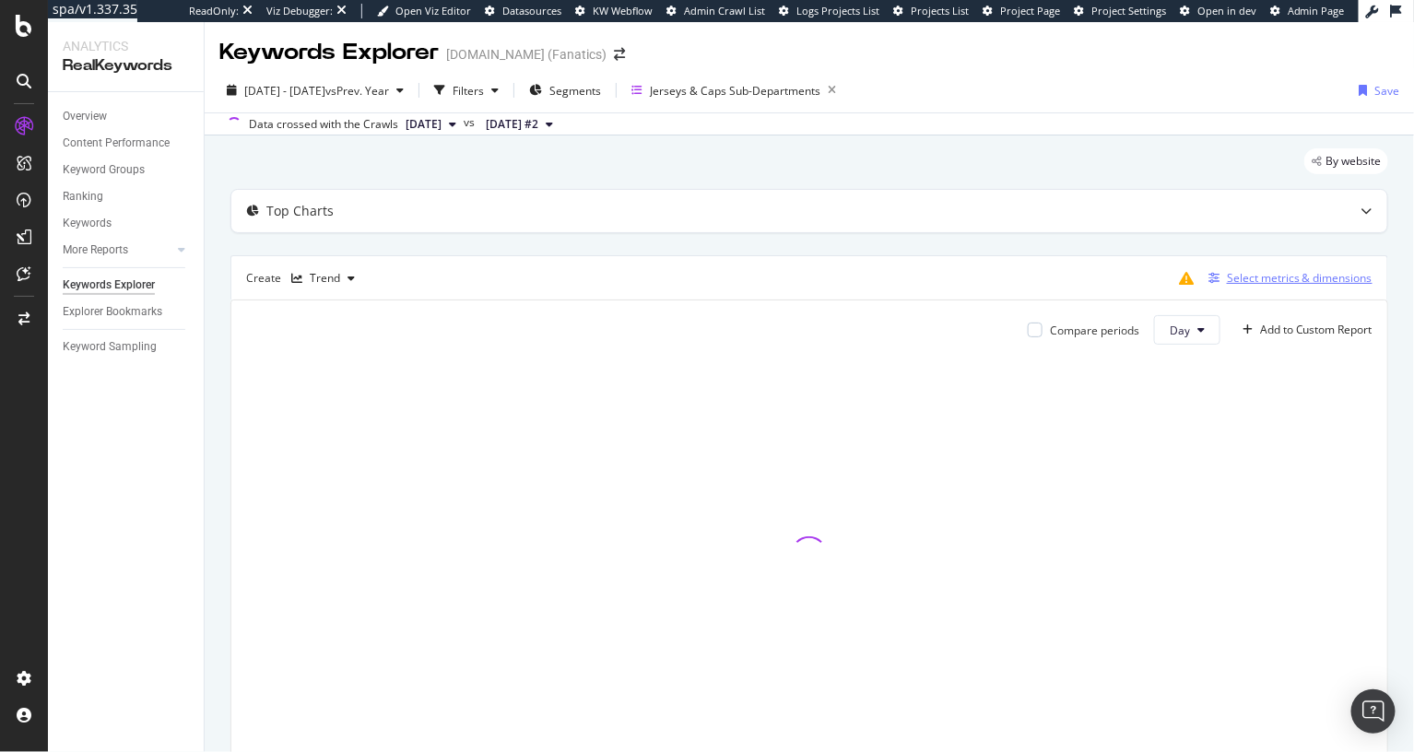
click at [964, 274] on div "Select metrics & dimensions" at bounding box center [1300, 278] width 146 height 16
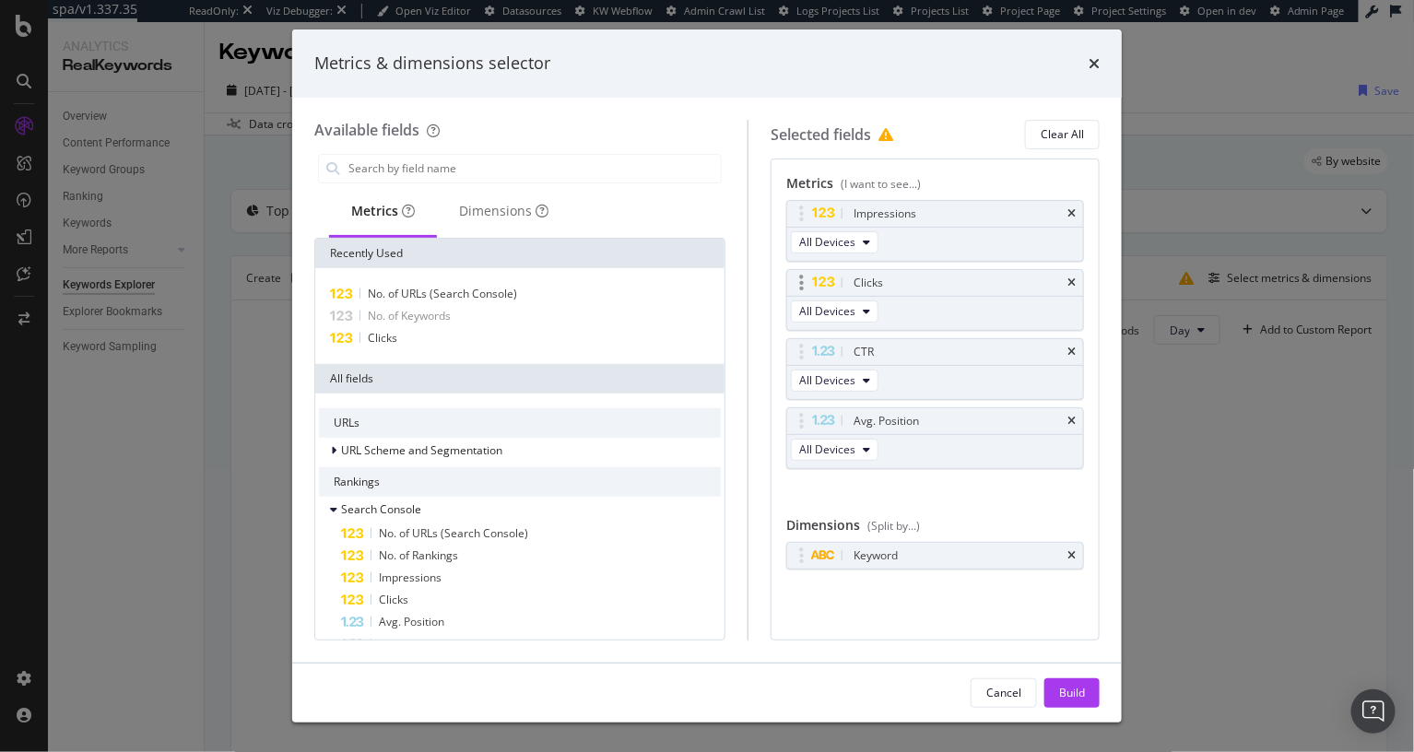
drag, startPoint x: 1075, startPoint y: 555, endPoint x: 1062, endPoint y: 321, distance: 234.5
click at [964, 555] on icon "times" at bounding box center [1072, 555] width 8 height 11
click at [964, 214] on icon "times" at bounding box center [1072, 213] width 8 height 11
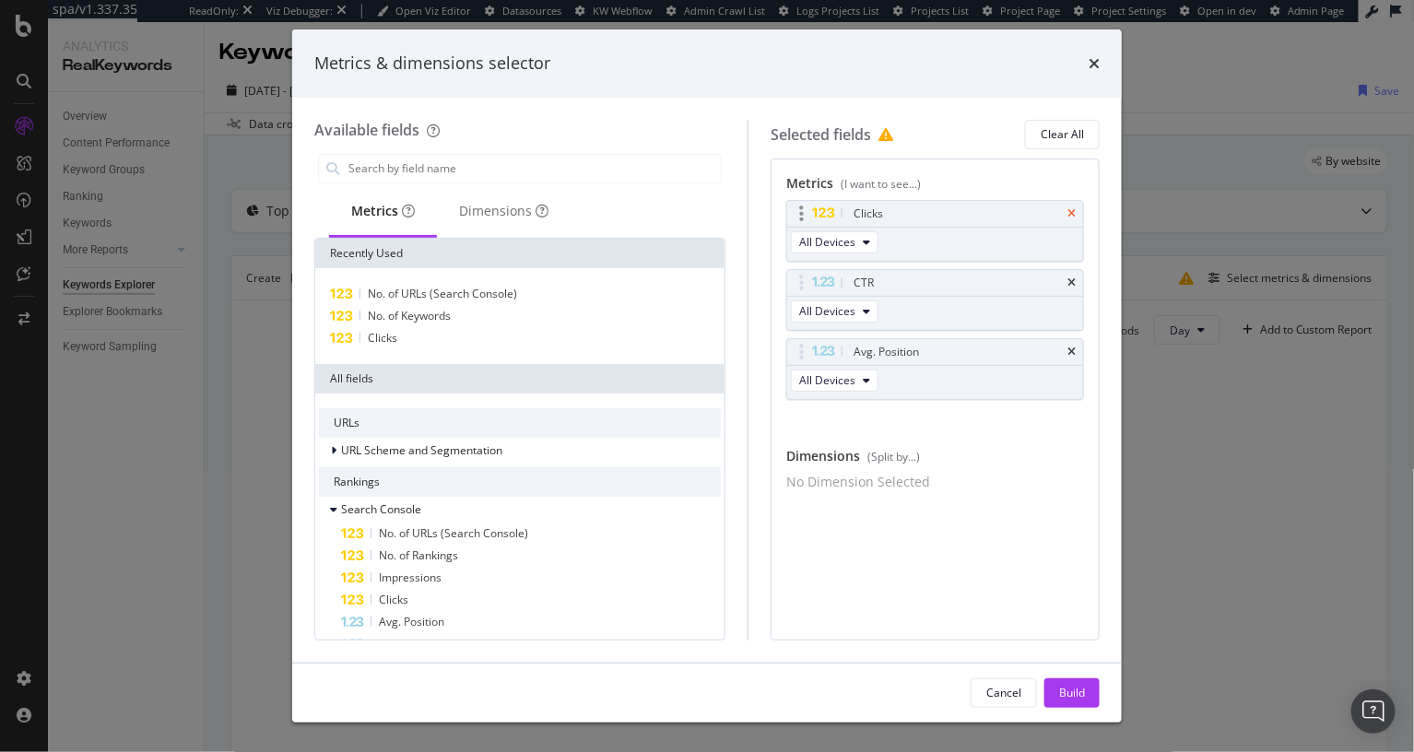
click at [964, 214] on icon "times" at bounding box center [1072, 213] width 8 height 11
drag, startPoint x: 1070, startPoint y: 214, endPoint x: 1067, endPoint y: 199, distance: 15.2
click at [964, 278] on icon "times" at bounding box center [1072, 283] width 8 height 11
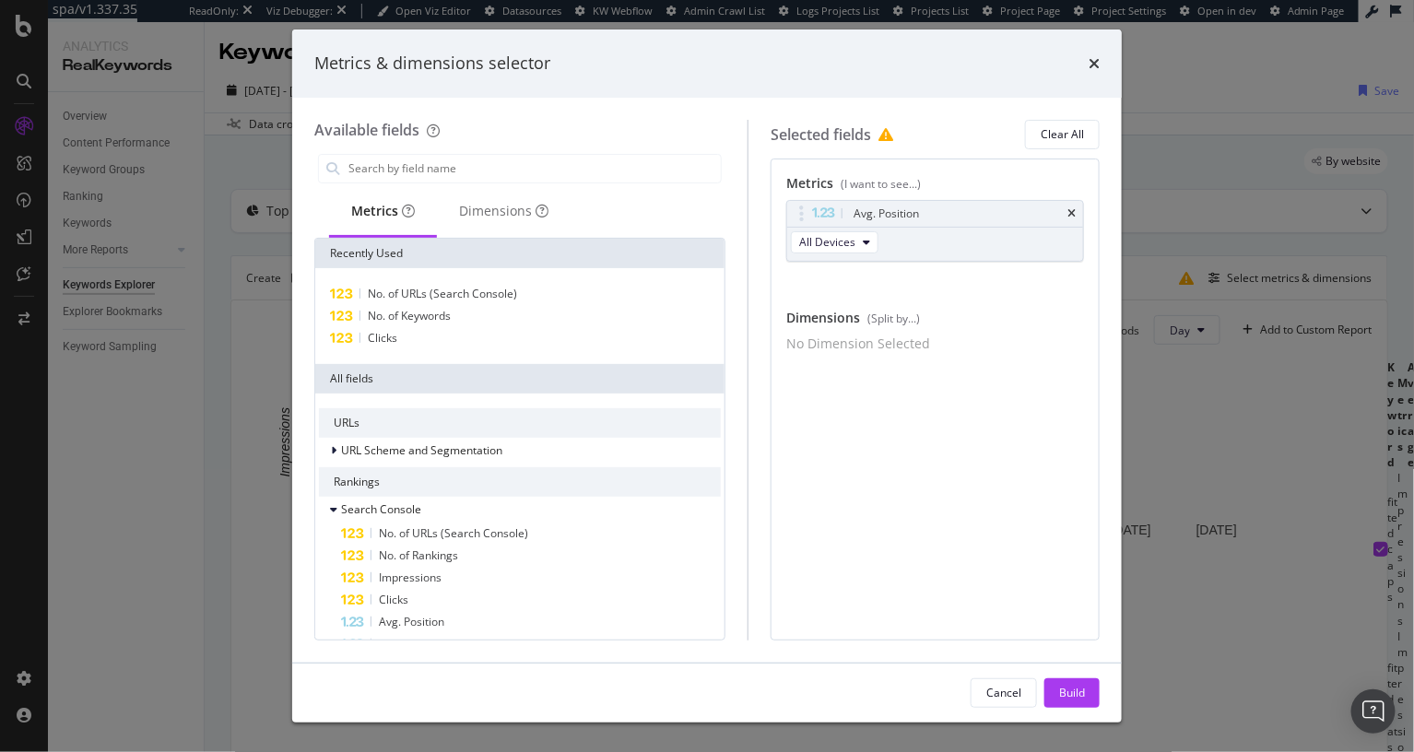
drag, startPoint x: 1044, startPoint y: 137, endPoint x: 841, endPoint y: 158, distance: 203.9
click at [964, 137] on div "Clear All" at bounding box center [1062, 134] width 43 height 16
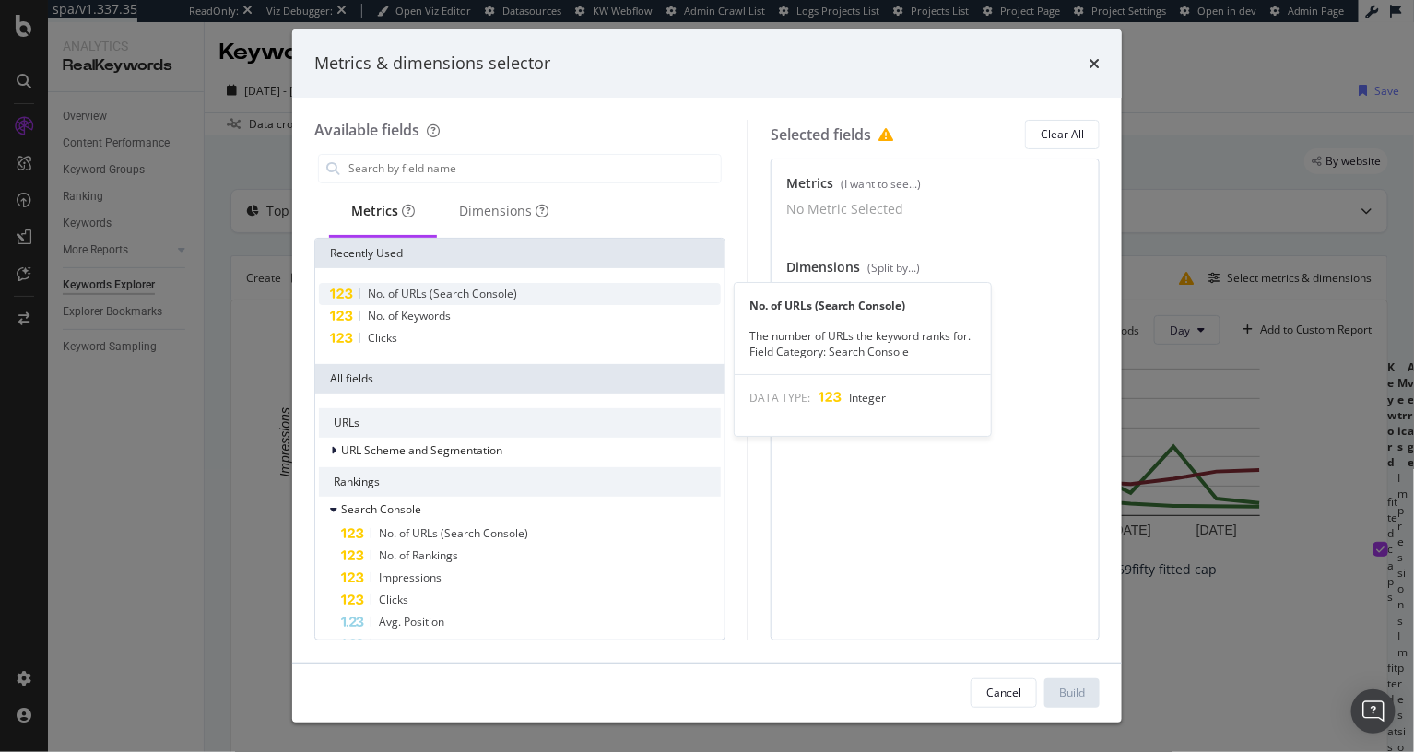
click at [474, 289] on span "No. of URLs (Search Console)" at bounding box center [442, 294] width 149 height 16
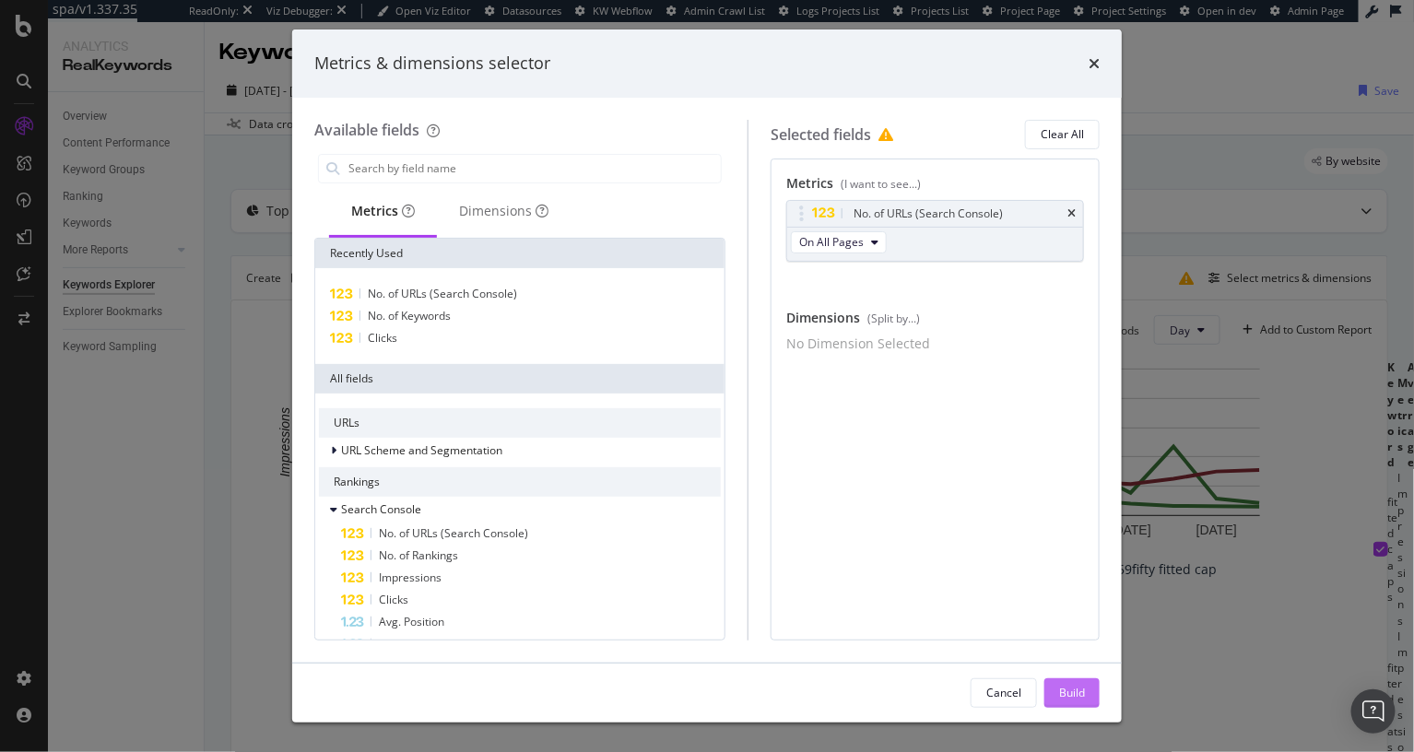
click at [964, 693] on button "Build" at bounding box center [1072, 694] width 55 height 30
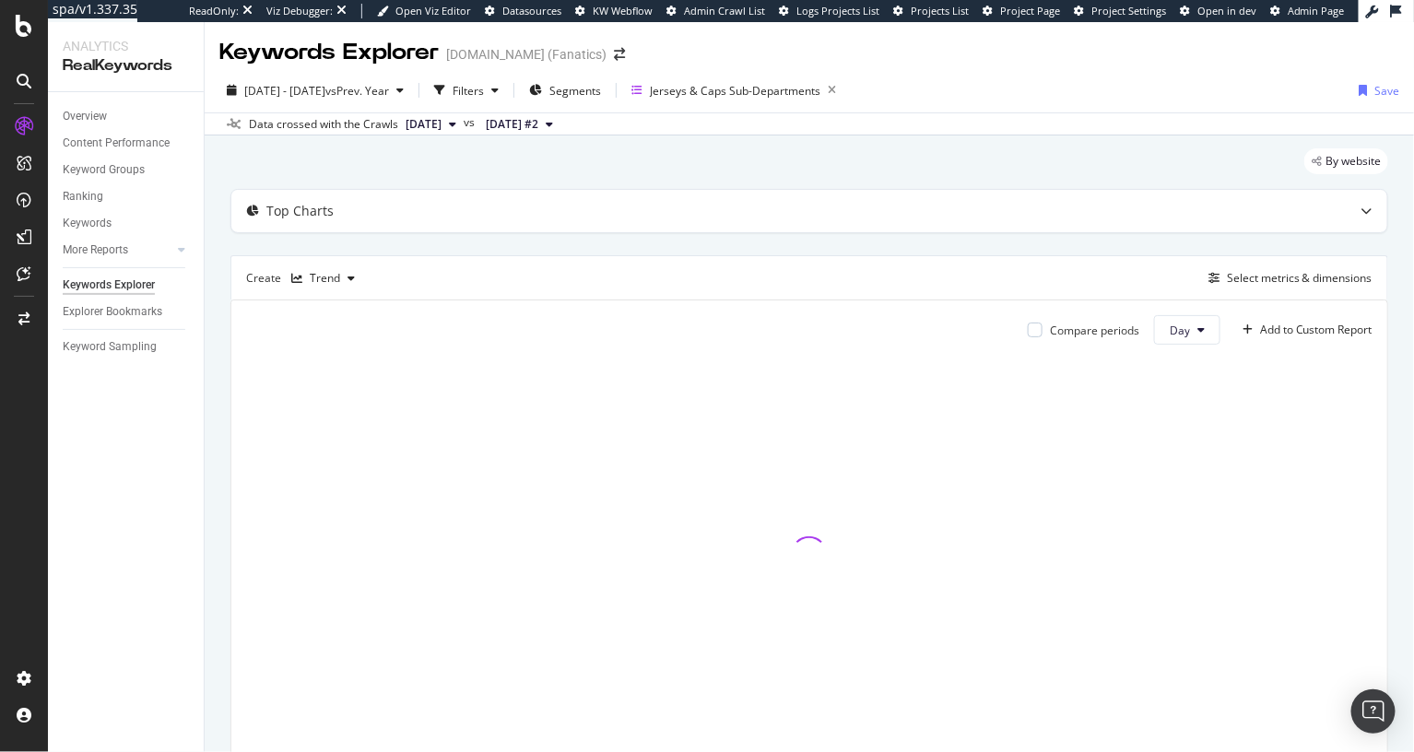
click at [226, 422] on div "By website Top Charts Create Trend Select metrics & dimensions Compare periods …" at bounding box center [810, 483] width 1210 height 695
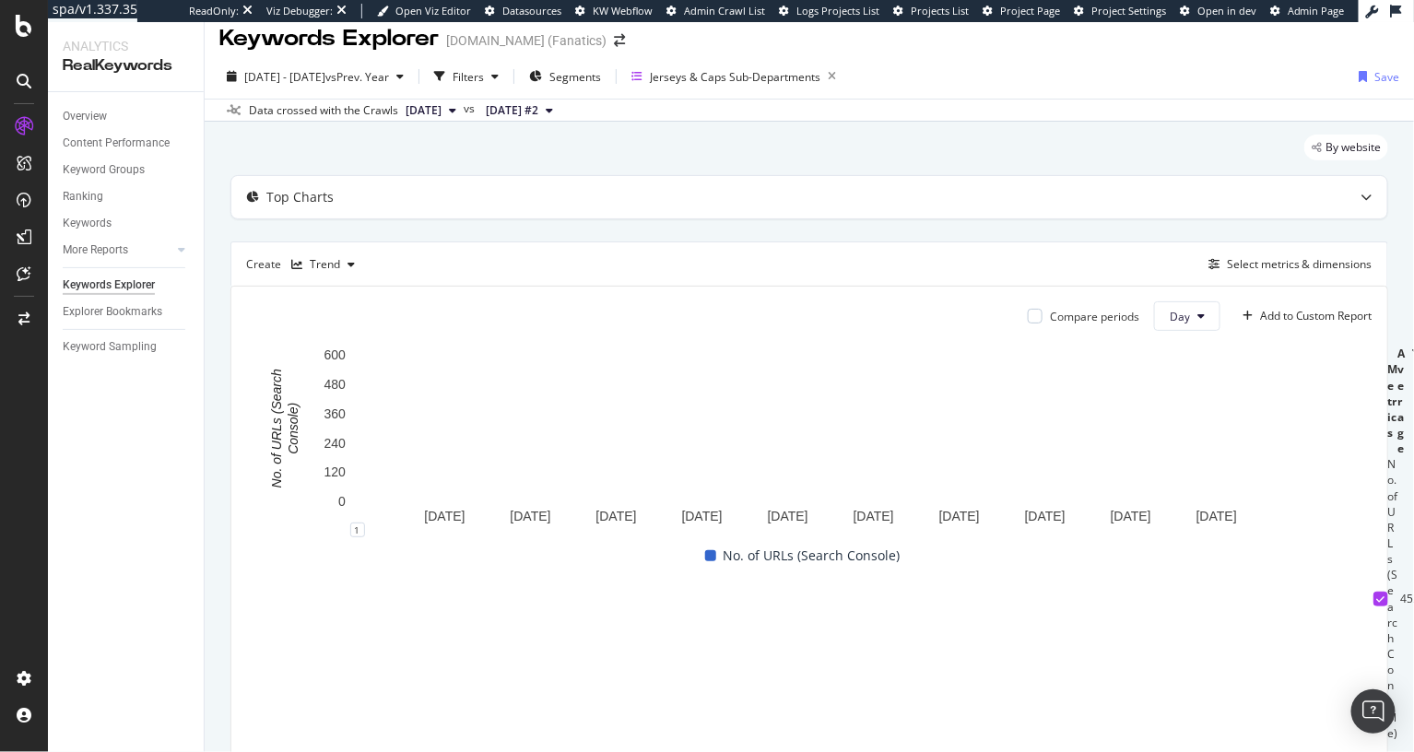
drag, startPoint x: 218, startPoint y: 404, endPoint x: 228, endPoint y: 408, distance: 10.8
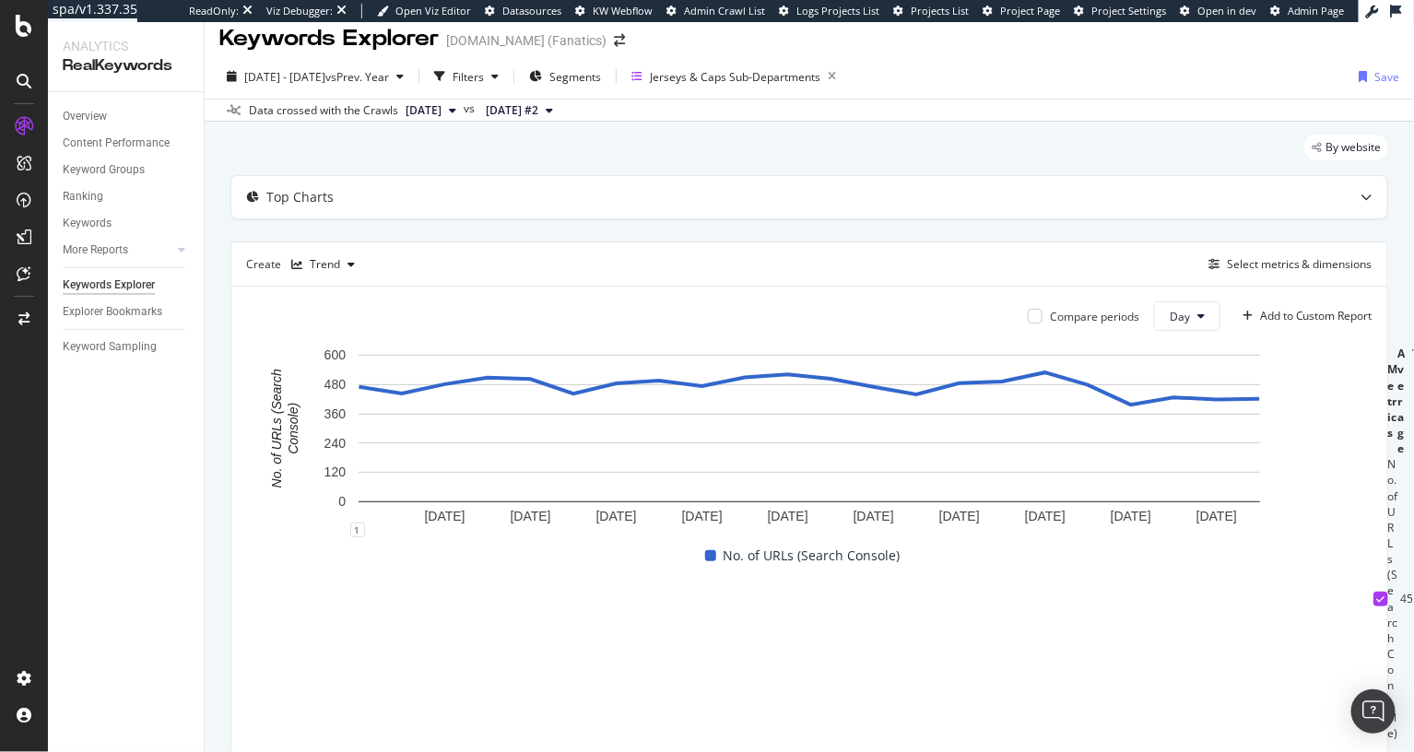
click at [218, 404] on div "By website Top Charts Create Trend Select metrics & dimensions Compare periods …" at bounding box center [810, 472] width 1210 height 700
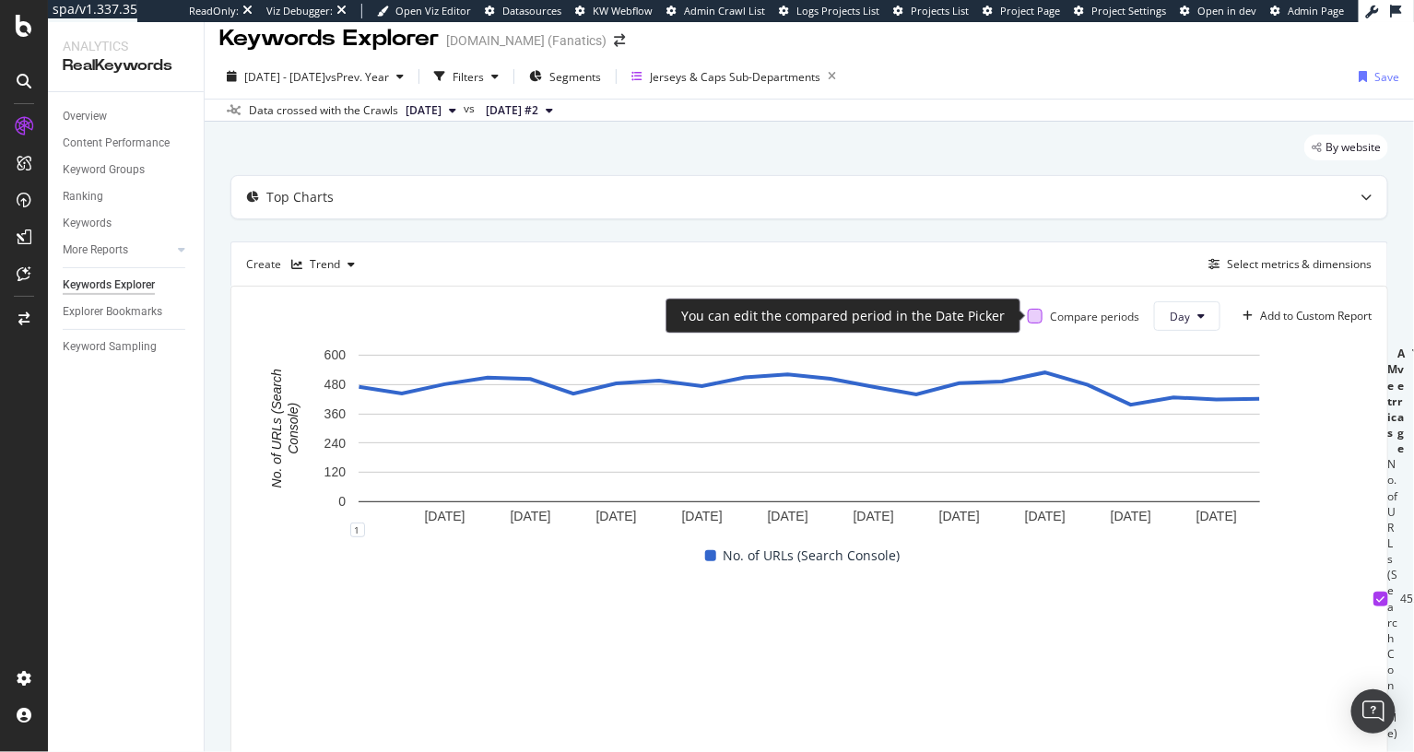
click at [964, 313] on div at bounding box center [1035, 316] width 15 height 15
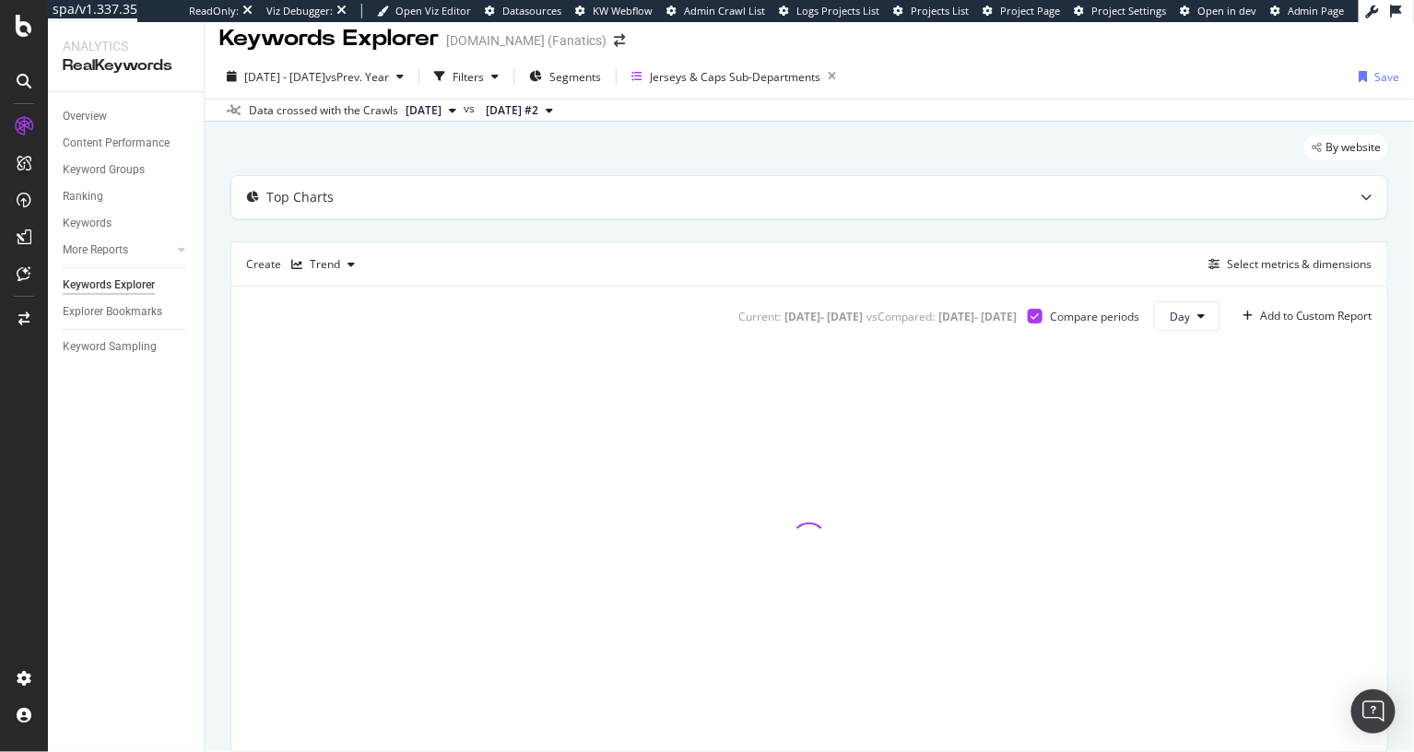
click at [946, 235] on div "Top Charts Create Trend Select metrics & dimensions Current: [DATE] - [DATE] vs…" at bounding box center [810, 463] width 1158 height 577
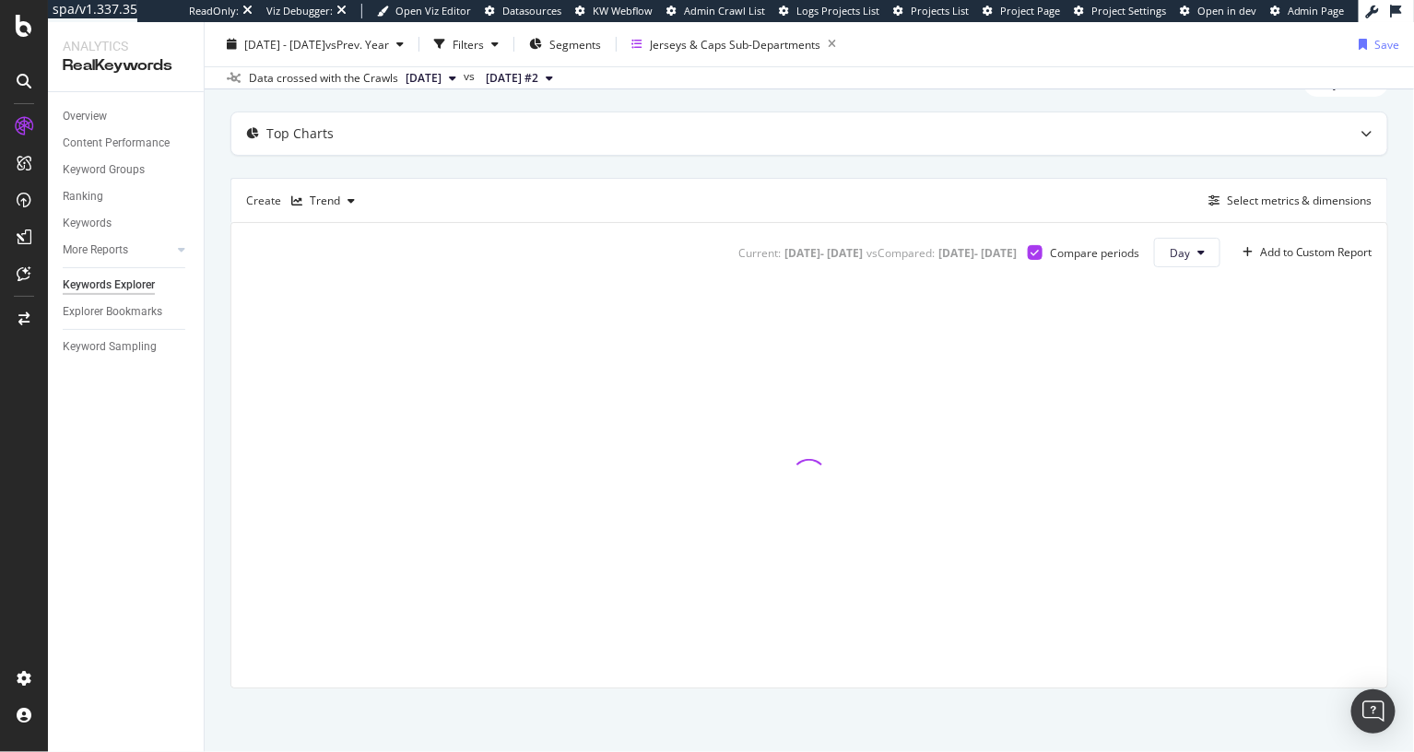
click at [209, 353] on div "By website Top Charts Create Trend Select metrics & dimensions Current: [DATE] …" at bounding box center [810, 405] width 1210 height 695
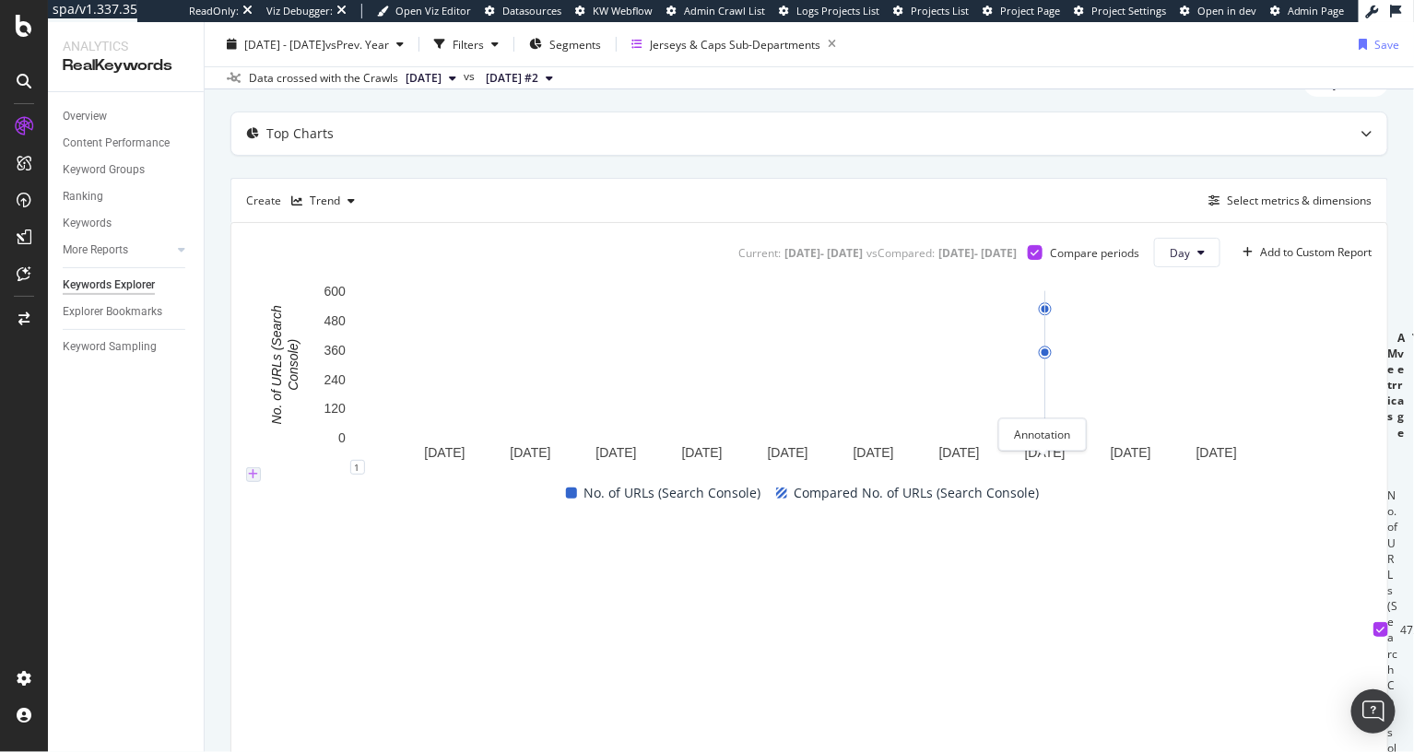
click at [259, 469] on icon "plus" at bounding box center [254, 474] width 10 height 11
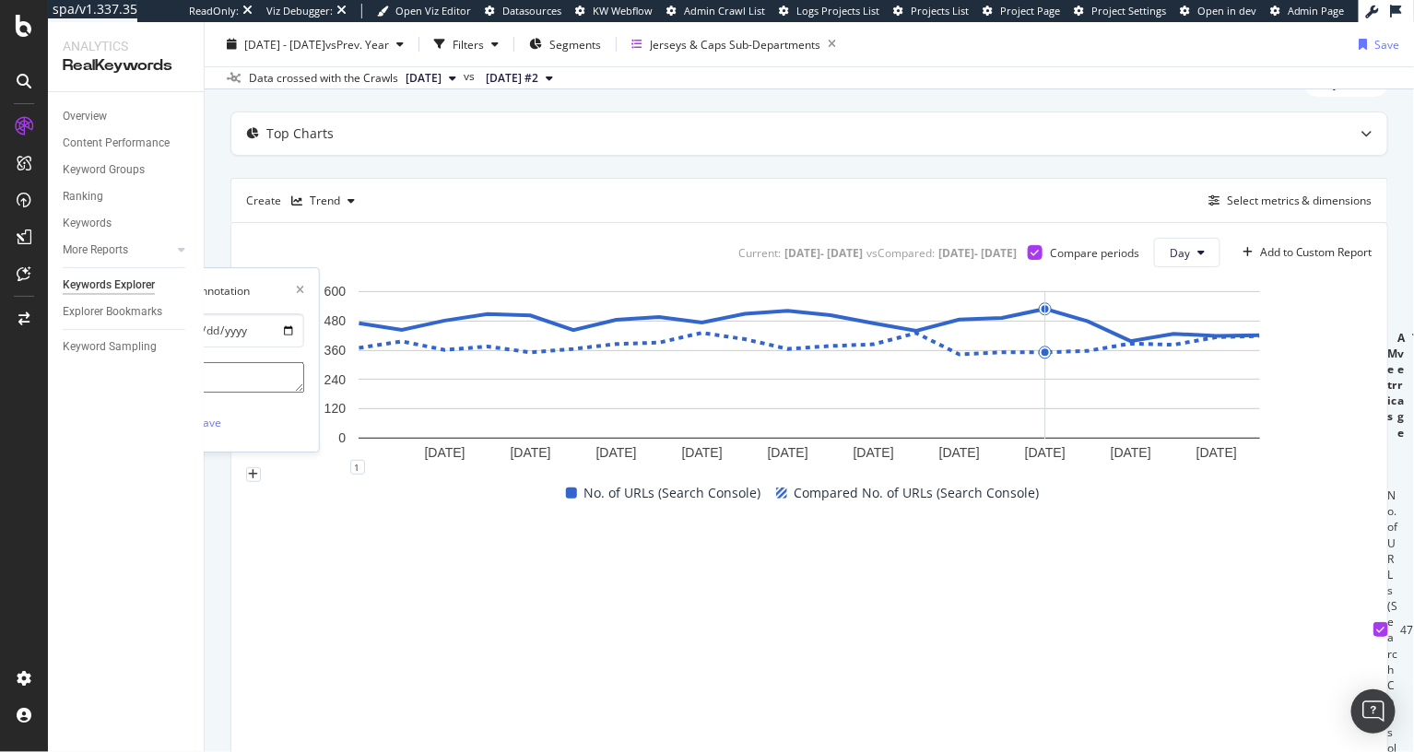
click at [304, 362] on textarea at bounding box center [237, 377] width 133 height 31
type textarea "Google SERP tracking change"
click at [196, 418] on div "button" at bounding box center [183, 423] width 25 height 11
click at [231, 468] on div "Current: [DATE] - [DATE] vs Compared : [DATE] - [DATE] Compare periods Day Add …" at bounding box center [809, 504] width 1156 height 563
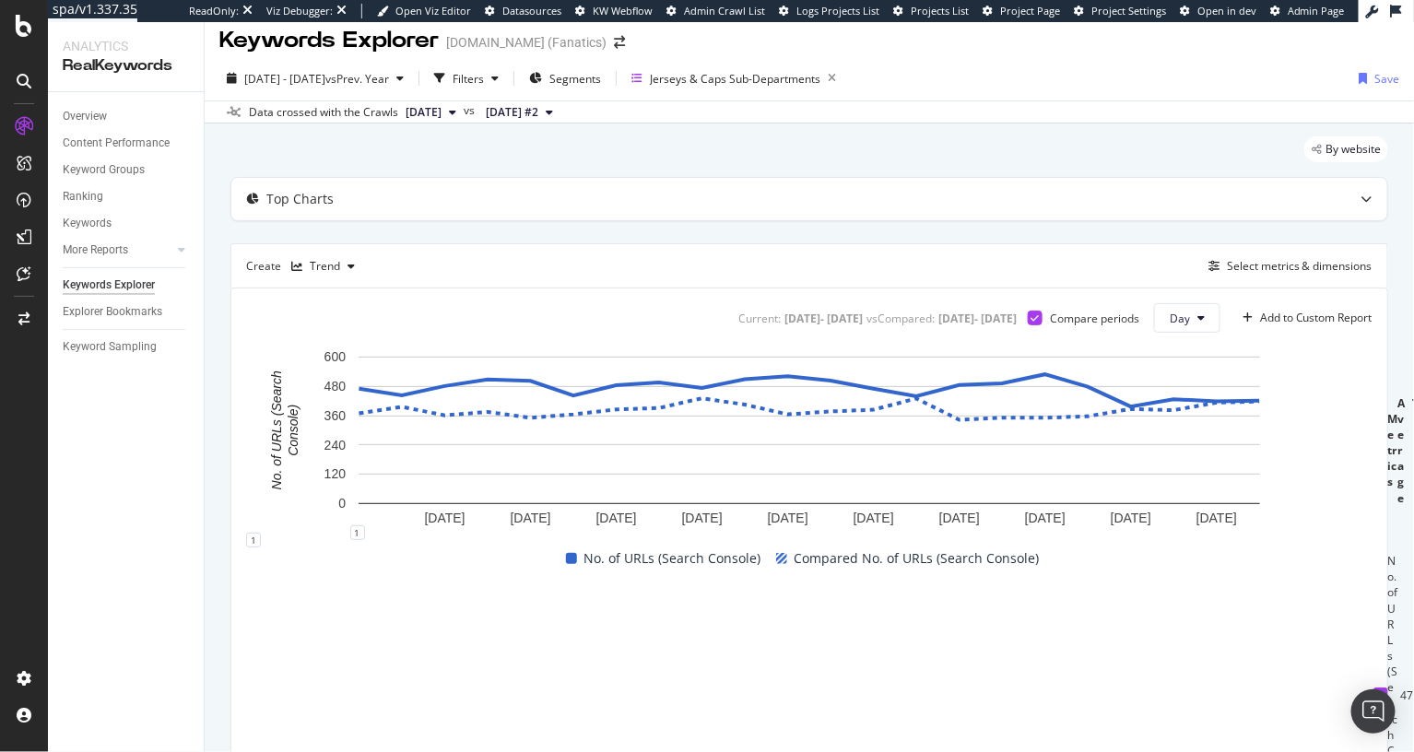
click at [913, 223] on div "Top Charts Create Trend Select metrics & dimensions Current: 2025 Aug. 25th - 2…" at bounding box center [810, 515] width 1158 height 676
drag, startPoint x: 826, startPoint y: 110, endPoint x: 603, endPoint y: 190, distance: 237.1
click at [826, 110] on div "Data crossed with the Crawls 2025 Sep. 14th vs 2024 Aug. 22nd #2" at bounding box center [810, 112] width 1210 height 22
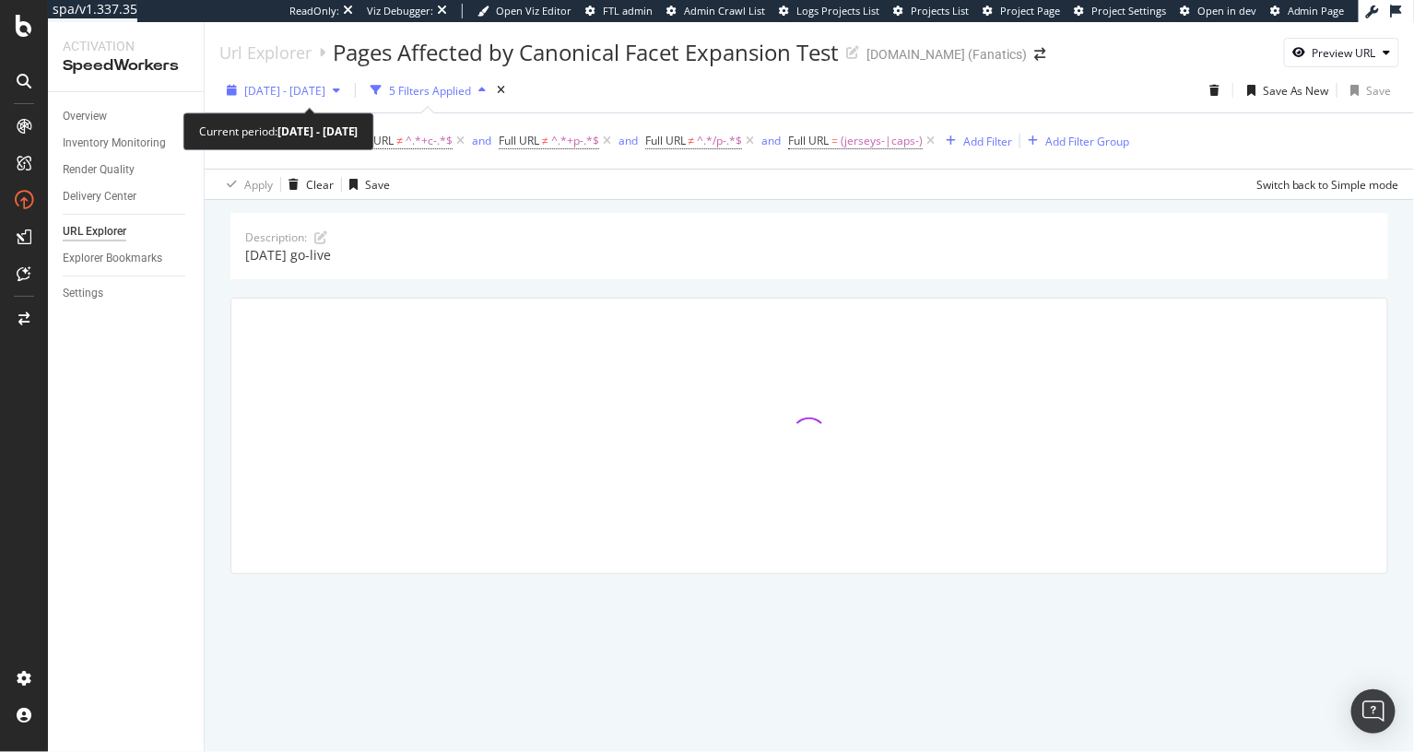
click at [291, 93] on span "2025 Aug. 25th - Sep. 19th" at bounding box center [284, 91] width 81 height 16
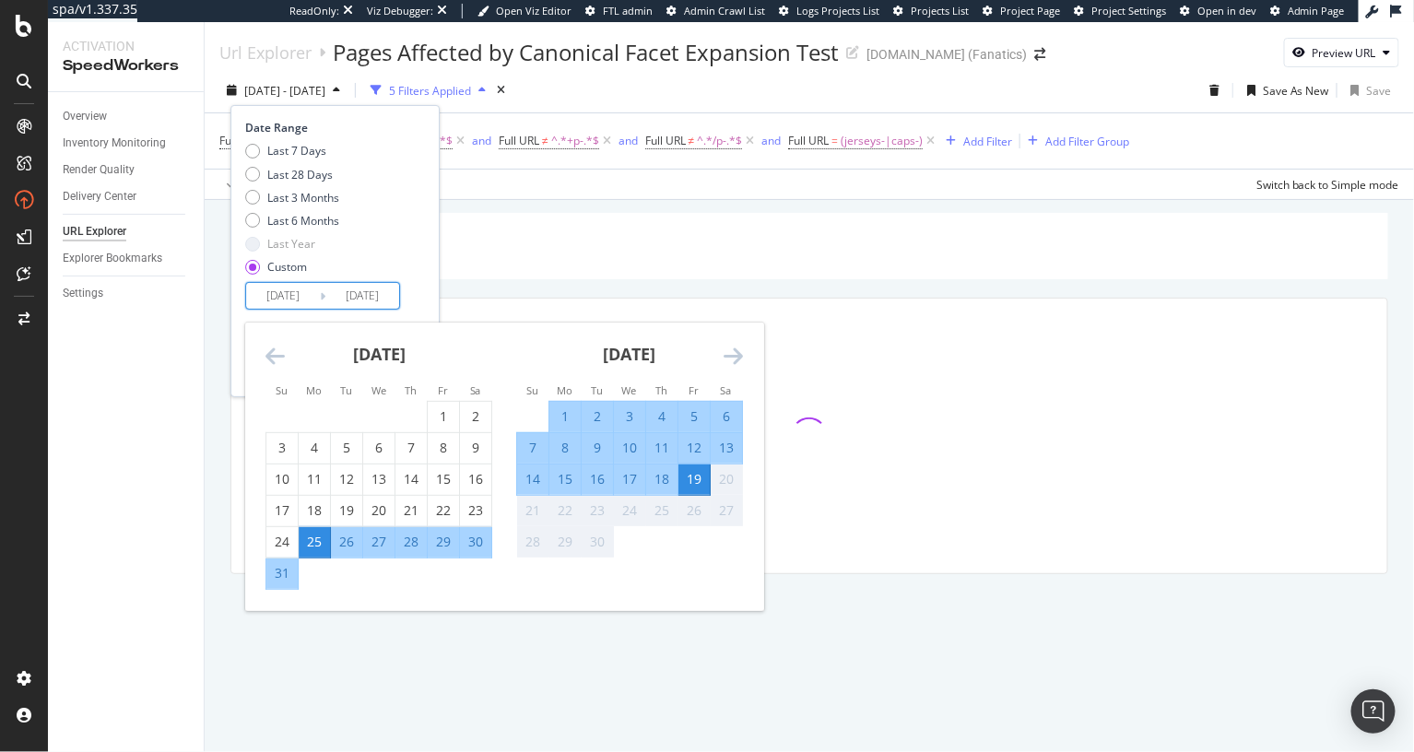
click at [299, 305] on input "[DATE]" at bounding box center [283, 296] width 74 height 26
click at [434, 412] on div "1" at bounding box center [443, 417] width 31 height 18
type input "2025/08/01"
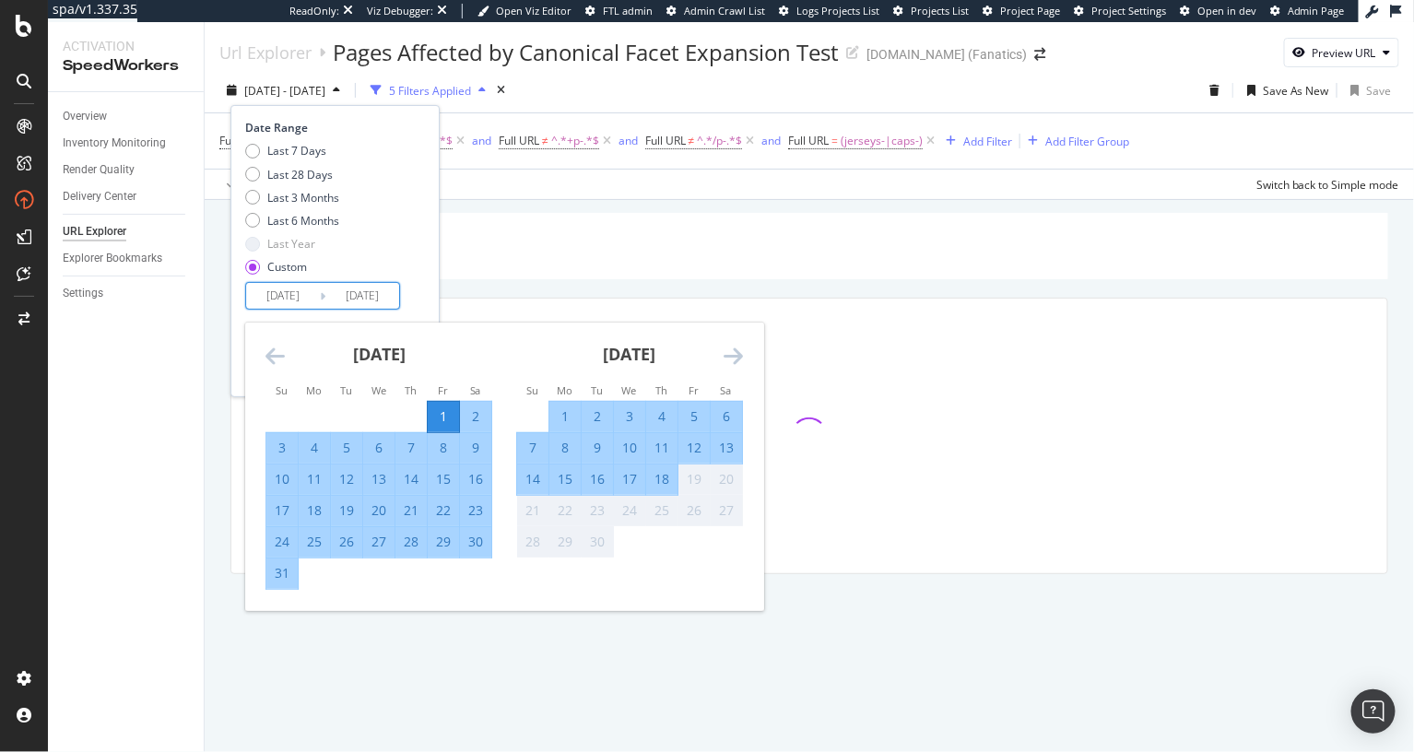
drag, startPoint x: 316, startPoint y: 545, endPoint x: 356, endPoint y: 422, distance: 128.9
click at [316, 546] on div "25" at bounding box center [314, 542] width 31 height 18
type input "[DATE]"
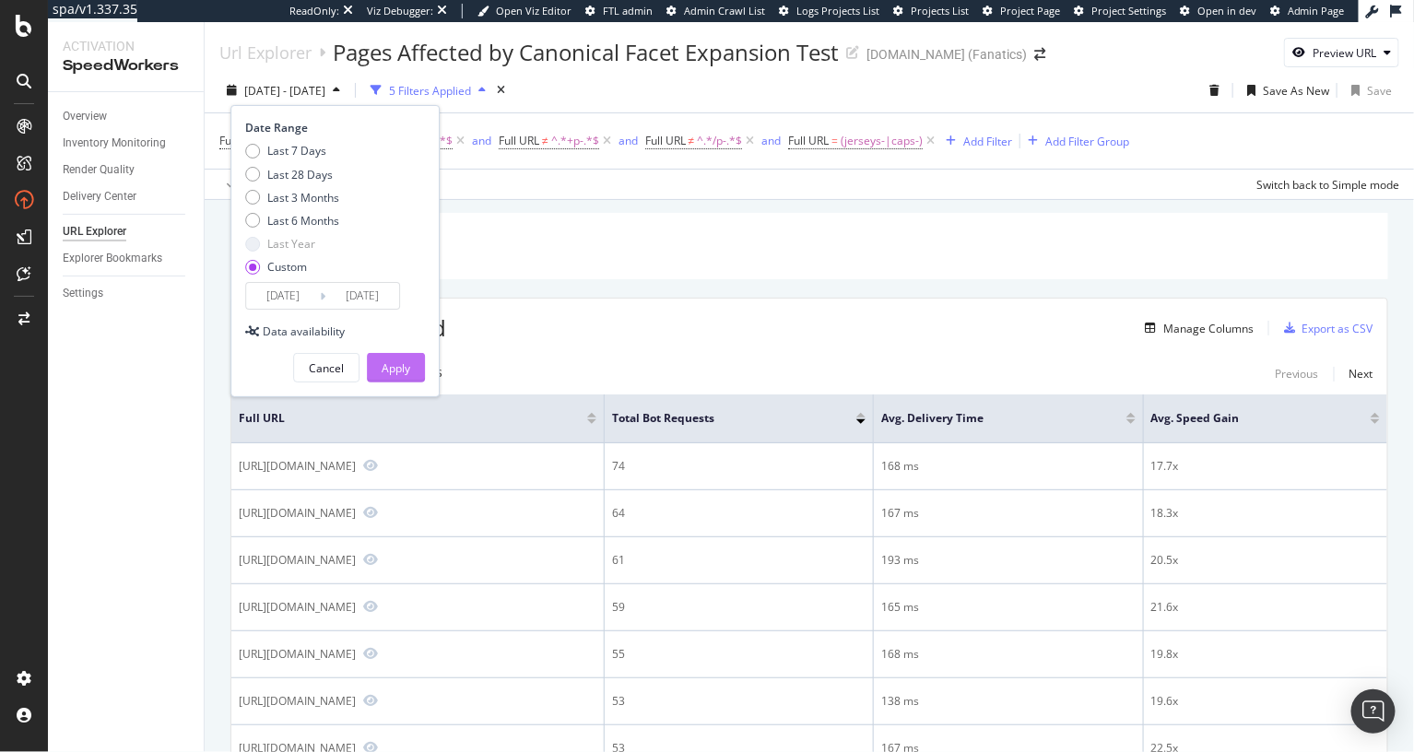
click at [393, 372] on div "Apply" at bounding box center [396, 369] width 29 height 16
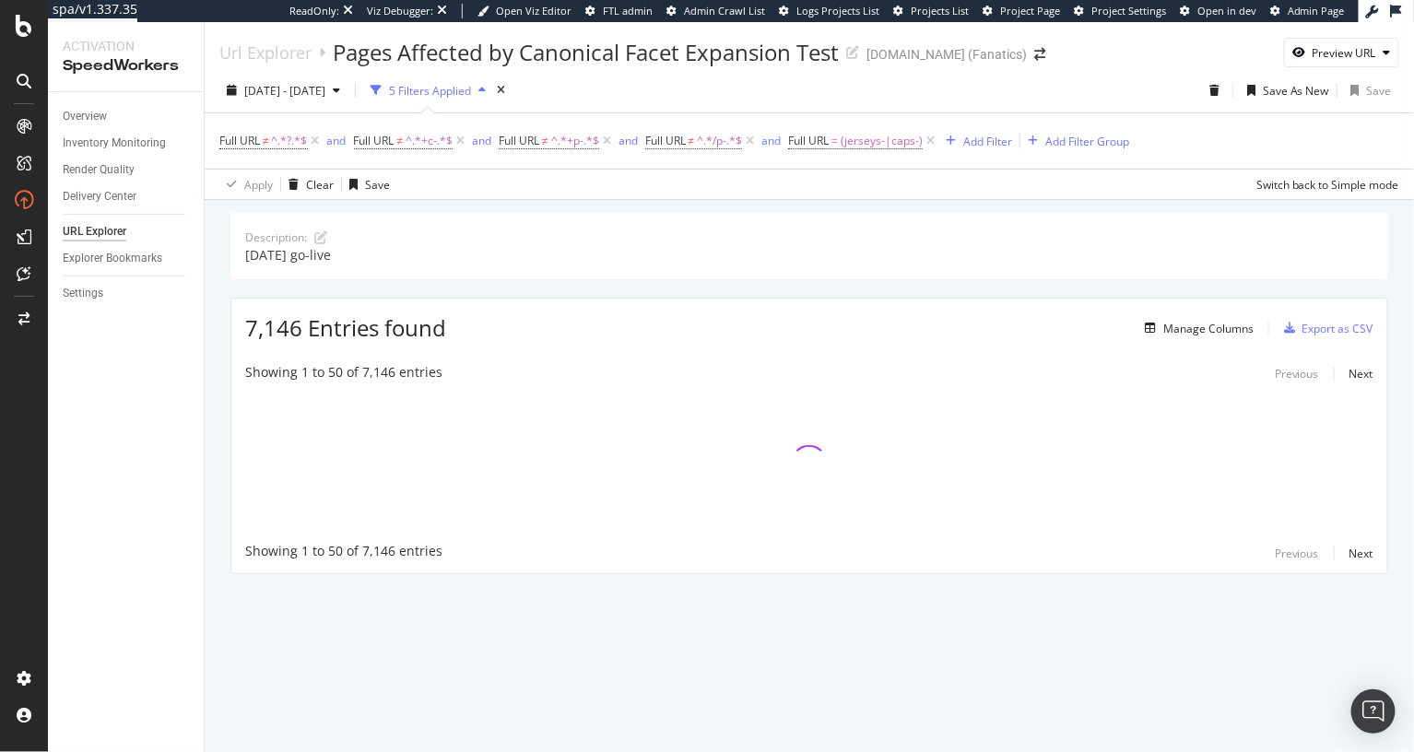
click at [849, 302] on div "7,146 Entries found Manage Columns Export as CSV" at bounding box center [809, 321] width 1156 height 45
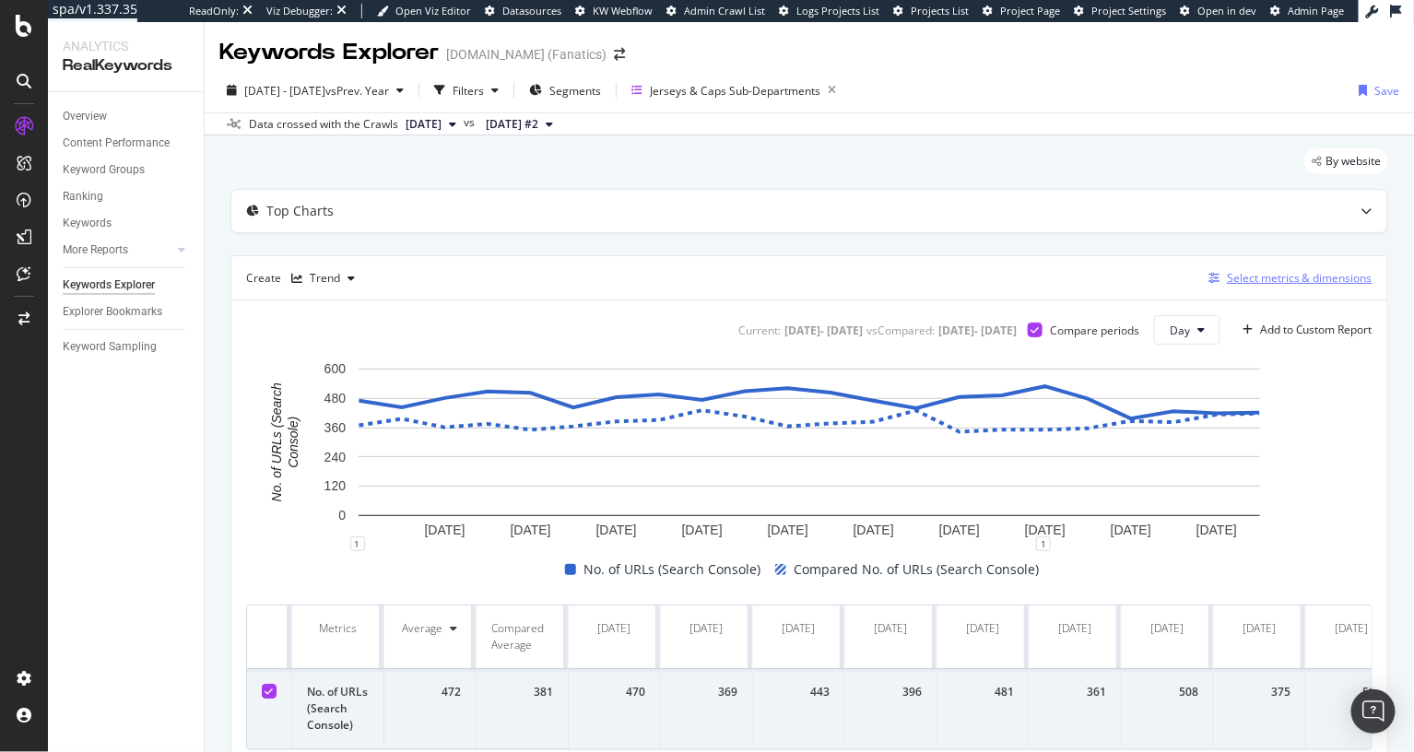
click at [1265, 278] on div "Select metrics & dimensions" at bounding box center [1300, 278] width 146 height 16
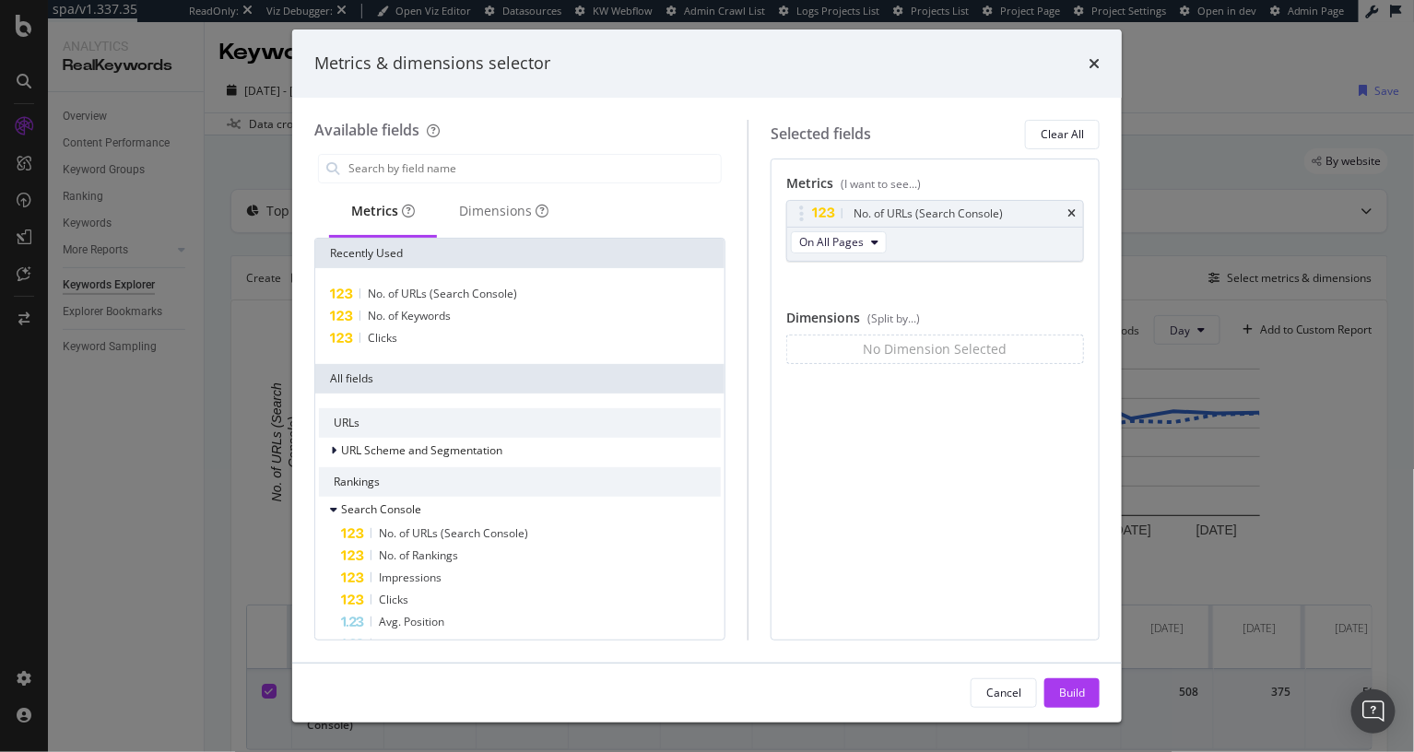
drag, startPoint x: 1076, startPoint y: 214, endPoint x: 763, endPoint y: 134, distance: 322.7
click at [1076, 214] on icon "times" at bounding box center [1072, 213] width 8 height 11
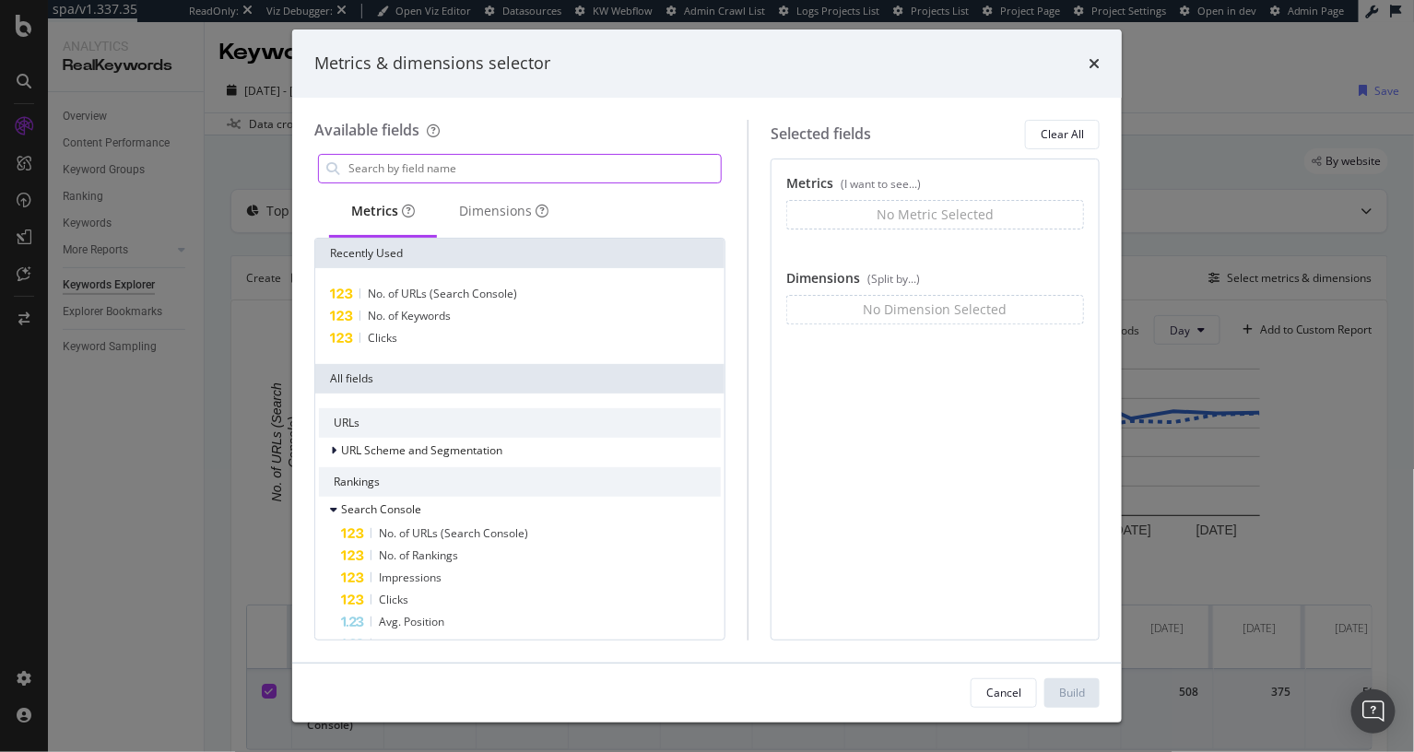
click at [459, 166] on input "modal" at bounding box center [534, 169] width 374 height 28
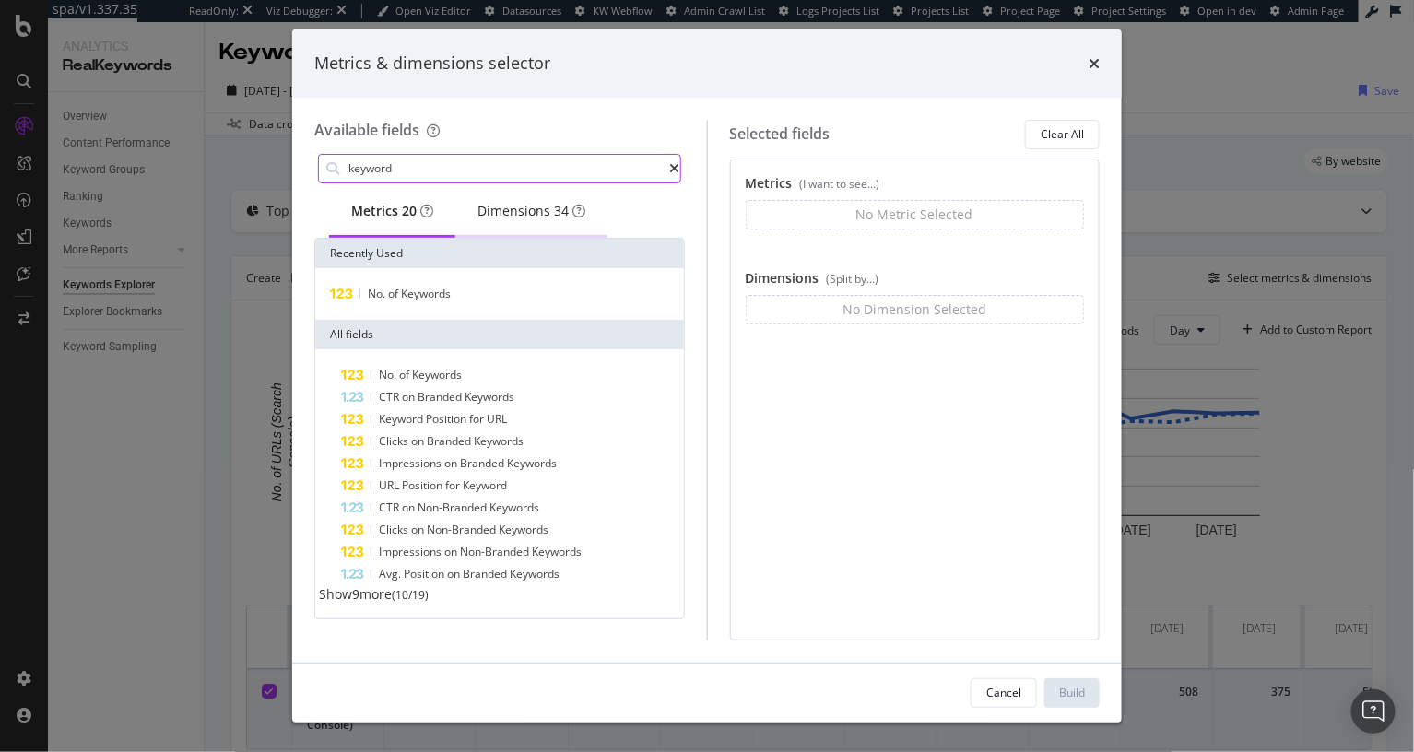
type input "keyword"
drag, startPoint x: 520, startPoint y: 212, endPoint x: 518, endPoint y: 226, distance: 14.0
click at [520, 212] on div "Dimensions 34" at bounding box center [532, 211] width 108 height 18
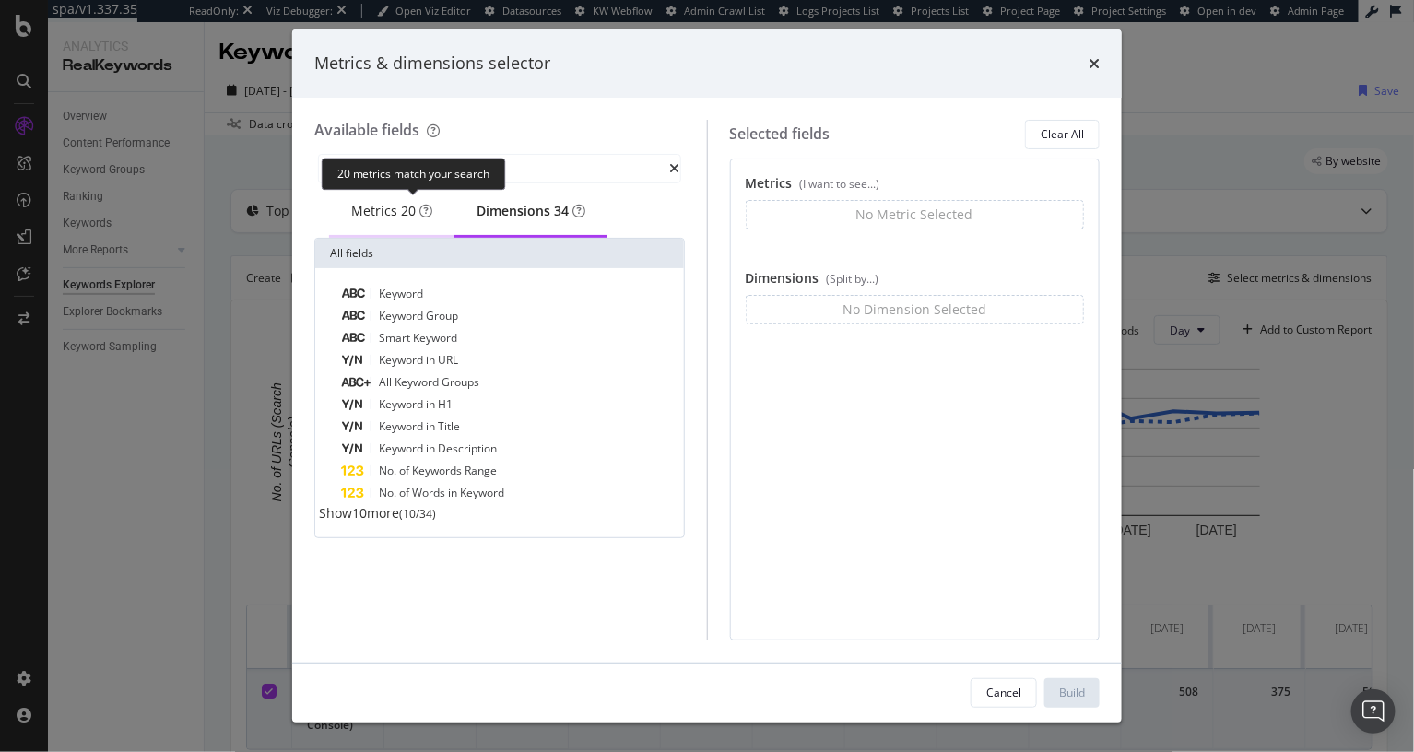
click at [408, 206] on span "20" at bounding box center [408, 211] width 15 height 18
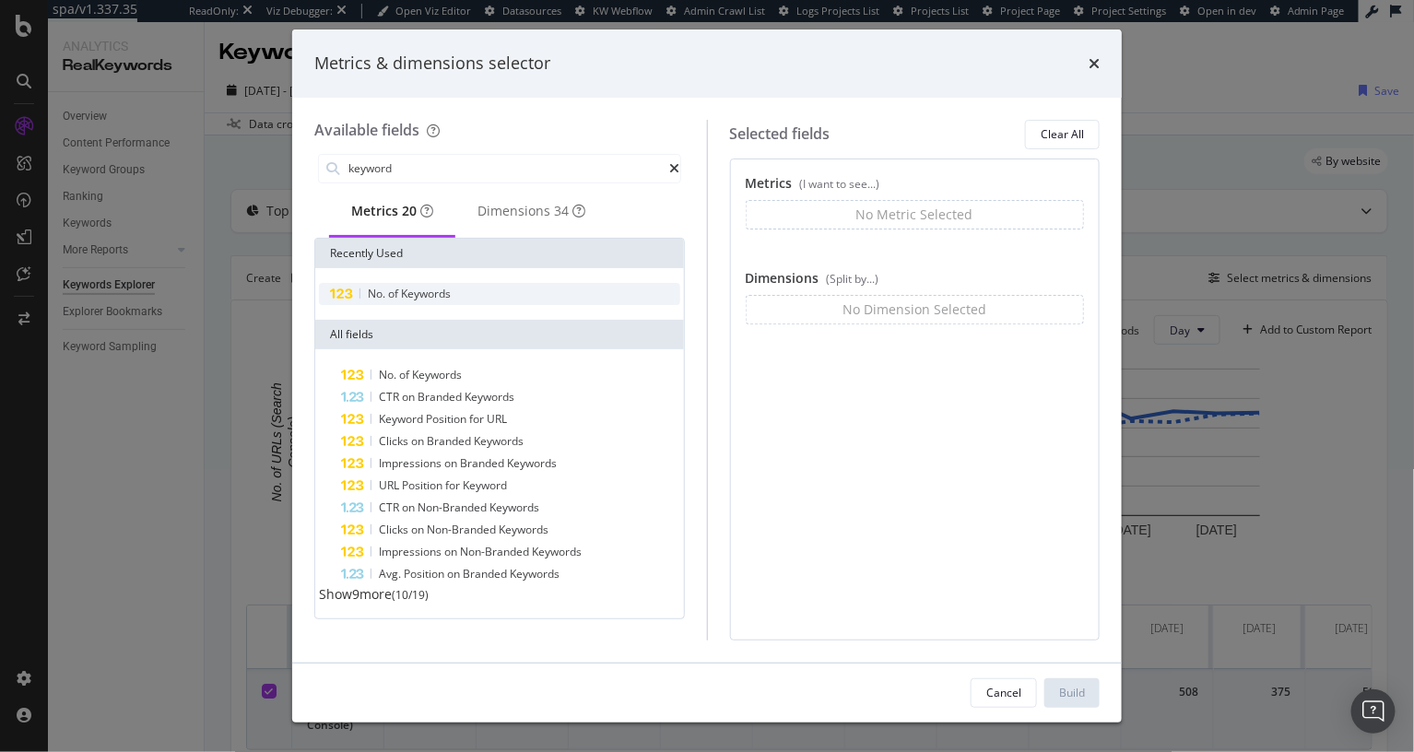
click at [406, 302] on span "Keywords" at bounding box center [426, 294] width 50 height 16
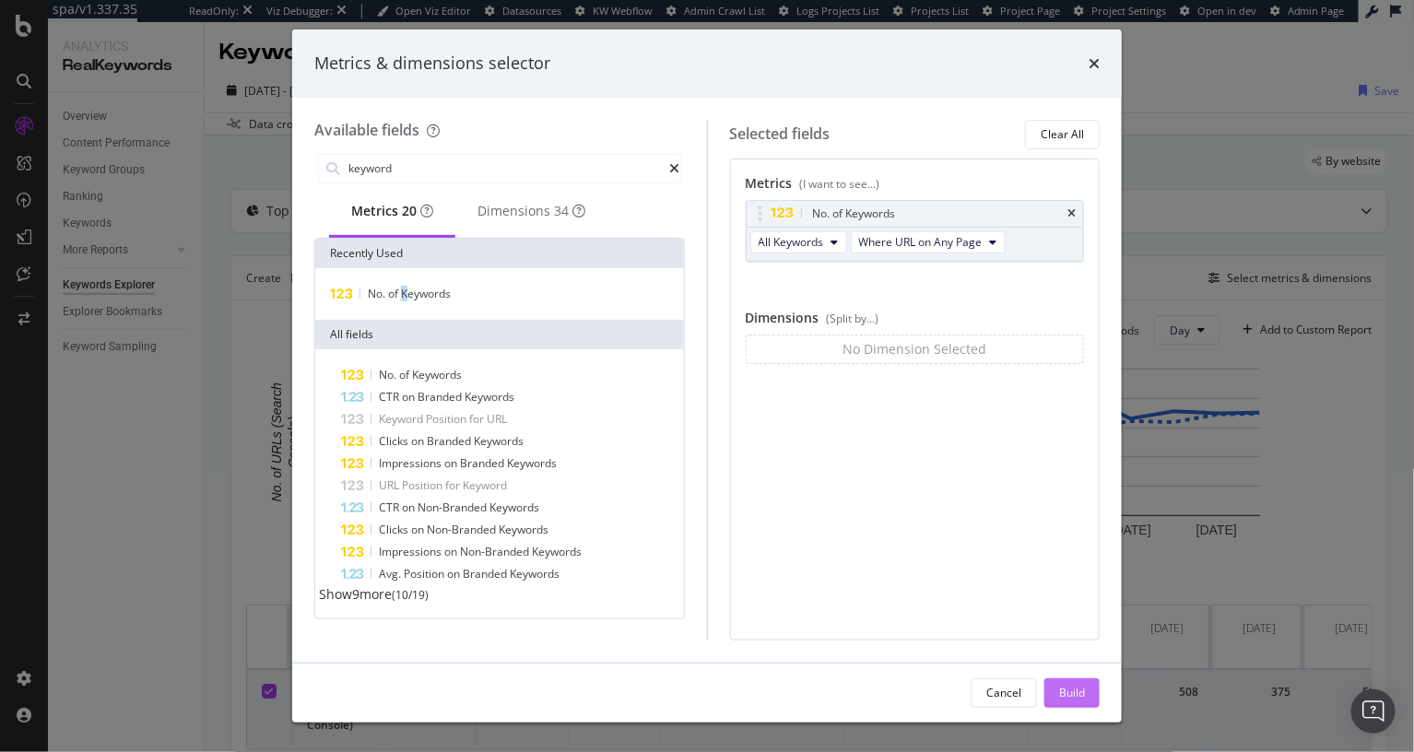
click at [1058, 694] on button "Build" at bounding box center [1072, 694] width 55 height 30
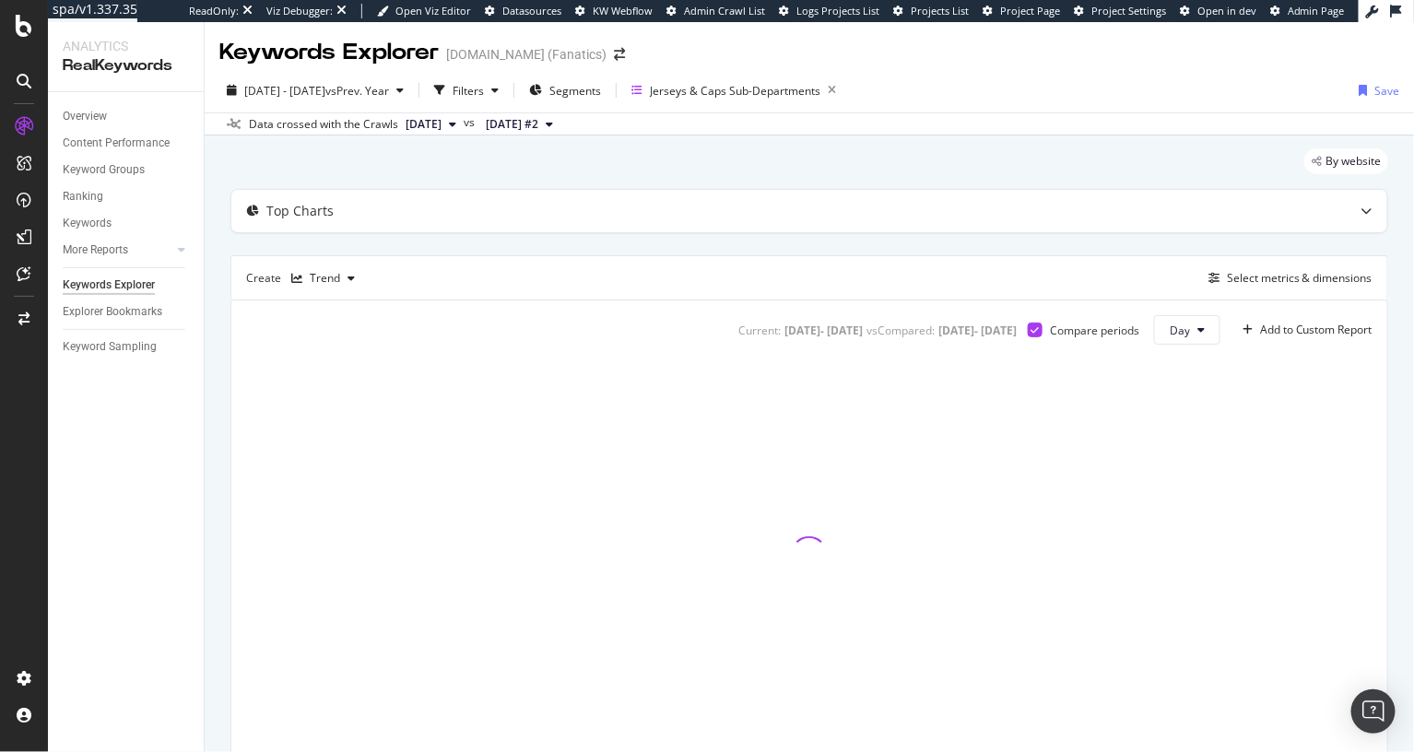
click at [587, 194] on div "Top Charts" at bounding box center [809, 211] width 1156 height 42
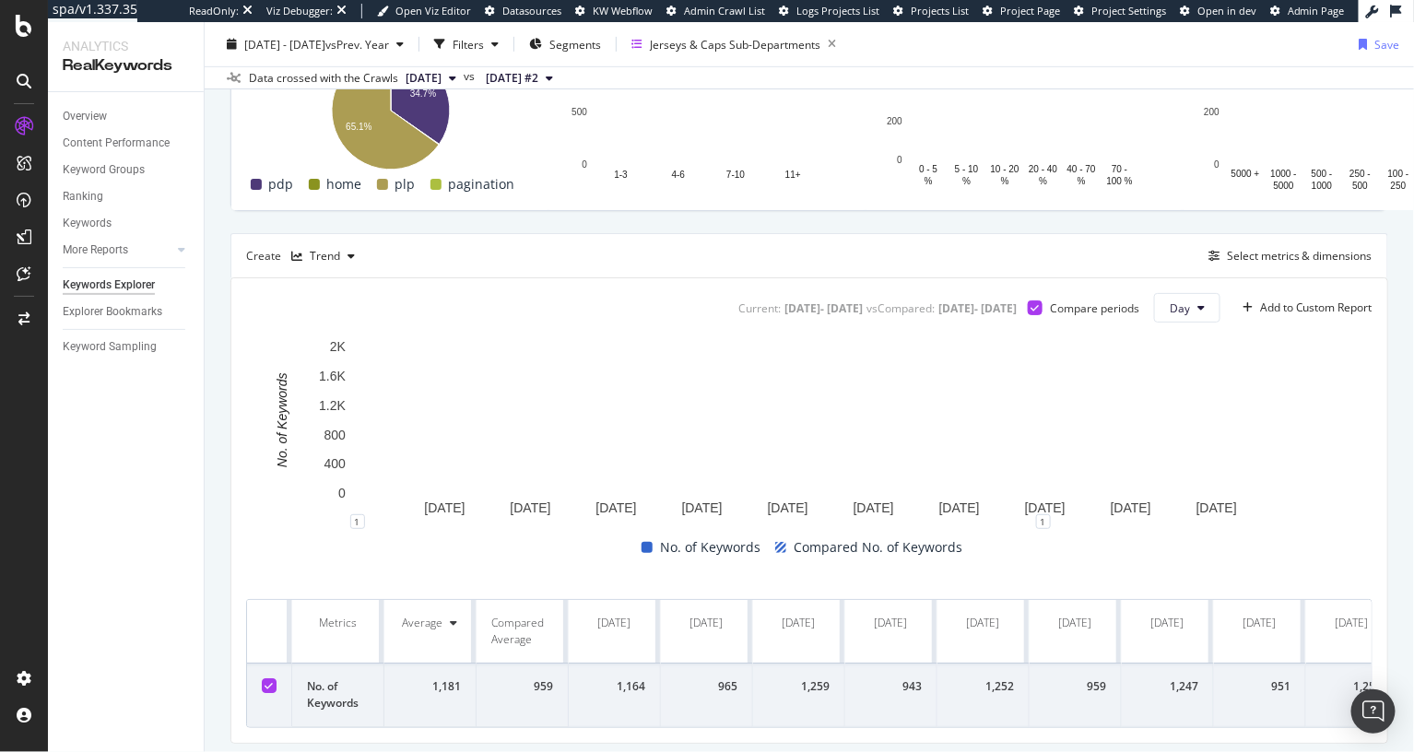
scroll to position [349, 0]
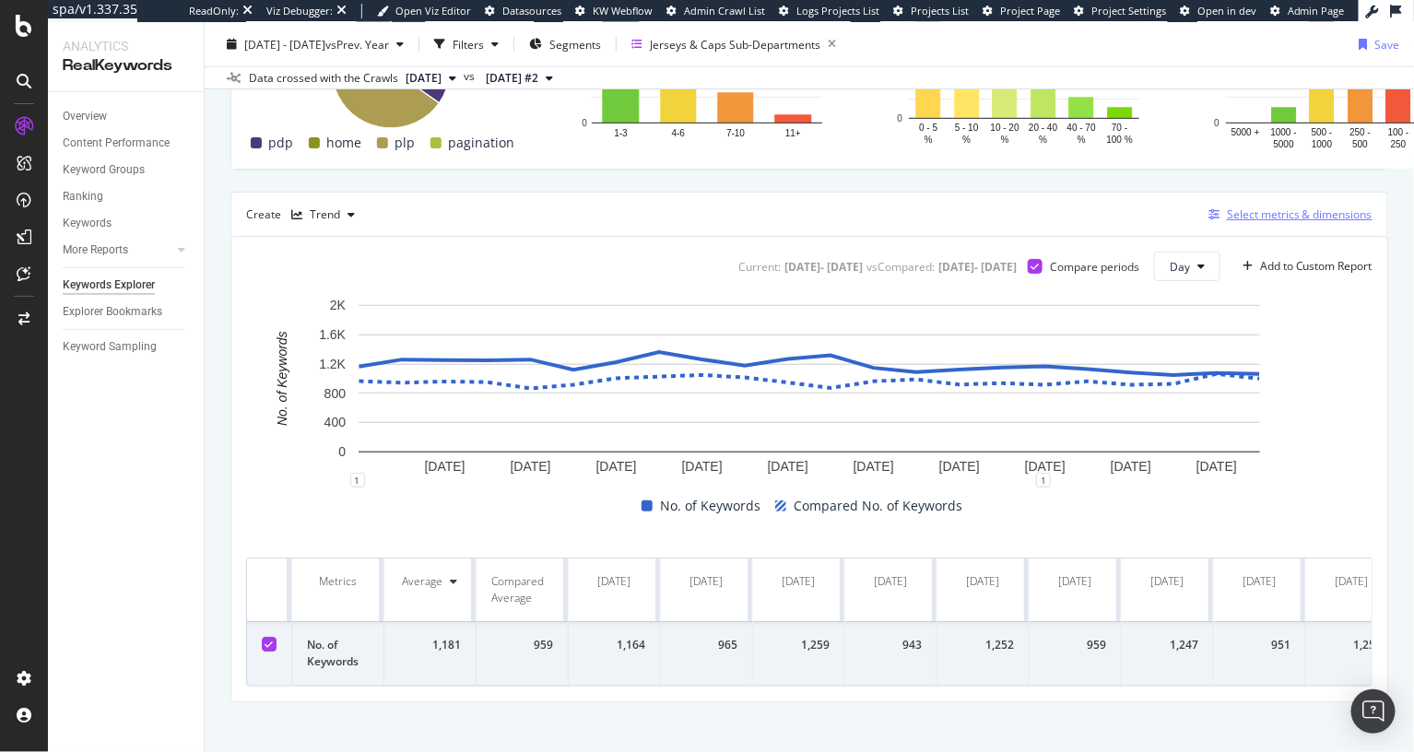
click at [1279, 222] on div "Select metrics & dimensions" at bounding box center [1300, 215] width 146 height 16
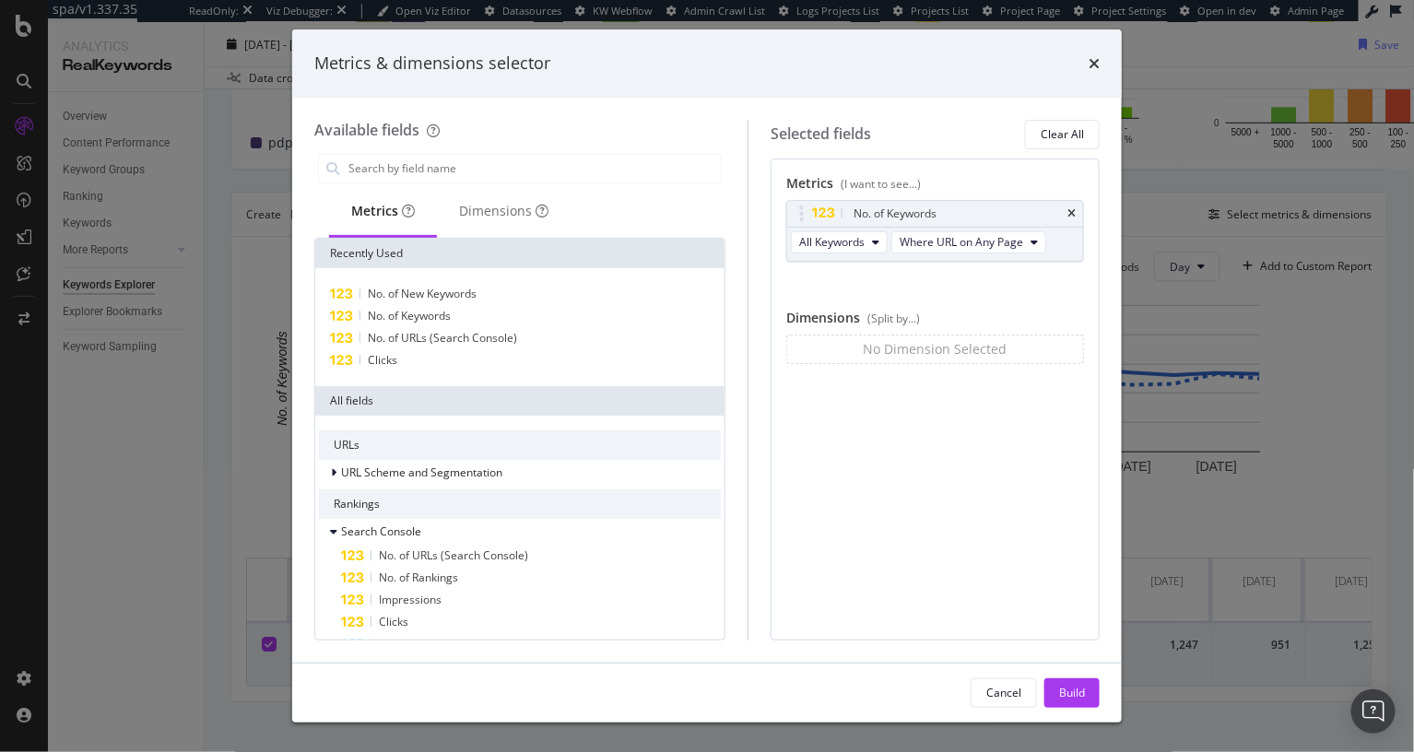
drag, startPoint x: 1071, startPoint y: 213, endPoint x: 825, endPoint y: 198, distance: 246.6
click at [1071, 213] on icon "times" at bounding box center [1072, 213] width 8 height 11
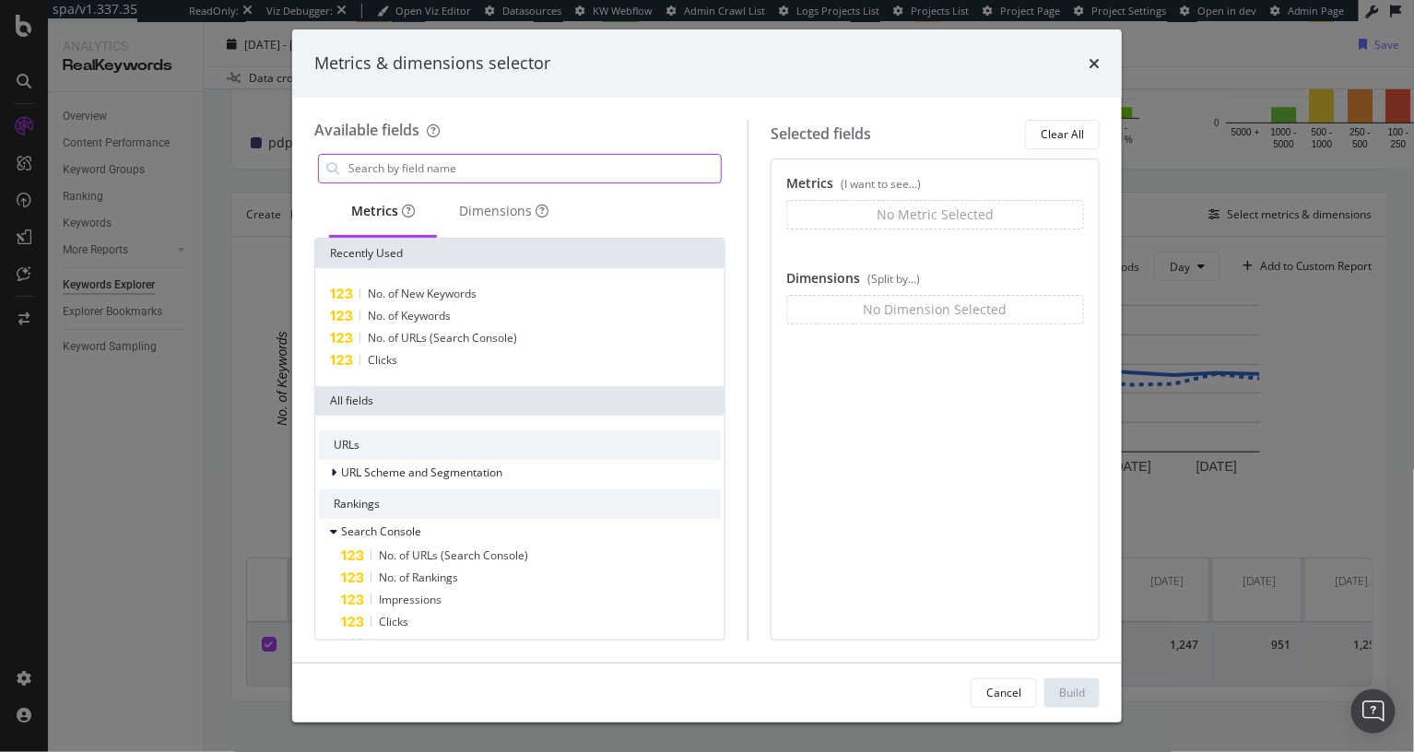
click at [549, 169] on input "modal" at bounding box center [534, 169] width 374 height 28
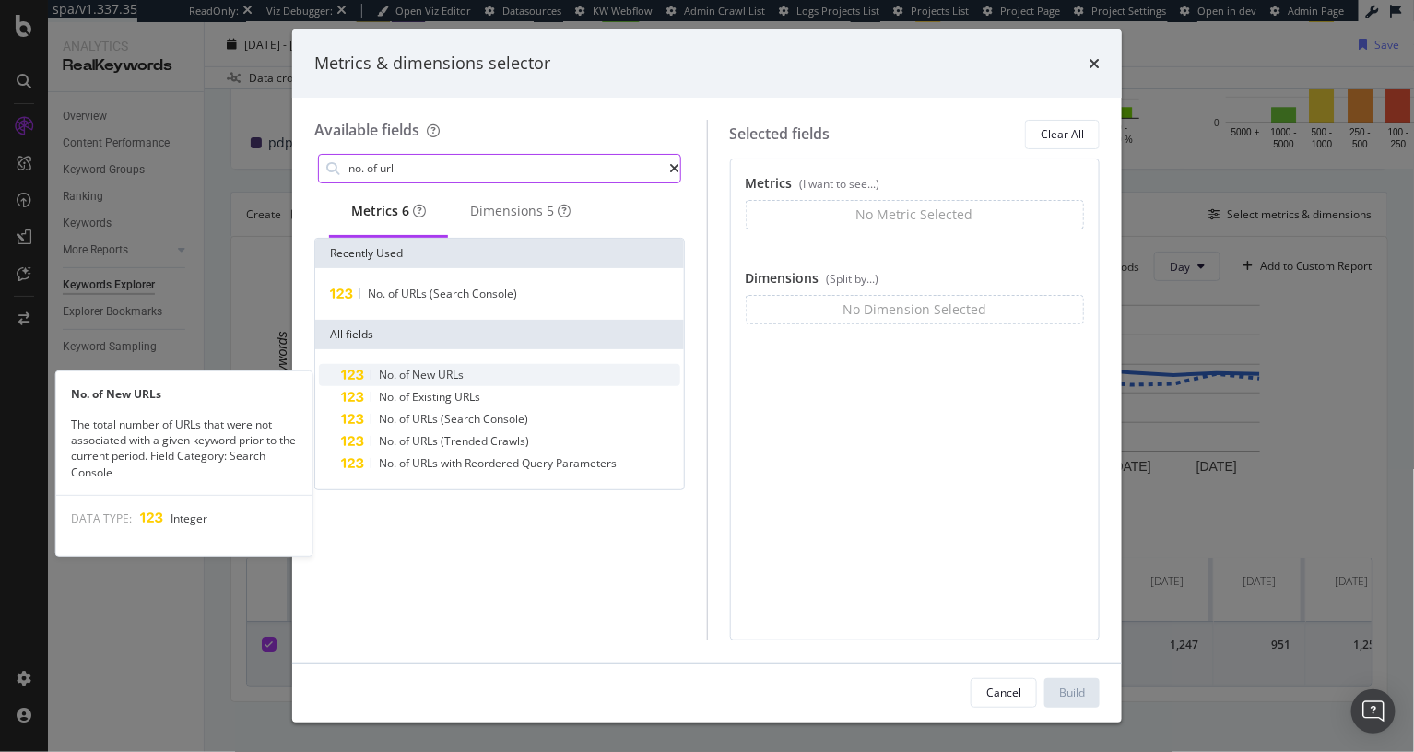
type input "no. of url"
click at [454, 383] on span "URLs" at bounding box center [451, 375] width 26 height 16
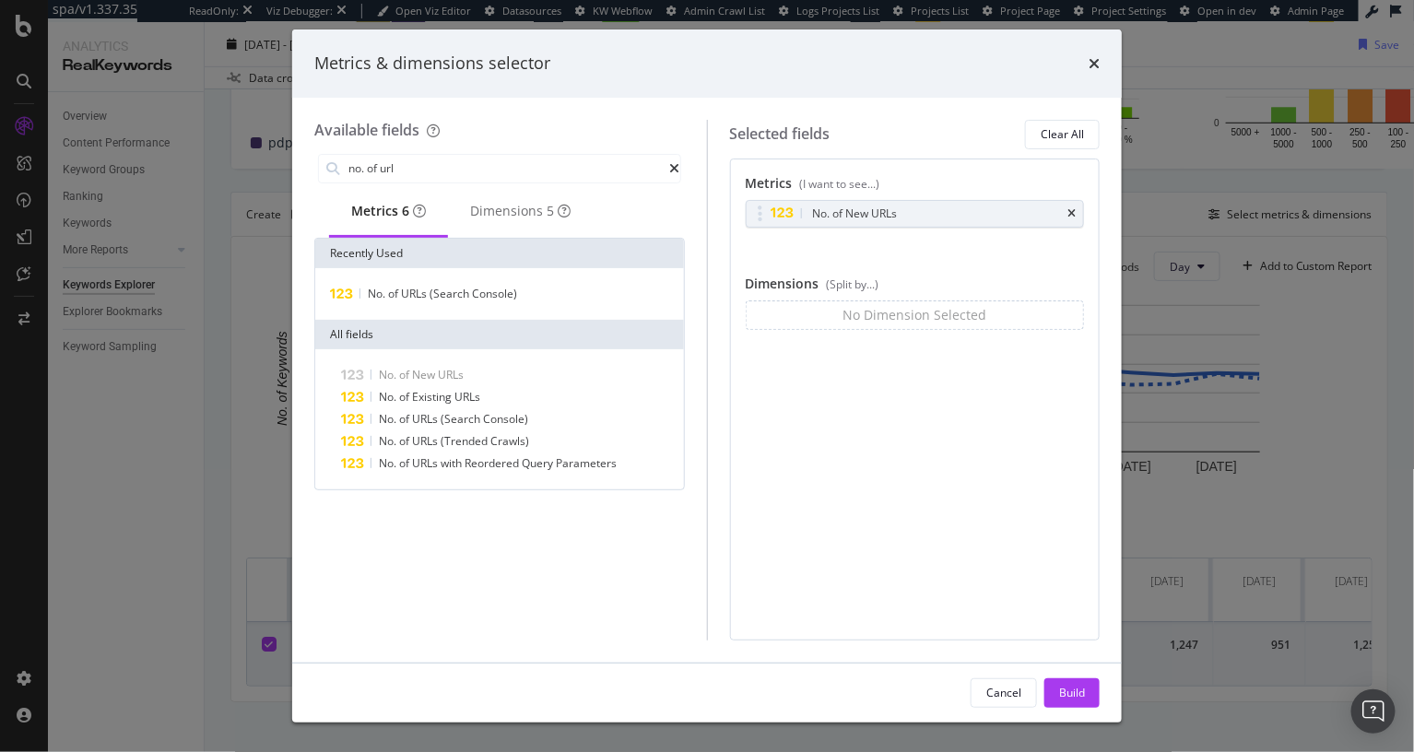
drag, startPoint x: 1059, startPoint y: 693, endPoint x: 769, endPoint y: 2, distance: 750.0
click at [1059, 693] on div "Build" at bounding box center [1072, 693] width 26 height 16
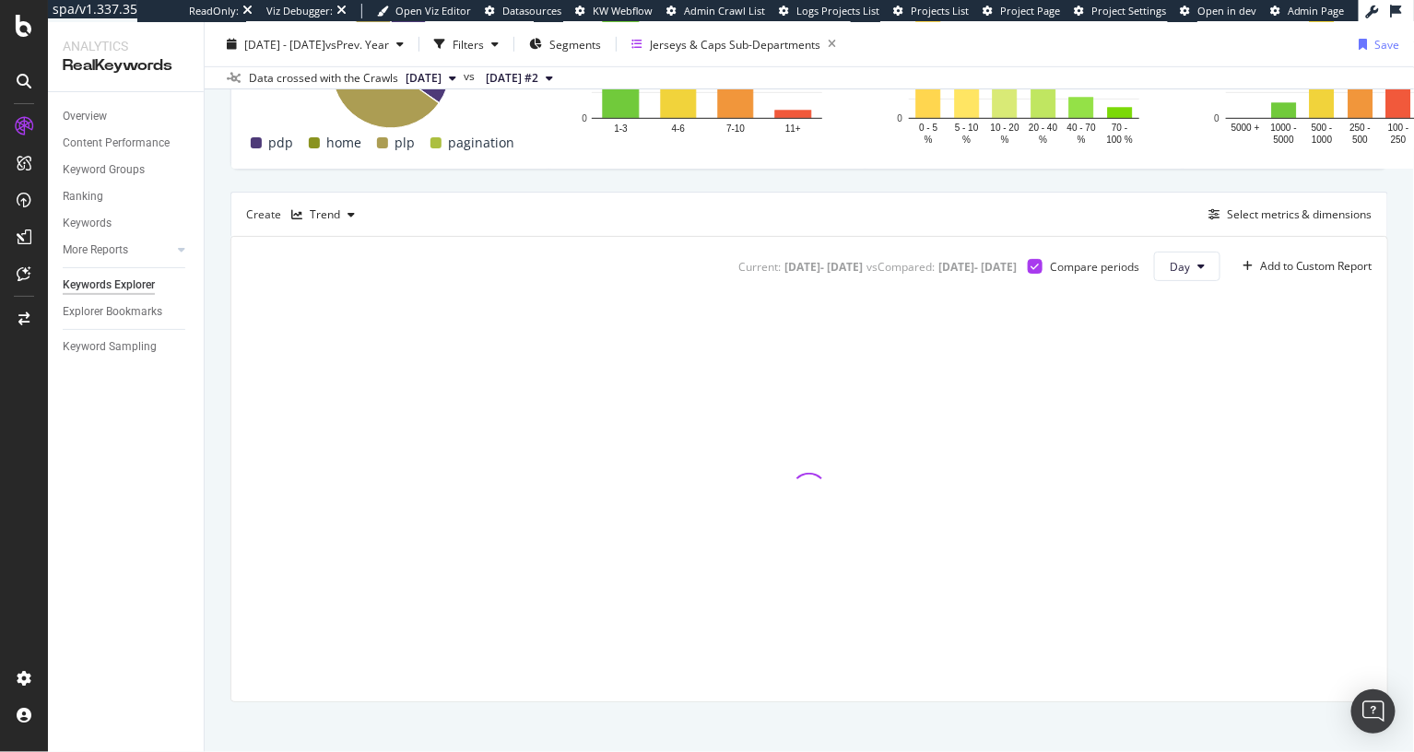
click at [734, 234] on div "Top Charts Clicks By pagetype Level 1 By: pagetype Level 1 Hold CMD (⌘) while c…" at bounding box center [810, 271] width 1158 height 862
click at [216, 325] on div "By website Top Charts Clicks By pagetype Level 1 By: pagetype Level 1 Hold CMD …" at bounding box center [810, 277] width 1210 height 980
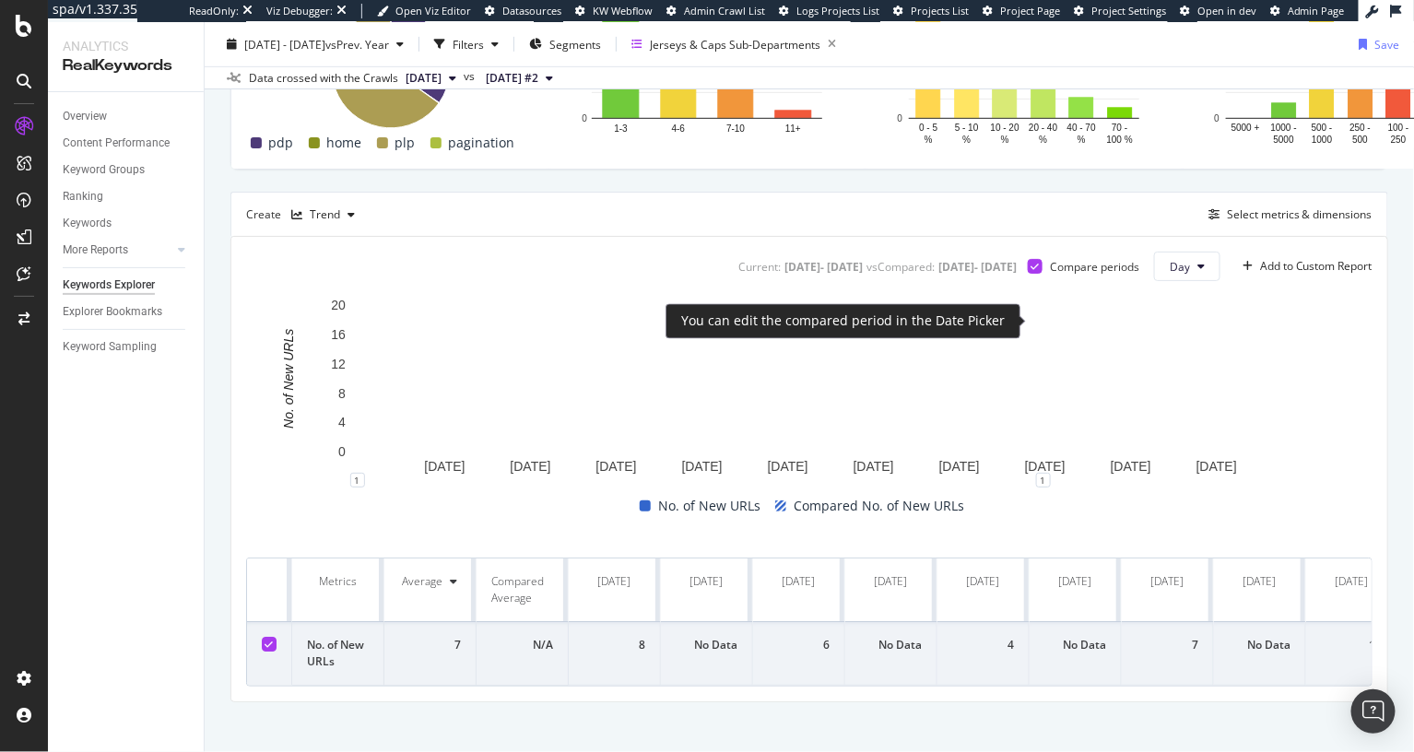
scroll to position [385, 0]
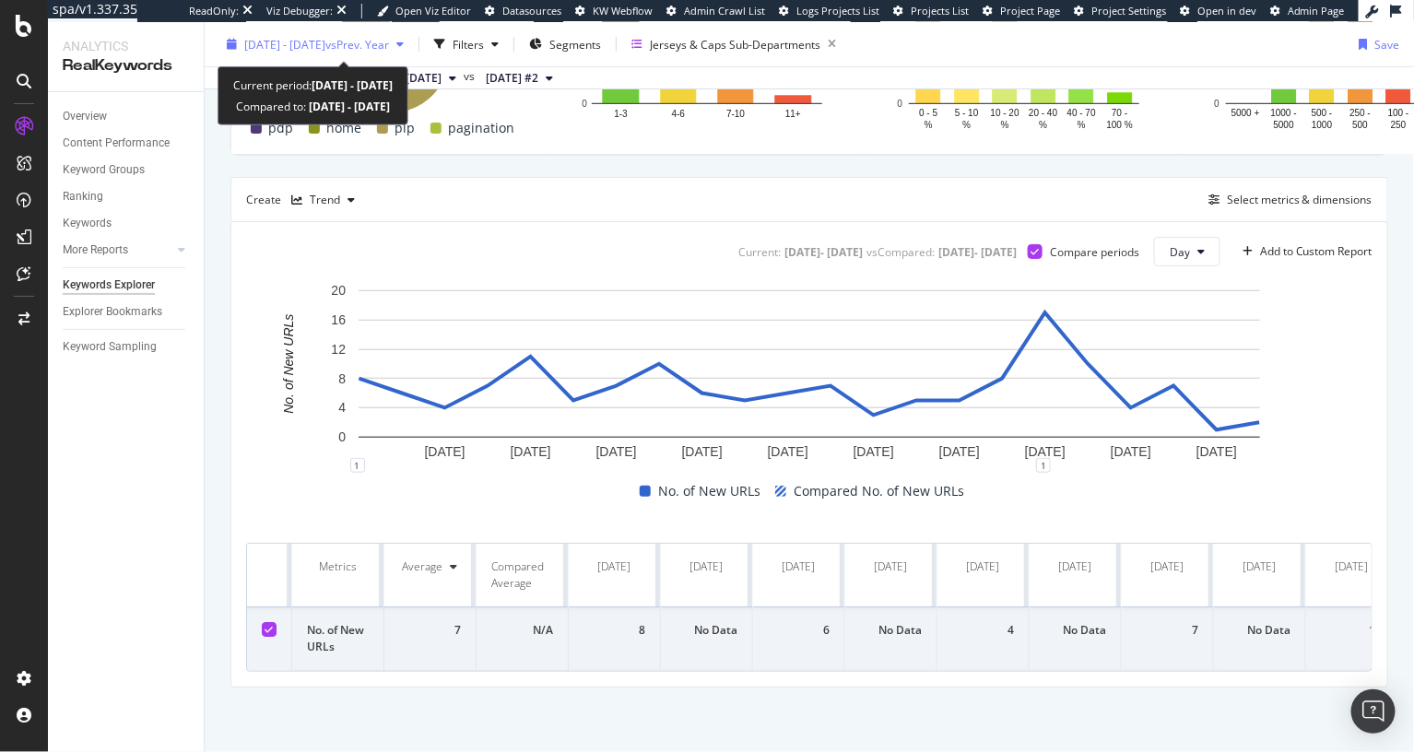
click at [325, 50] on span "[DATE] - [DATE]" at bounding box center [284, 44] width 81 height 16
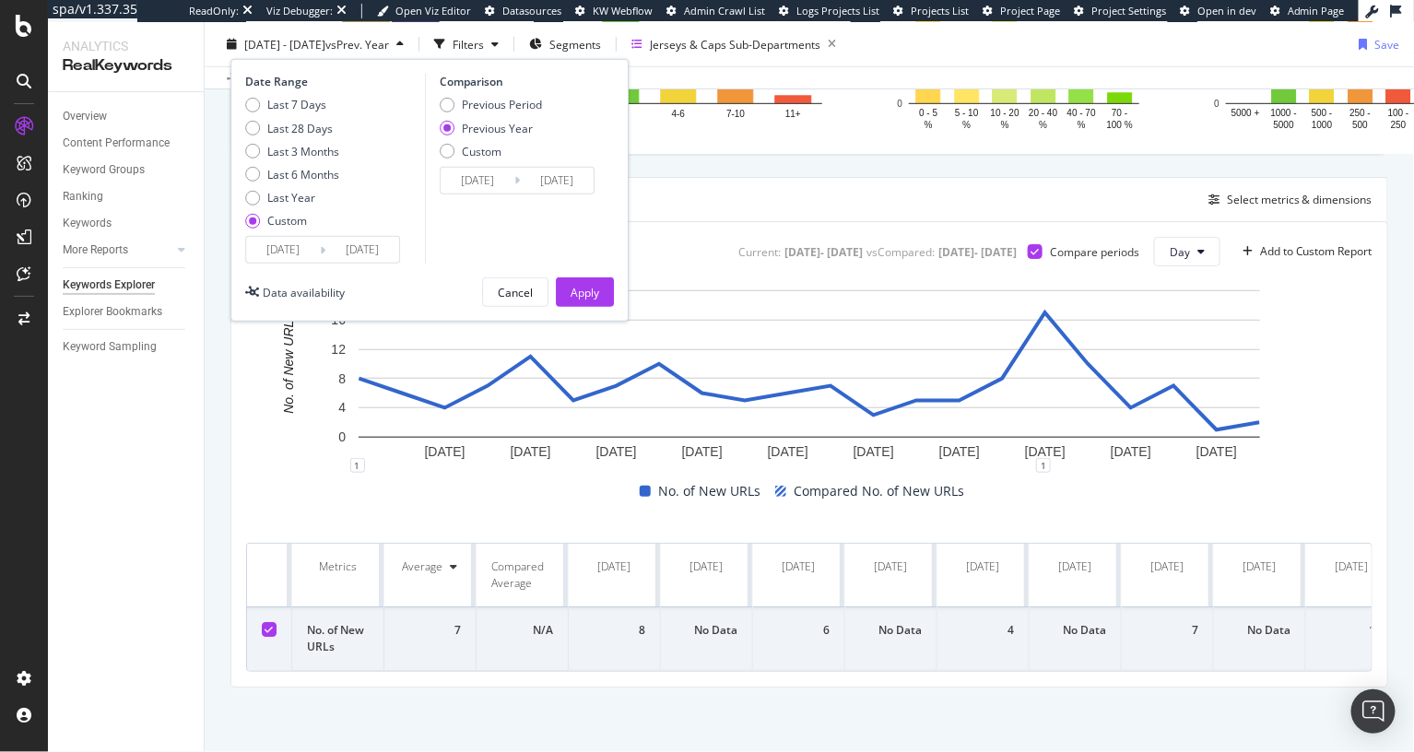
drag, startPoint x: 312, startPoint y: 150, endPoint x: 591, endPoint y: 270, distance: 304.0
click at [312, 150] on div "Last 3 Months" at bounding box center [303, 151] width 72 height 16
type input "[DATE]"
click at [597, 297] on div "Apply" at bounding box center [585, 292] width 29 height 16
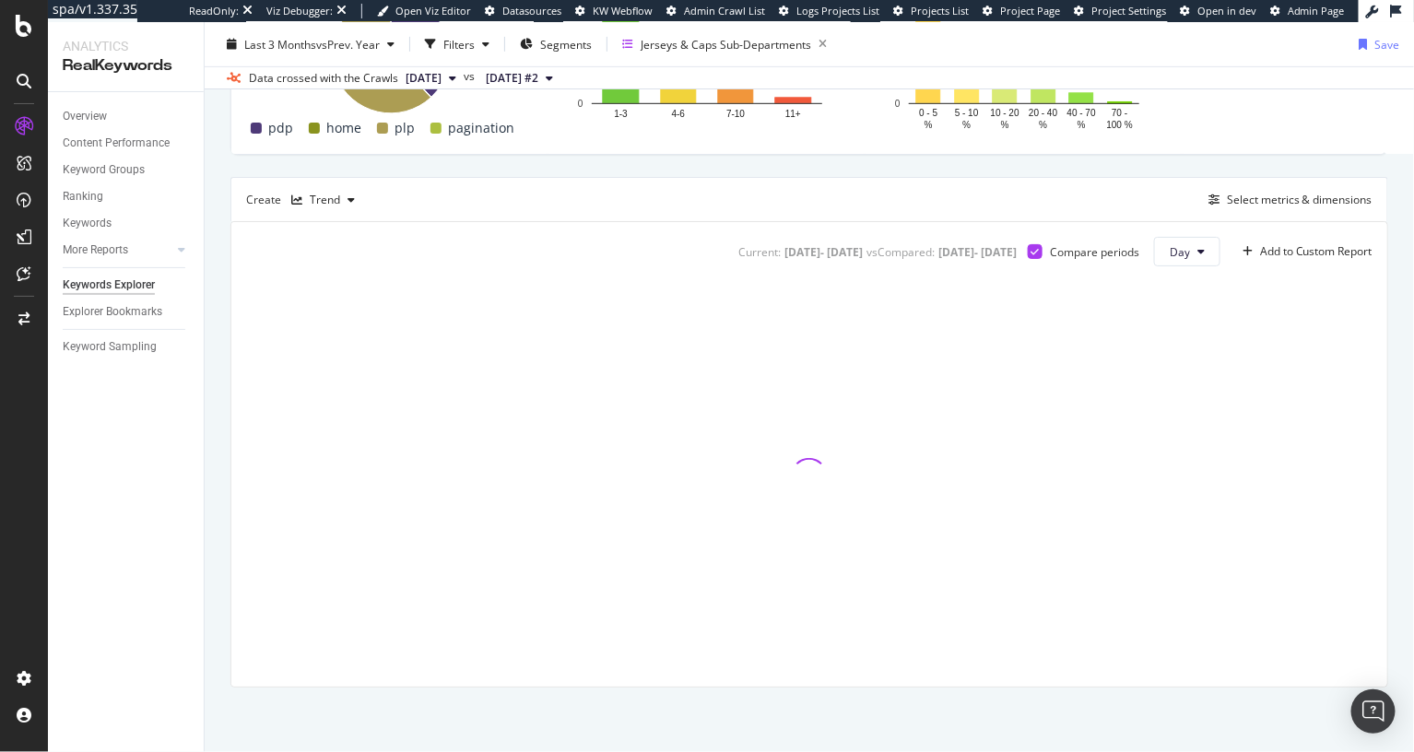
drag, startPoint x: 667, startPoint y: 199, endPoint x: 506, endPoint y: 243, distance: 166.4
click at [667, 199] on div "Top Charts Clicks By pagetype Level 1 By: pagetype Level 1 Hold CMD (⌘) while c…" at bounding box center [810, 257] width 1158 height 862
drag, startPoint x: 730, startPoint y: 203, endPoint x: 760, endPoint y: 137, distance: 71.8
click at [730, 203] on div "Top Charts Clicks By pagetype Level 1 By: pagetype Level 1 Hold CMD (⌘) while c…" at bounding box center [810, 257] width 1158 height 862
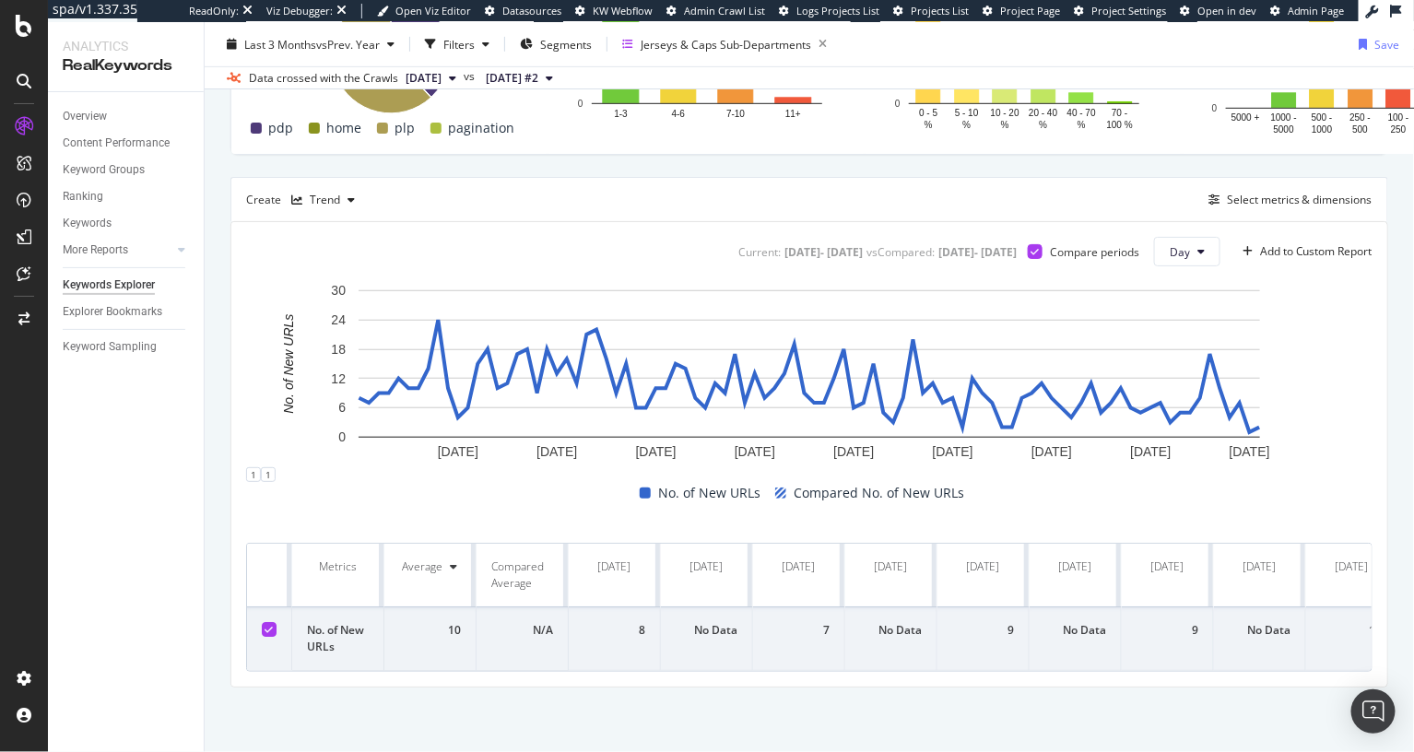
click at [898, 41] on div "Last 3 Months vs Prev. Year Filters Segments Jerseys & Caps Sub-Departments Save" at bounding box center [810, 48] width 1210 height 37
click at [942, 193] on div "Top Charts Clicks By pagetype Level 1 By: pagetype Level 1 Hold CMD (⌘) while c…" at bounding box center [810, 257] width 1158 height 862
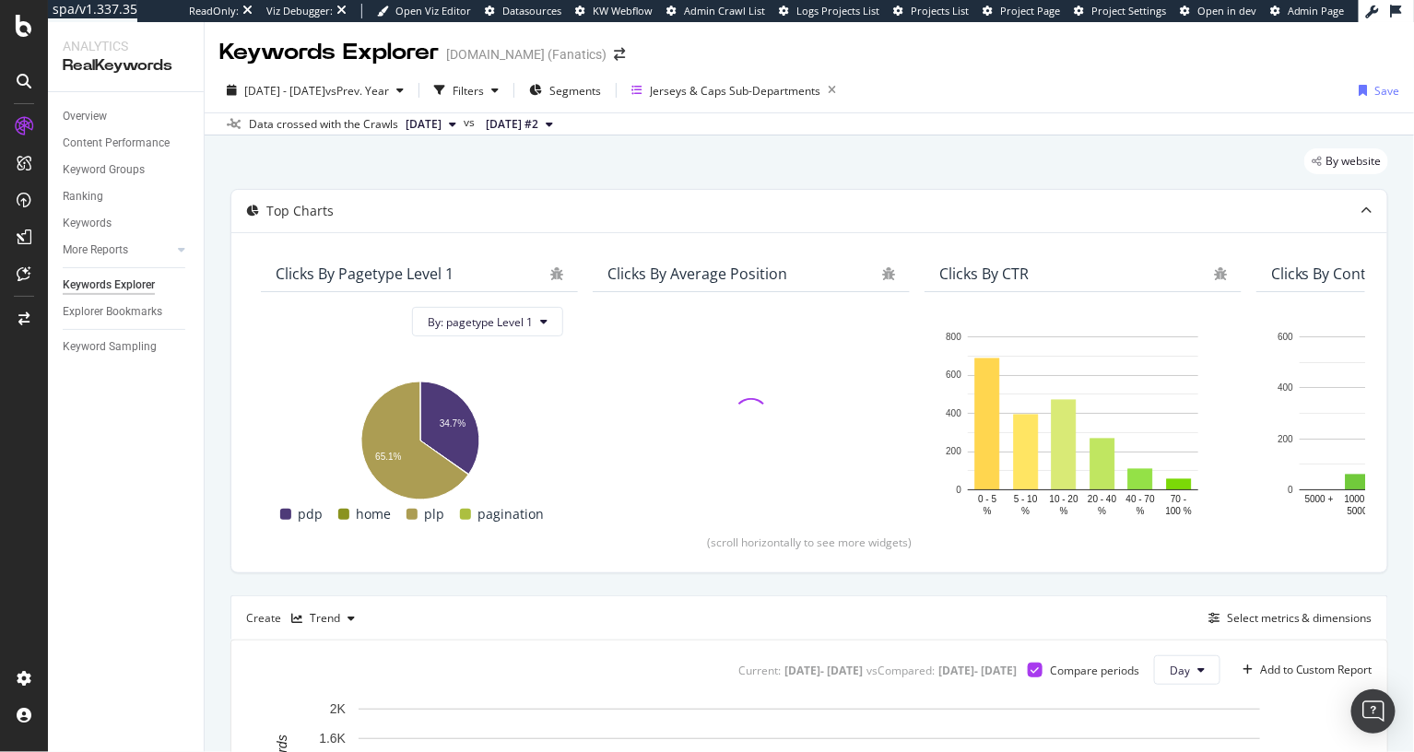
click at [739, 184] on div "By website" at bounding box center [810, 168] width 1158 height 41
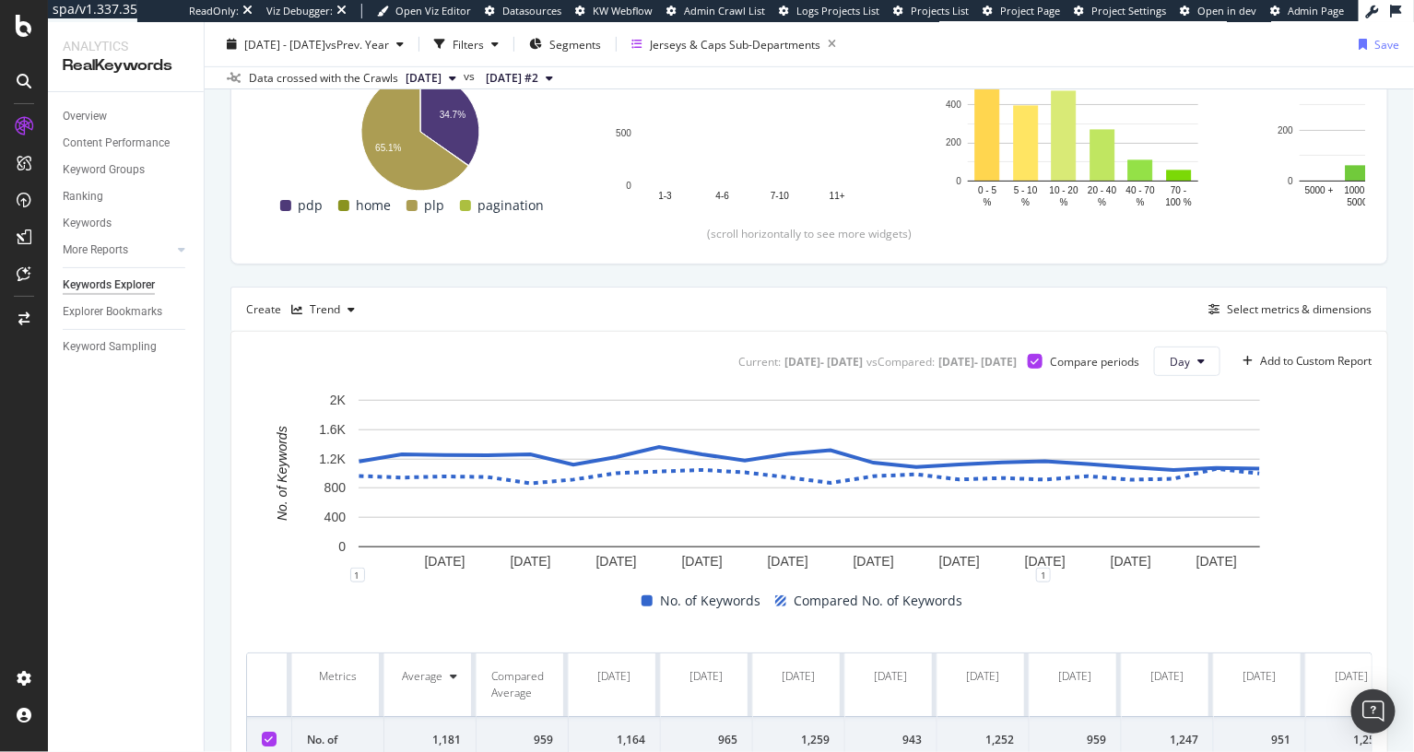
scroll to position [283, 0]
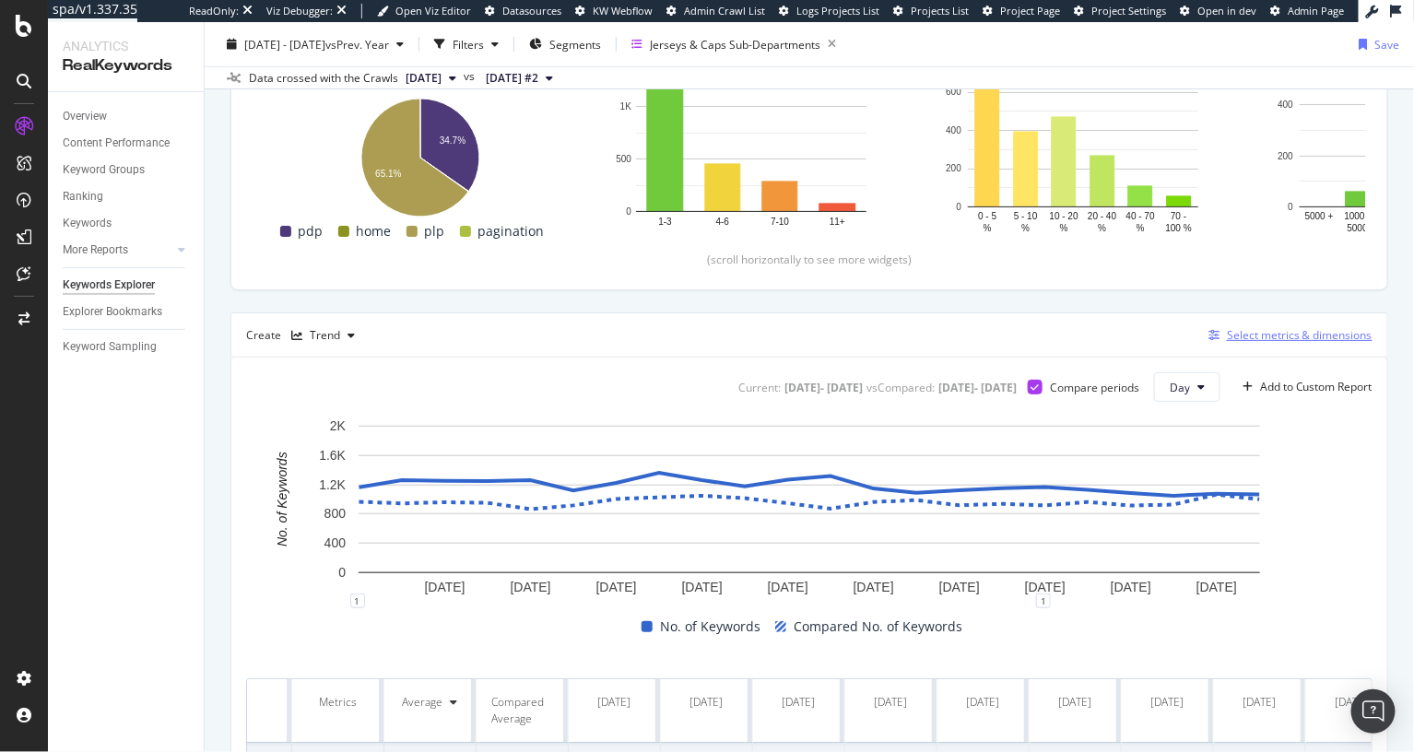
click at [1274, 346] on div "Create Trend Select metrics & dimensions" at bounding box center [810, 335] width 1158 height 44
click at [1271, 337] on div "Select metrics & dimensions" at bounding box center [1300, 335] width 146 height 16
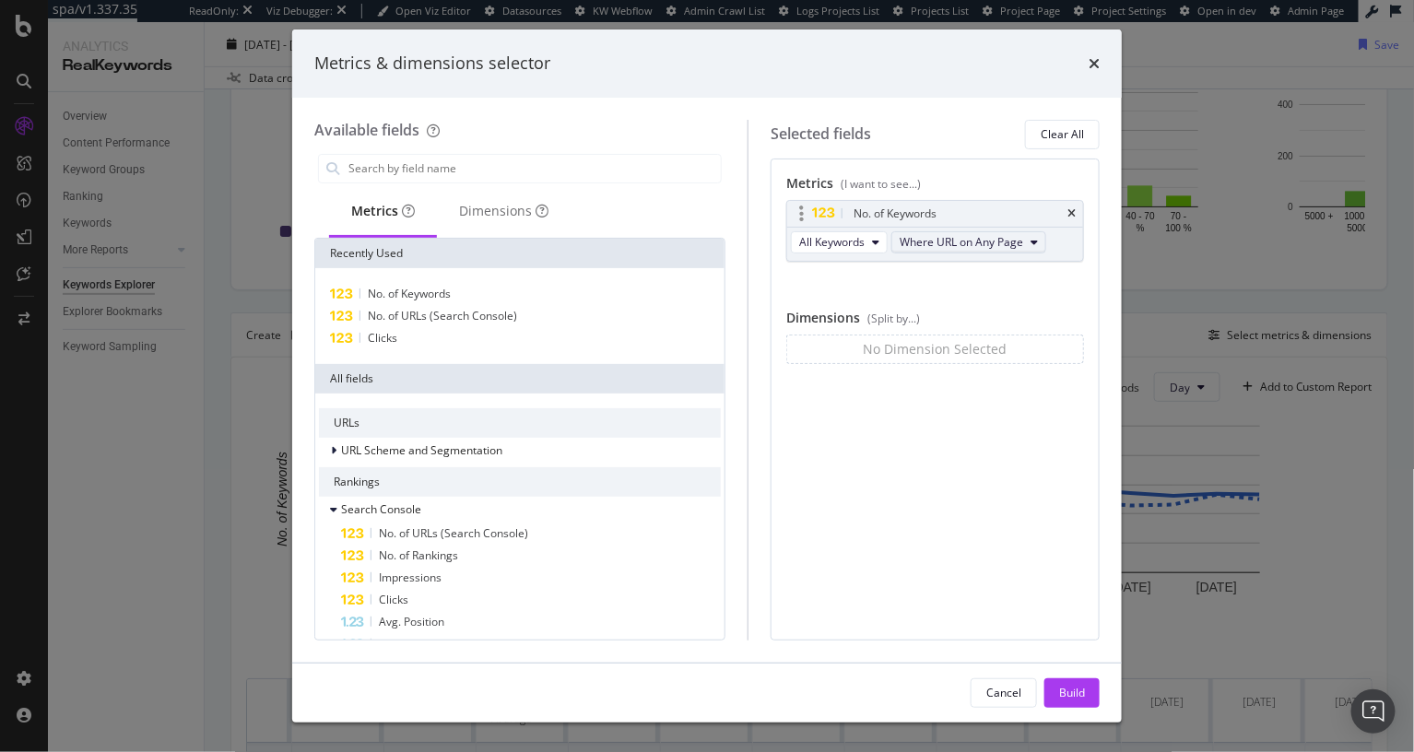
click at [952, 250] on button "Where URL on Any Page" at bounding box center [969, 242] width 155 height 22
click at [971, 311] on span "Where URL on Page 1" at bounding box center [973, 309] width 128 height 17
click at [854, 243] on span "All Keywords" at bounding box center [831, 242] width 65 height 16
drag, startPoint x: 853, startPoint y: 339, endPoint x: 881, endPoint y: 304, distance: 45.2
click at [853, 339] on span "New Keywords" at bounding box center [855, 343] width 92 height 17
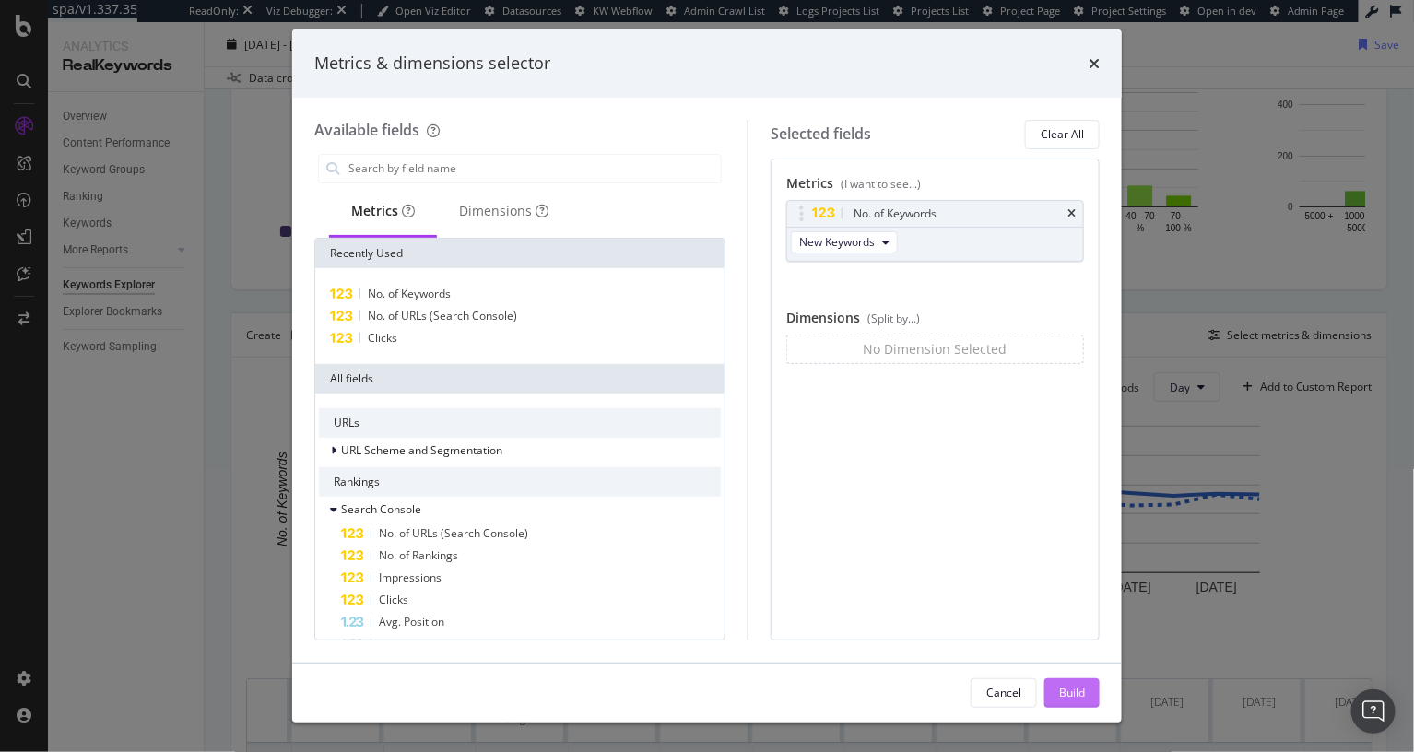
click at [1061, 695] on div "Build" at bounding box center [1072, 693] width 26 height 16
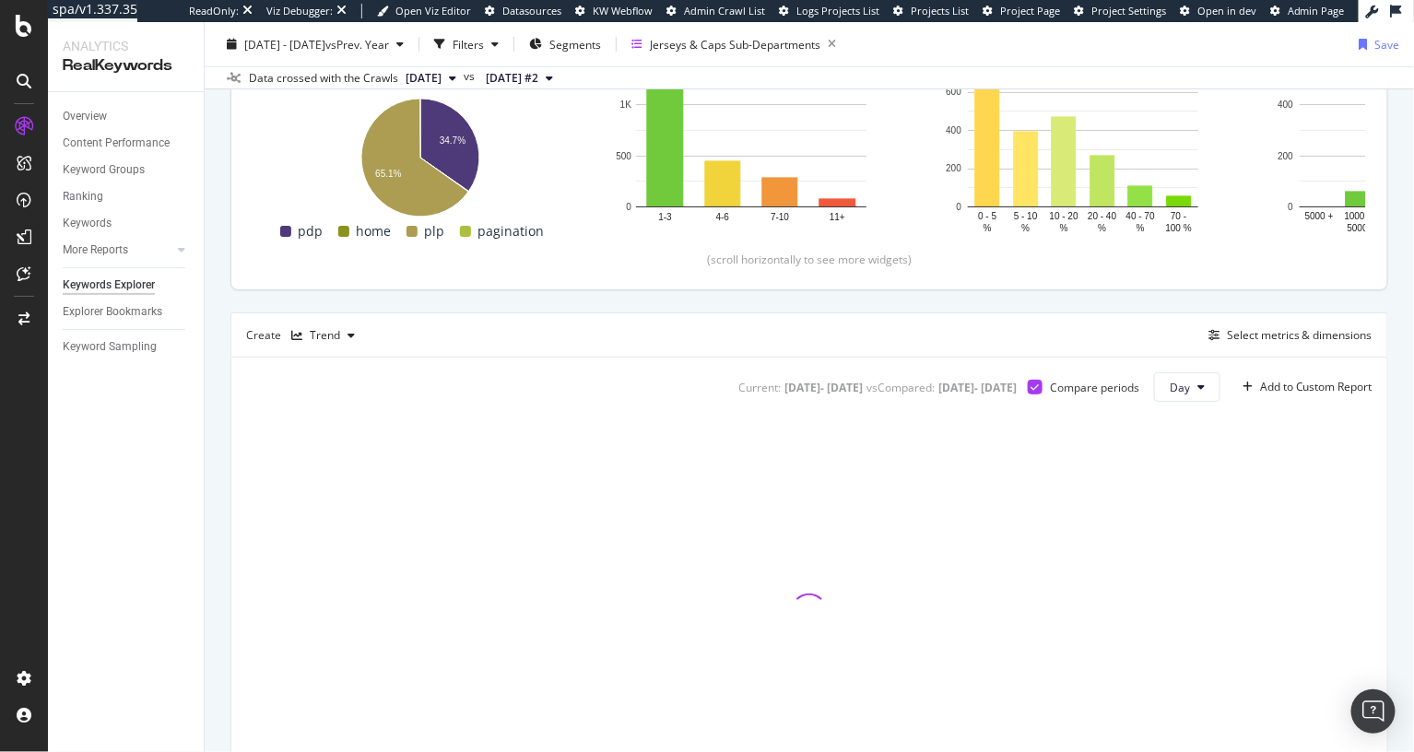
drag, startPoint x: 889, startPoint y: 313, endPoint x: 959, endPoint y: 180, distance: 150.9
click at [889, 313] on div "Create Trend Select metrics & dimensions" at bounding box center [810, 335] width 1158 height 44
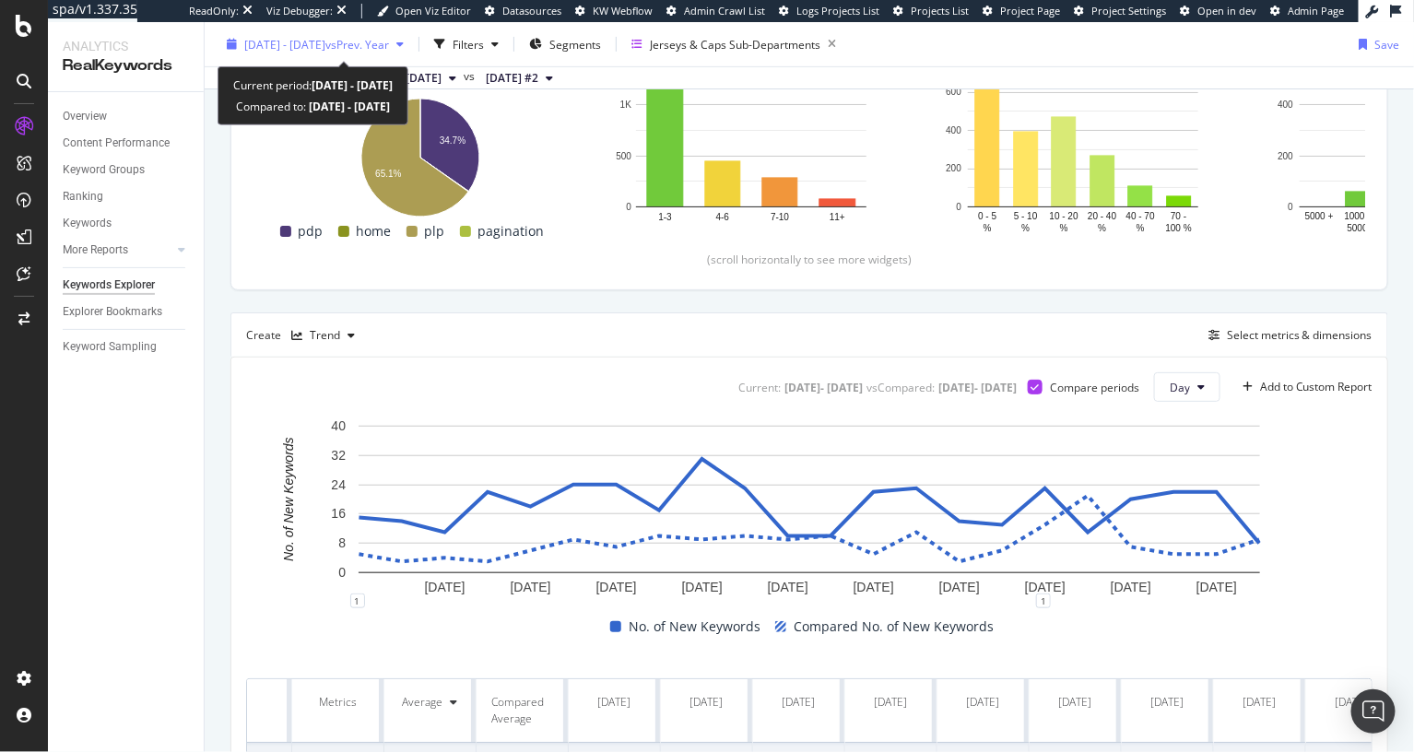
click at [325, 43] on span "[DATE] - [DATE]" at bounding box center [284, 44] width 81 height 16
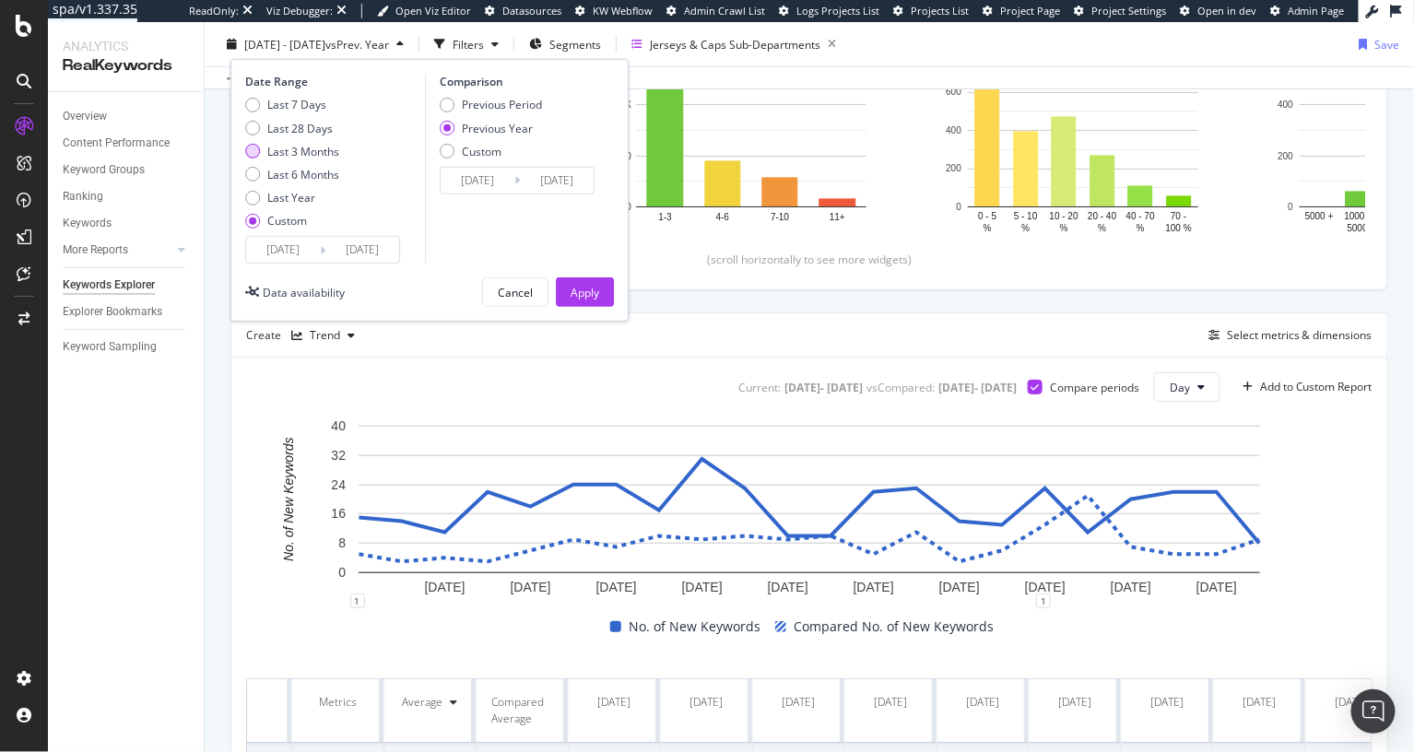
click at [320, 151] on div "Last 3 Months" at bounding box center [303, 151] width 72 height 16
type input "[DATE]"
click at [580, 287] on div "Apply" at bounding box center [585, 292] width 29 height 16
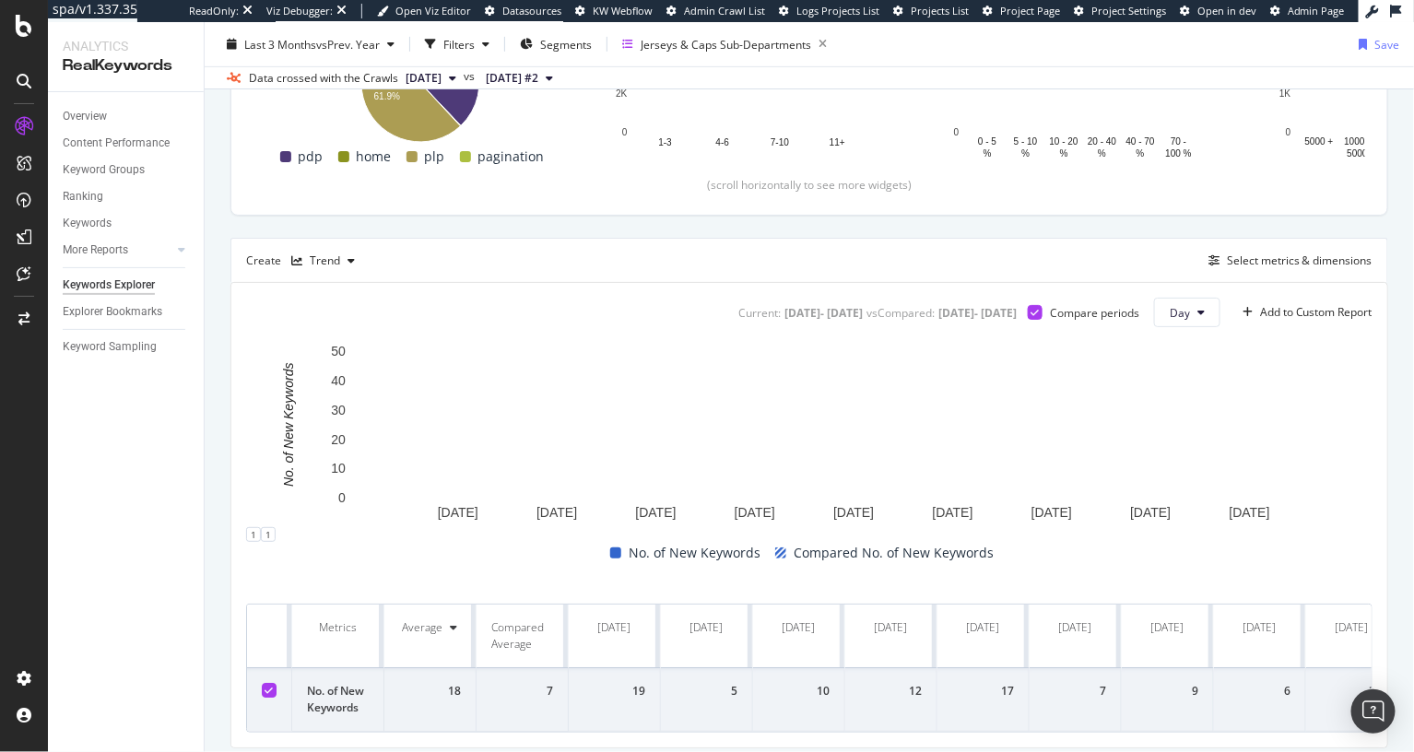
scroll to position [418, 0]
